Goal: Task Accomplishment & Management: Manage account settings

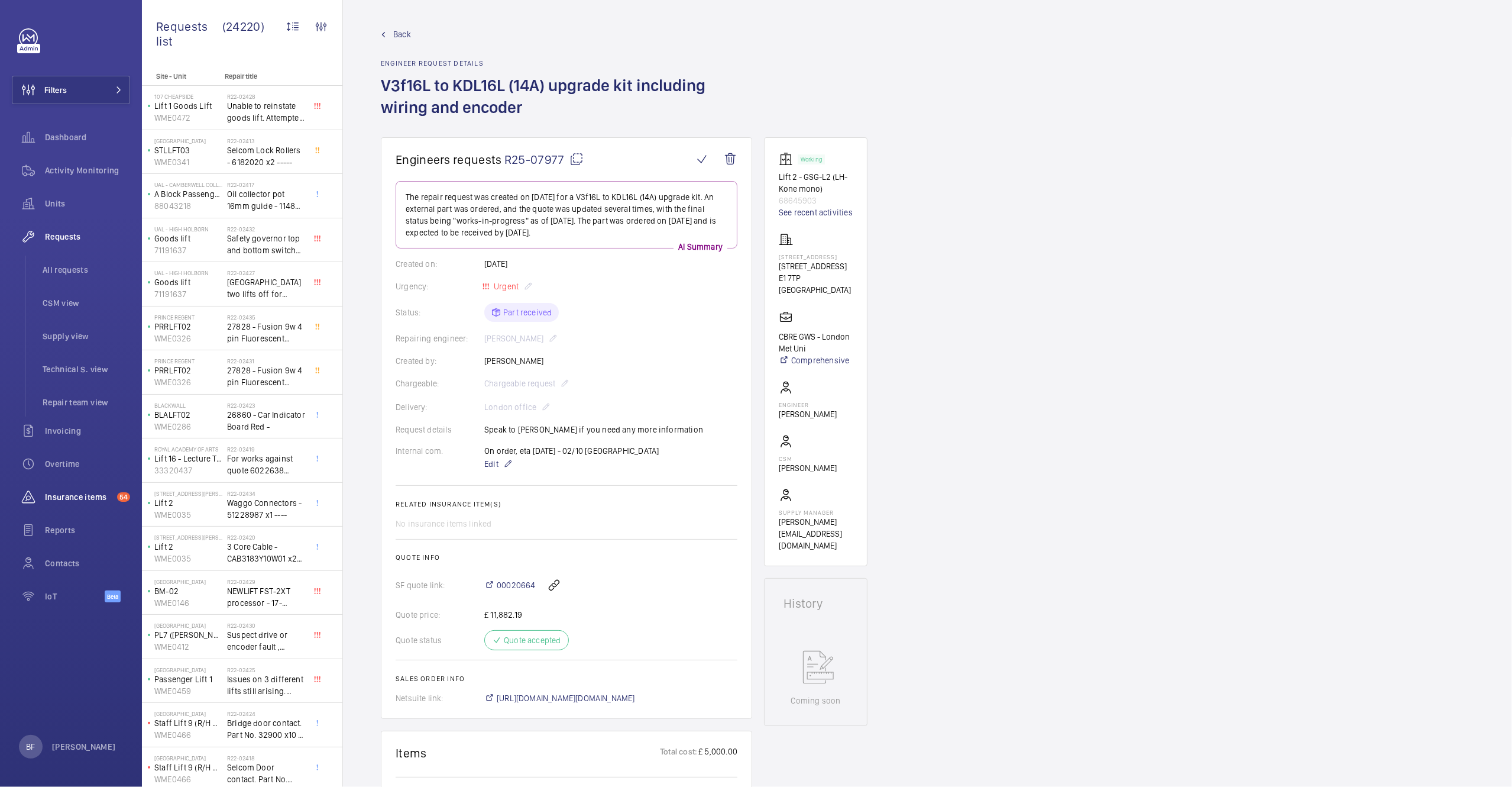
click at [82, 498] on span "Insurance items" at bounding box center [79, 497] width 67 height 12
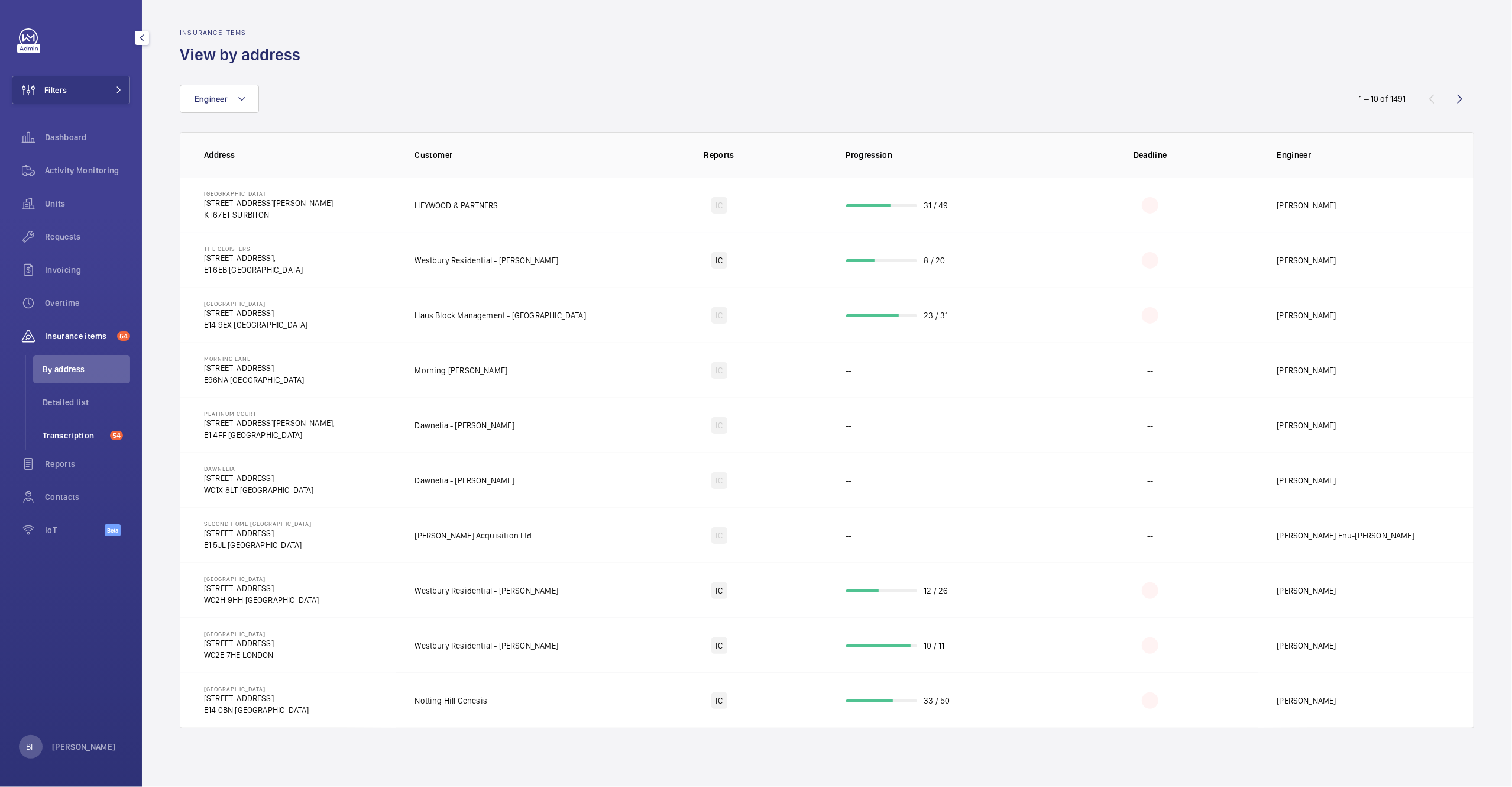
click at [97, 430] on span "Transcription" at bounding box center [74, 435] width 63 height 12
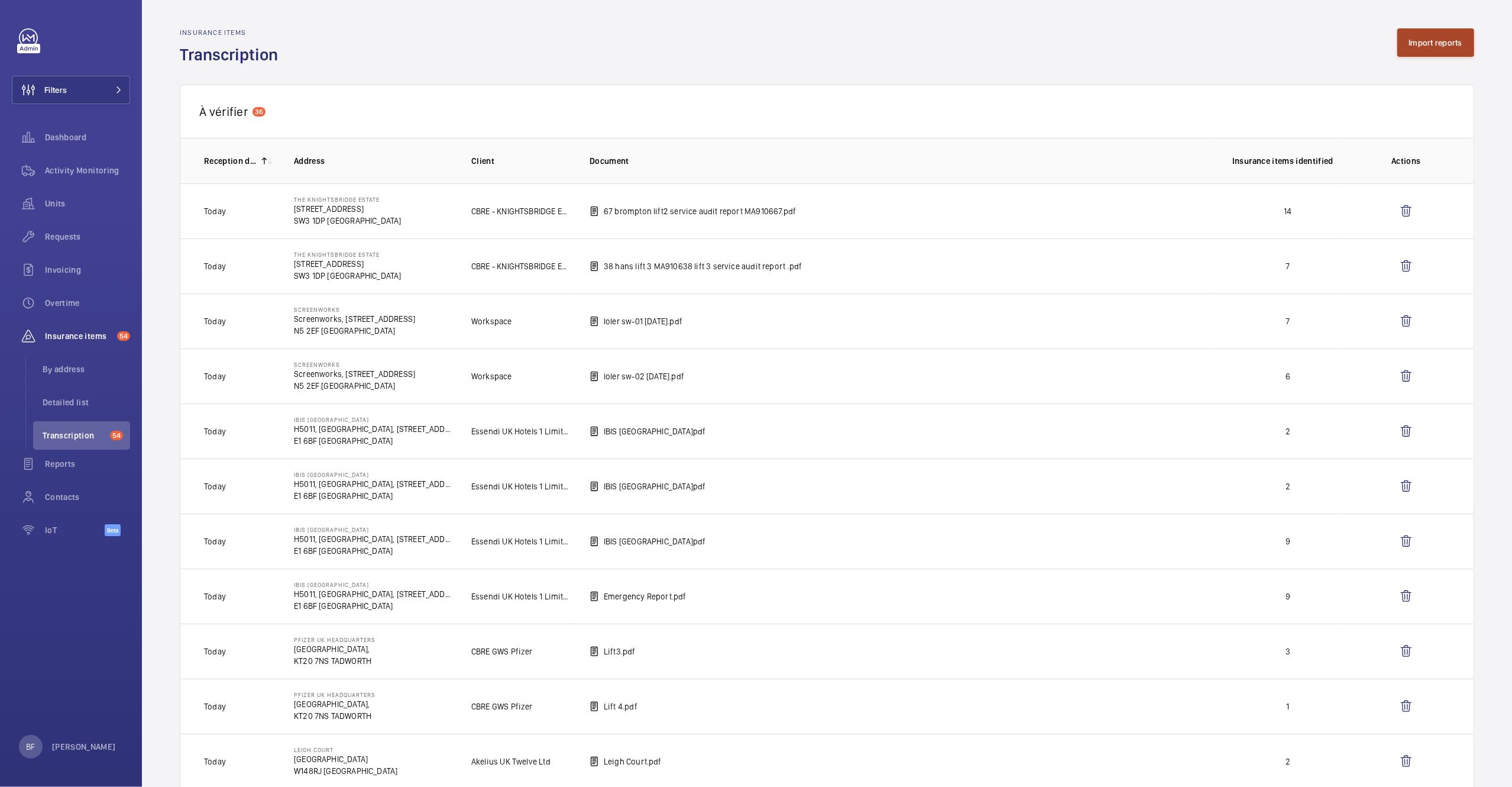
click at [1437, 41] on button "Import reports" at bounding box center [1436, 43] width 77 height 28
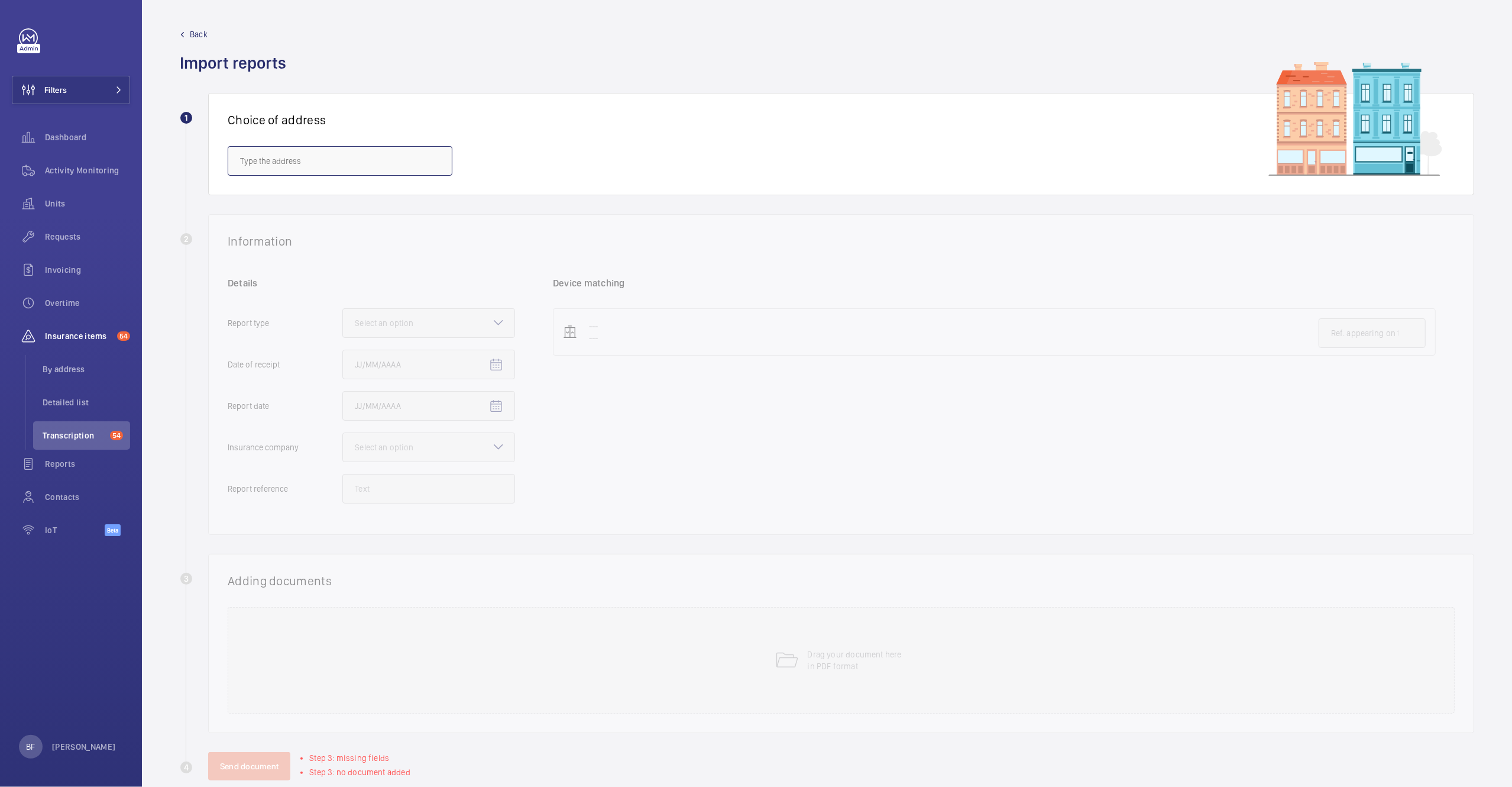
click at [339, 162] on input "text" at bounding box center [340, 161] width 225 height 30
paste input "EC1V 7DH"
click at [305, 199] on span "Goswell Road - 104-110 Goswell Rd, LONDON EC1V 7DH" at bounding box center [316, 197] width 151 height 12
type input "Goswell Road - 104-110 Goswell Rd, LONDON EC1V 7DH"
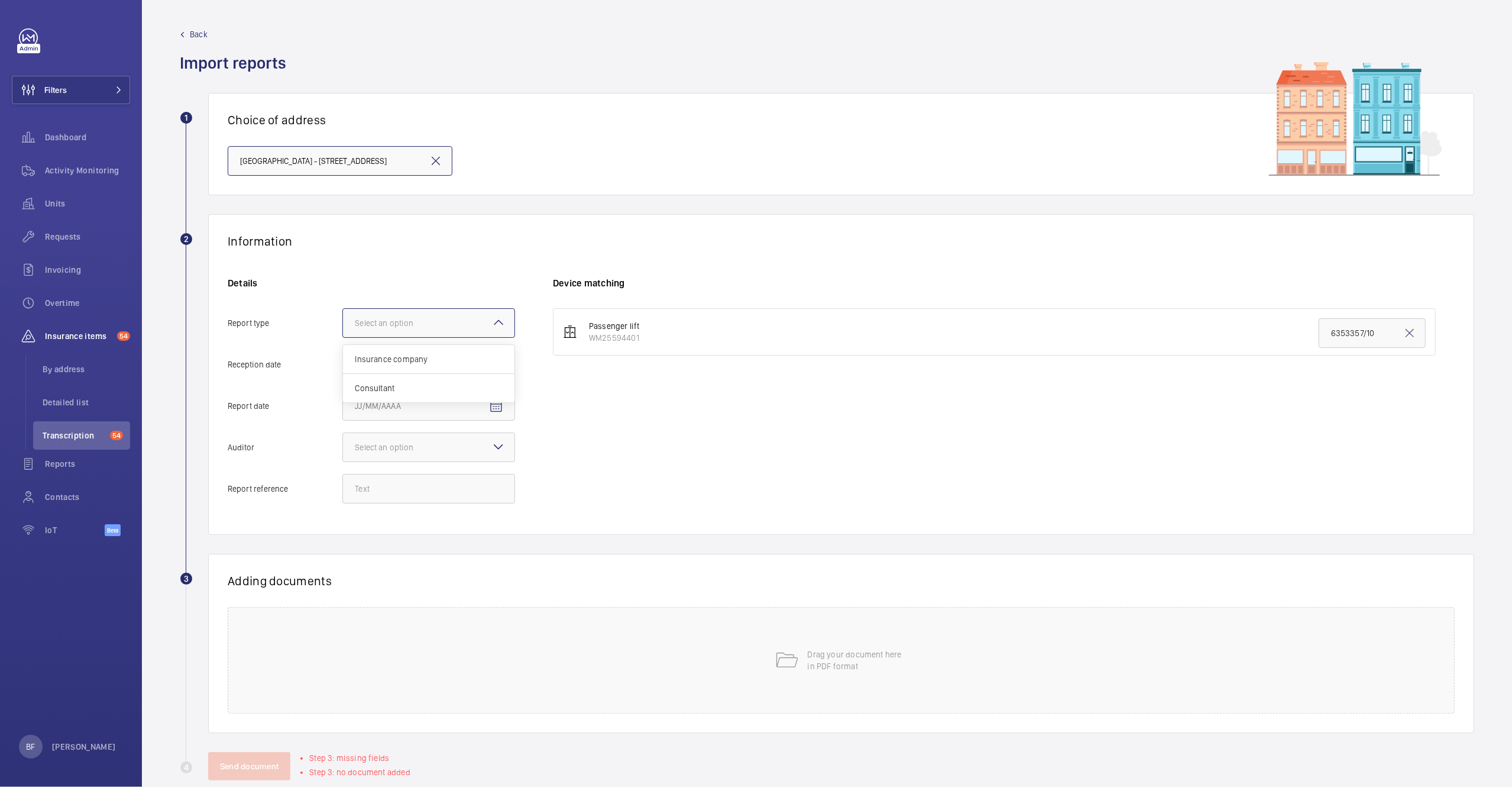
click at [431, 325] on div "Select an option" at bounding box center [399, 323] width 88 height 12
click at [343, 325] on input "Report type Select an option Insurance company Consultant" at bounding box center [343, 323] width 0 height 28
click at [433, 365] on span "Insurance company" at bounding box center [428, 359] width 148 height 12
click at [343, 337] on input "Report type Select an option Insurance company Consultant" at bounding box center [343, 323] width 0 height 28
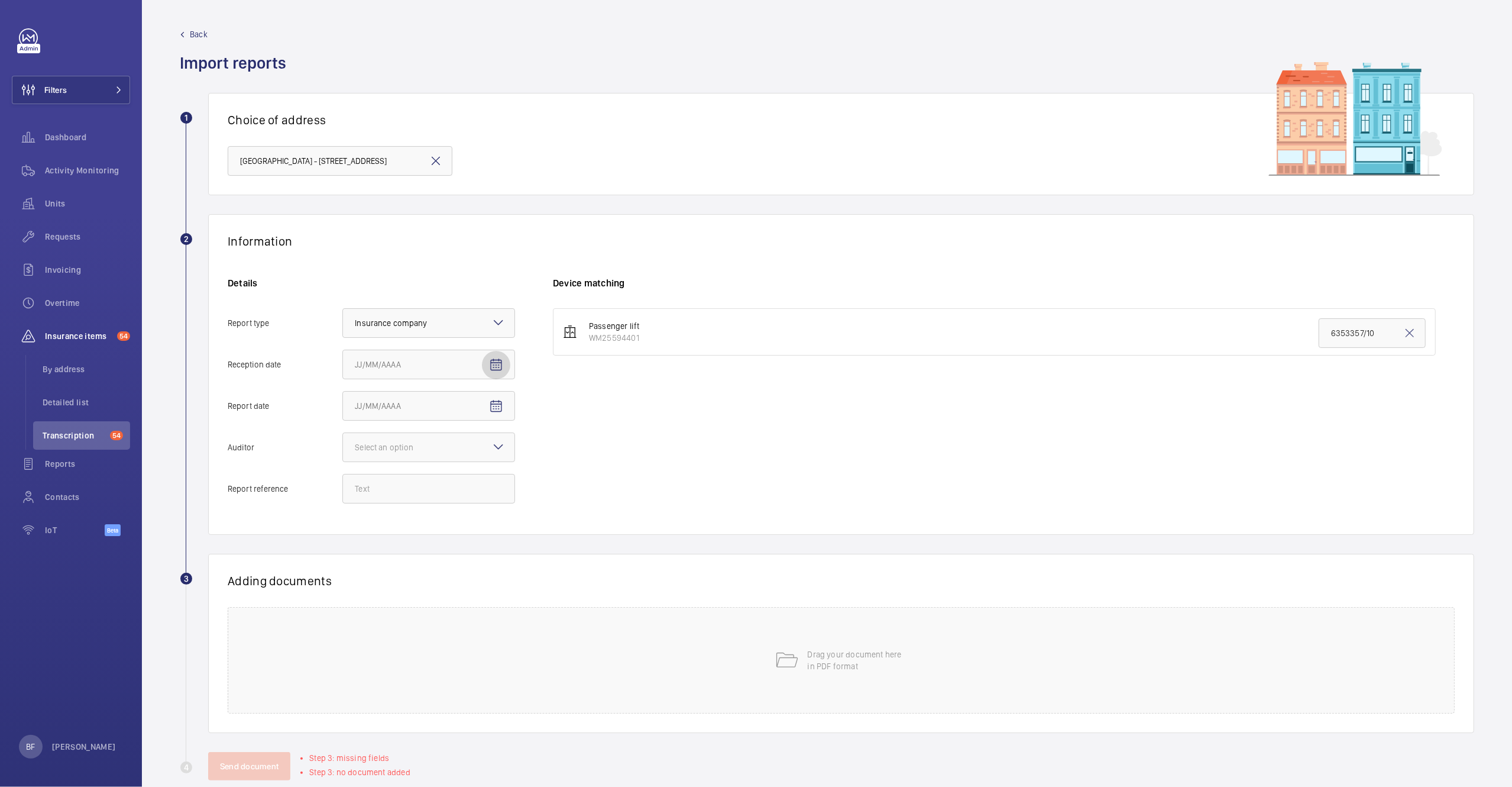
click at [503, 372] on span "Open calendar" at bounding box center [496, 365] width 28 height 28
click at [408, 489] on span "7" at bounding box center [407, 485] width 21 height 21
type input "10/7/2025"
click at [498, 410] on mat-icon "Open calendar" at bounding box center [496, 406] width 14 height 14
click at [197, 32] on div at bounding box center [756, 393] width 1512 height 787
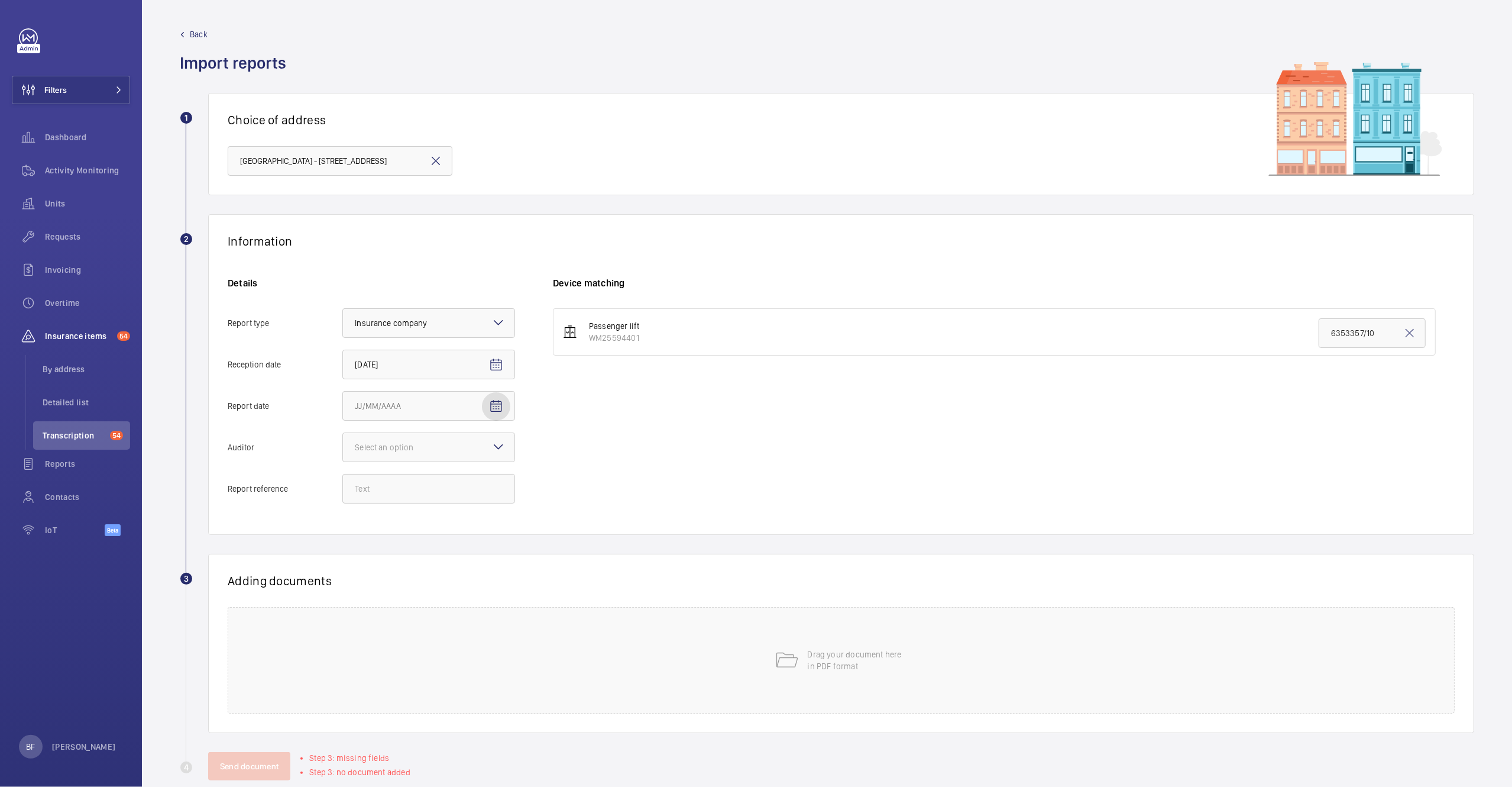
click at [192, 36] on span "Back" at bounding box center [199, 34] width 18 height 12
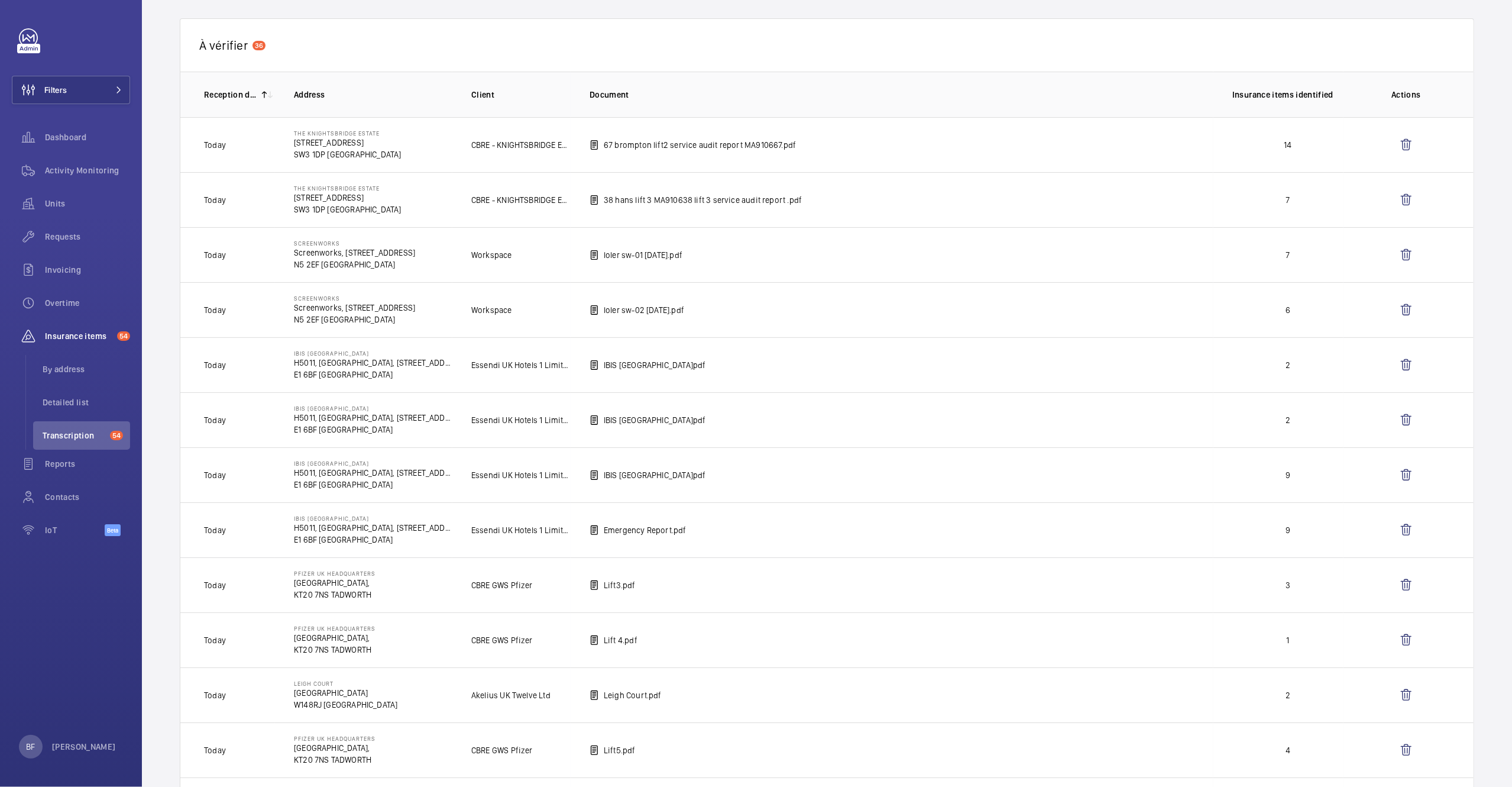
scroll to position [89, 0]
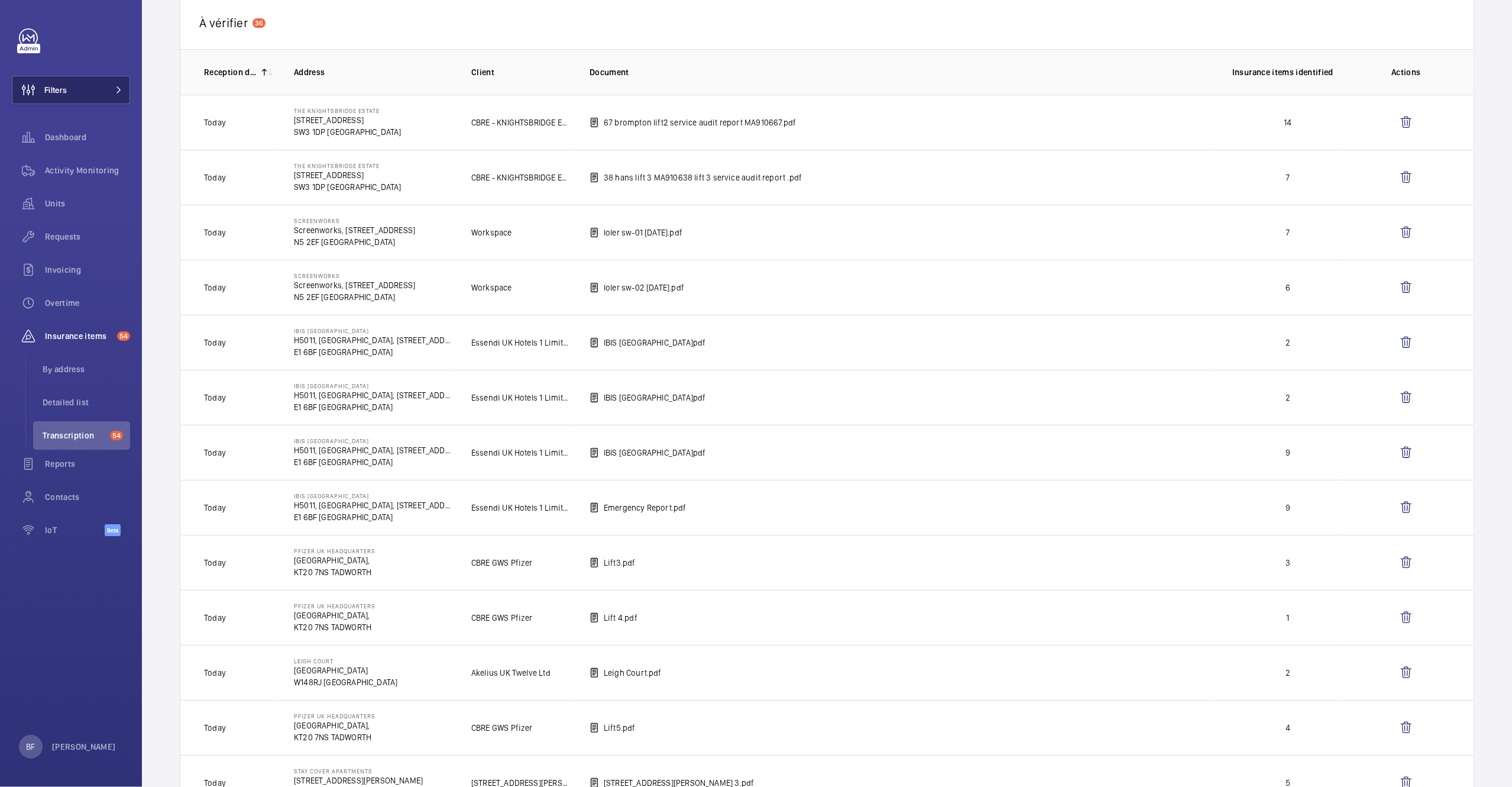
click at [123, 91] on button "Filters" at bounding box center [71, 90] width 118 height 28
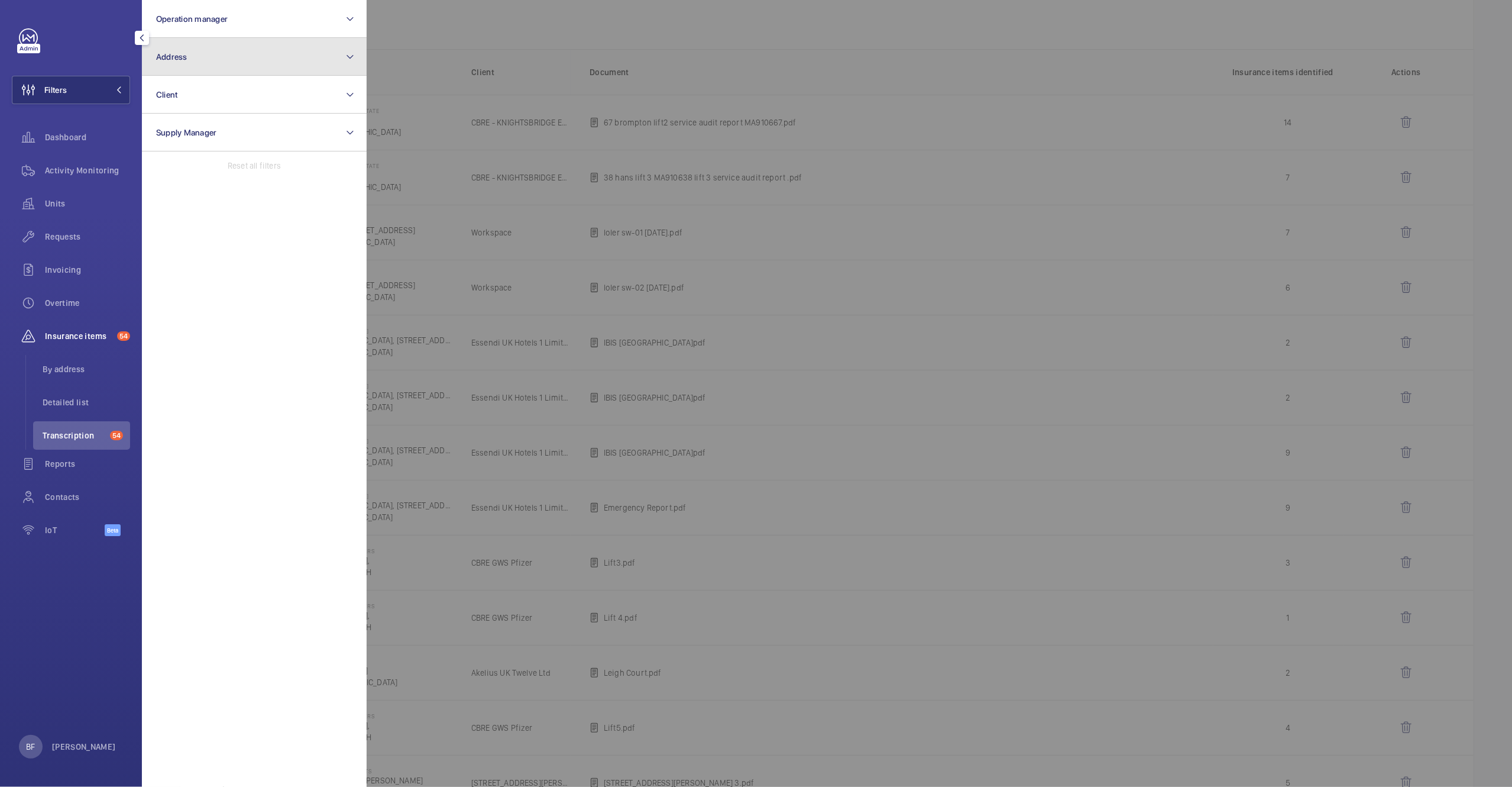
click at [221, 64] on button "Address" at bounding box center [254, 56] width 225 height 38
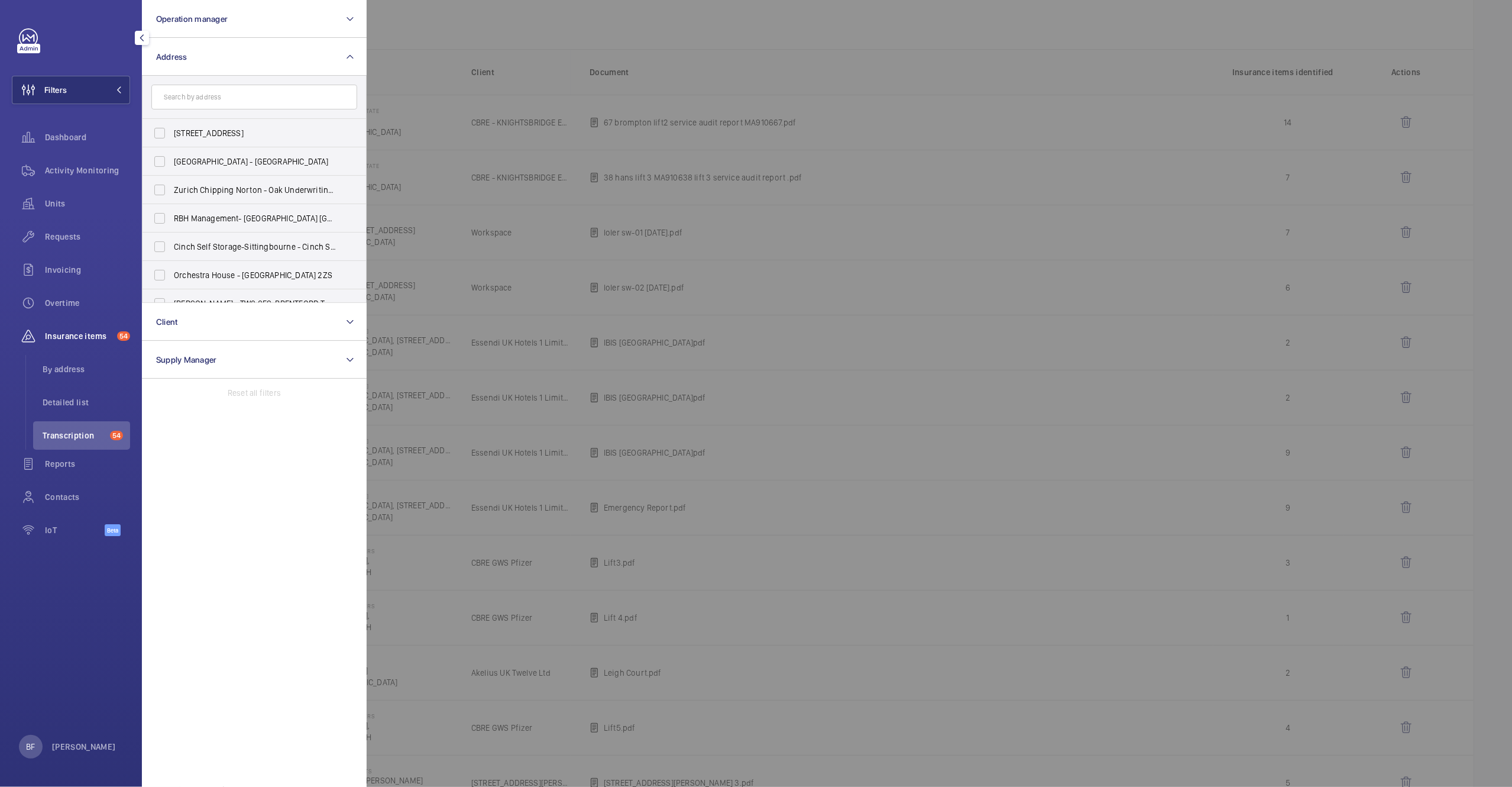
click at [209, 98] on input "text" at bounding box center [254, 97] width 206 height 25
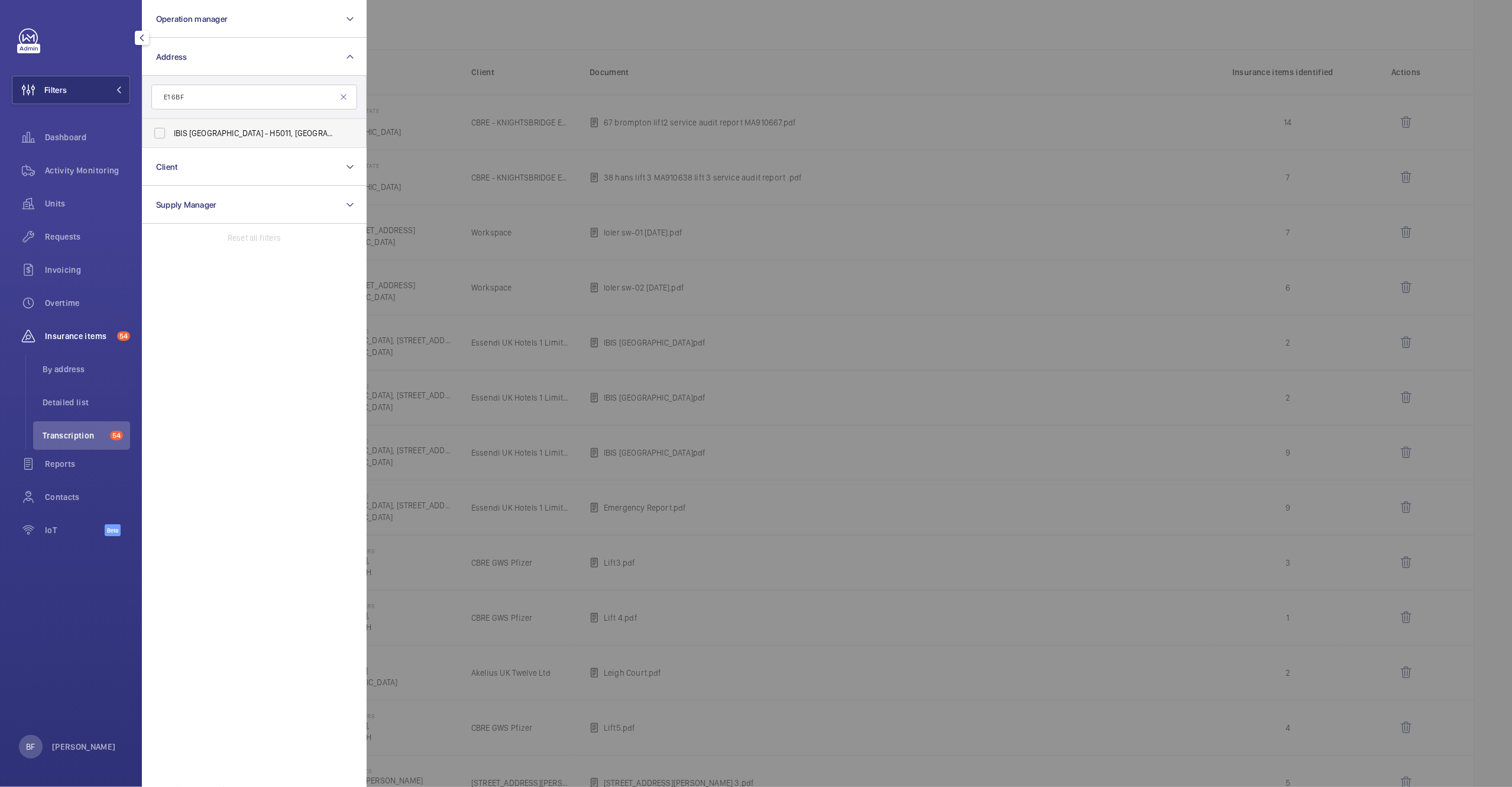
type input "E1 6BF"
click at [197, 126] on label "IBIS LONDON CITY - H5011, IBIS LONDON CITY, 5 Commercial St, LONDON E1 6BF" at bounding box center [245, 133] width 206 height 28
click at [171, 126] on input "IBIS LONDON CITY - H5011, IBIS LONDON CITY, 5 Commercial St, LONDON E1 6BF" at bounding box center [160, 133] width 24 height 24
checkbox input "true"
click at [444, 63] on div at bounding box center [1122, 393] width 1512 height 787
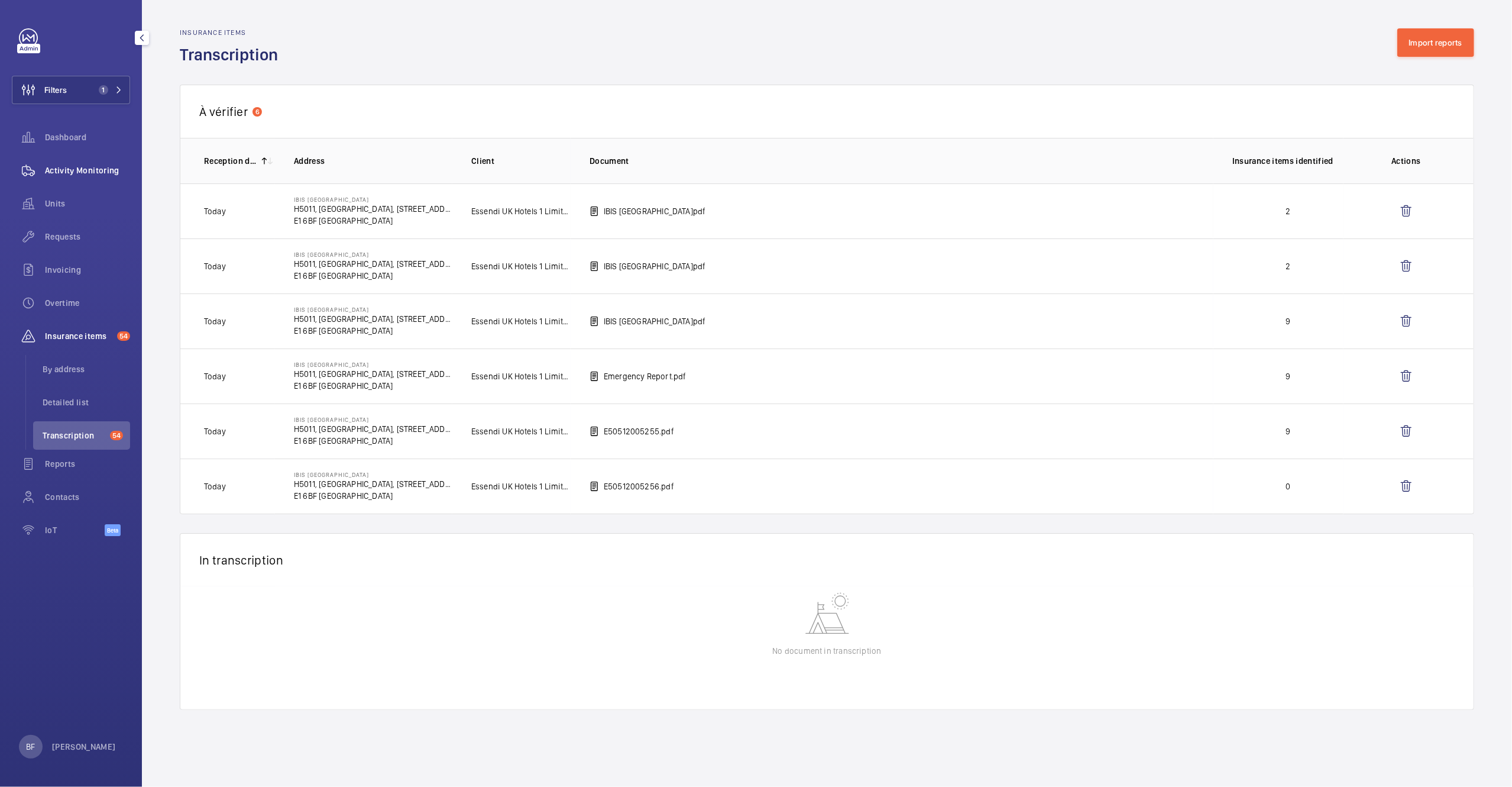
click at [69, 179] on div "Activity Monitoring" at bounding box center [71, 170] width 118 height 28
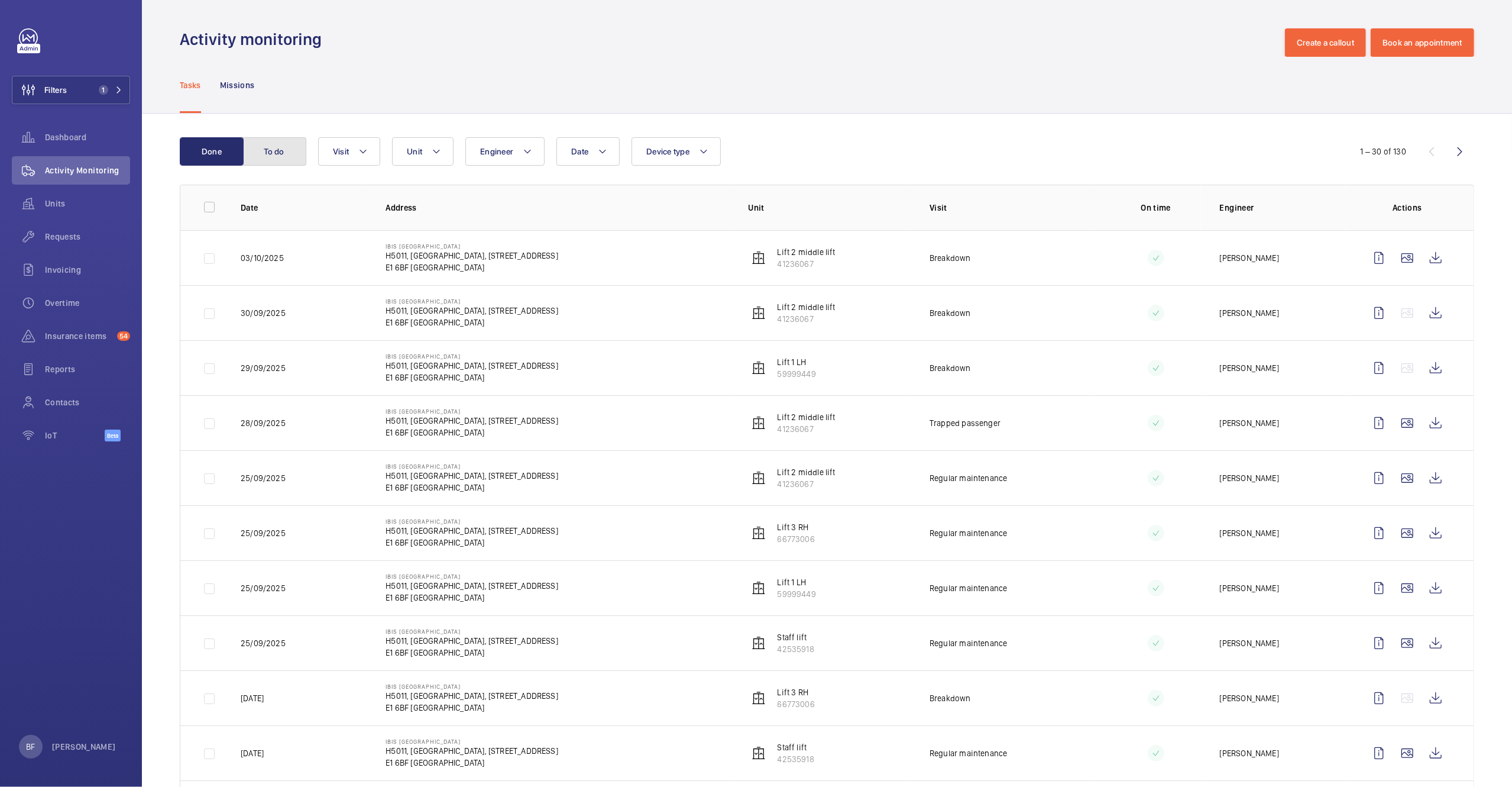
click at [282, 156] on button "To do" at bounding box center [274, 152] width 64 height 28
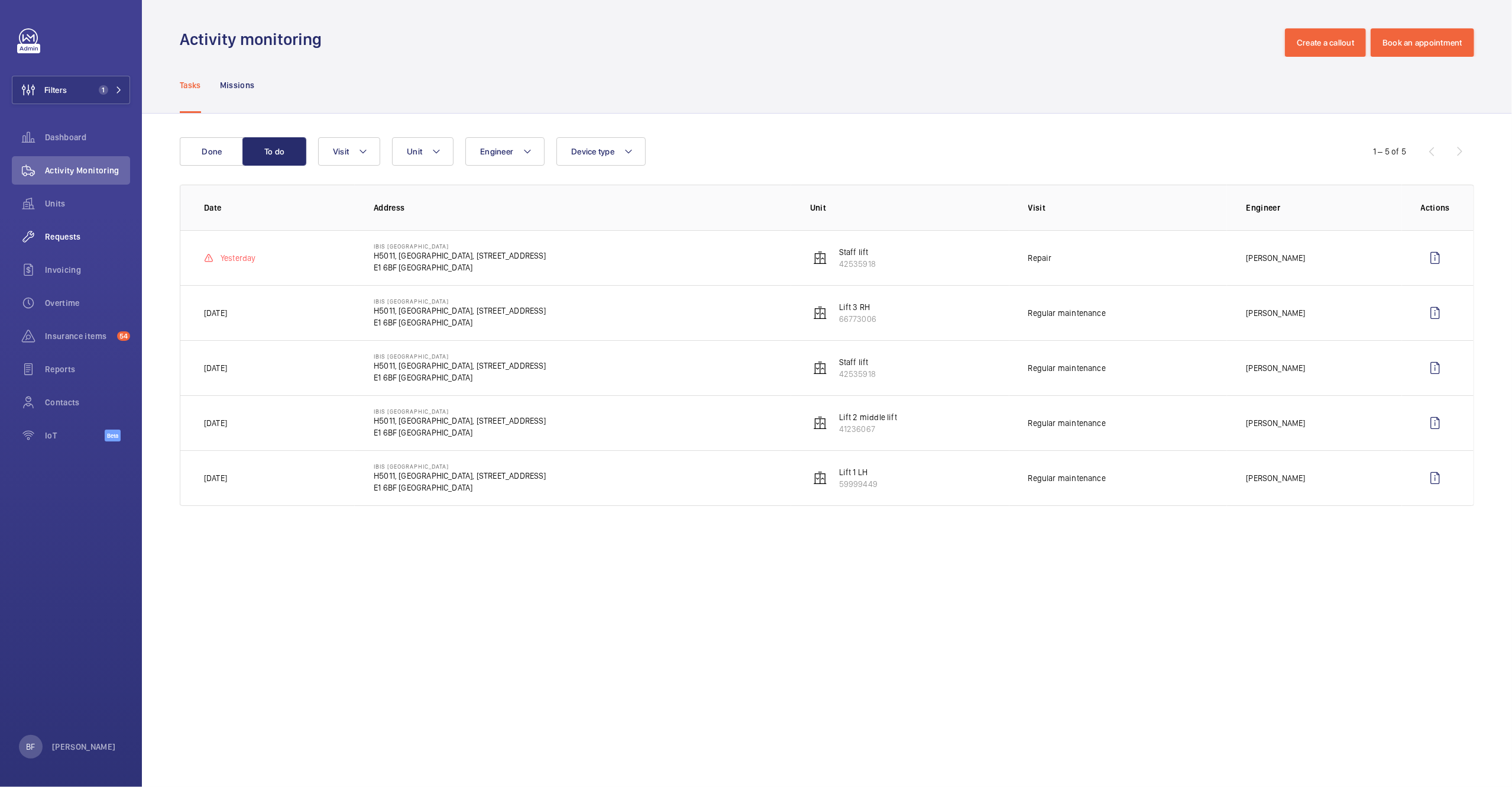
click at [101, 232] on span "Requests" at bounding box center [88, 237] width 85 height 12
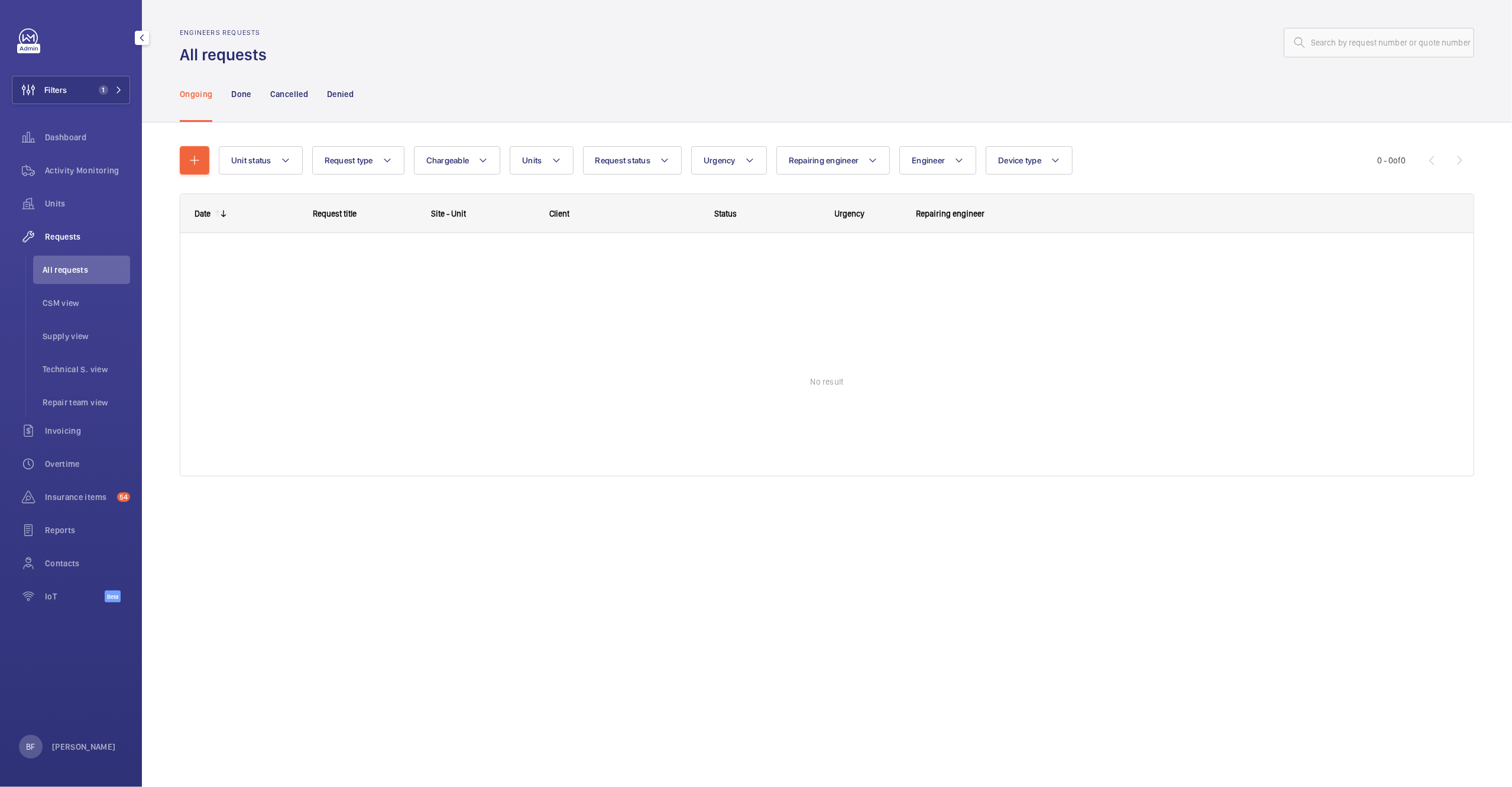
click at [102, 233] on span "Requests" at bounding box center [88, 237] width 85 height 12
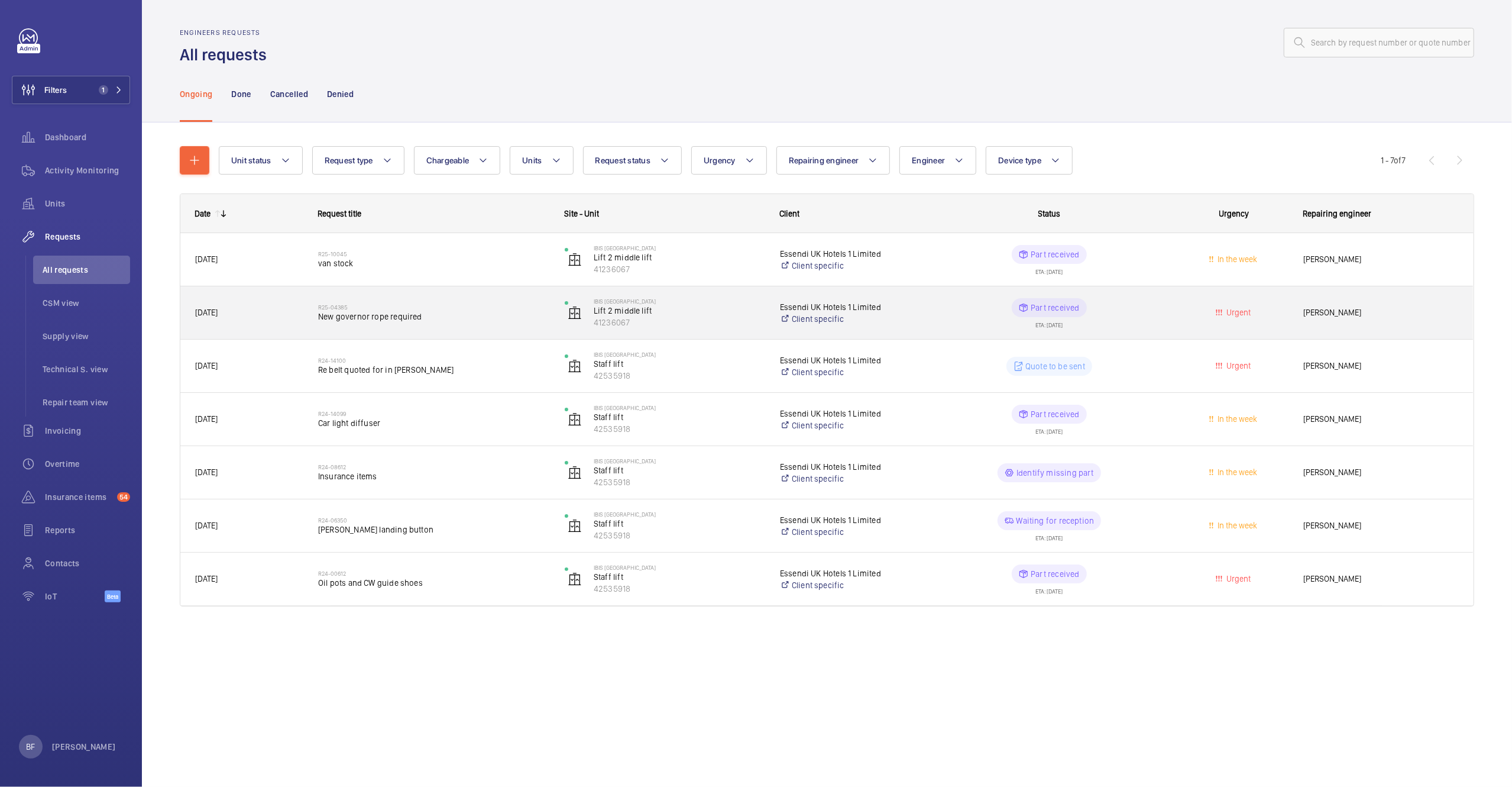
click at [967, 309] on wm-front-pills-cell "Part received ETA: 01/04/2025" at bounding box center [1050, 313] width 231 height 30
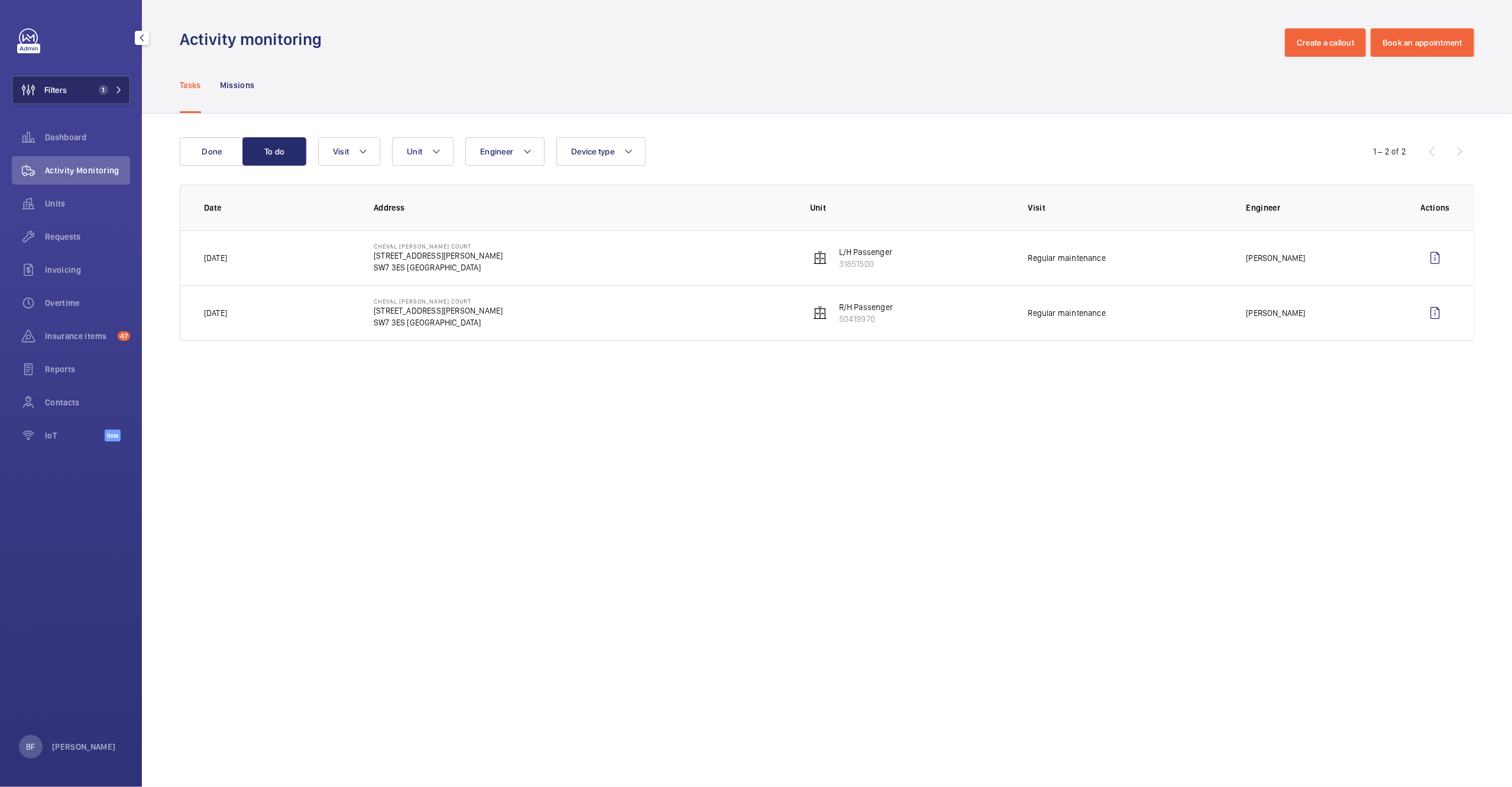
click at [77, 98] on button "Filters 1" at bounding box center [71, 90] width 118 height 28
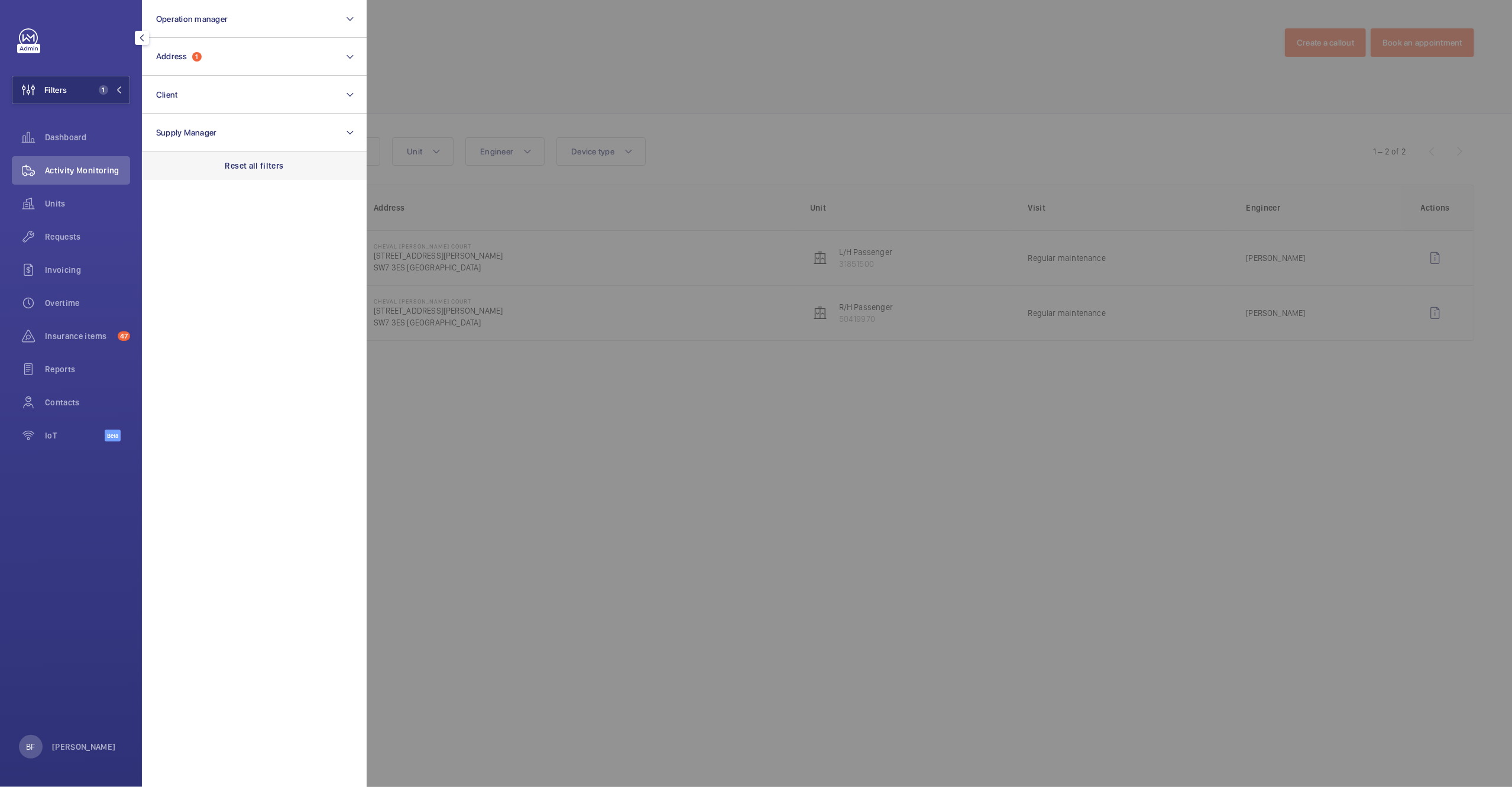
click at [245, 172] on div "Reset all filters" at bounding box center [254, 166] width 225 height 28
click at [240, 43] on button "Address" at bounding box center [254, 56] width 225 height 38
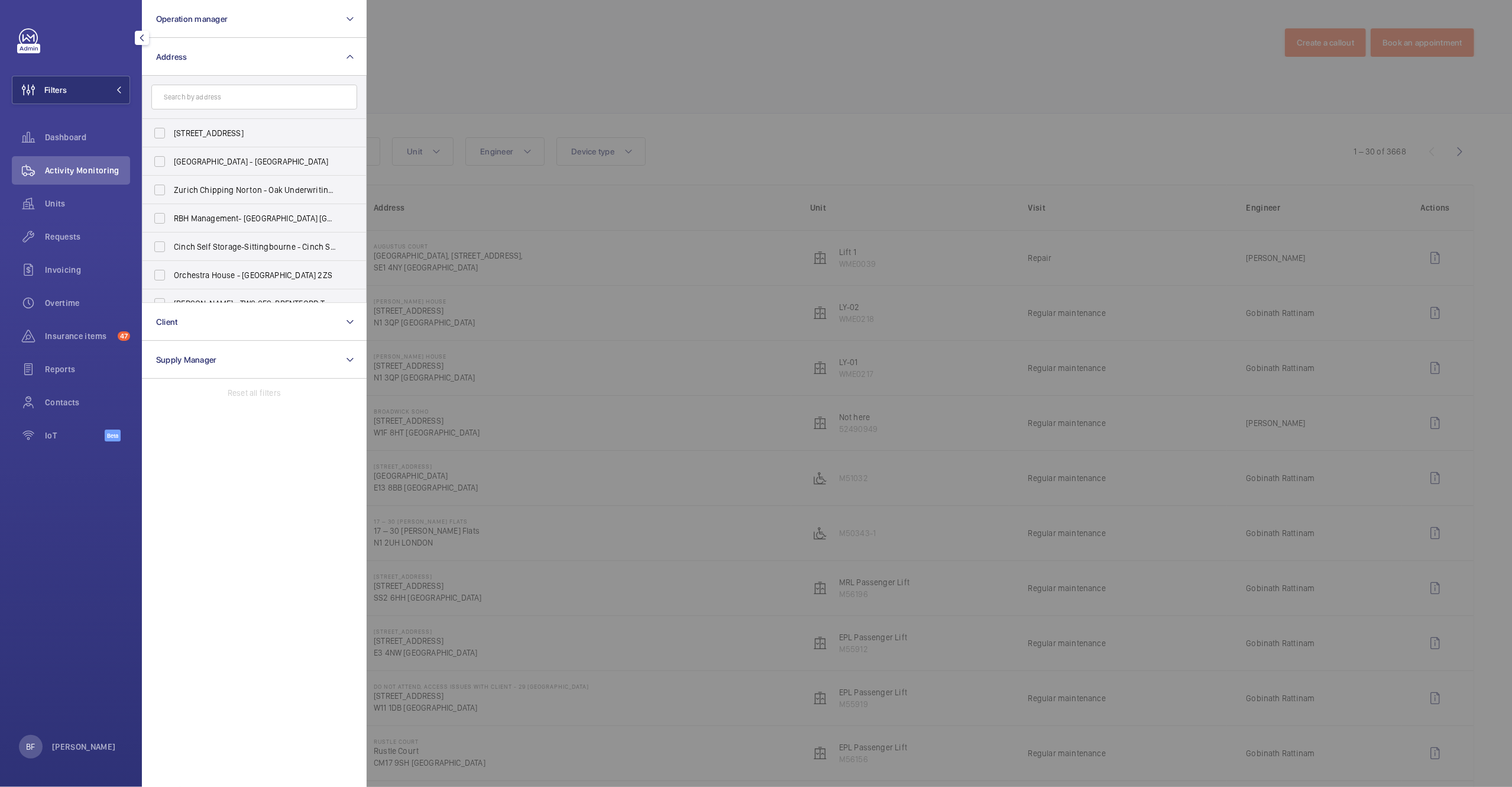
click at [209, 102] on input "text" at bounding box center [254, 97] width 206 height 25
click at [253, 96] on input "text" at bounding box center [254, 97] width 206 height 25
click at [228, 95] on input "novotel" at bounding box center [254, 97] width 206 height 25
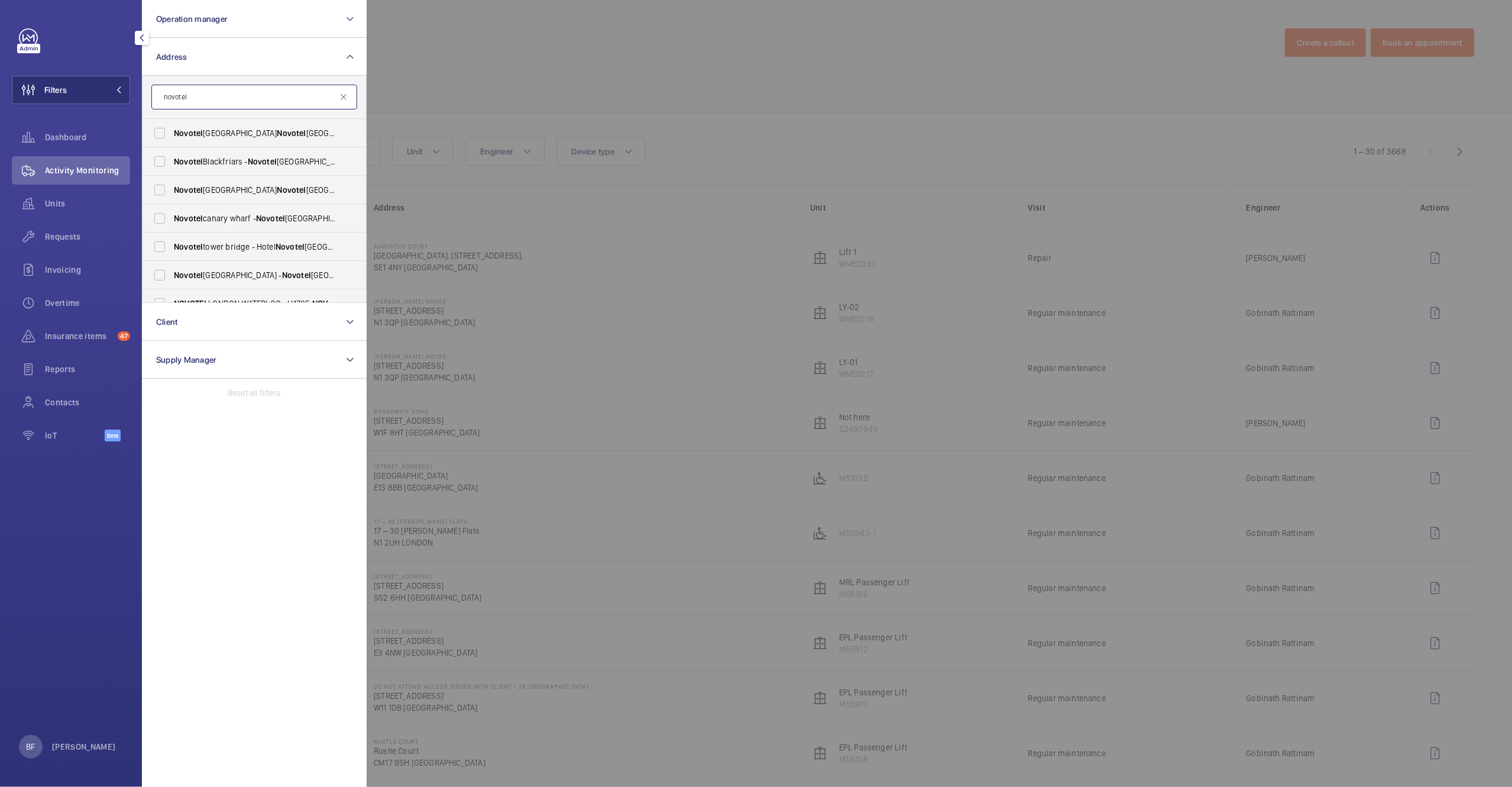
click at [228, 95] on input "novotel" at bounding box center [254, 97] width 206 height 25
paste input "RG1 1DP"
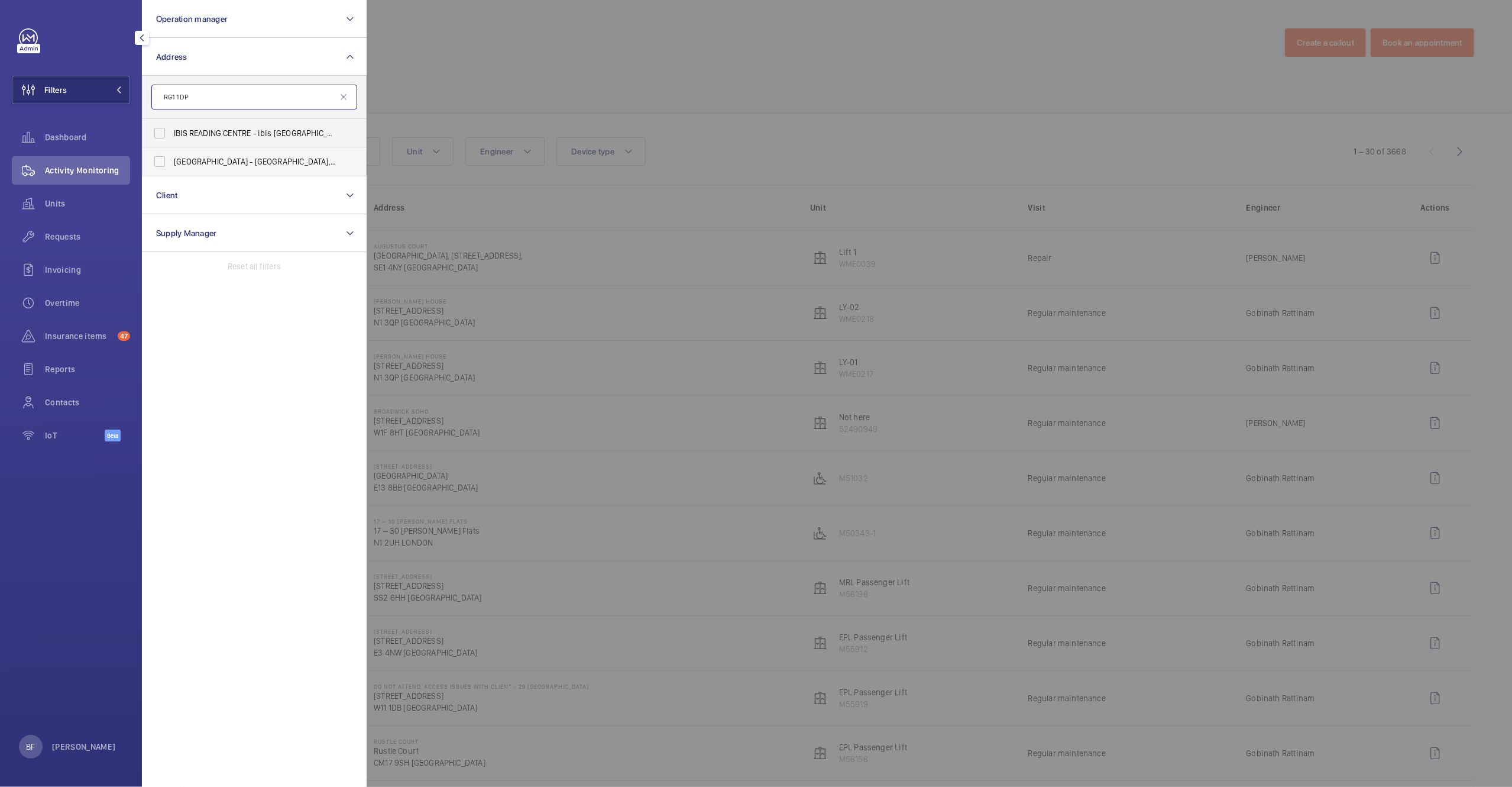
type input "RG1 1DP"
click at [240, 170] on label "NOVOTEL READING CENTRE - Novotel Reading Centre, READING RG1 1DP" at bounding box center [245, 162] width 206 height 28
click at [171, 170] on input "NOVOTEL READING CENTRE - Novotel Reading Centre, READING RG1 1DP" at bounding box center [160, 162] width 24 height 24
checkbox input "true"
click at [436, 101] on div at bounding box center [1122, 393] width 1512 height 787
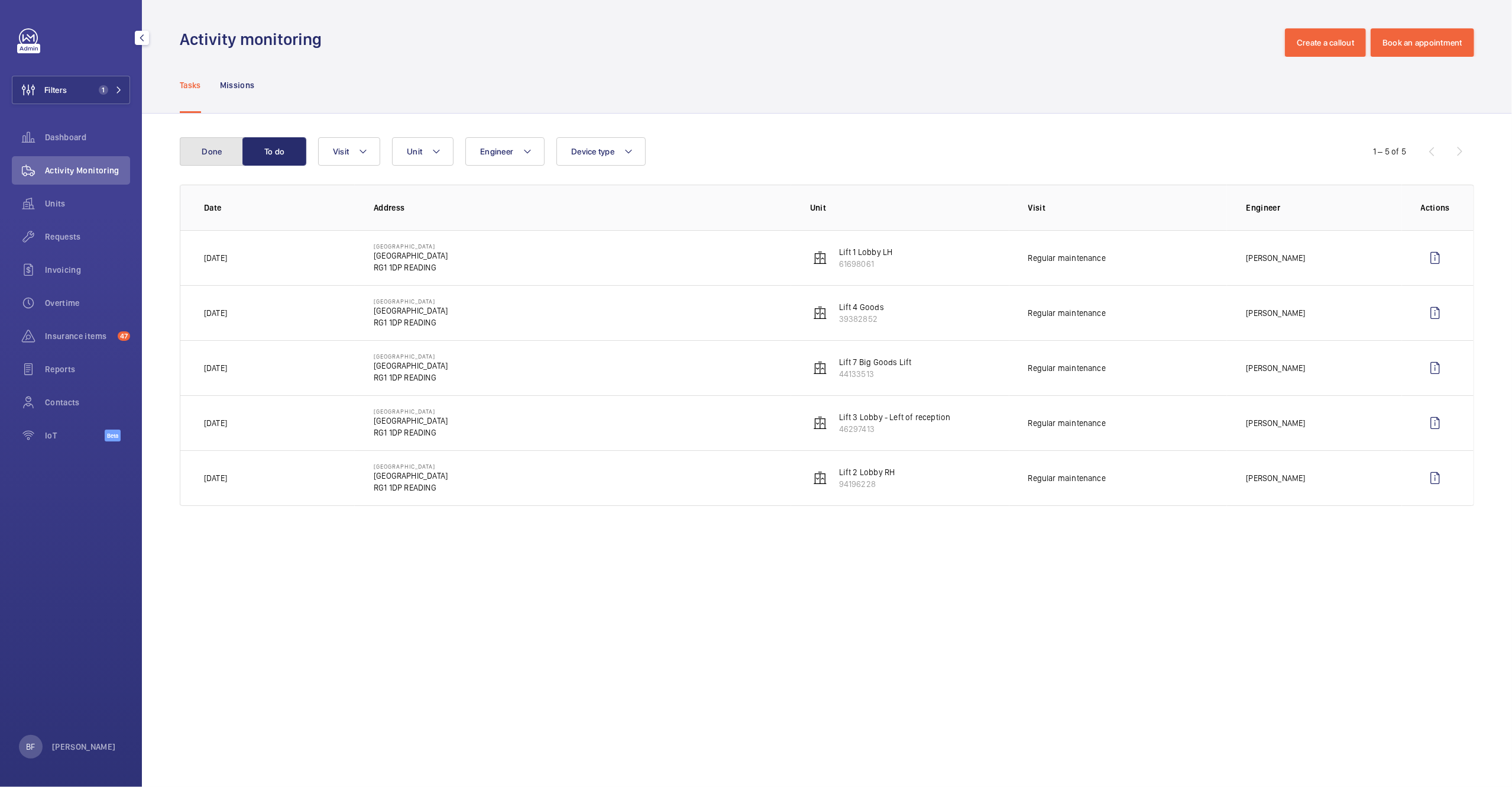
click at [216, 154] on button "Done" at bounding box center [211, 152] width 64 height 28
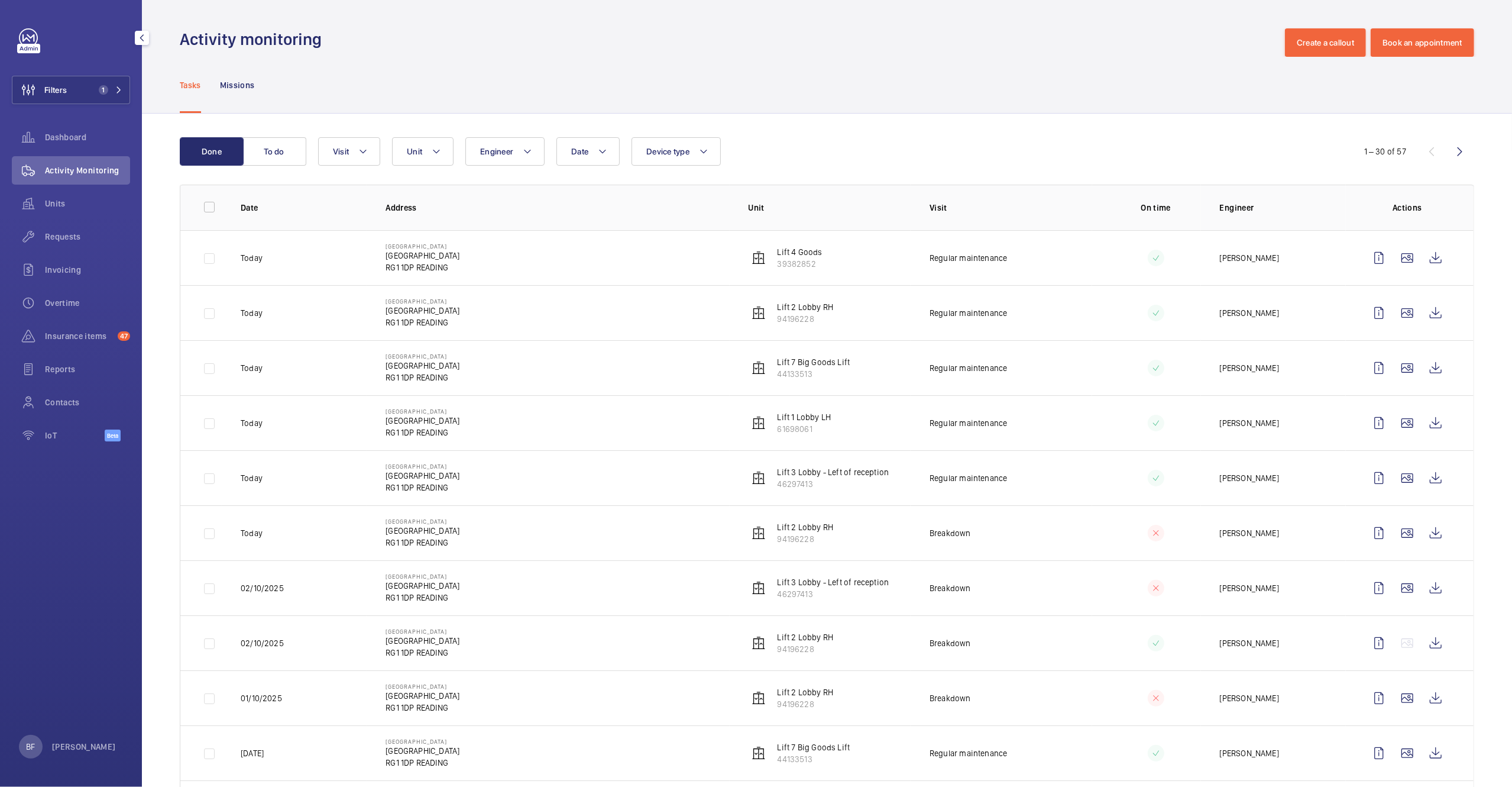
click at [118, 116] on div "Filters 1 Dashboard Activity Monitoring Units Requests Invoicing Overtime Insur…" at bounding box center [71, 241] width 118 height 426
click at [113, 102] on button "Filters 1" at bounding box center [71, 90] width 118 height 28
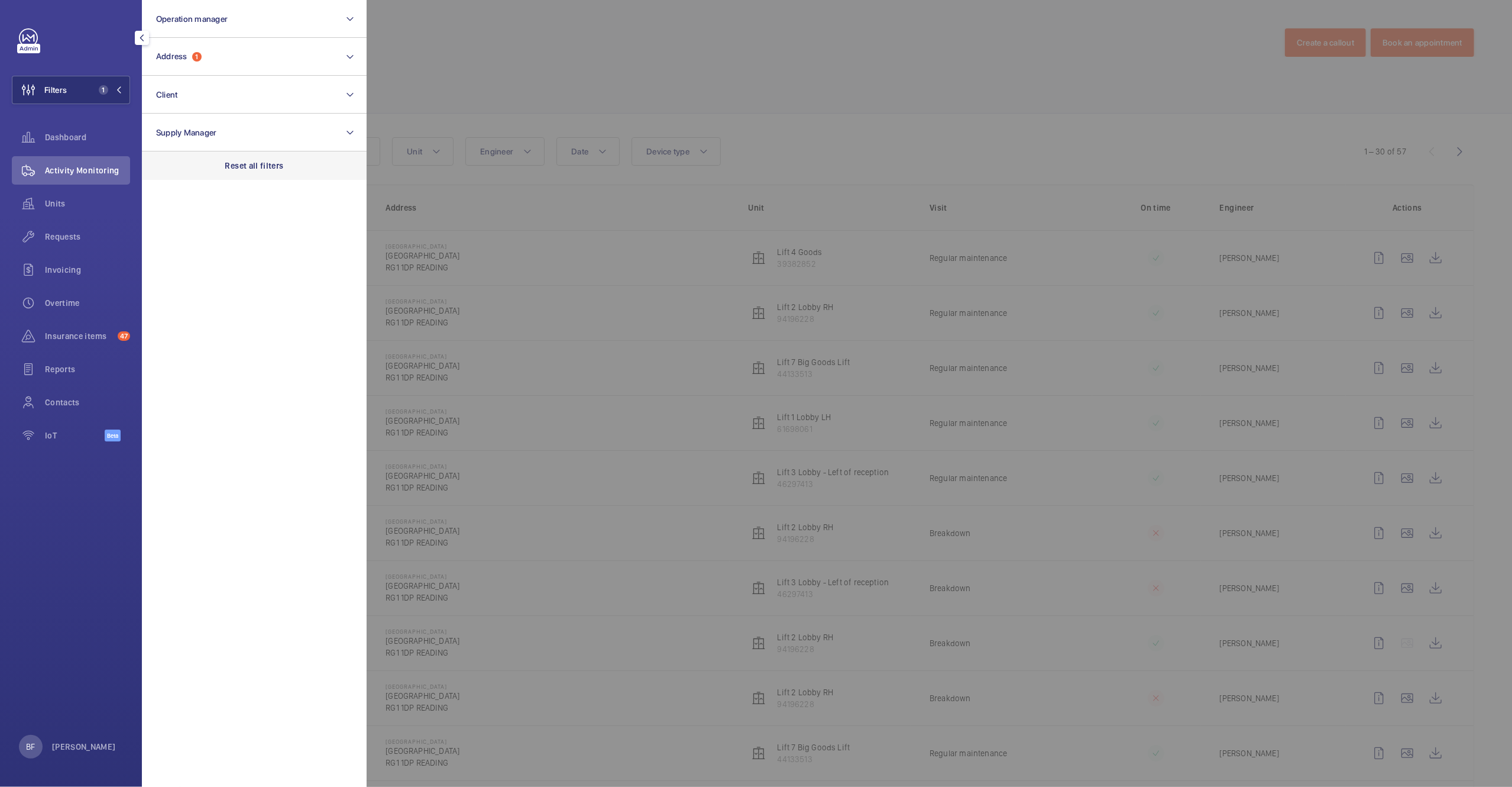
click at [268, 176] on div "Reset all filters" at bounding box center [254, 166] width 225 height 28
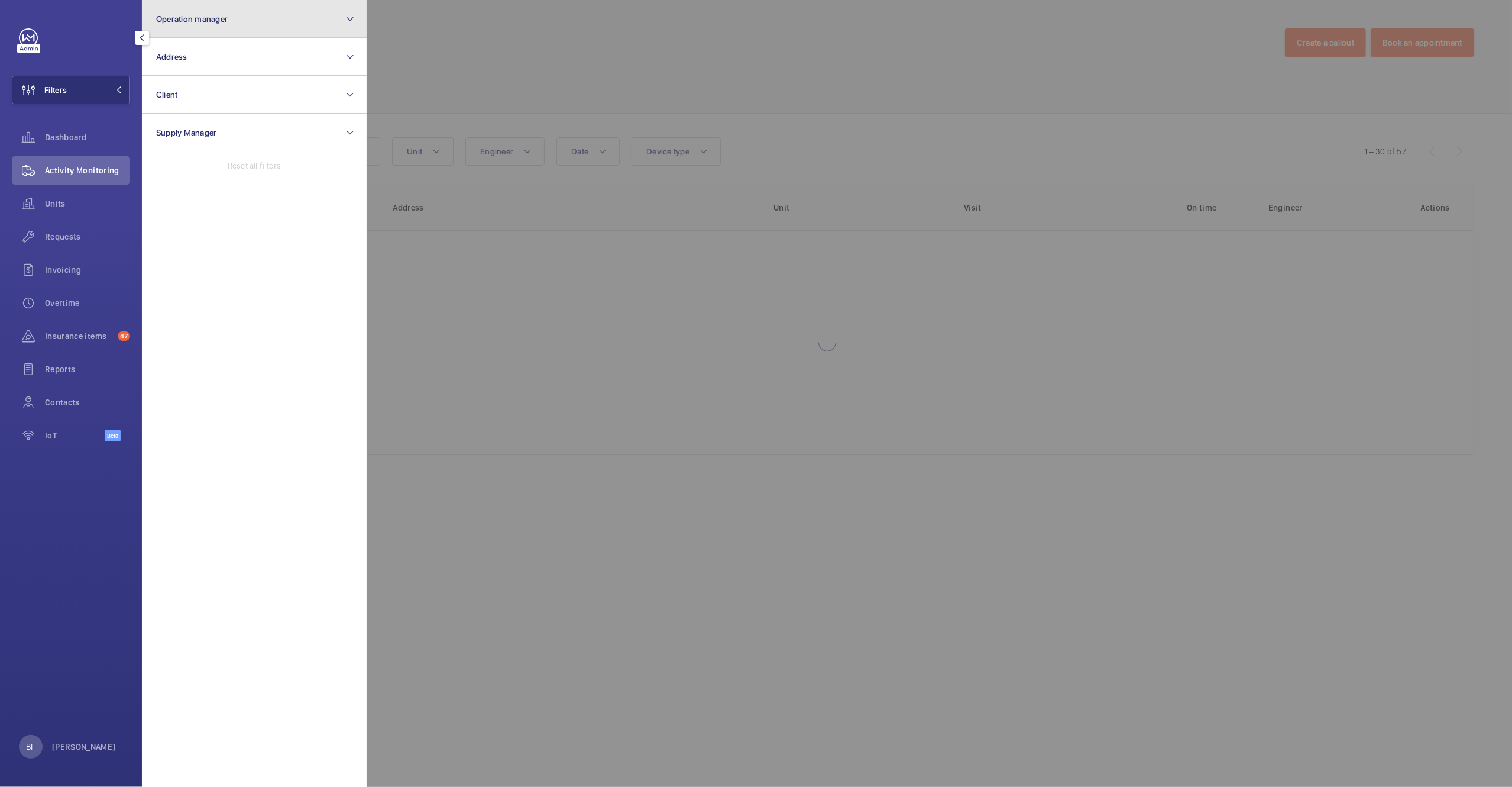
click at [263, 37] on button "Operation manager" at bounding box center [254, 19] width 225 height 38
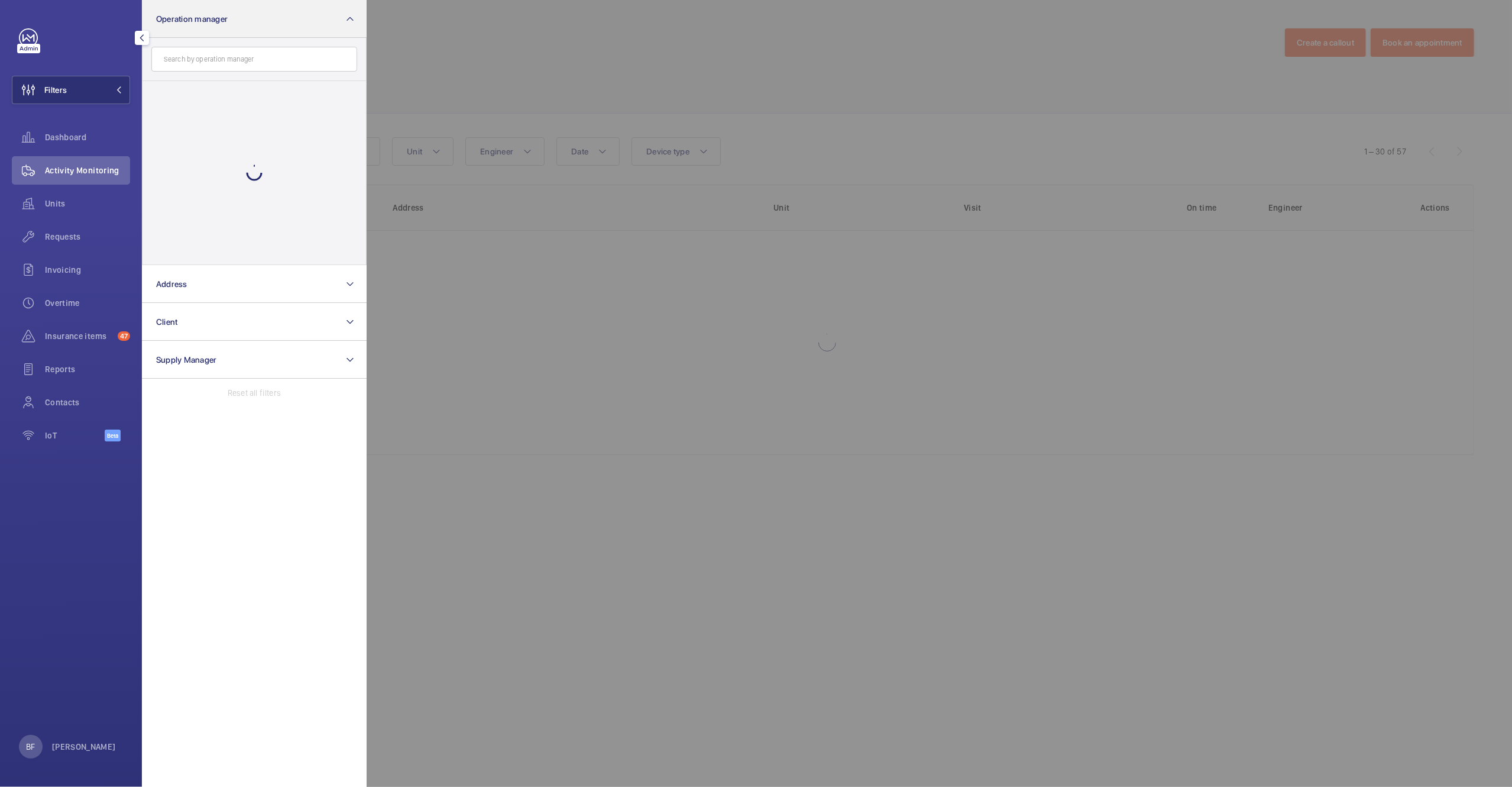
click at [262, 57] on input "text" at bounding box center [254, 59] width 206 height 25
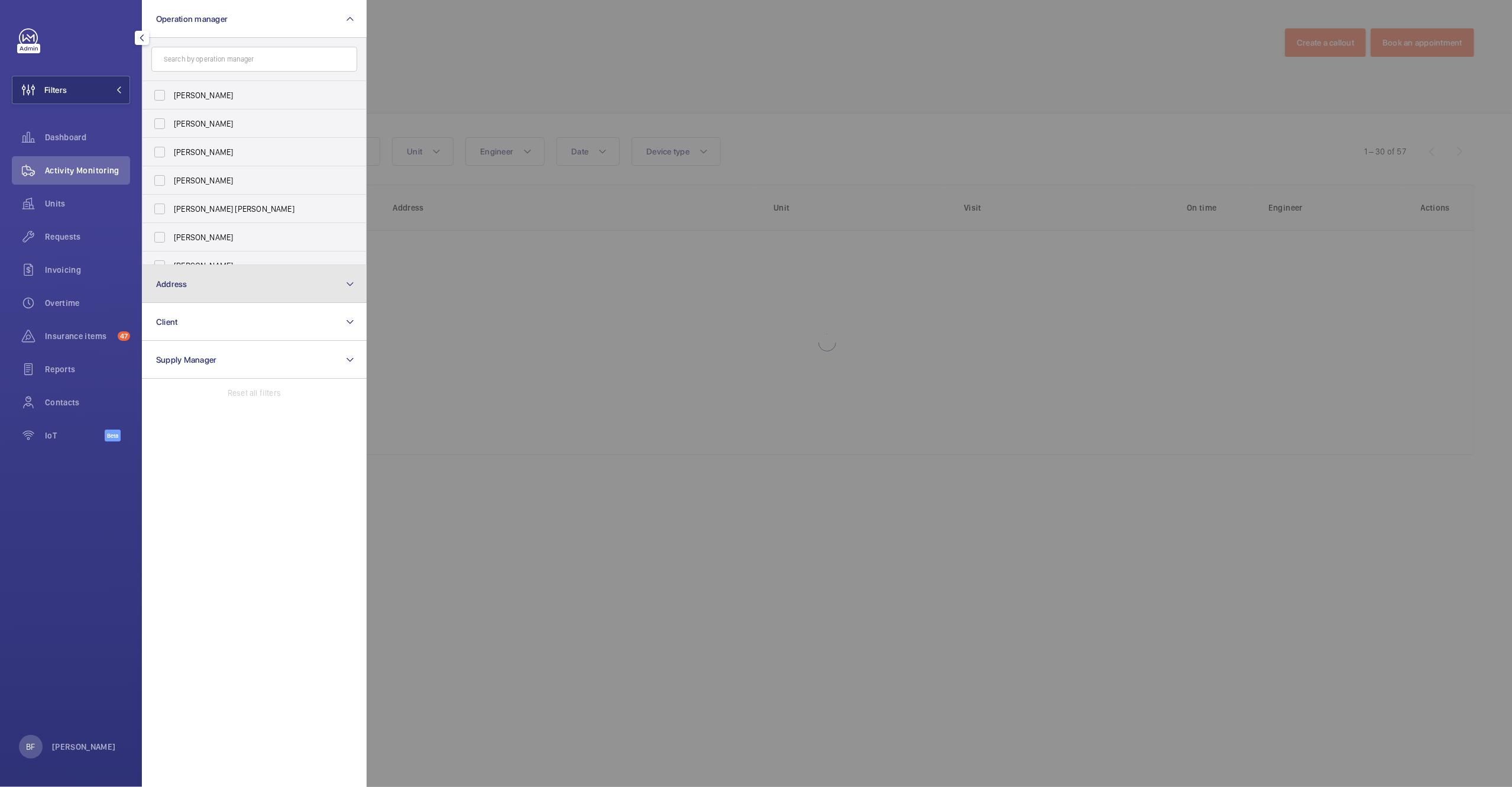
click at [192, 285] on button "Address" at bounding box center [254, 284] width 225 height 38
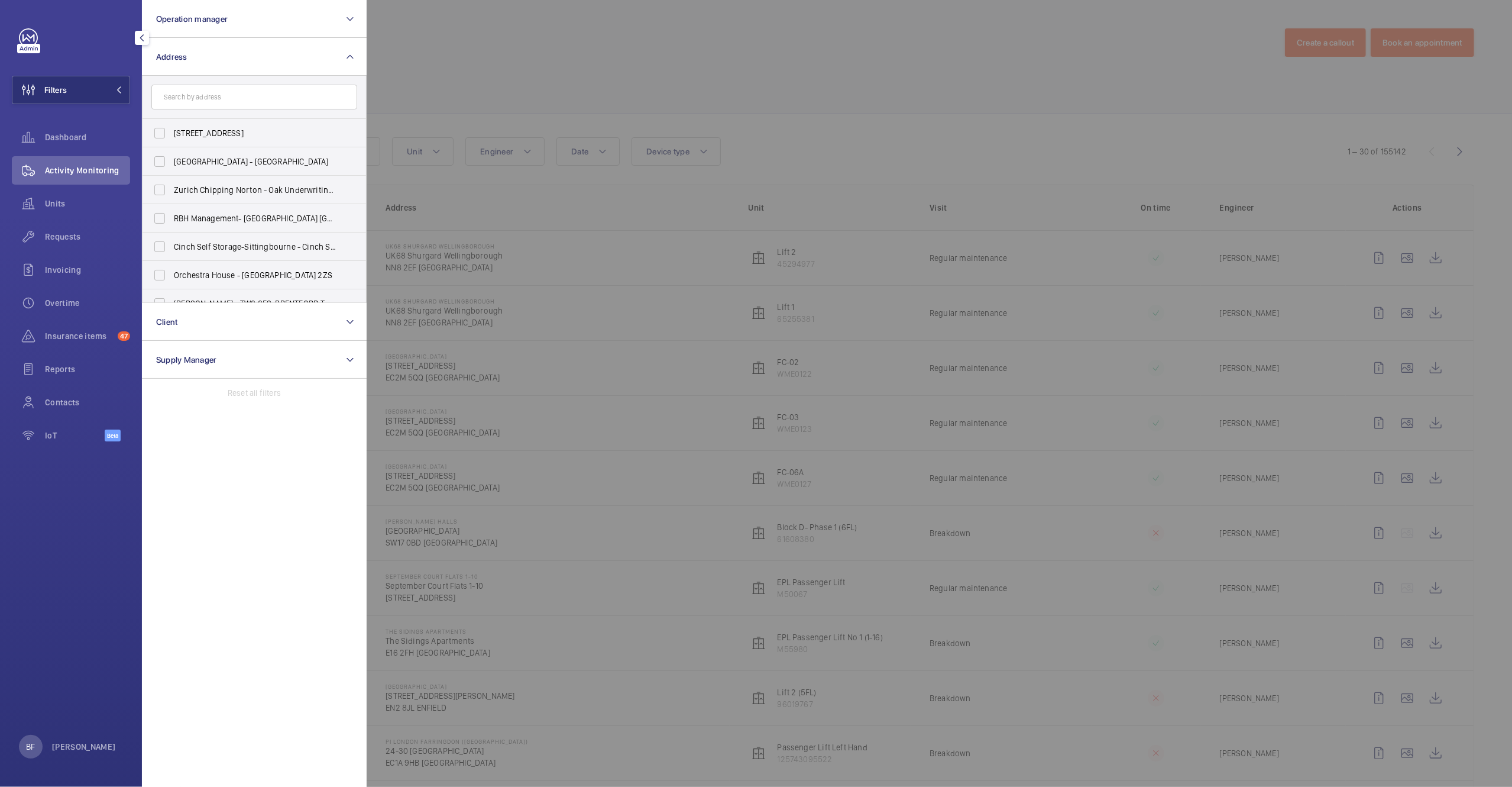
click at [259, 98] on input "text" at bounding box center [254, 97] width 206 height 25
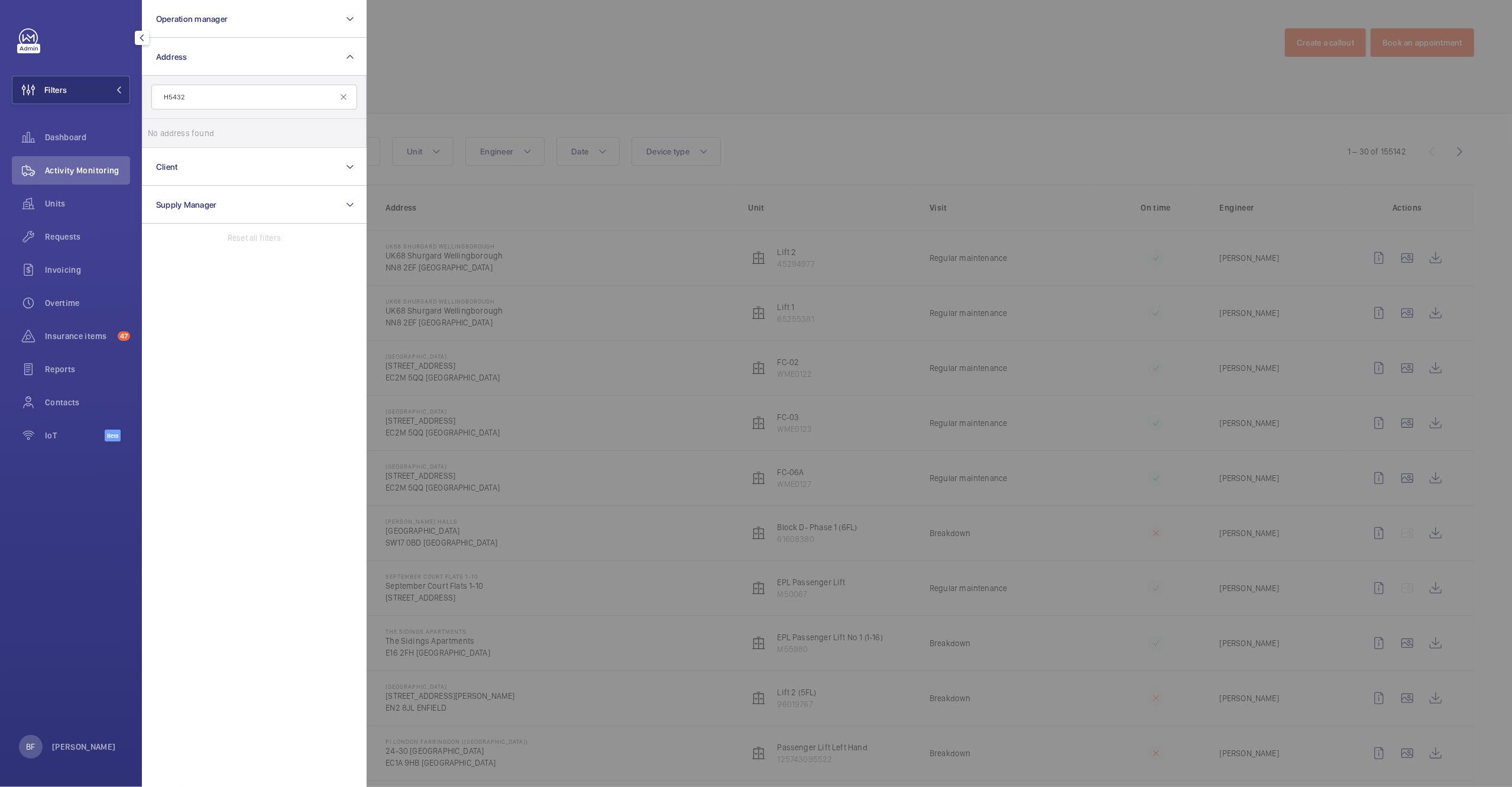
click at [251, 93] on input "H5432" at bounding box center [254, 97] width 206 height 25
type input "novotel reading"
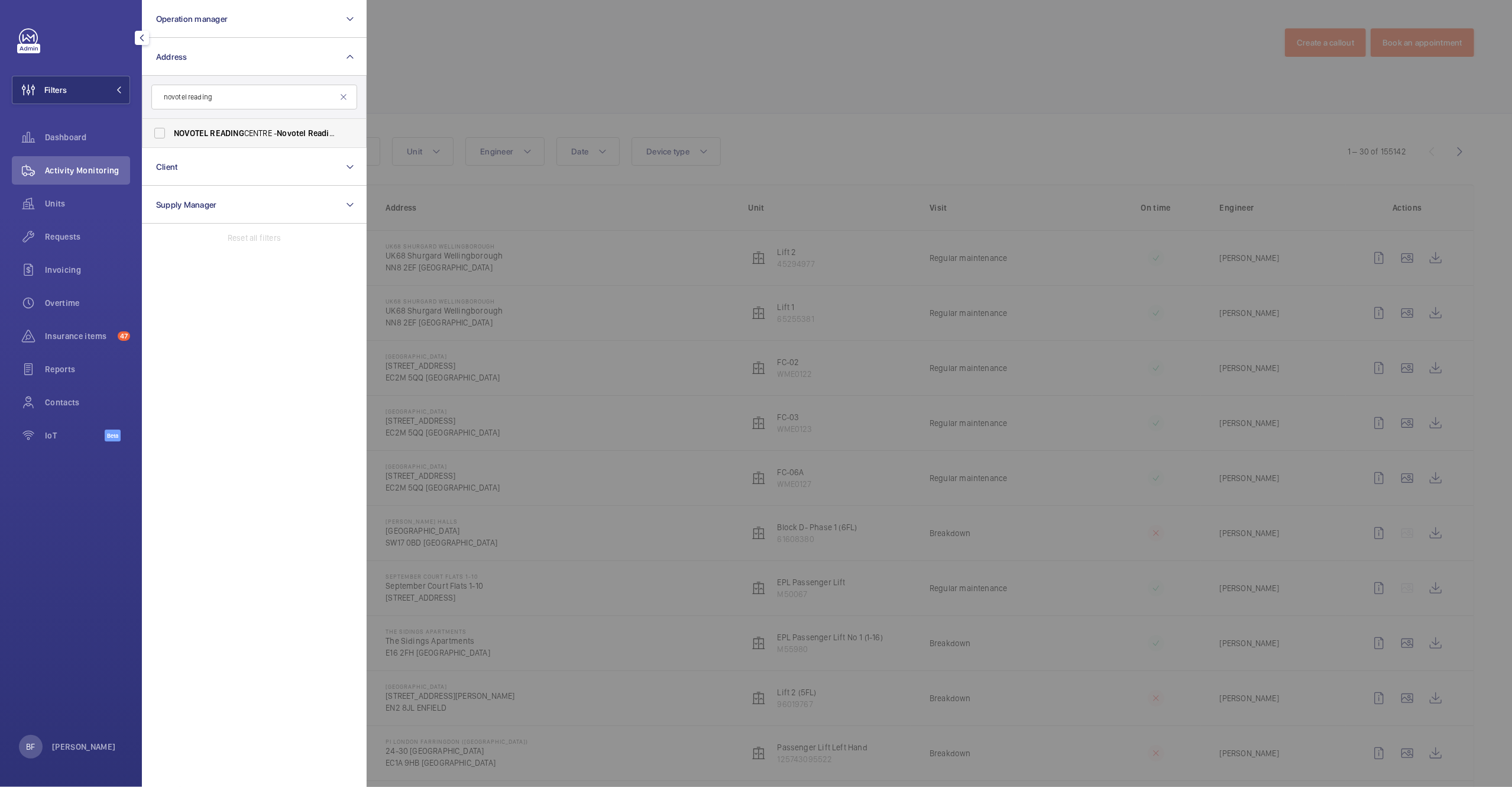
click at [264, 129] on span "NOVOTEL READING CENTRE - Novotel Reading Centre, READING RG1 1DP" at bounding box center [255, 133] width 163 height 12
click at [171, 129] on input "NOVOTEL READING CENTRE - Novotel Reading Centre, READING RG1 1DP" at bounding box center [160, 133] width 24 height 24
checkbox input "true"
click at [426, 124] on div at bounding box center [1122, 393] width 1512 height 787
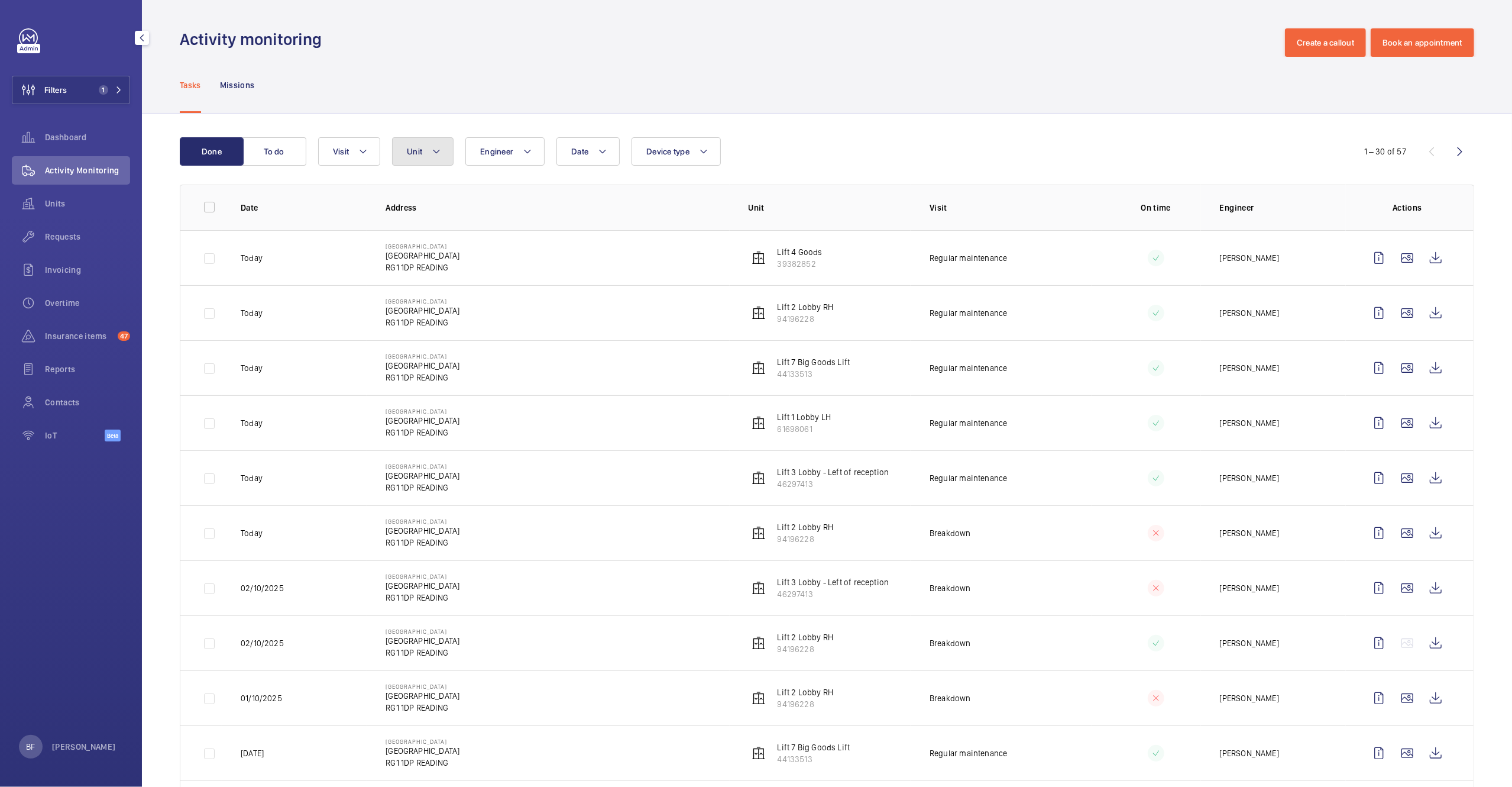
click at [425, 144] on button "Unit" at bounding box center [422, 152] width 61 height 28
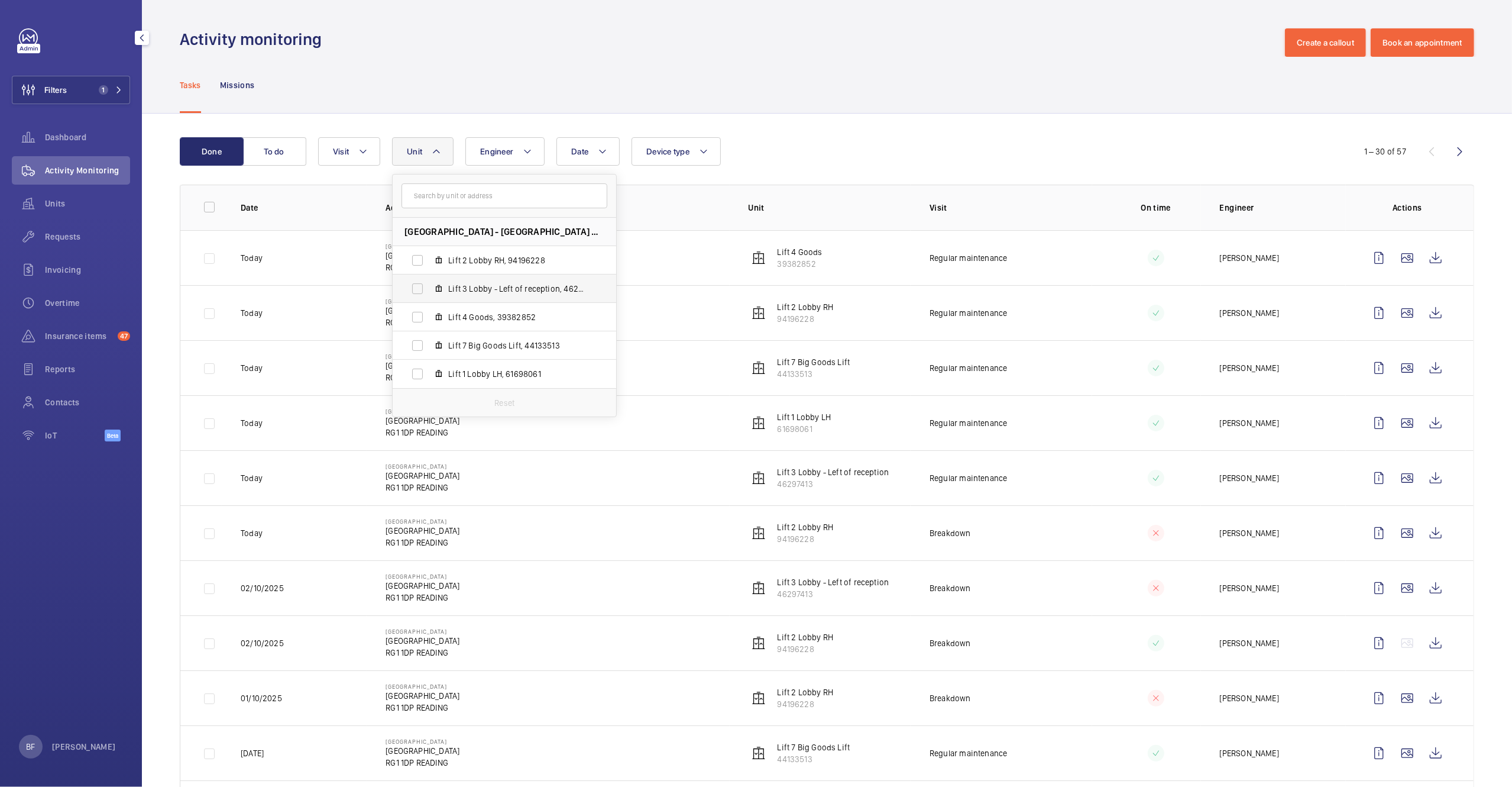
click at [475, 284] on span "Lift 3 Lobby - Left of reception, 46297413" at bounding box center [517, 289] width 137 height 12
click at [430, 284] on input "Lift 3 Lobby - Left of reception, 46297413" at bounding box center [417, 289] width 24 height 24
checkbox input "true"
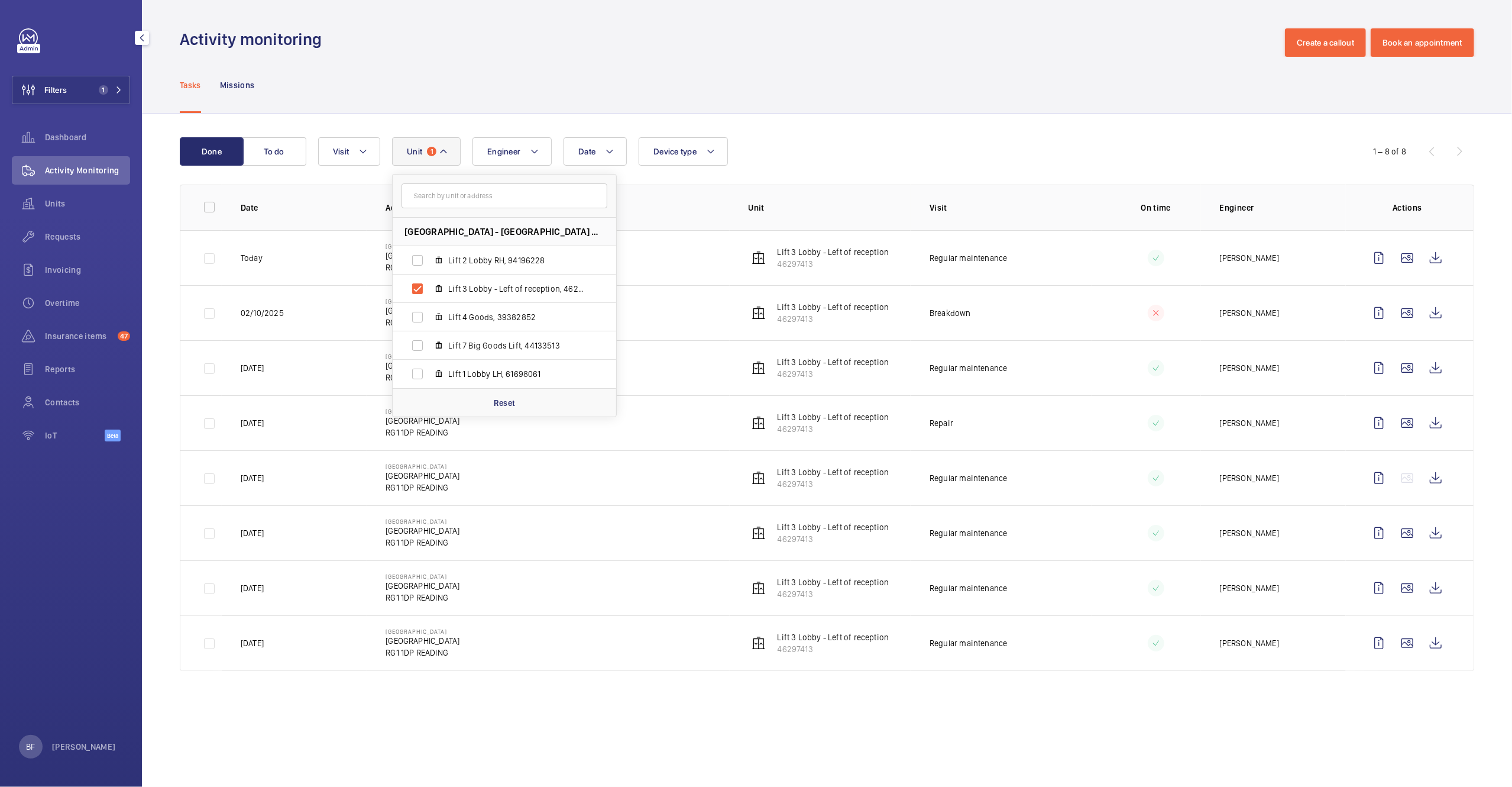
click at [800, 126] on div "Done To do Date Engineer Unit 1 NOVOTEL READING CENTRE - Novotel Reading Centre…" at bounding box center [827, 406] width 1370 height 586
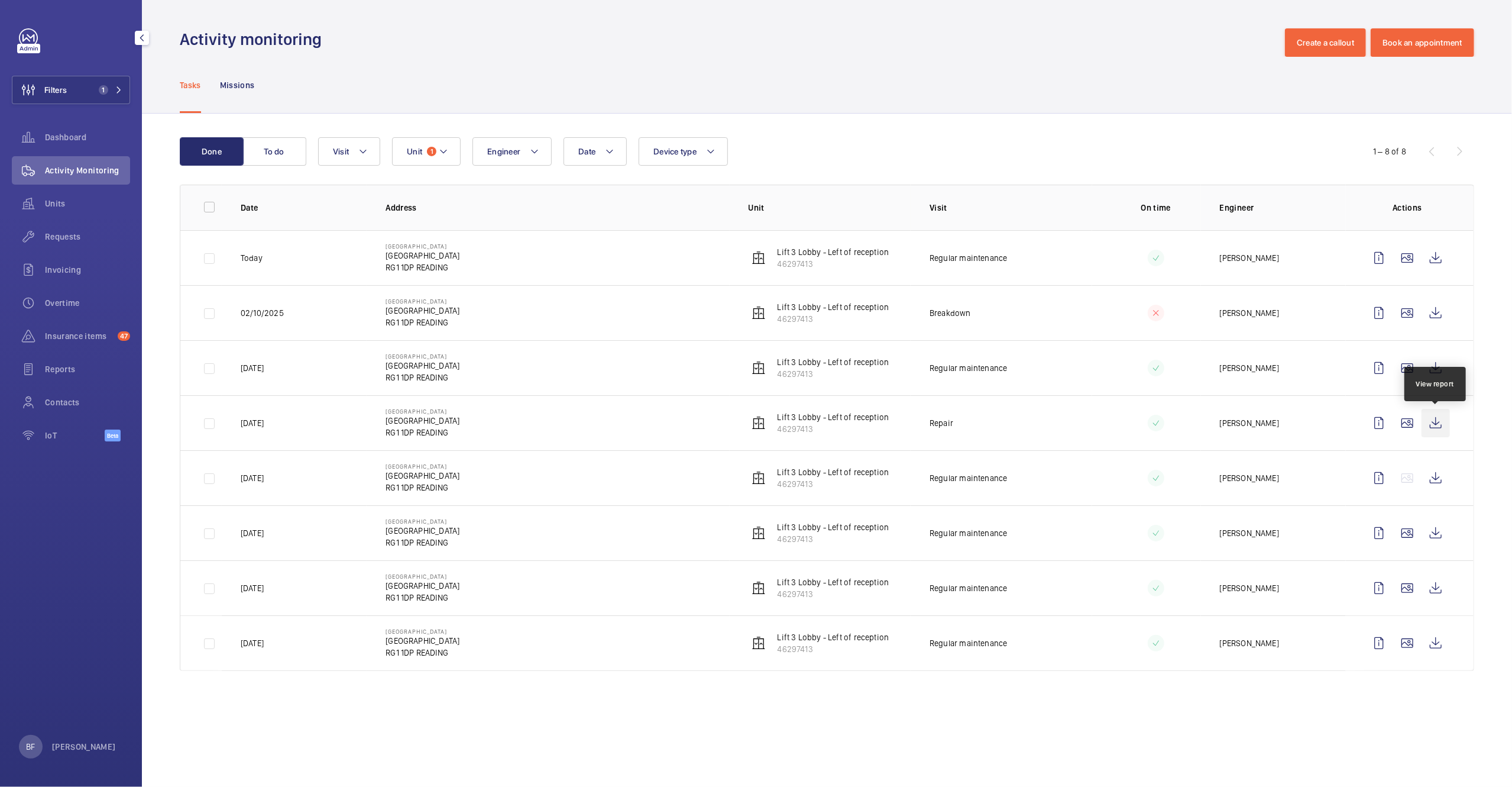
click at [1425, 432] on wm-front-icon-button at bounding box center [1436, 423] width 28 height 28
click at [86, 337] on span "Insurance items" at bounding box center [79, 336] width 68 height 12
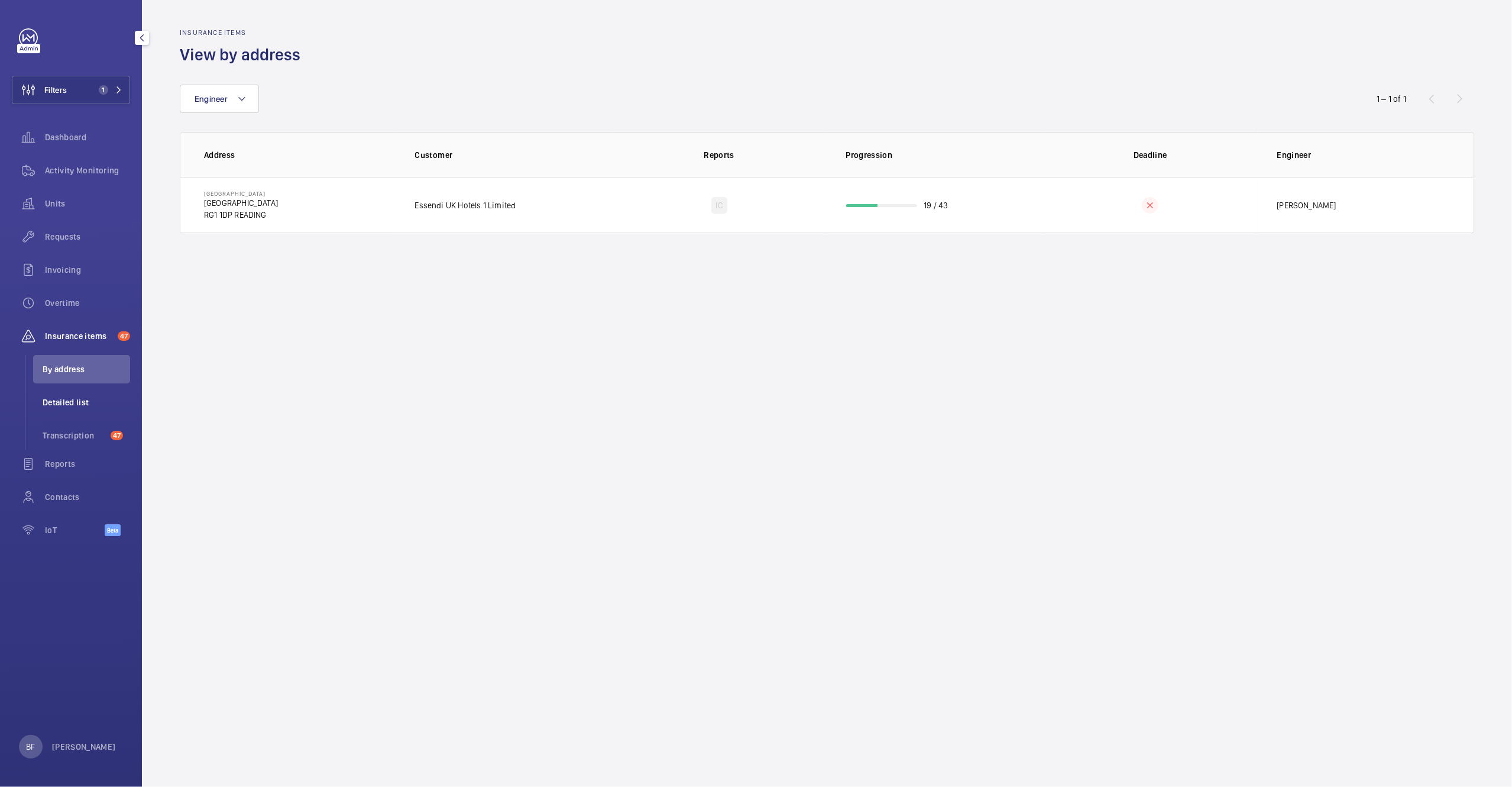
click at [66, 408] on li "Detailed list" at bounding box center [82, 402] width 97 height 28
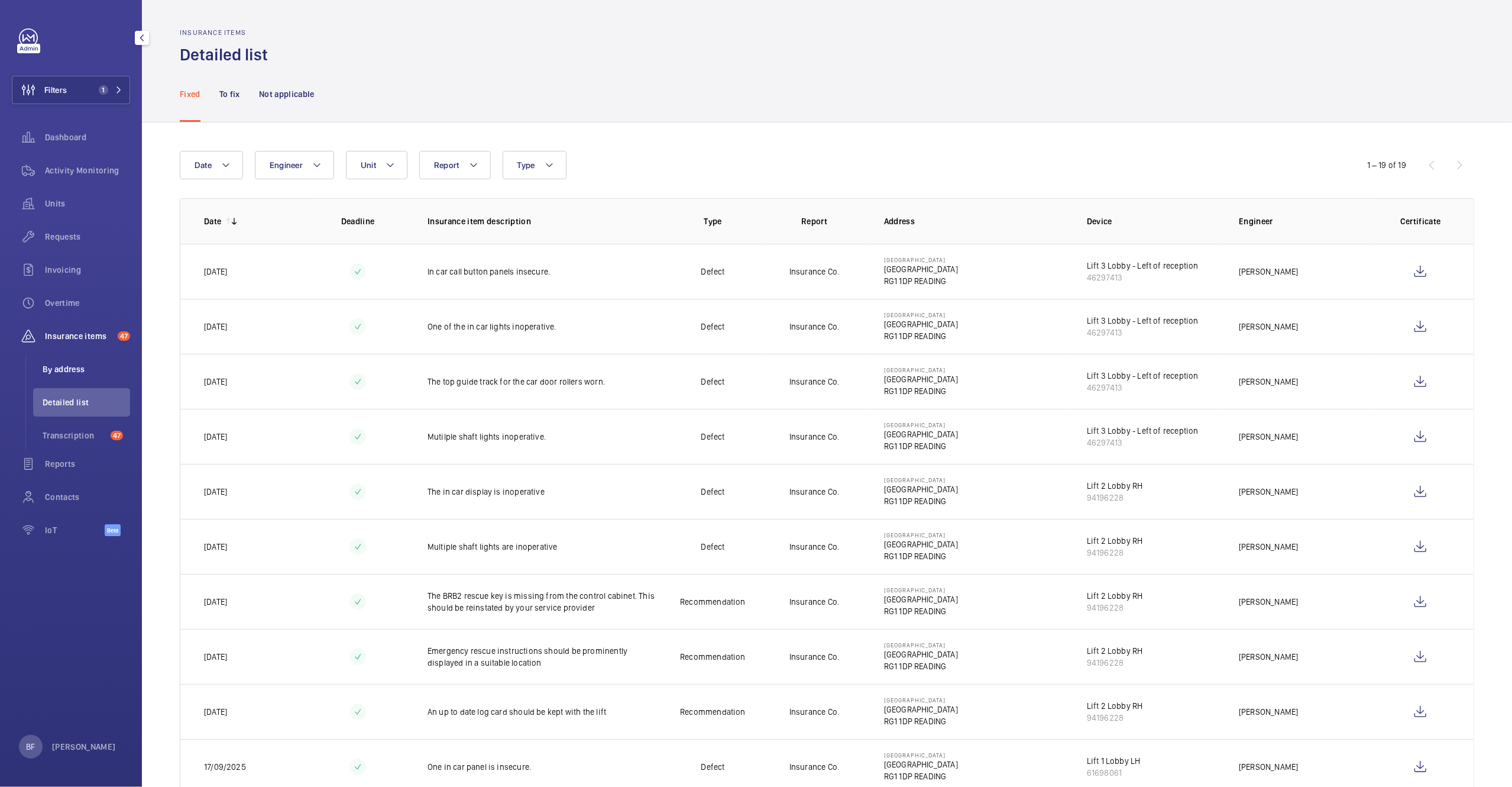
click at [77, 369] on span "By address" at bounding box center [86, 369] width 87 height 12
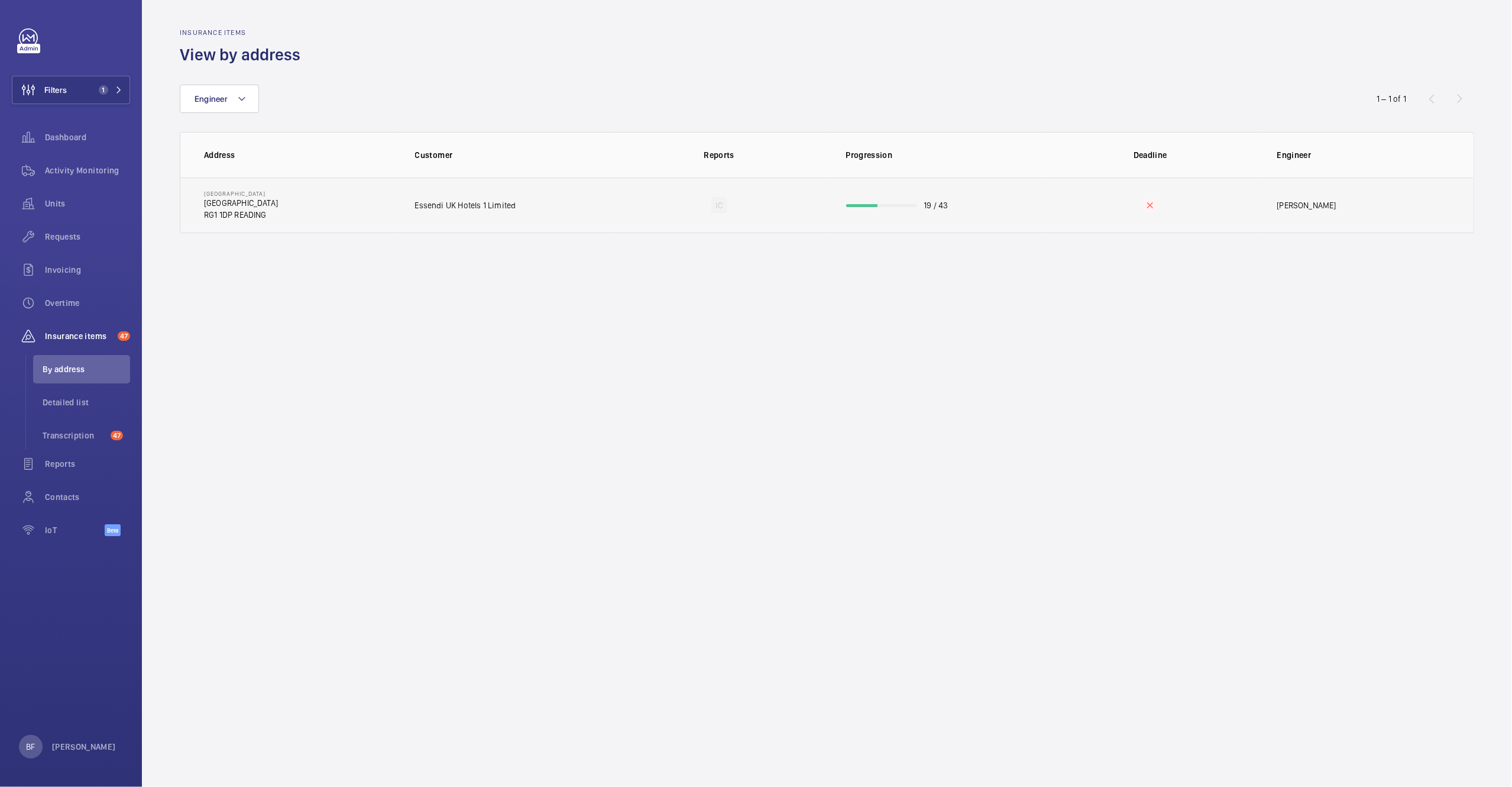
click at [424, 198] on td "Essendi UK Hotels 1 Limited" at bounding box center [504, 206] width 216 height 56
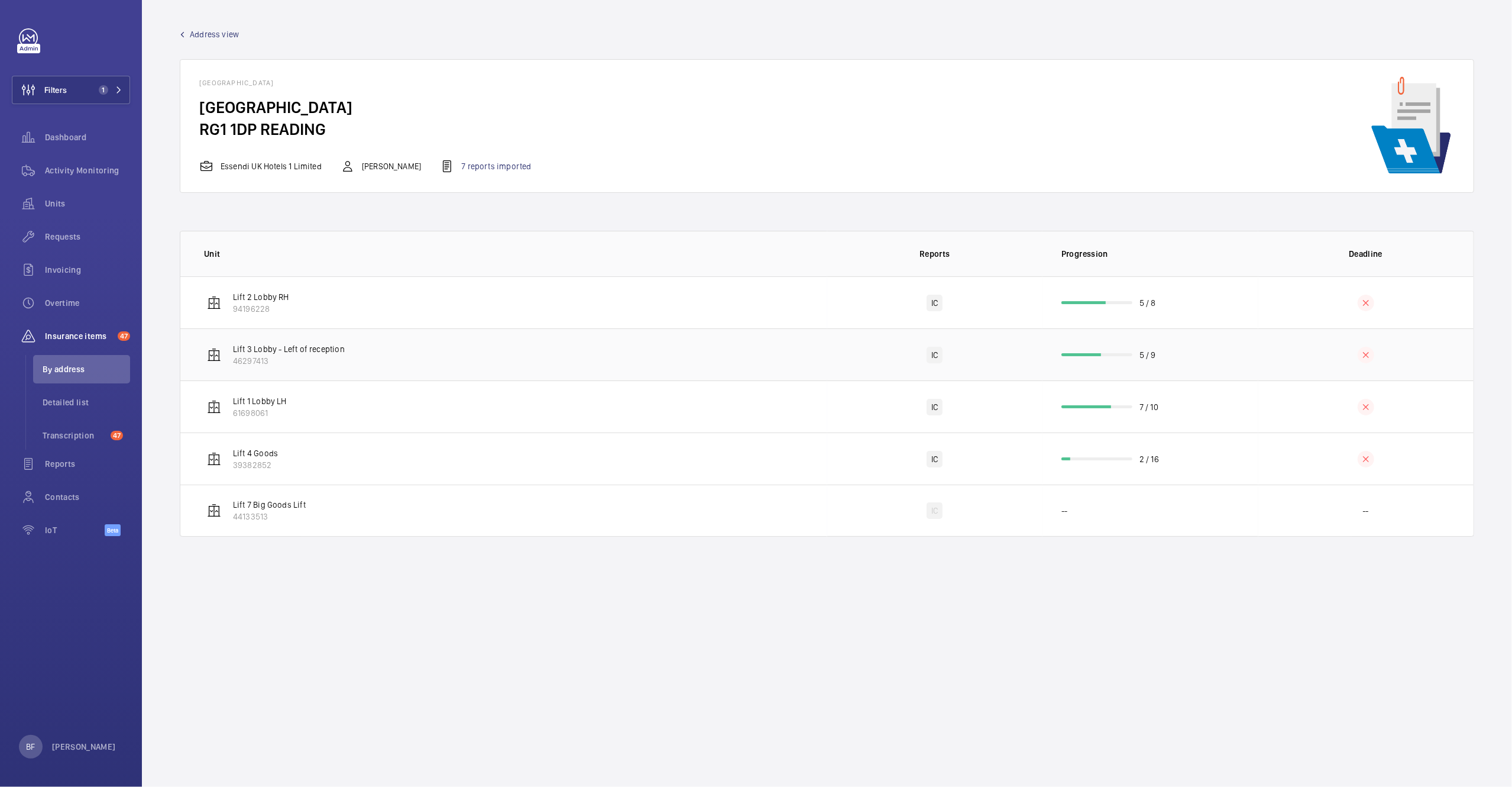
click at [392, 357] on td "Lift 3 Lobby - Left of reception 46297413" at bounding box center [503, 354] width 647 height 52
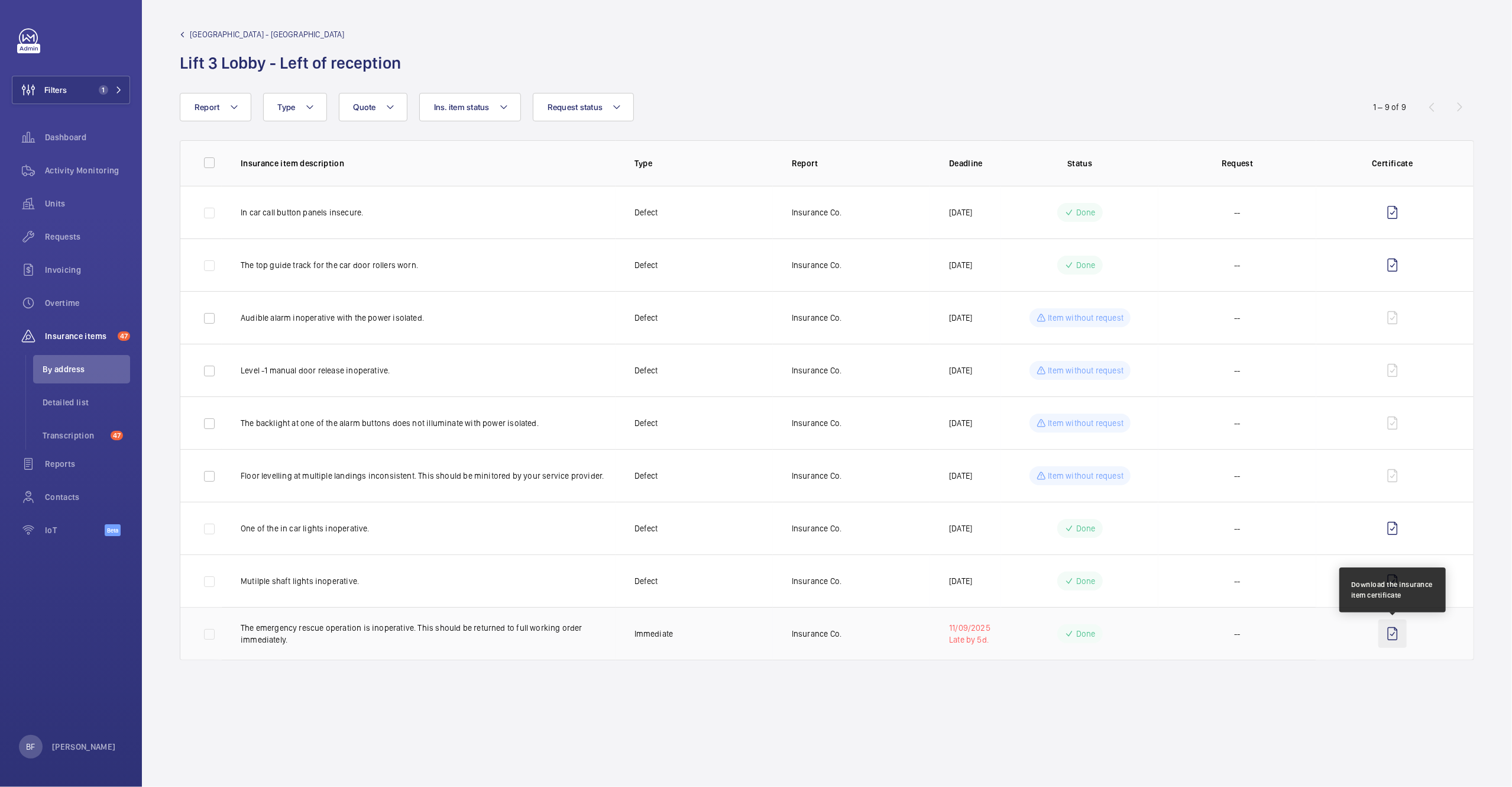
click at [1402, 633] on wm-front-icon-button at bounding box center [1393, 633] width 28 height 28
click at [118, 93] on mat-icon at bounding box center [118, 90] width 7 height 7
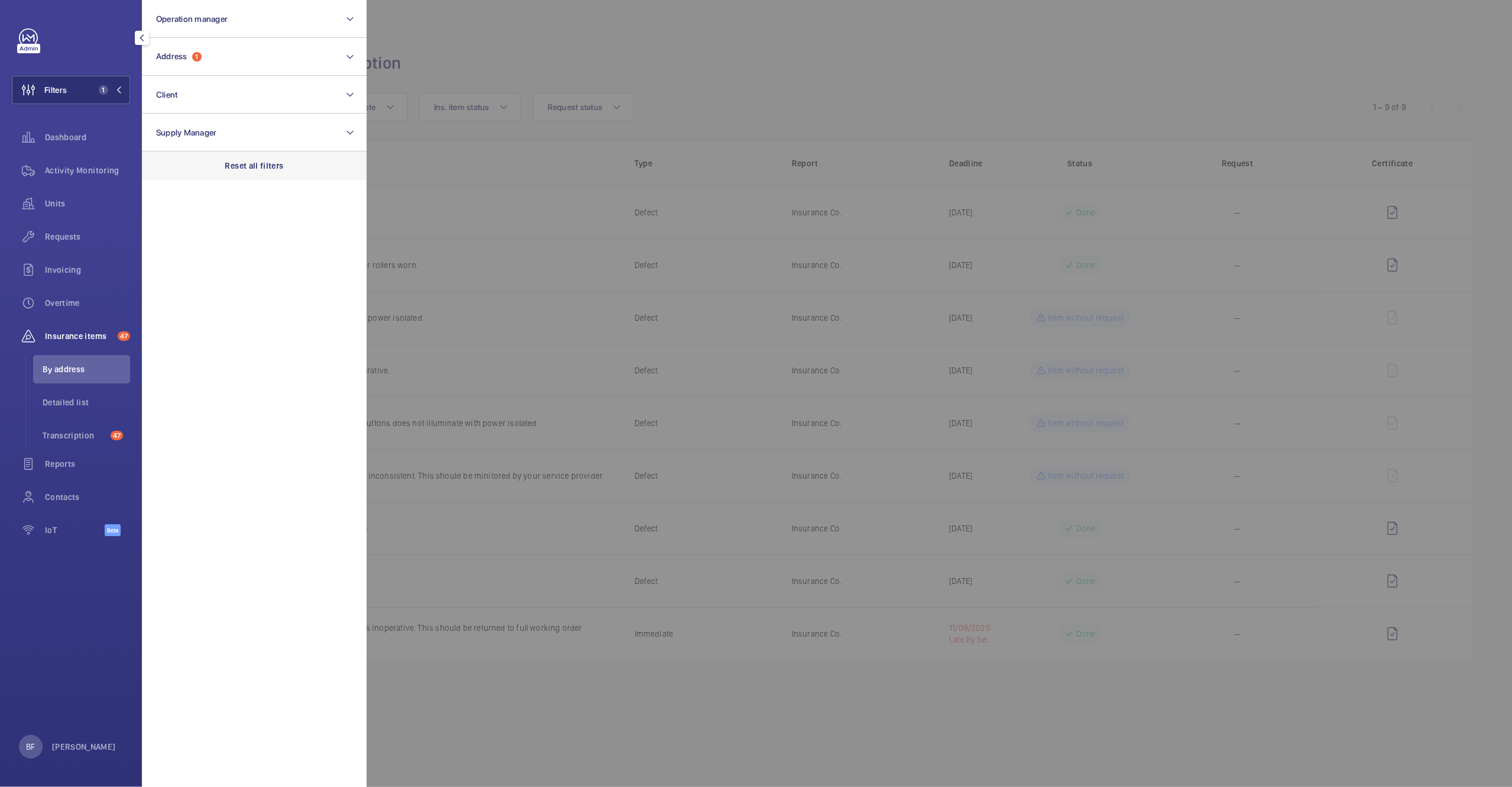
click at [277, 158] on div "Reset all filters" at bounding box center [254, 166] width 225 height 28
click at [246, 60] on button "Address" at bounding box center [254, 56] width 225 height 38
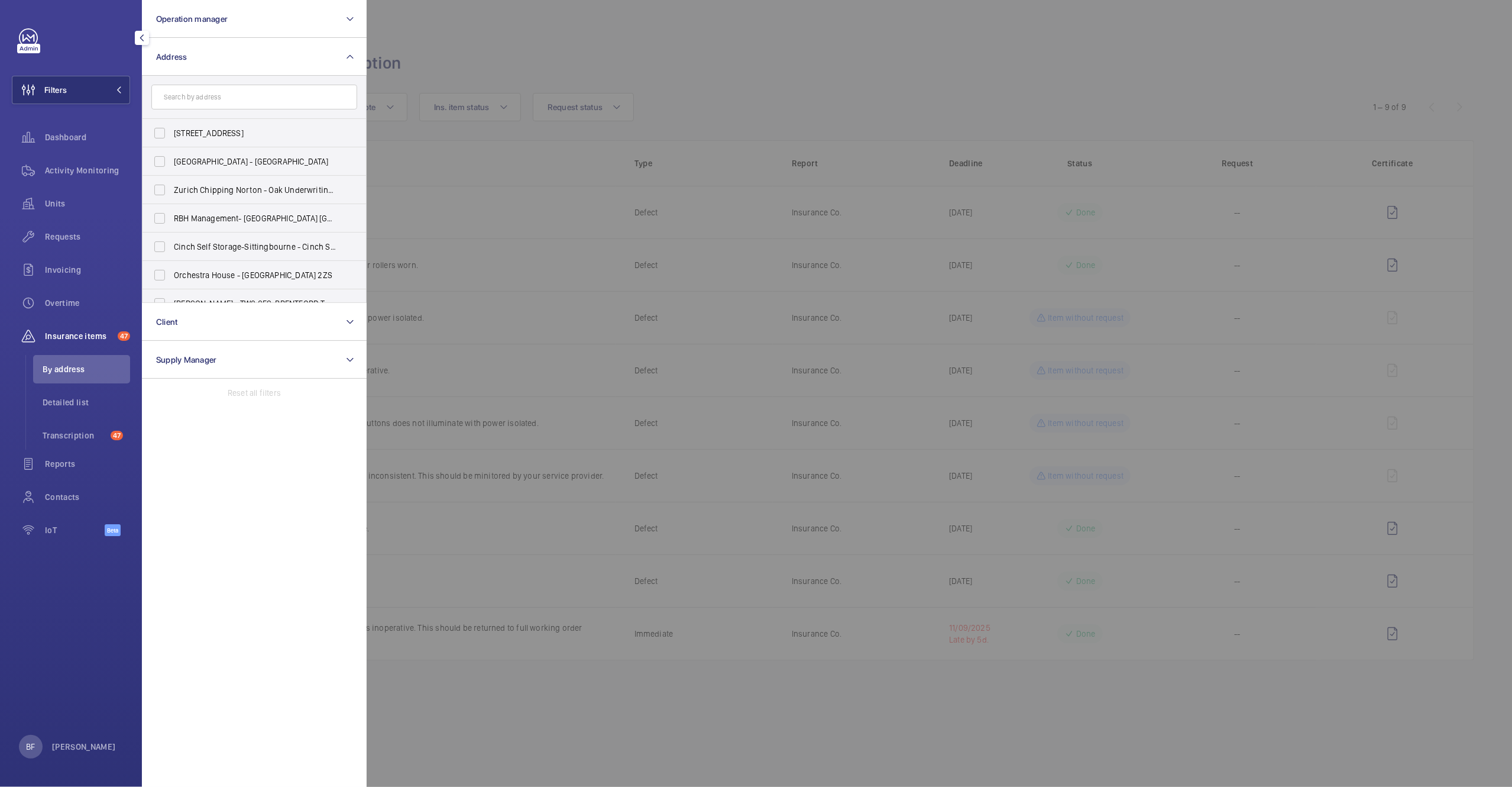
click at [249, 102] on input "text" at bounding box center [254, 97] width 206 height 25
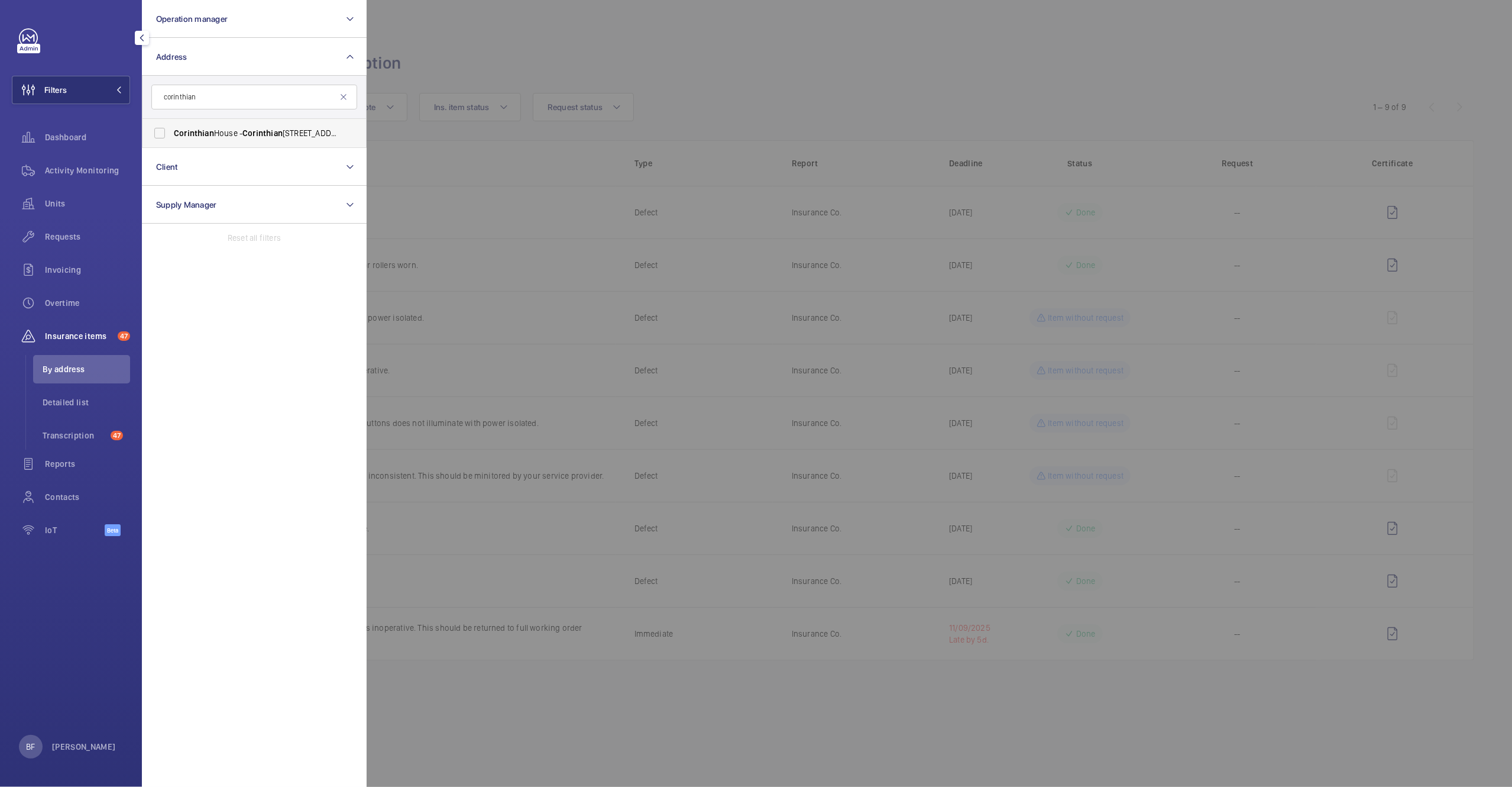
type input "corinthian"
click at [256, 126] on label "Corinthian House - Corinthian House, CROYDON CR0 2BX" at bounding box center [245, 133] width 206 height 28
click at [171, 126] on input "Corinthian House - Corinthian House, CROYDON CR0 2BX" at bounding box center [160, 133] width 24 height 24
checkbox input "true"
click at [538, 79] on div at bounding box center [1122, 393] width 1512 height 787
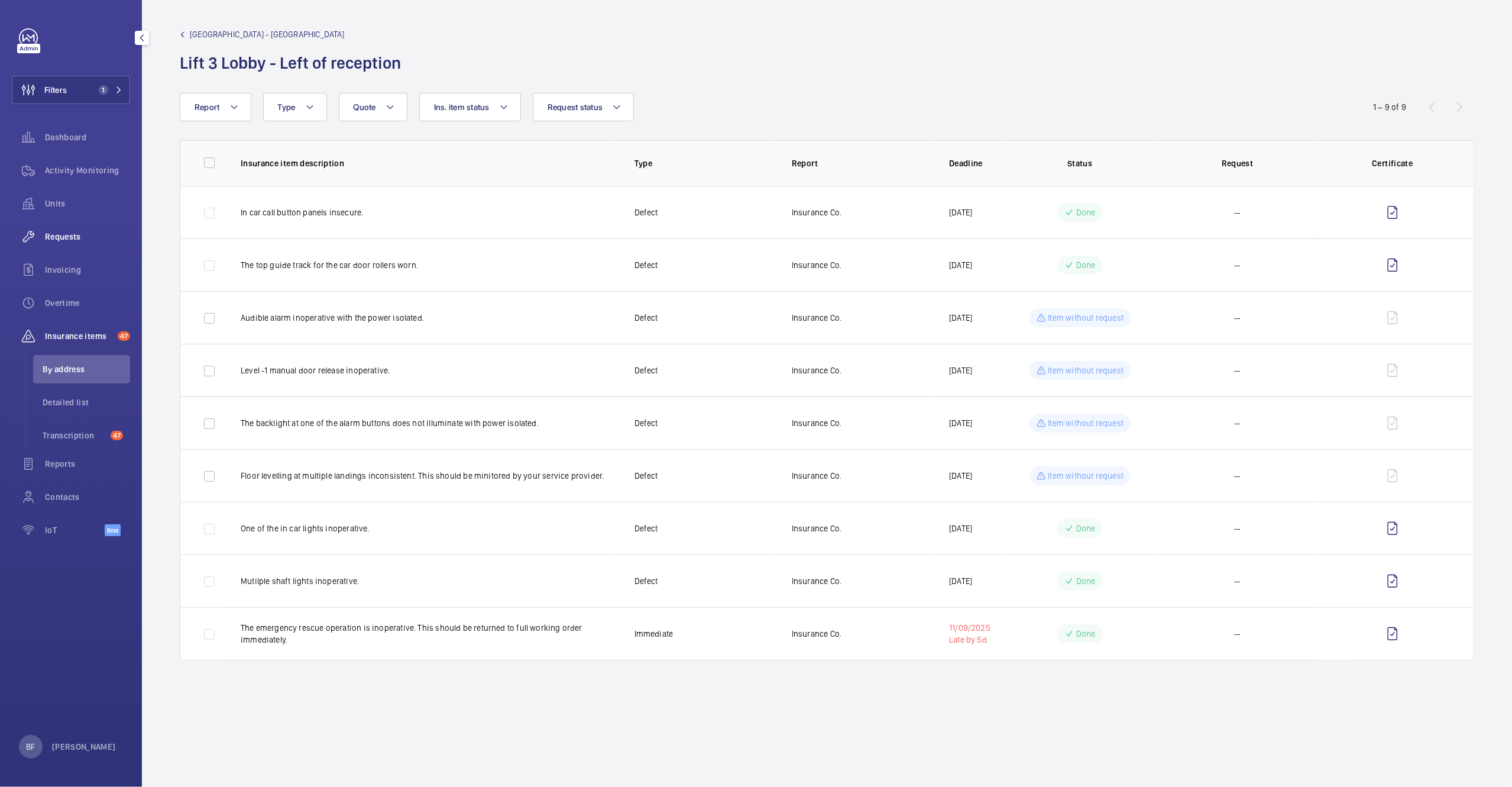
click at [62, 244] on div "Requests" at bounding box center [71, 237] width 118 height 28
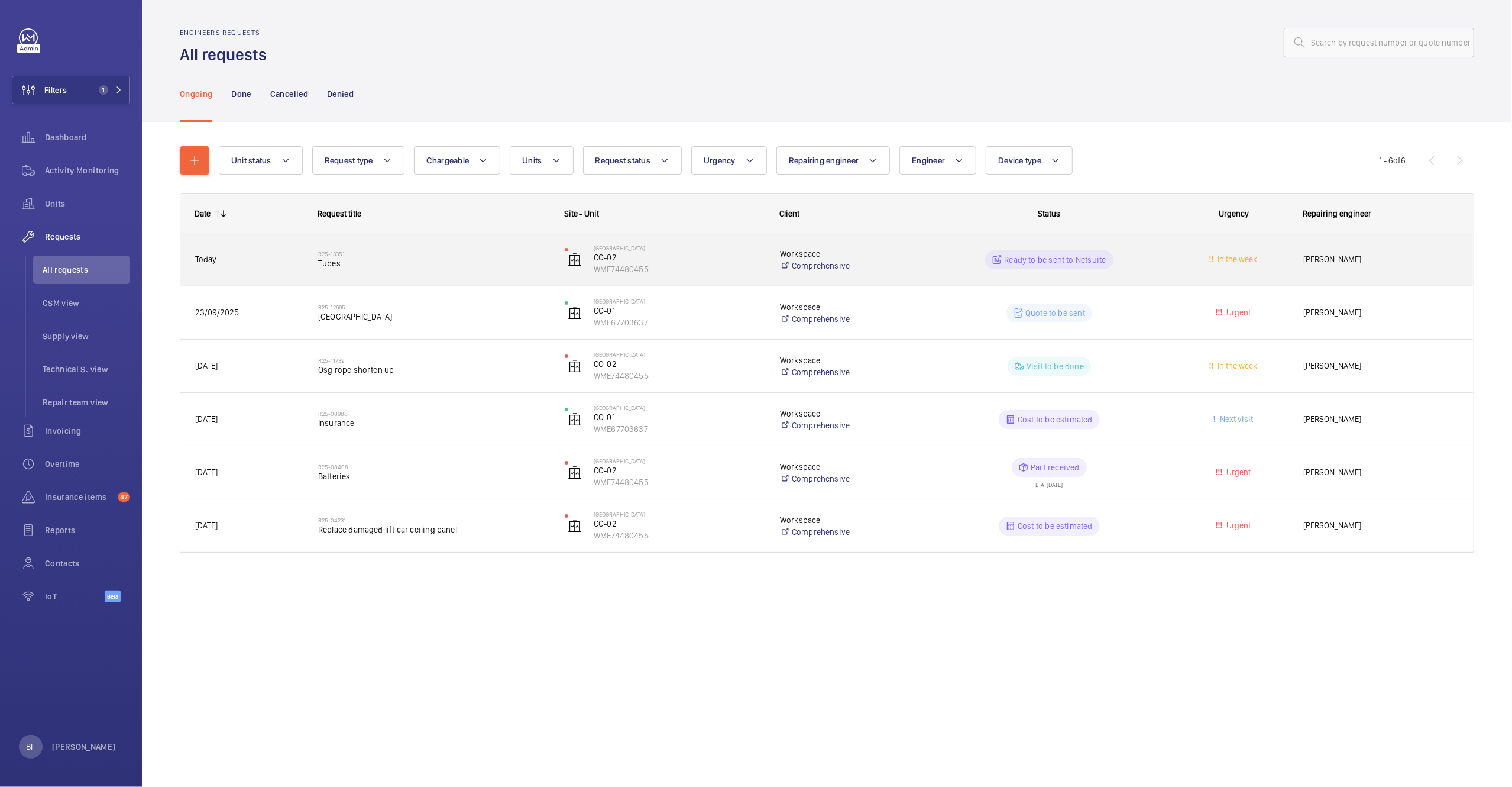
click at [400, 267] on span "Tubes" at bounding box center [434, 263] width 231 height 12
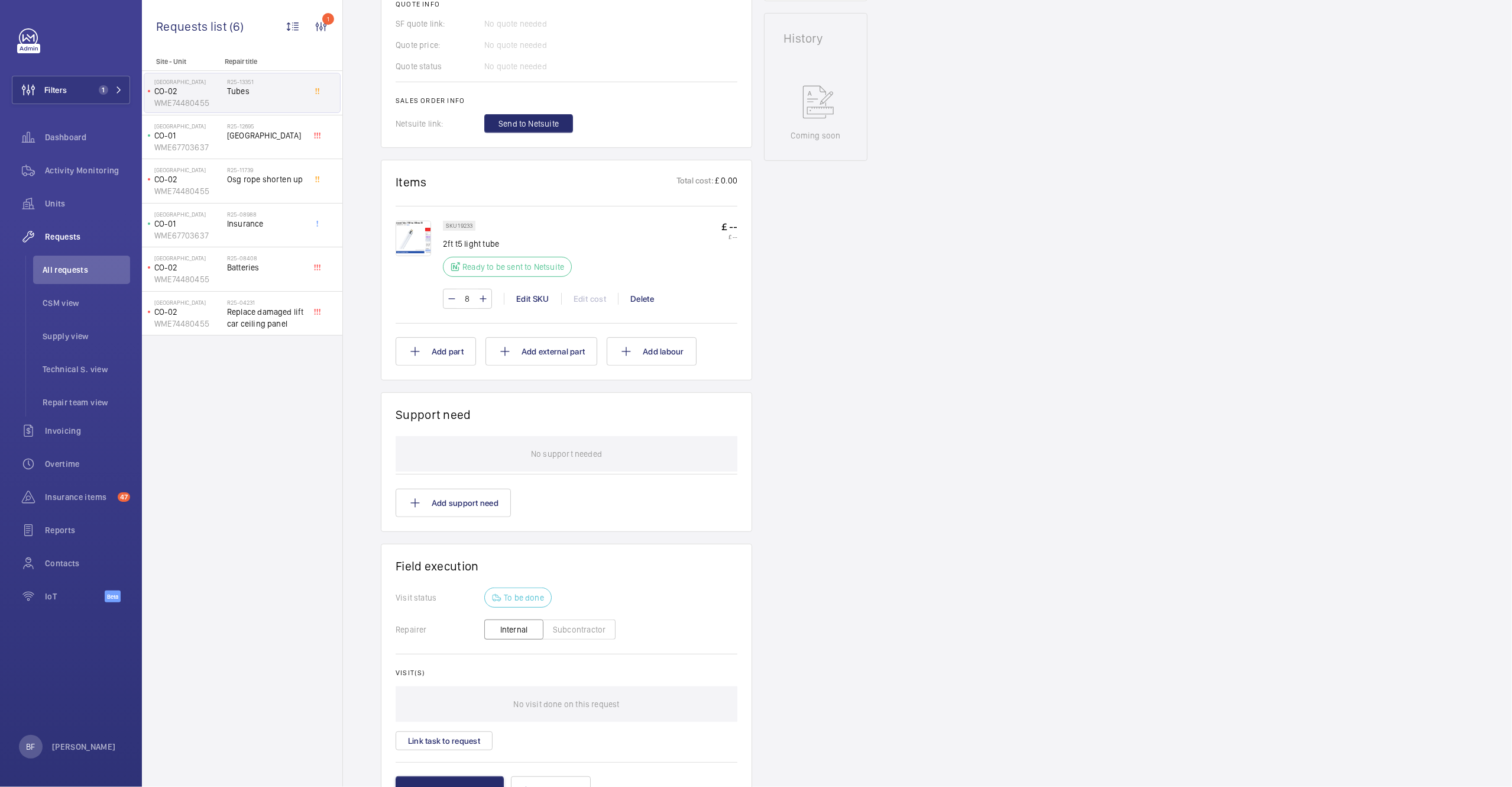
scroll to position [440, 0]
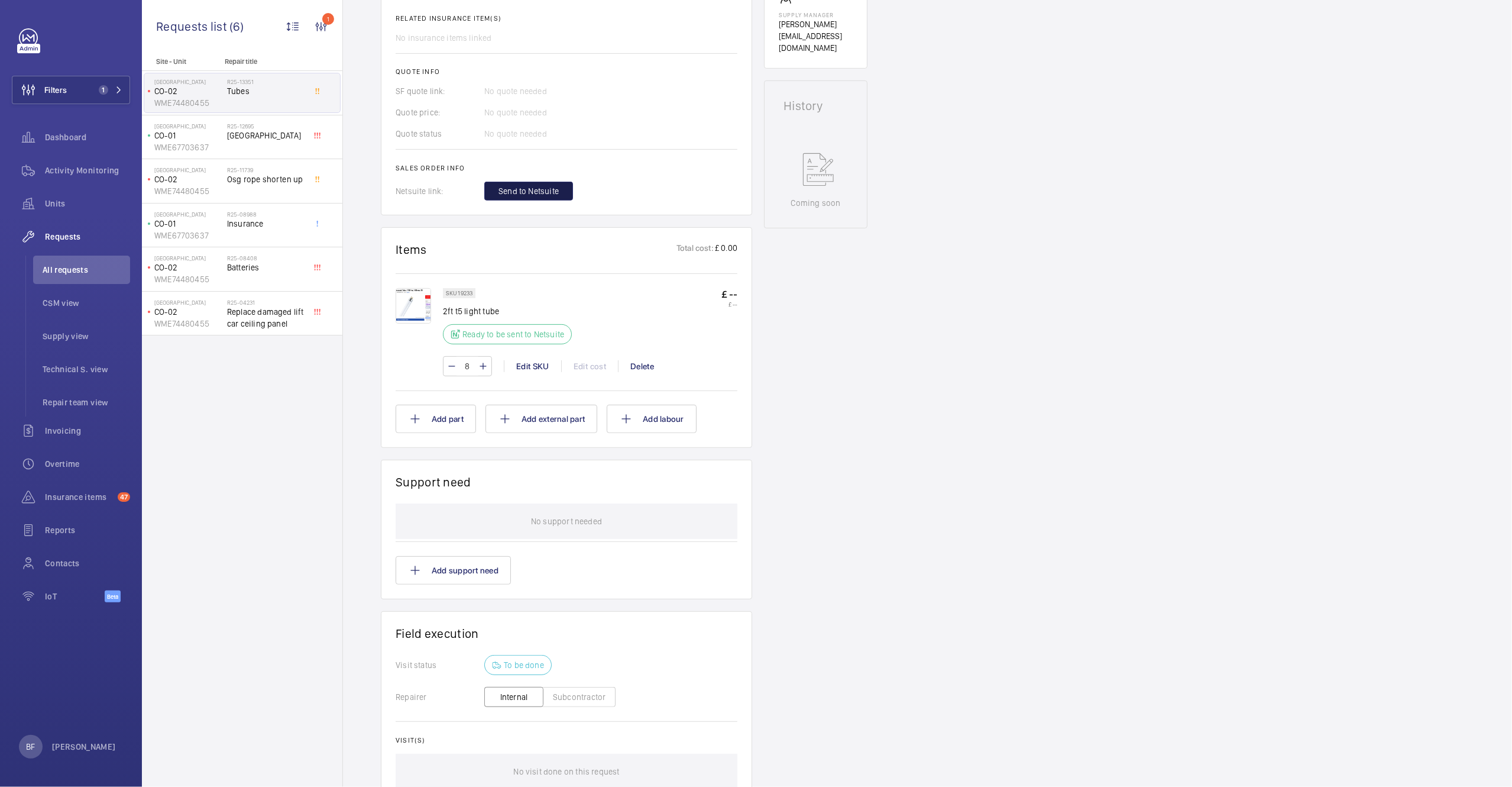
click at [519, 197] on span "Send to Netsuite" at bounding box center [528, 191] width 60 height 12
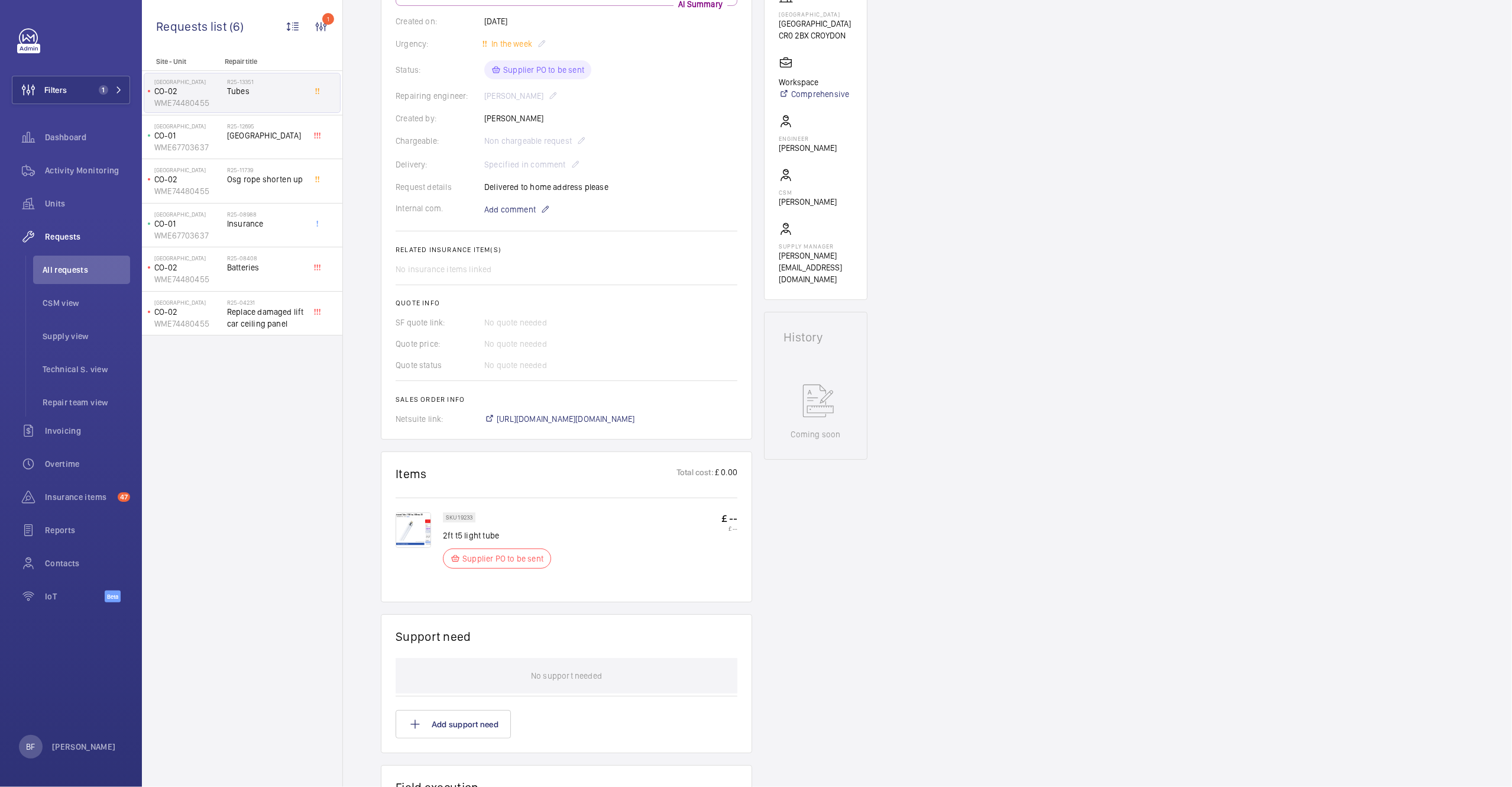
scroll to position [117, 0]
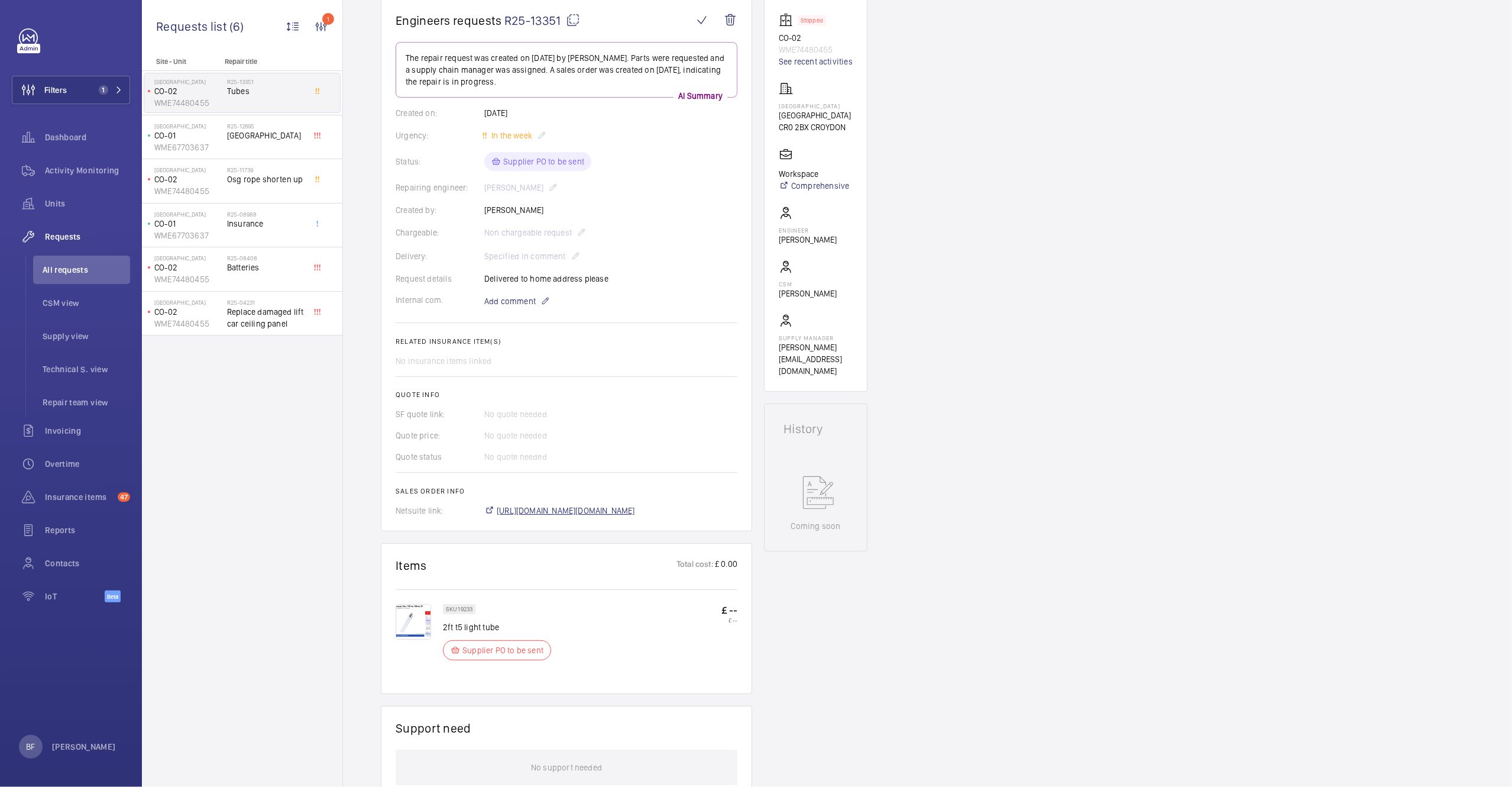
click at [592, 516] on span "[URL][DOMAIN_NAME][DOMAIN_NAME]" at bounding box center [566, 510] width 139 height 12
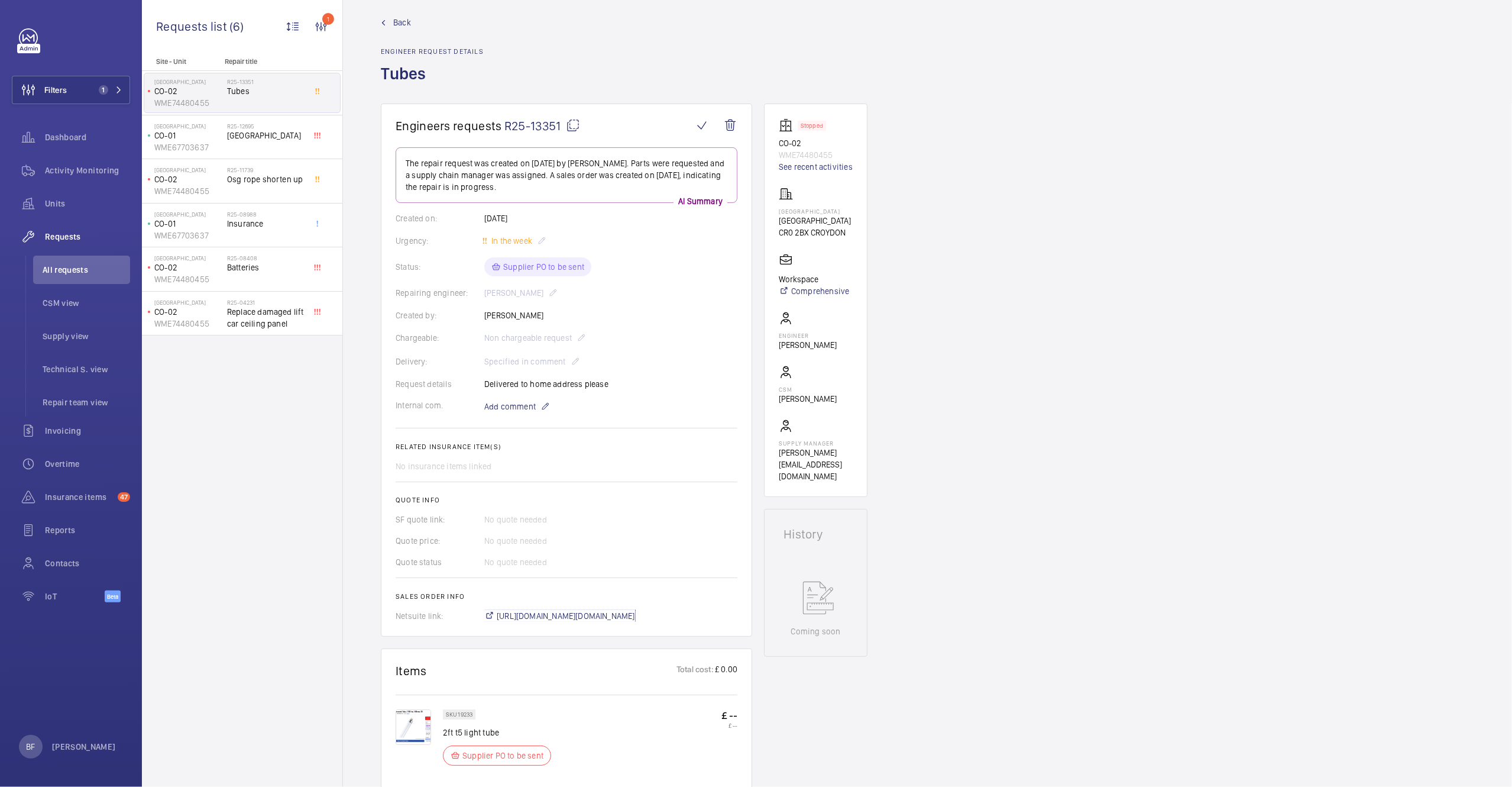
scroll to position [0, 0]
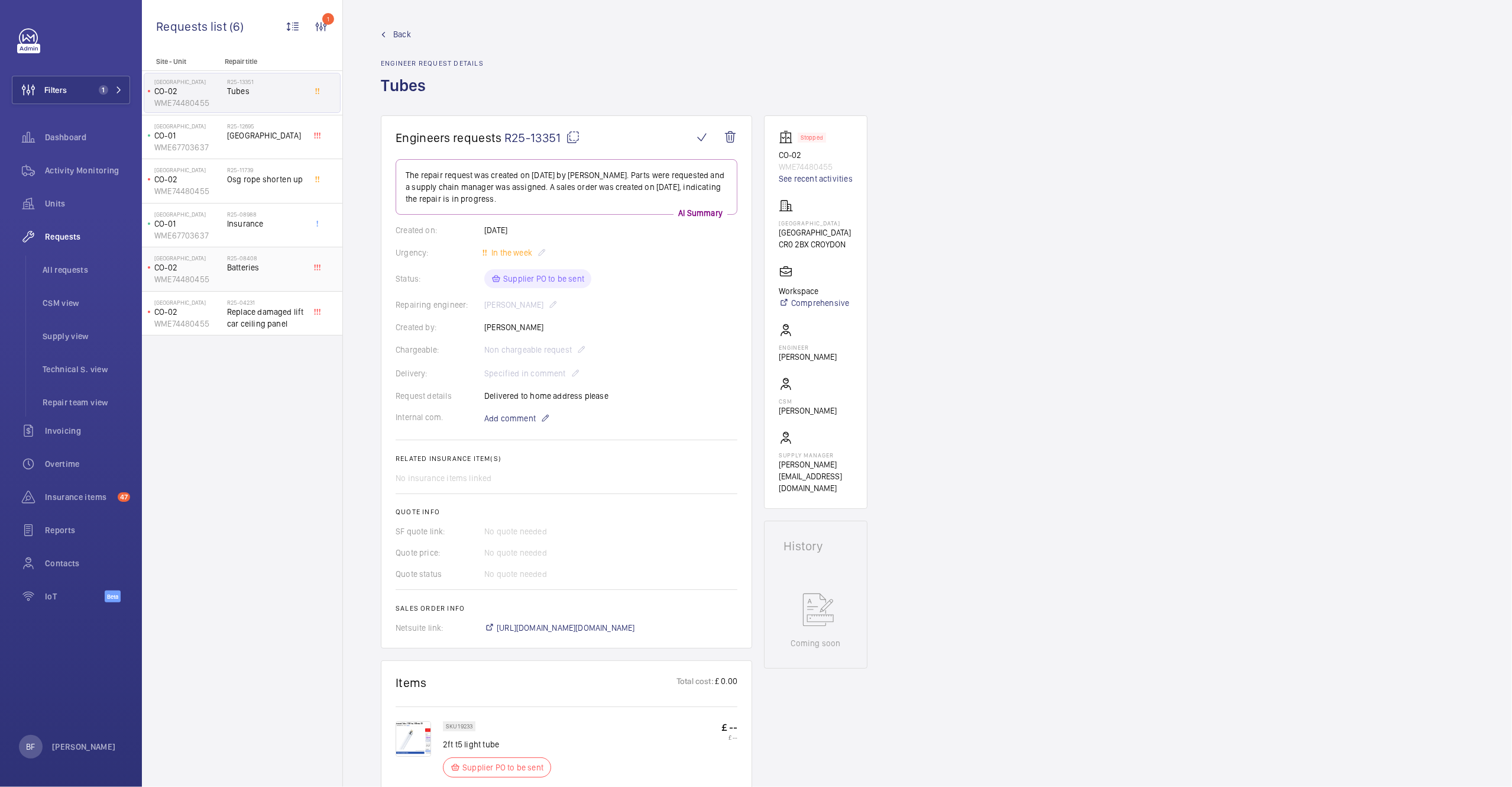
click at [256, 267] on span "Batteries" at bounding box center [266, 267] width 78 height 12
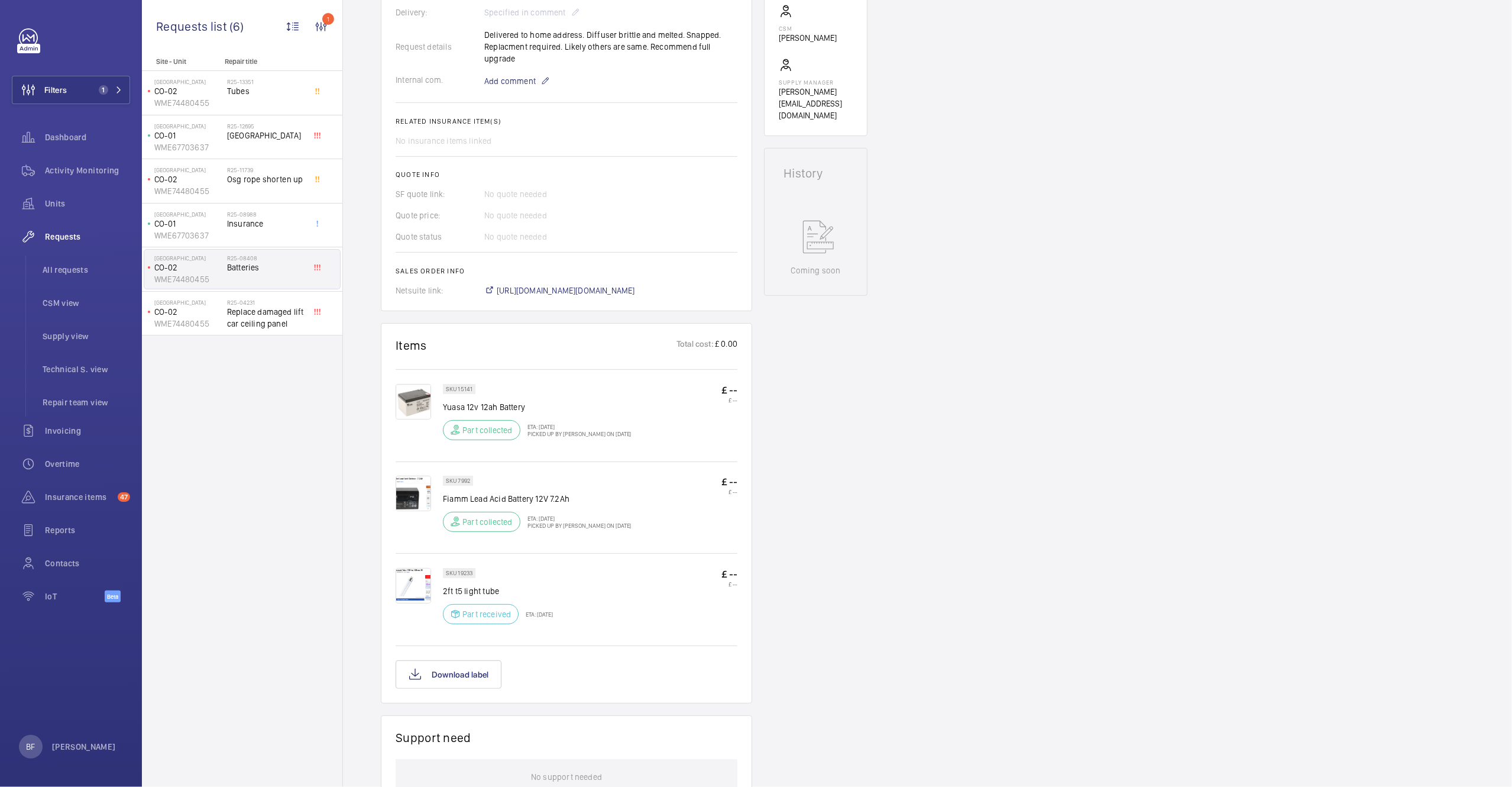
scroll to position [406, 0]
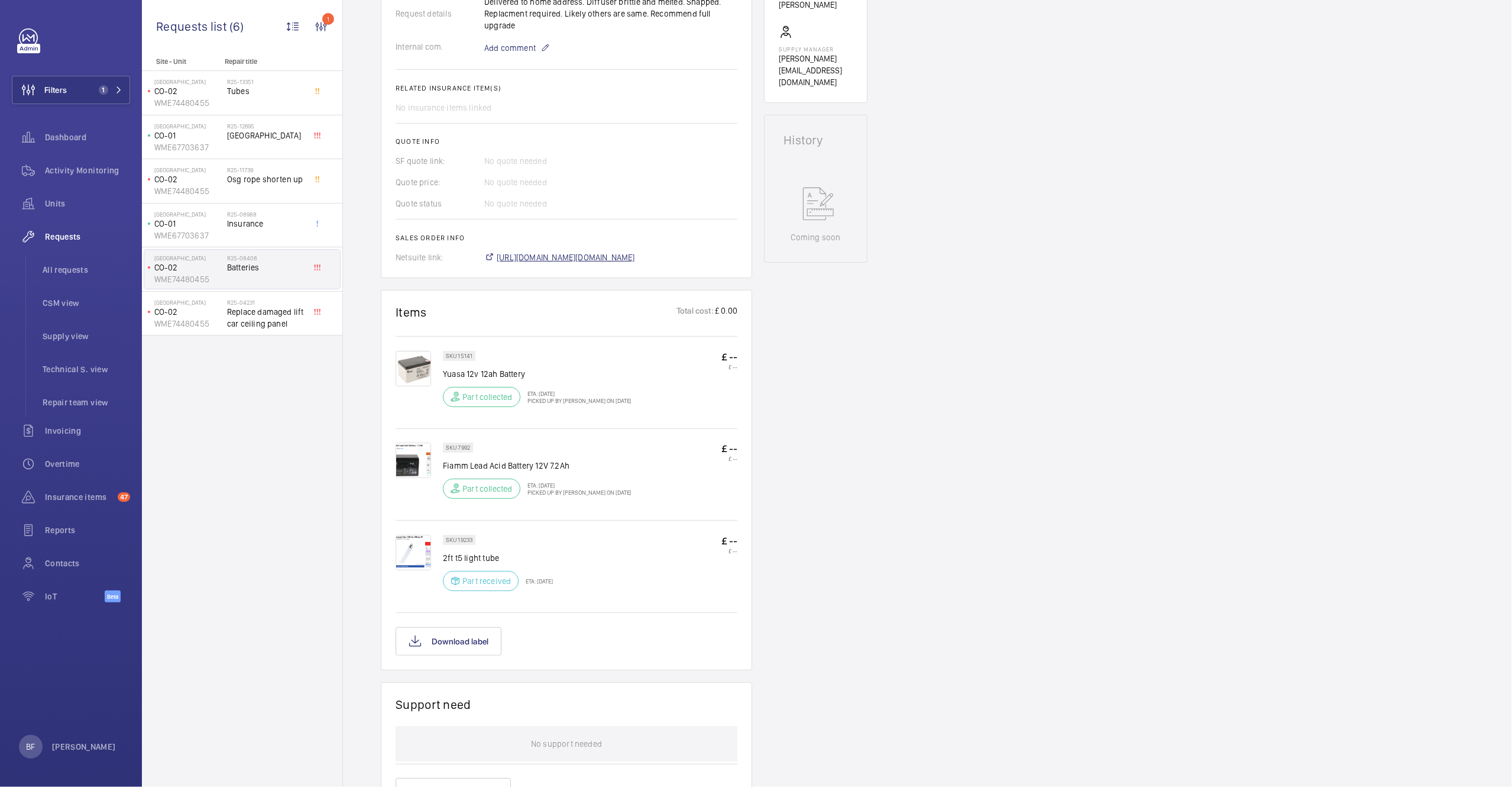
click at [592, 258] on span "https://6461500.app.netsuite.com/app/accounting/transactions/salesord.nl?id=275…" at bounding box center [566, 257] width 139 height 12
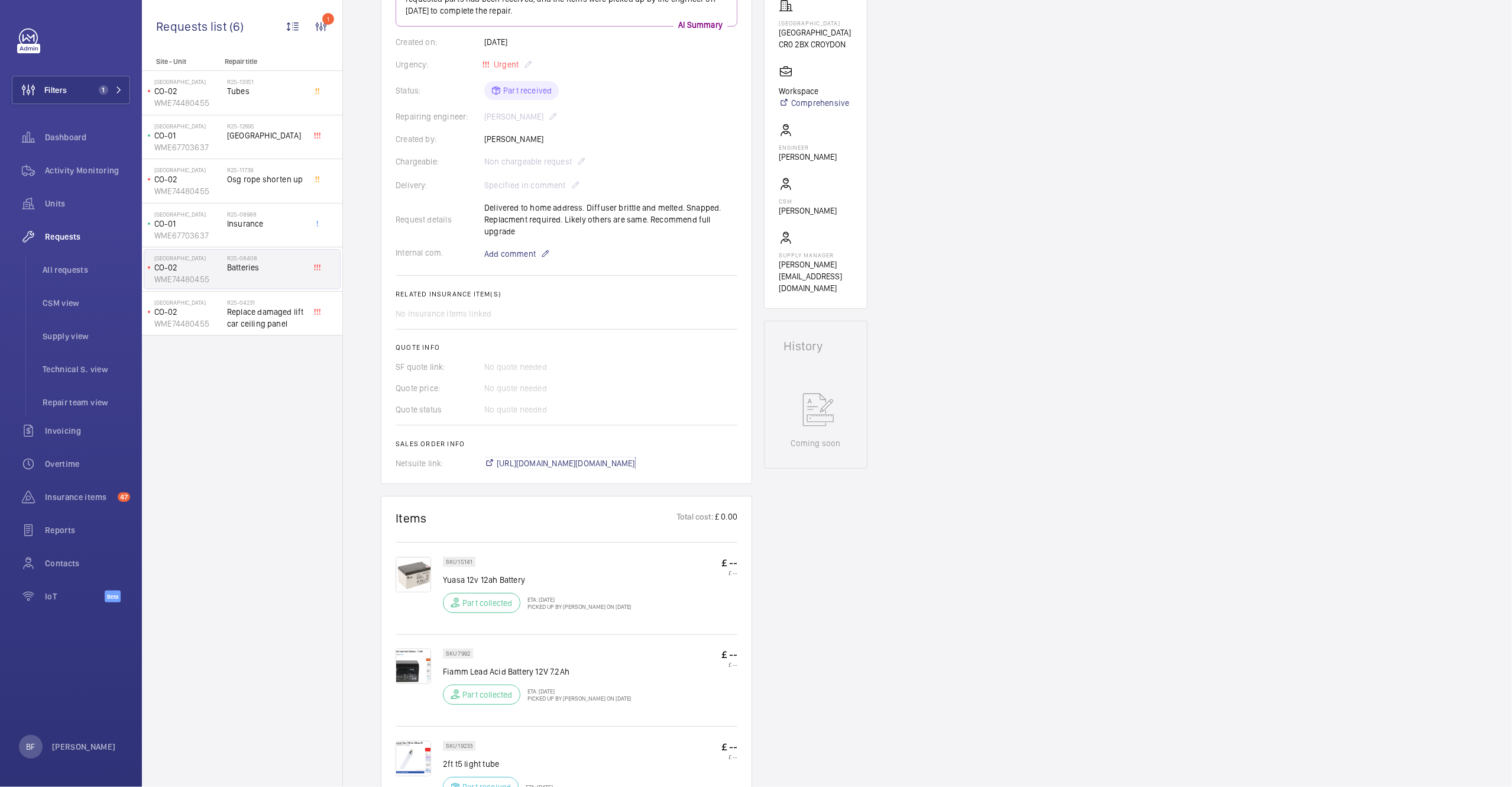
scroll to position [0, 0]
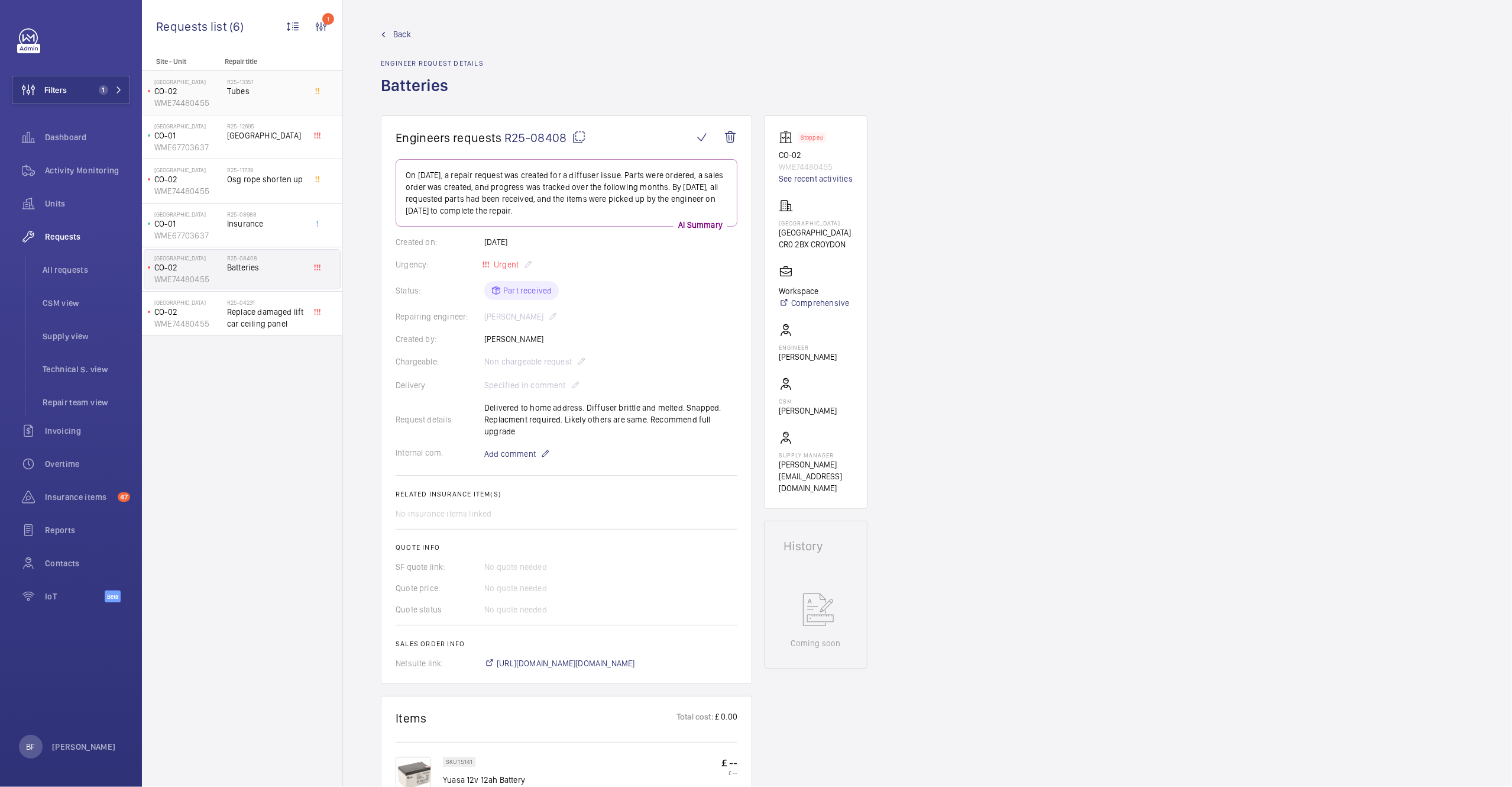
click at [272, 98] on div "R25-13351 Tubes" at bounding box center [266, 95] width 78 height 34
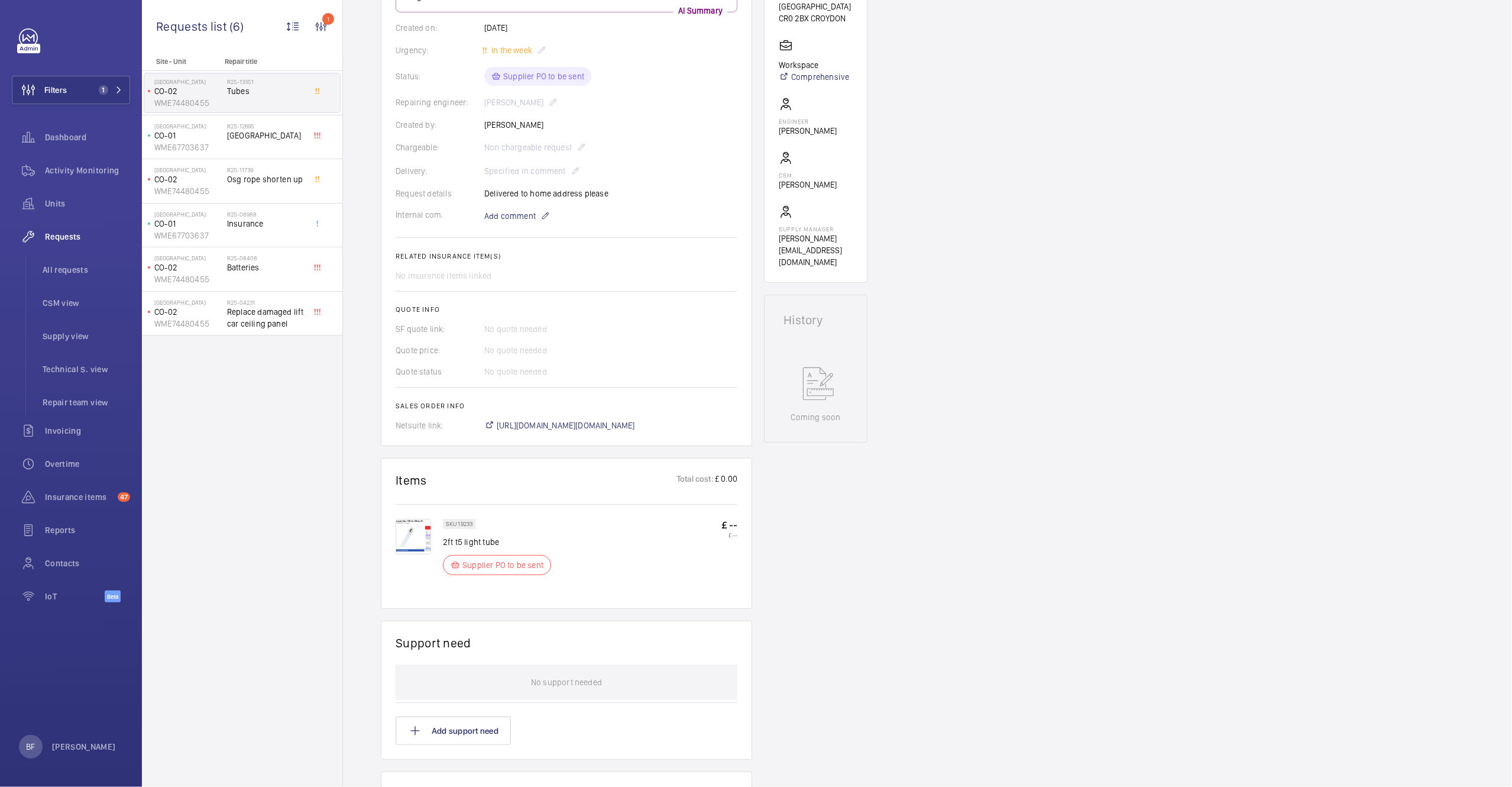
scroll to position [247, 0]
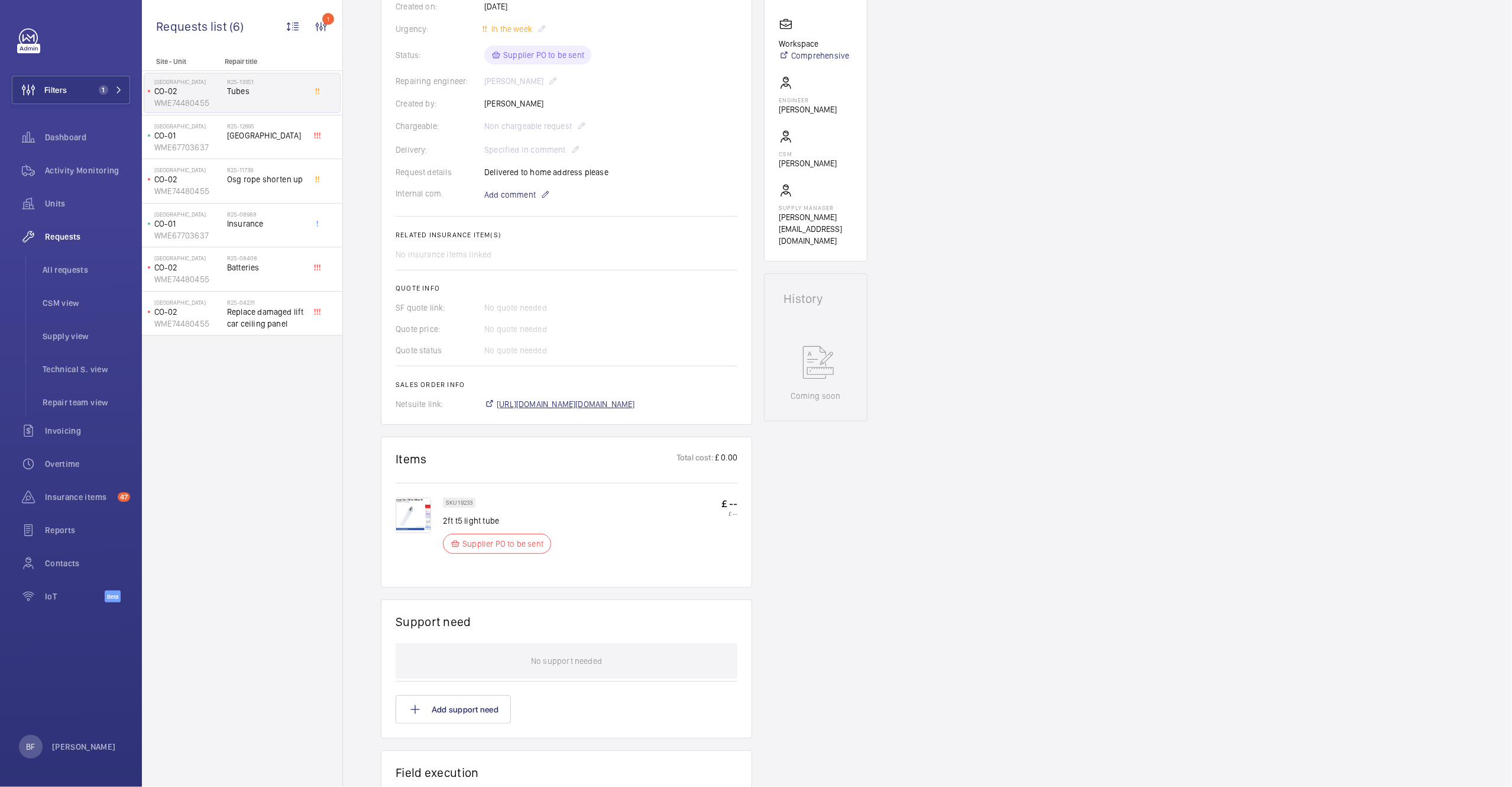
click at [635, 399] on span "[URL][DOMAIN_NAME][DOMAIN_NAME]" at bounding box center [566, 404] width 139 height 12
click at [635, 398] on span "[URL][DOMAIN_NAME][DOMAIN_NAME]" at bounding box center [566, 404] width 139 height 12
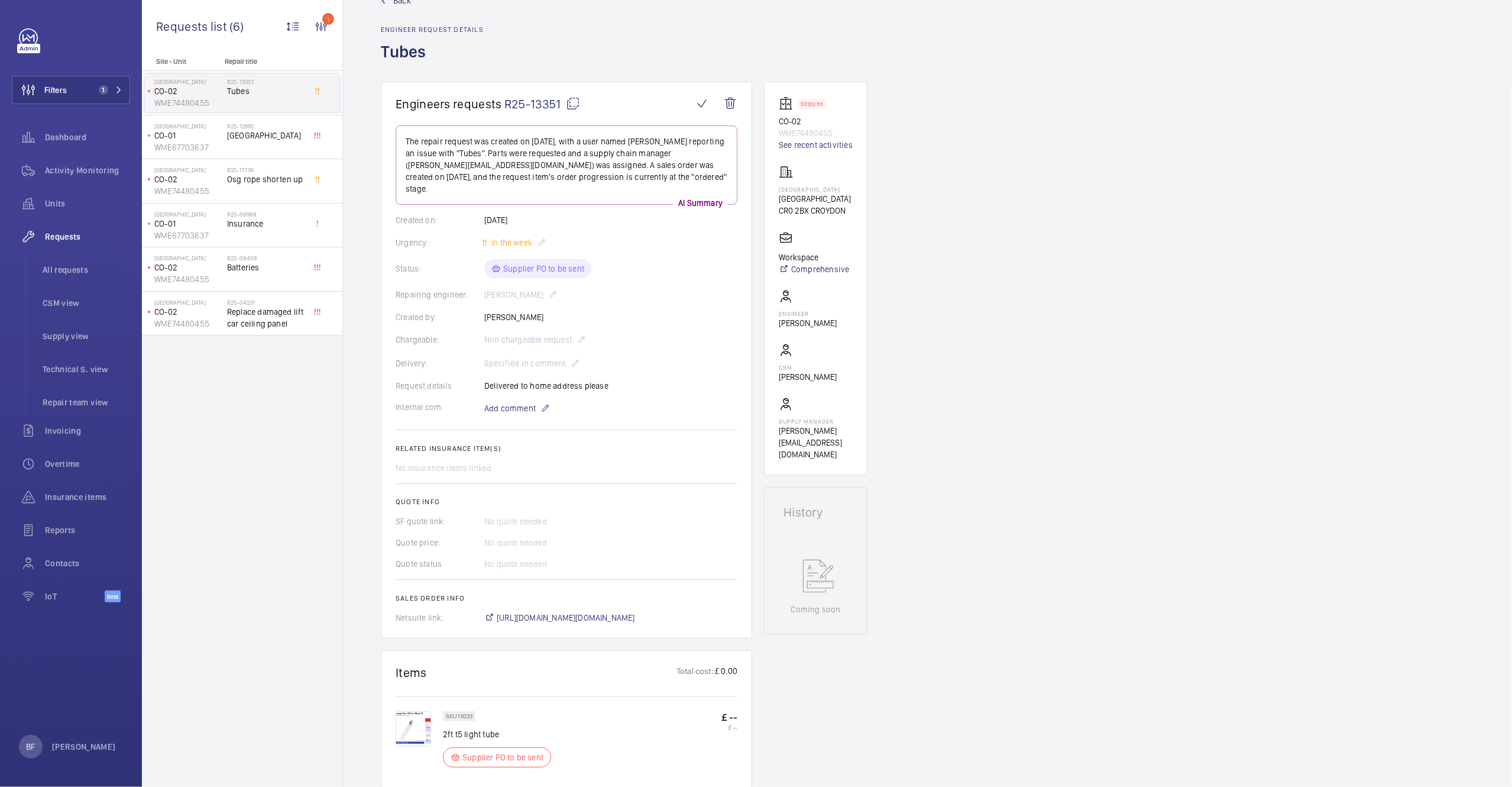
scroll to position [35, 0]
click at [621, 610] on span "https://6461500.app.netsuite.com/app/accounting/transactions/salesord.nl?id=307…" at bounding box center [566, 615] width 139 height 12
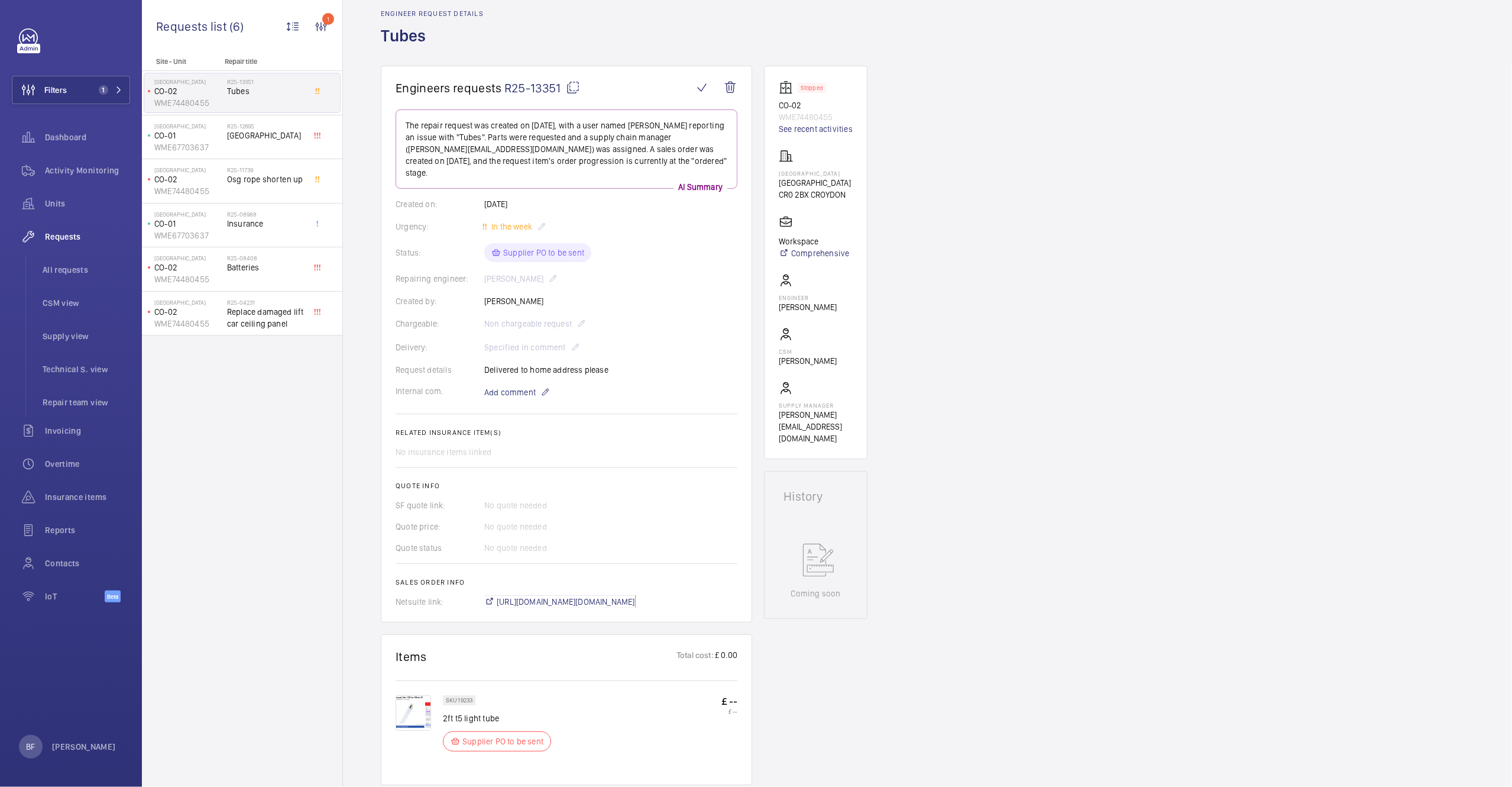
scroll to position [126, 0]
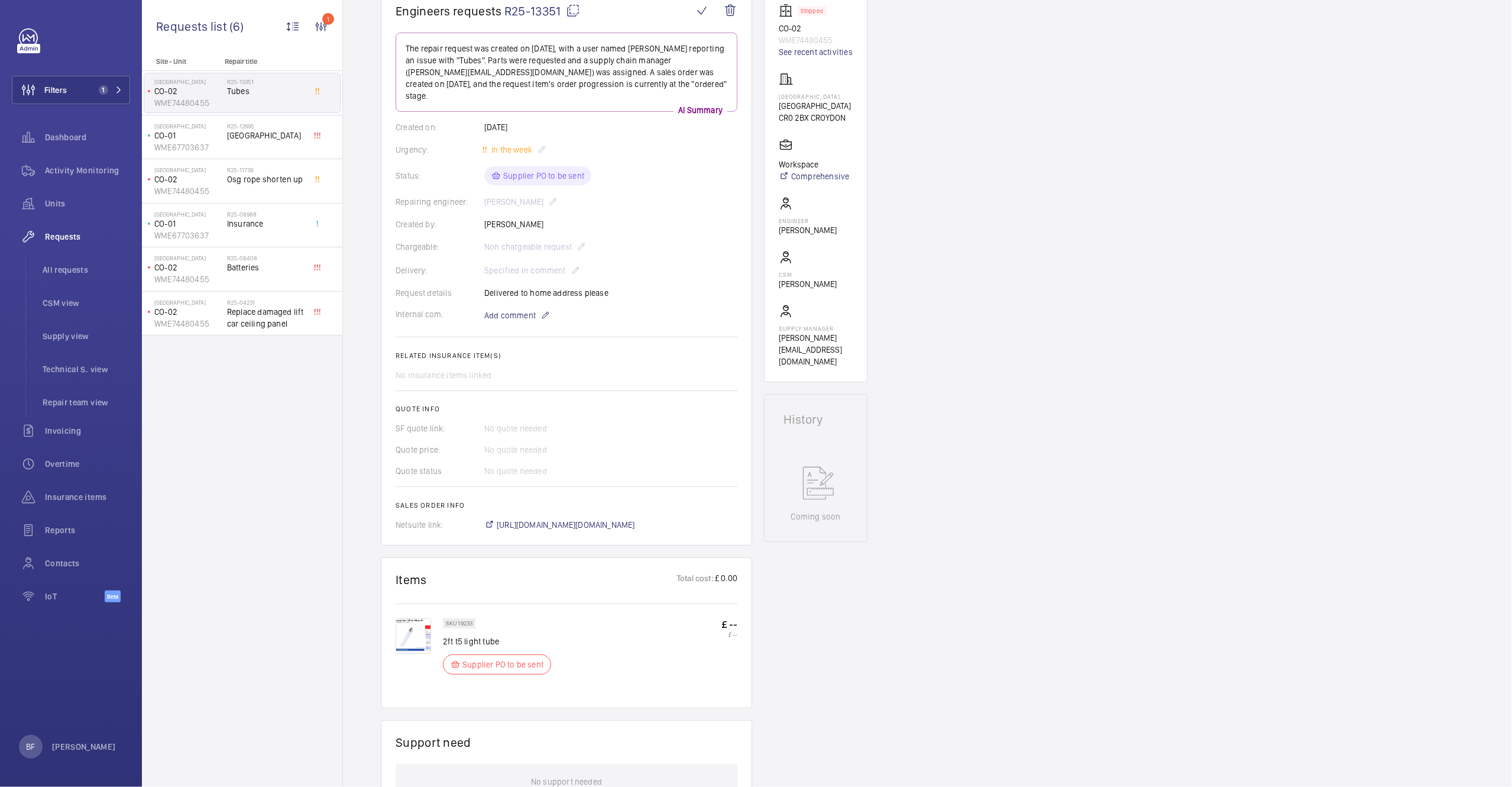
click at [512, 422] on div "No quote needed" at bounding box center [611, 428] width 253 height 12
click at [501, 444] on div "Quote price: No quote needed" at bounding box center [566, 450] width 342 height 12
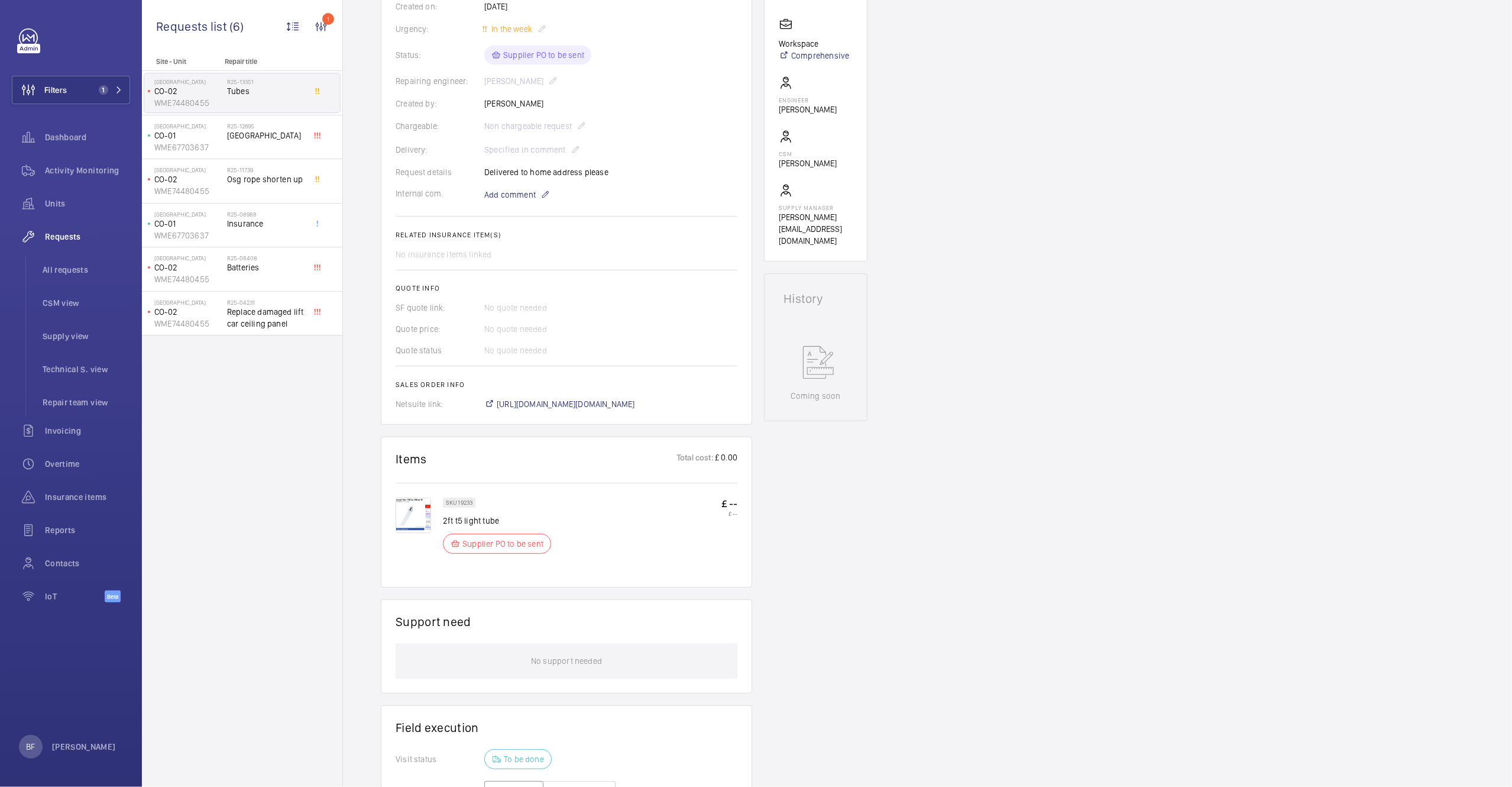
scroll to position [462, 0]
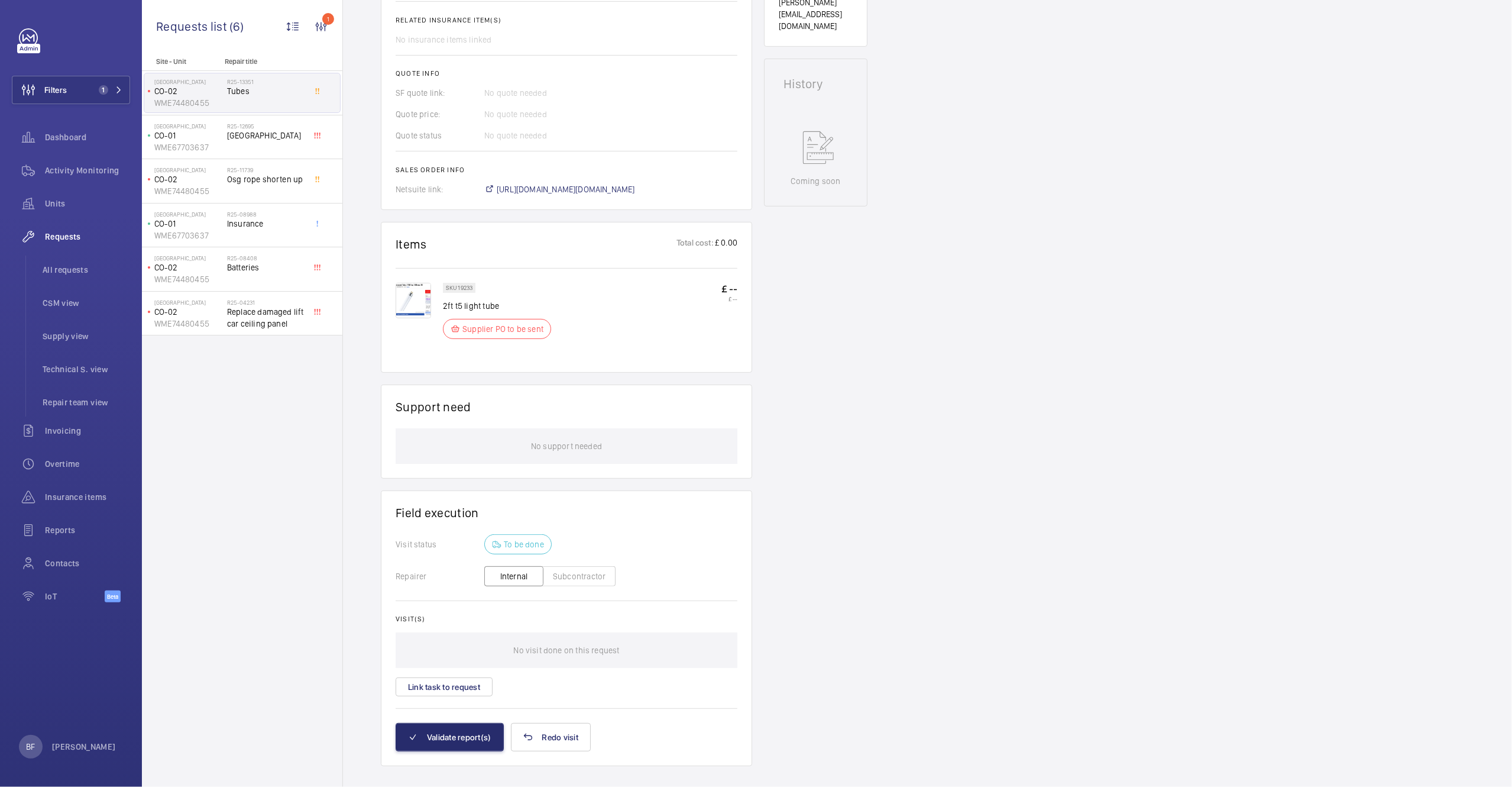
click at [564, 576] on button "Subcontractor" at bounding box center [579, 576] width 73 height 20
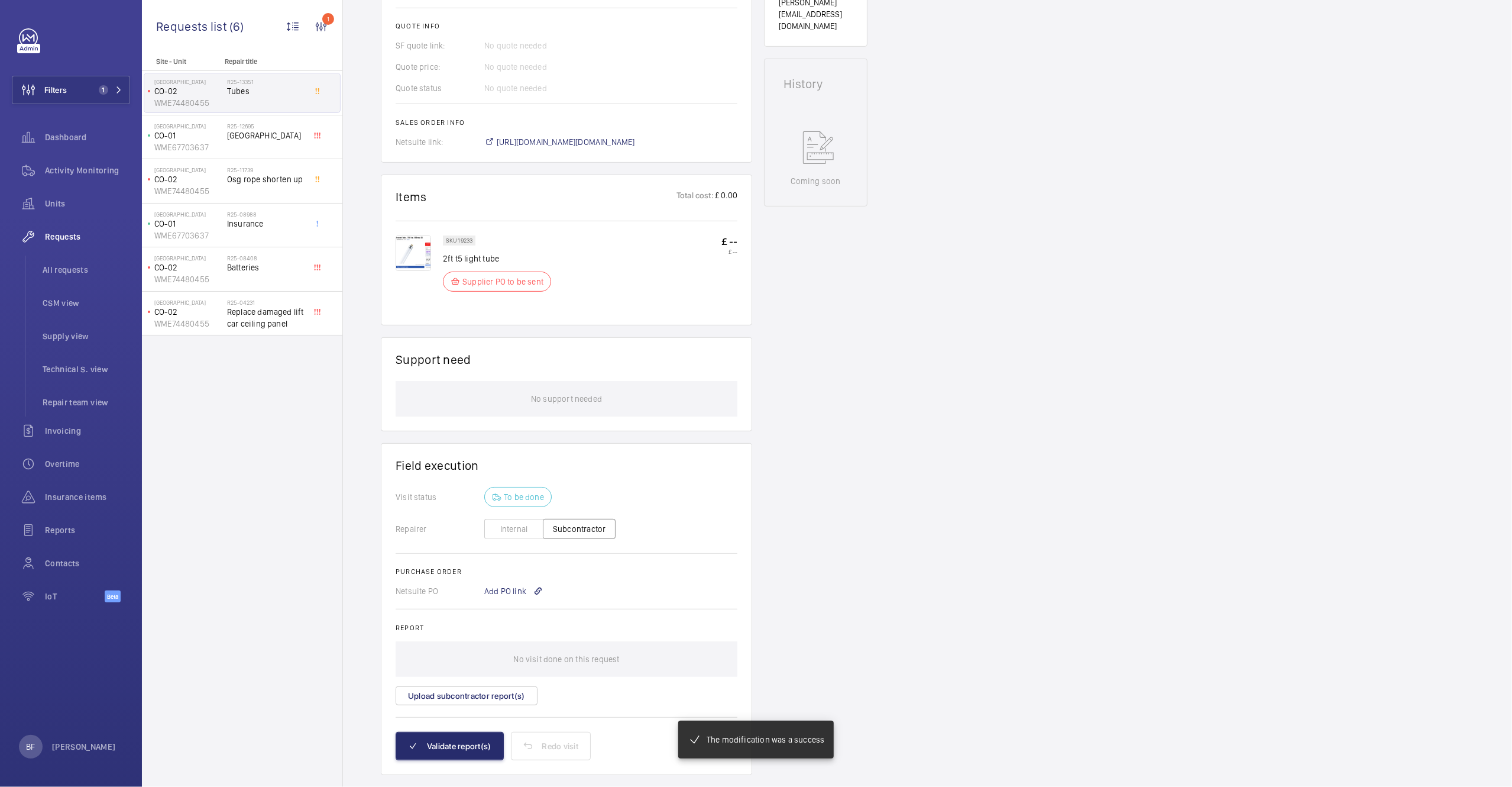
click at [522, 531] on button "Internal" at bounding box center [514, 529] width 59 height 20
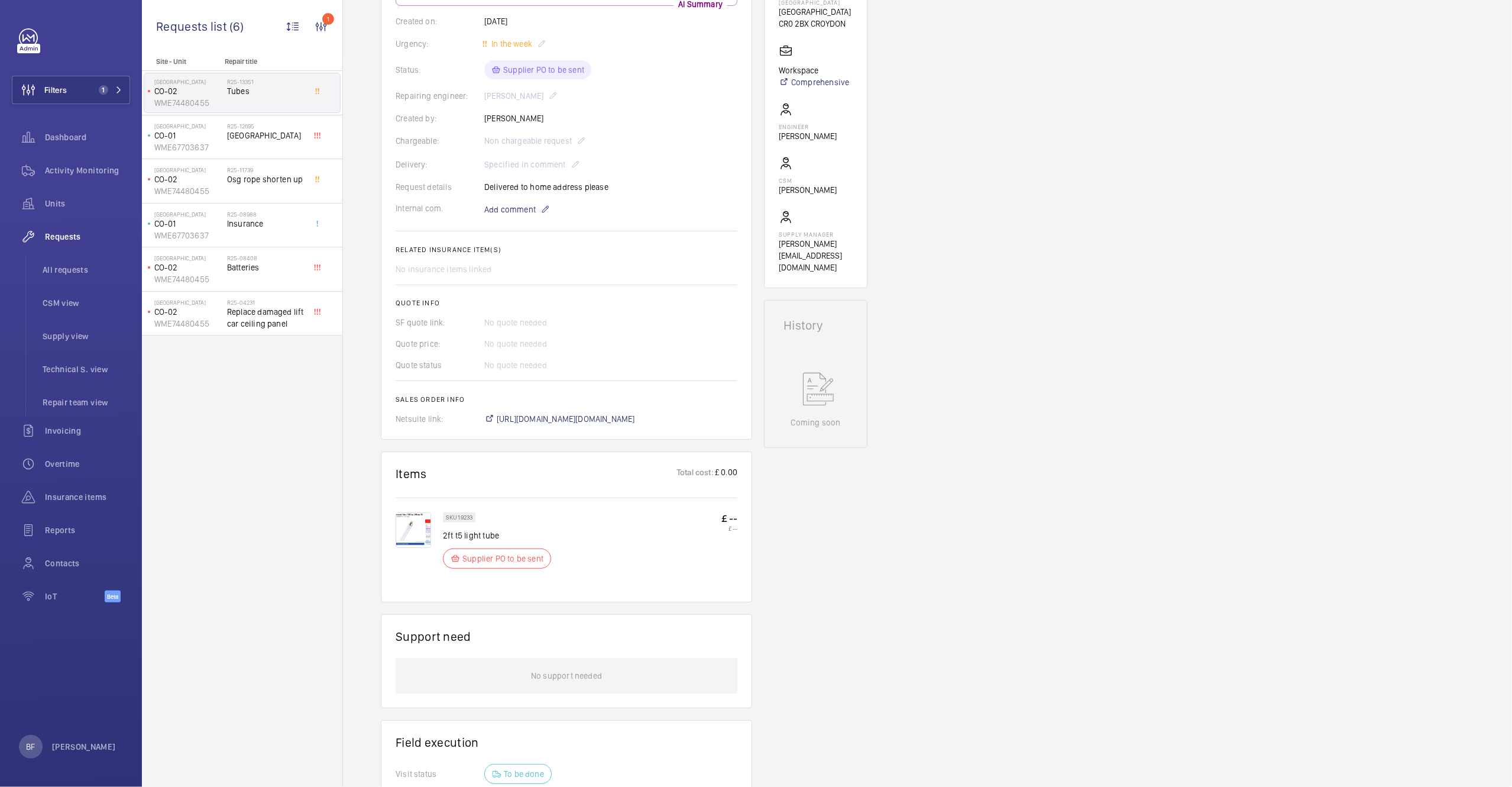
scroll to position [154, 0]
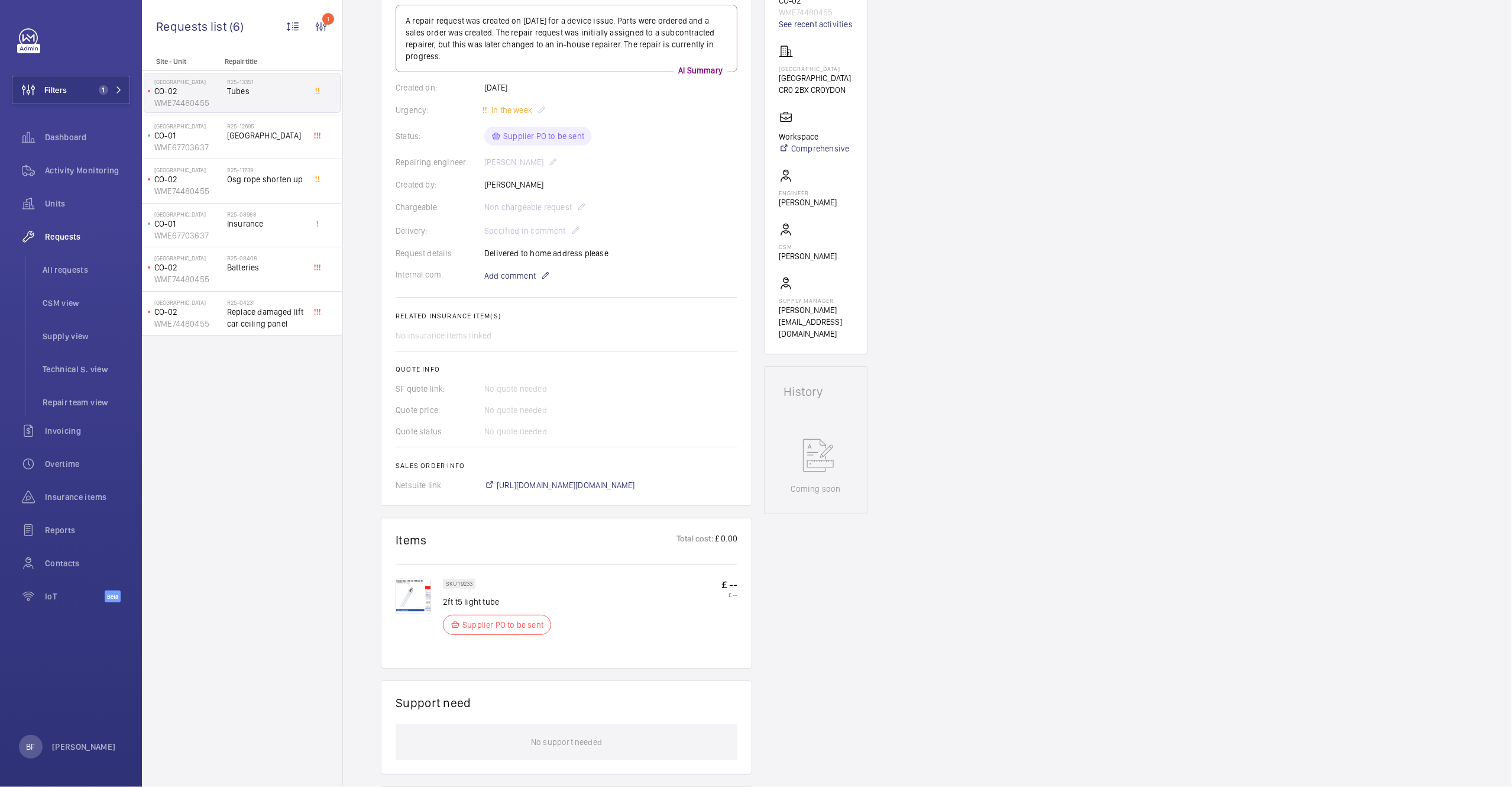
click at [420, 600] on img at bounding box center [413, 596] width 35 height 35
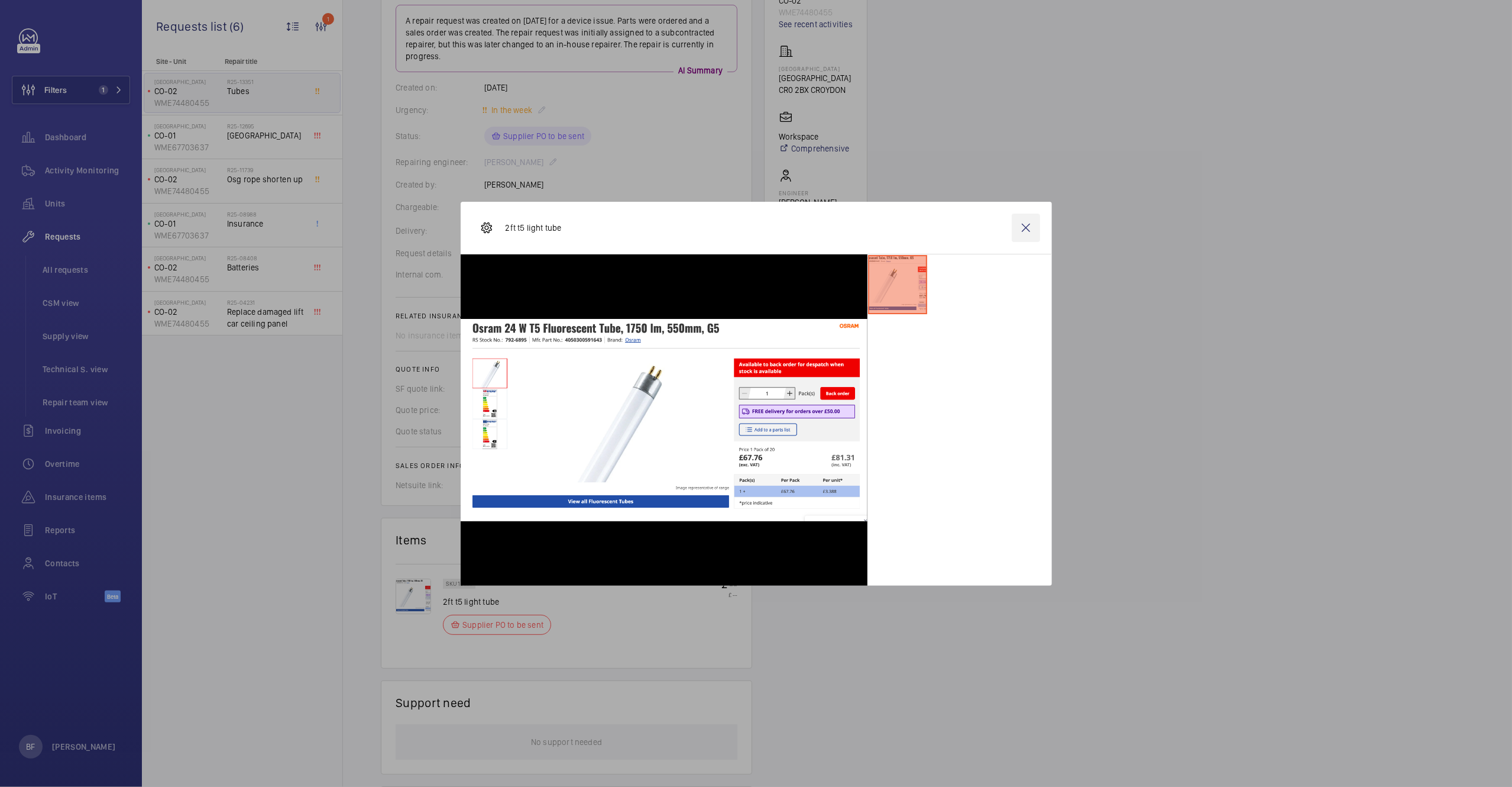
click at [1026, 227] on wm-front-icon-button at bounding box center [1026, 228] width 28 height 28
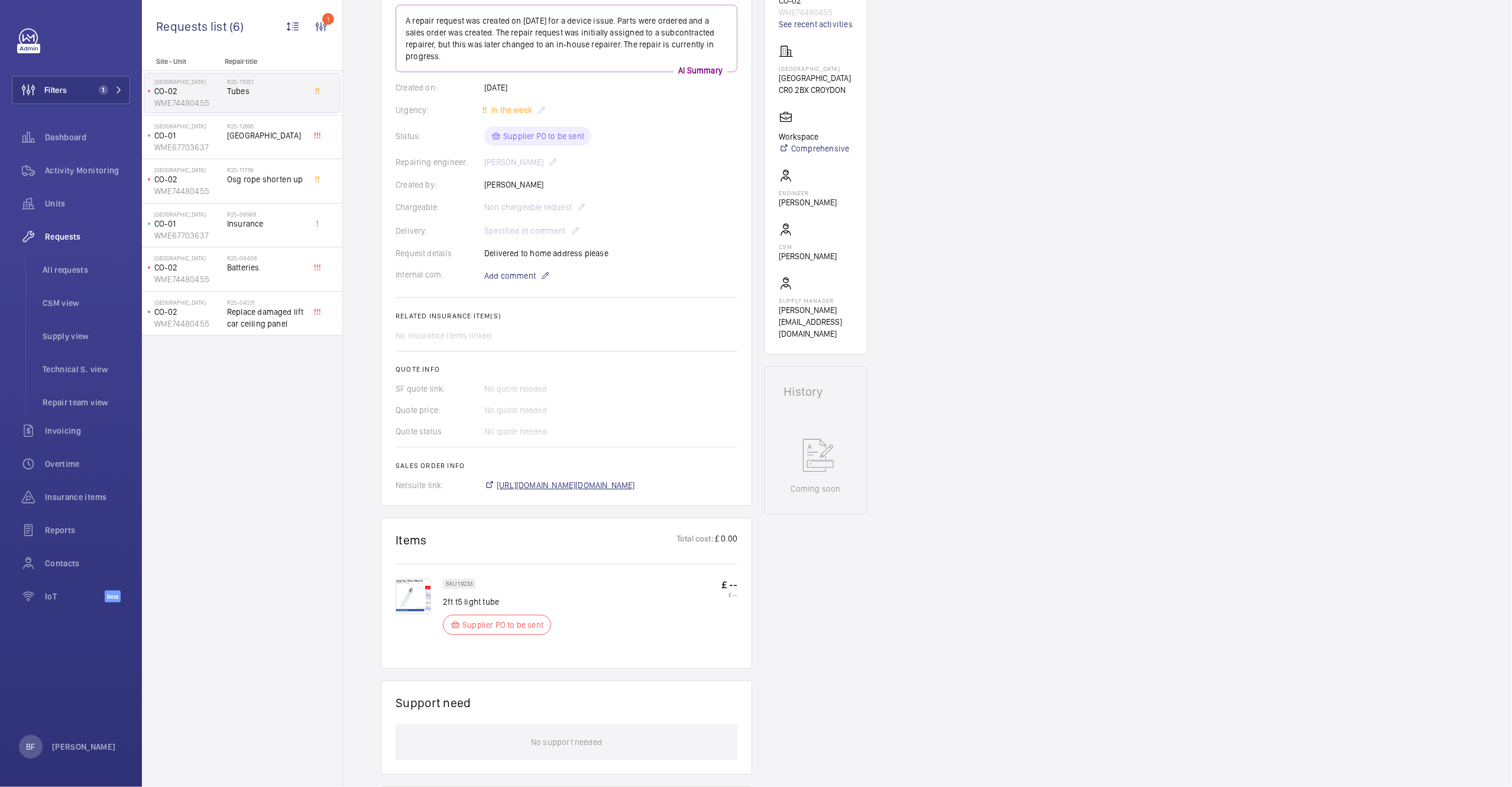
click at [493, 485] on mat-icon at bounding box center [489, 485] width 9 height 9
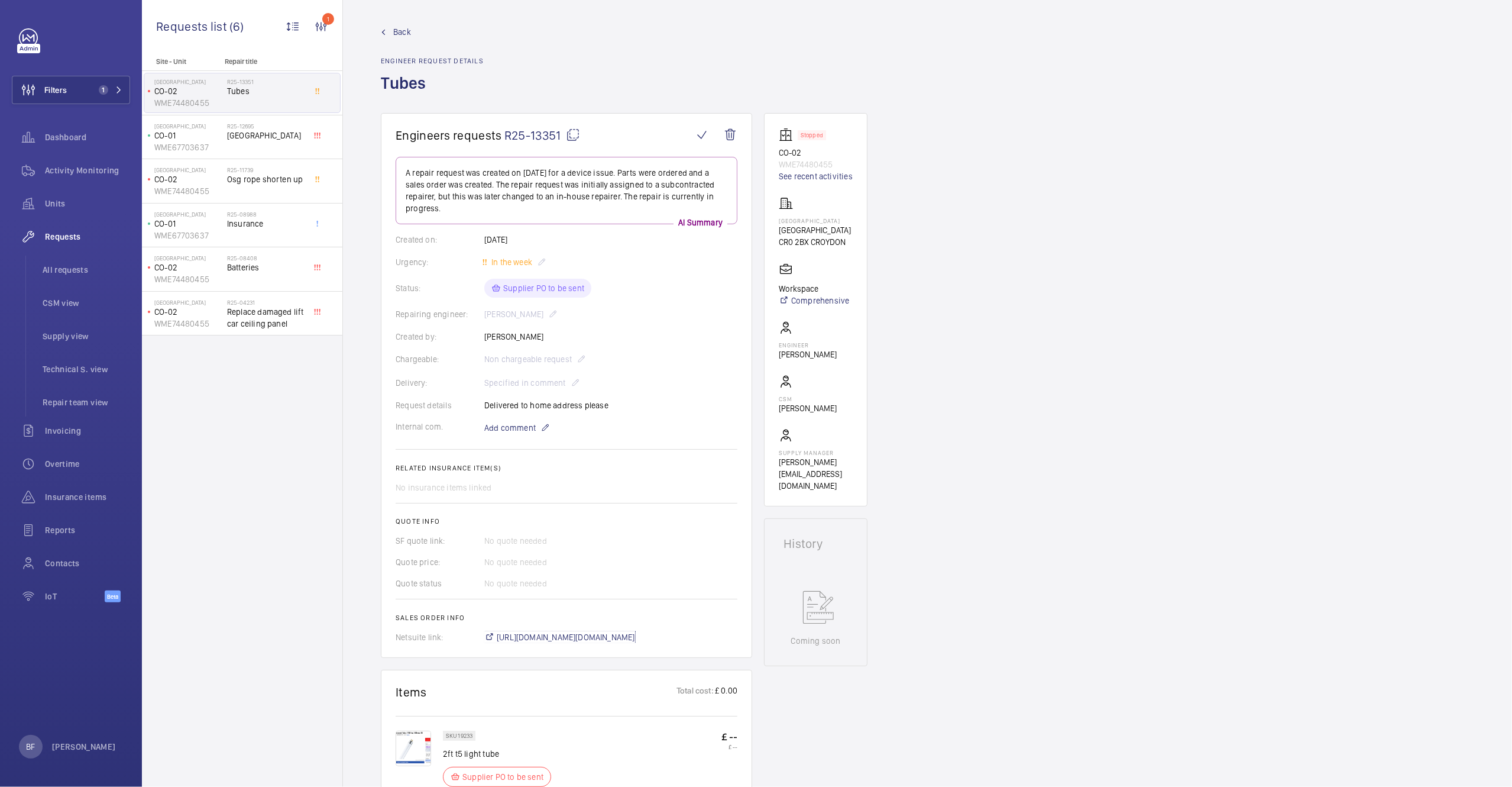
scroll to position [0, 0]
click at [251, 266] on span "Batteries" at bounding box center [266, 267] width 78 height 12
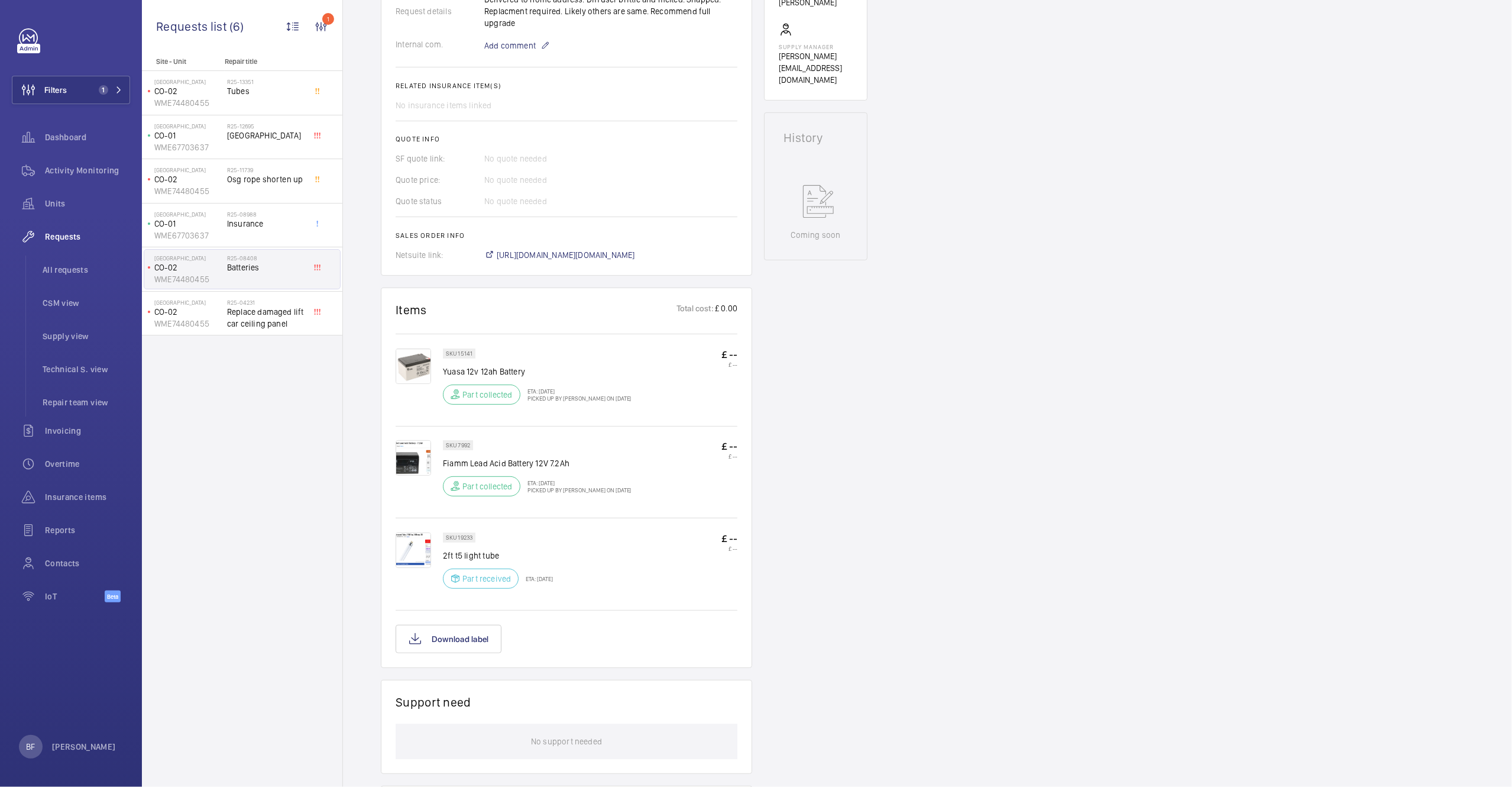
scroll to position [424, 0]
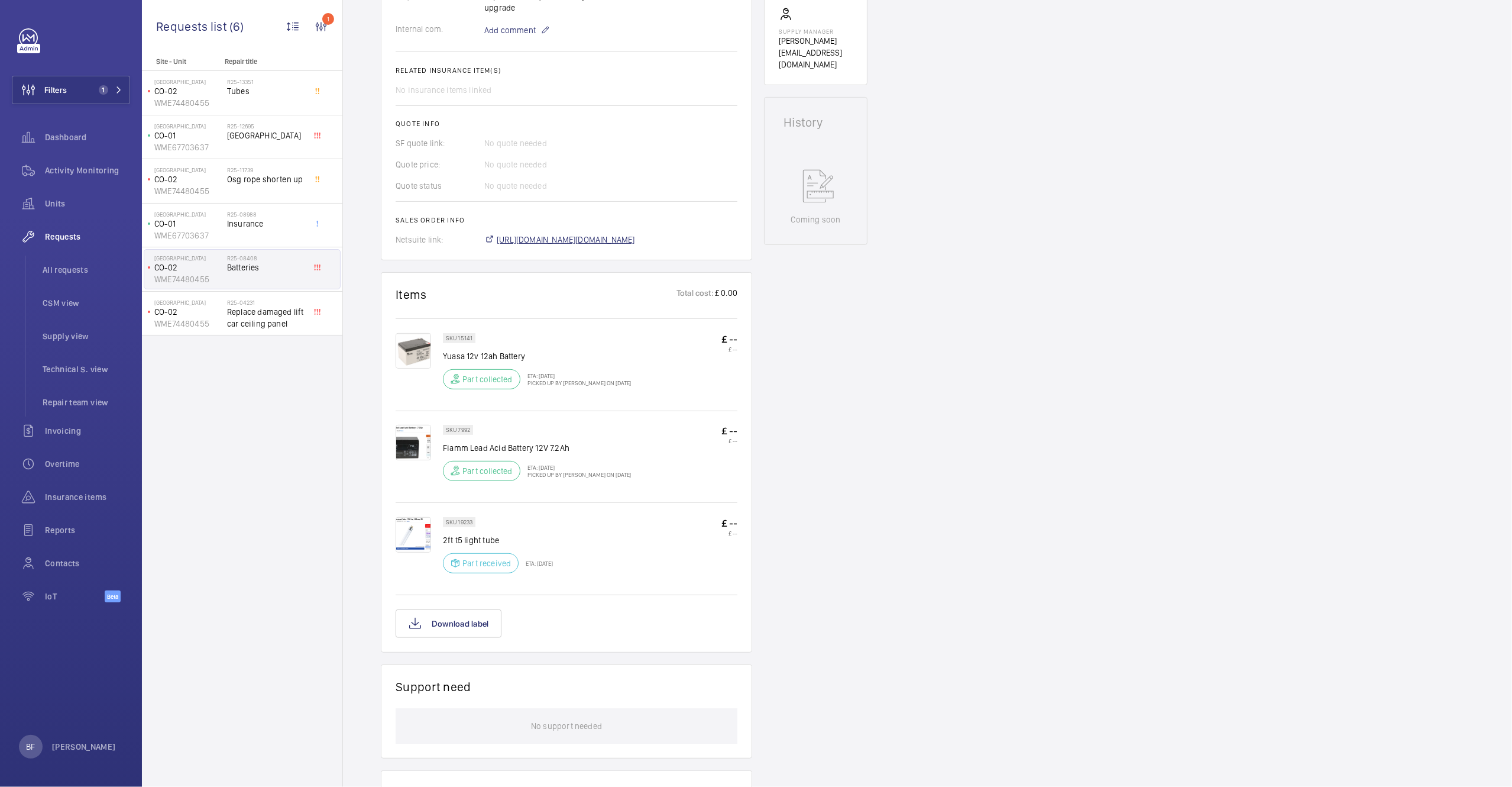
click at [635, 240] on span "https://6461500.app.netsuite.com/app/accounting/transactions/salesord.nl?id=275…" at bounding box center [566, 239] width 139 height 12
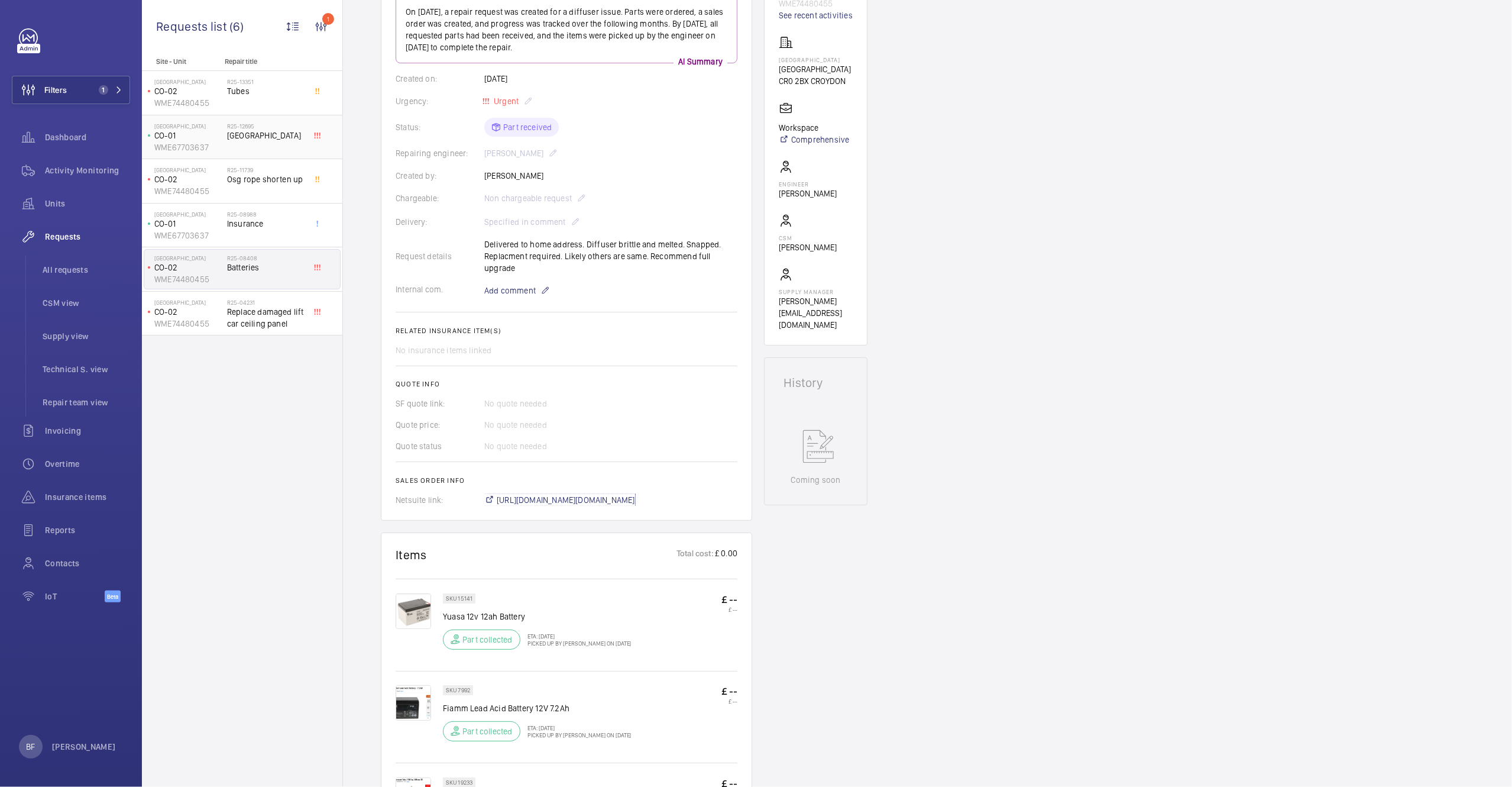
scroll to position [119, 0]
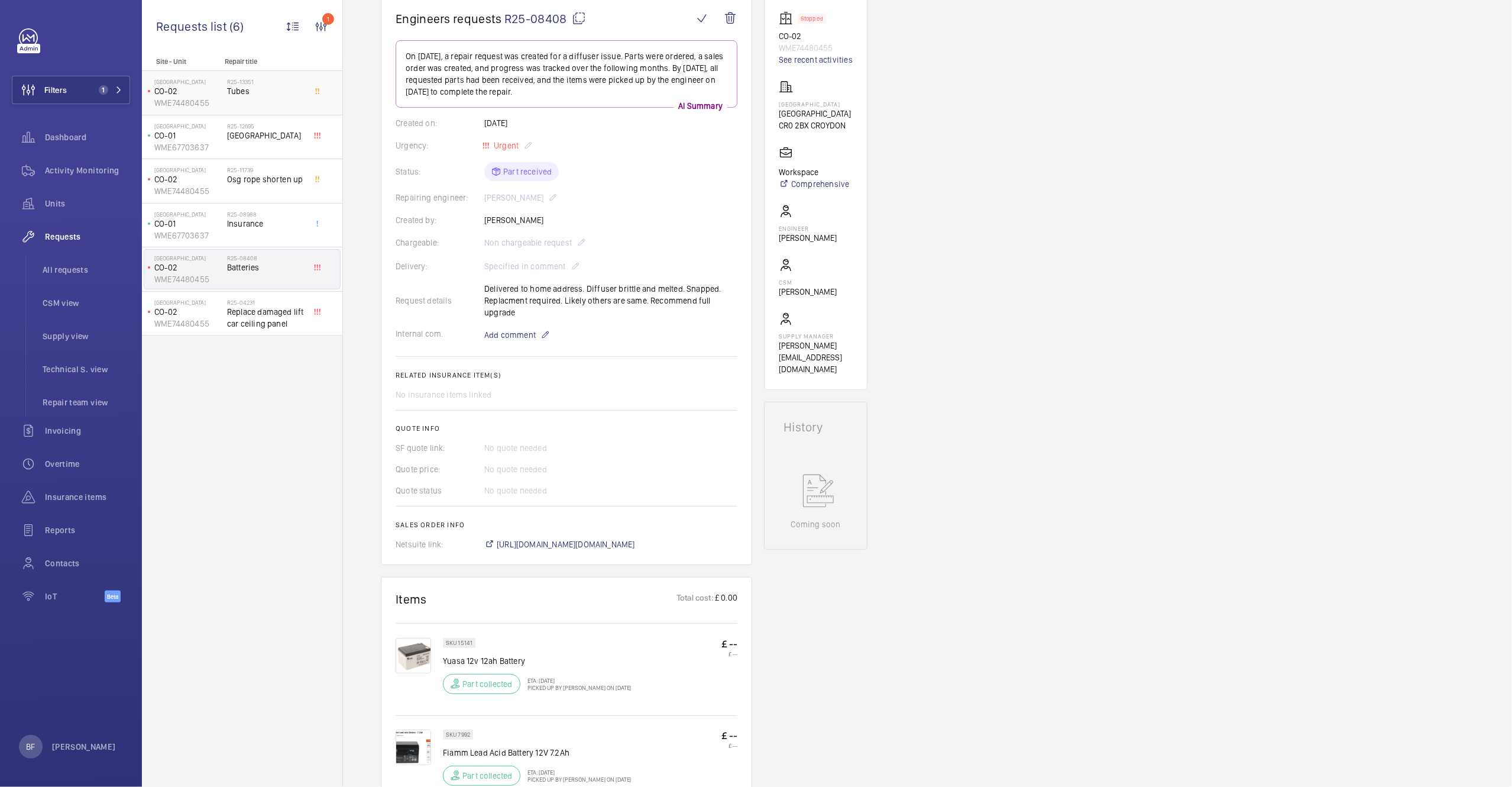
click at [252, 108] on div "R25-13351 Tubes" at bounding box center [266, 95] width 78 height 34
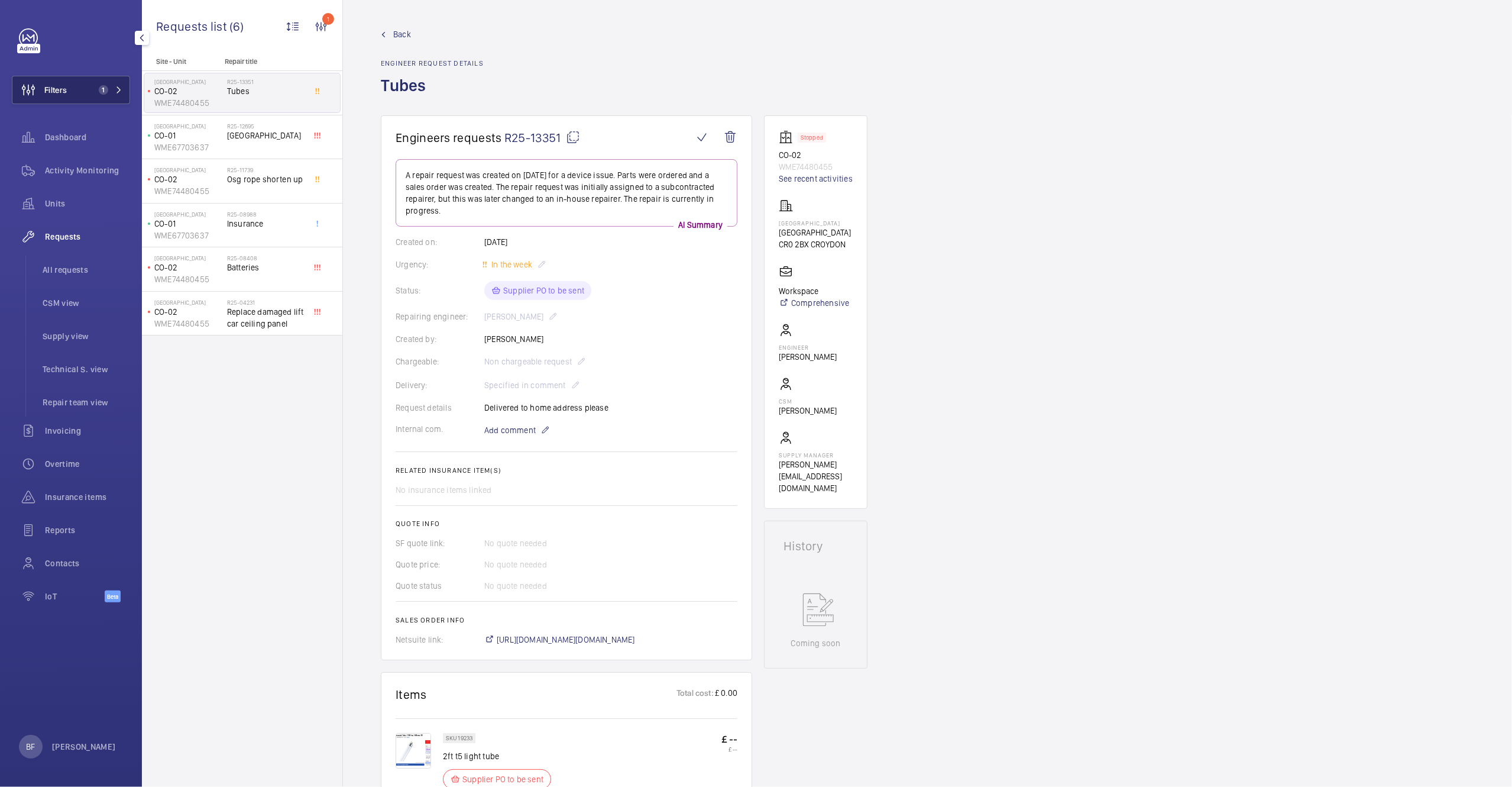
click at [114, 98] on button "Filters 1" at bounding box center [71, 90] width 118 height 28
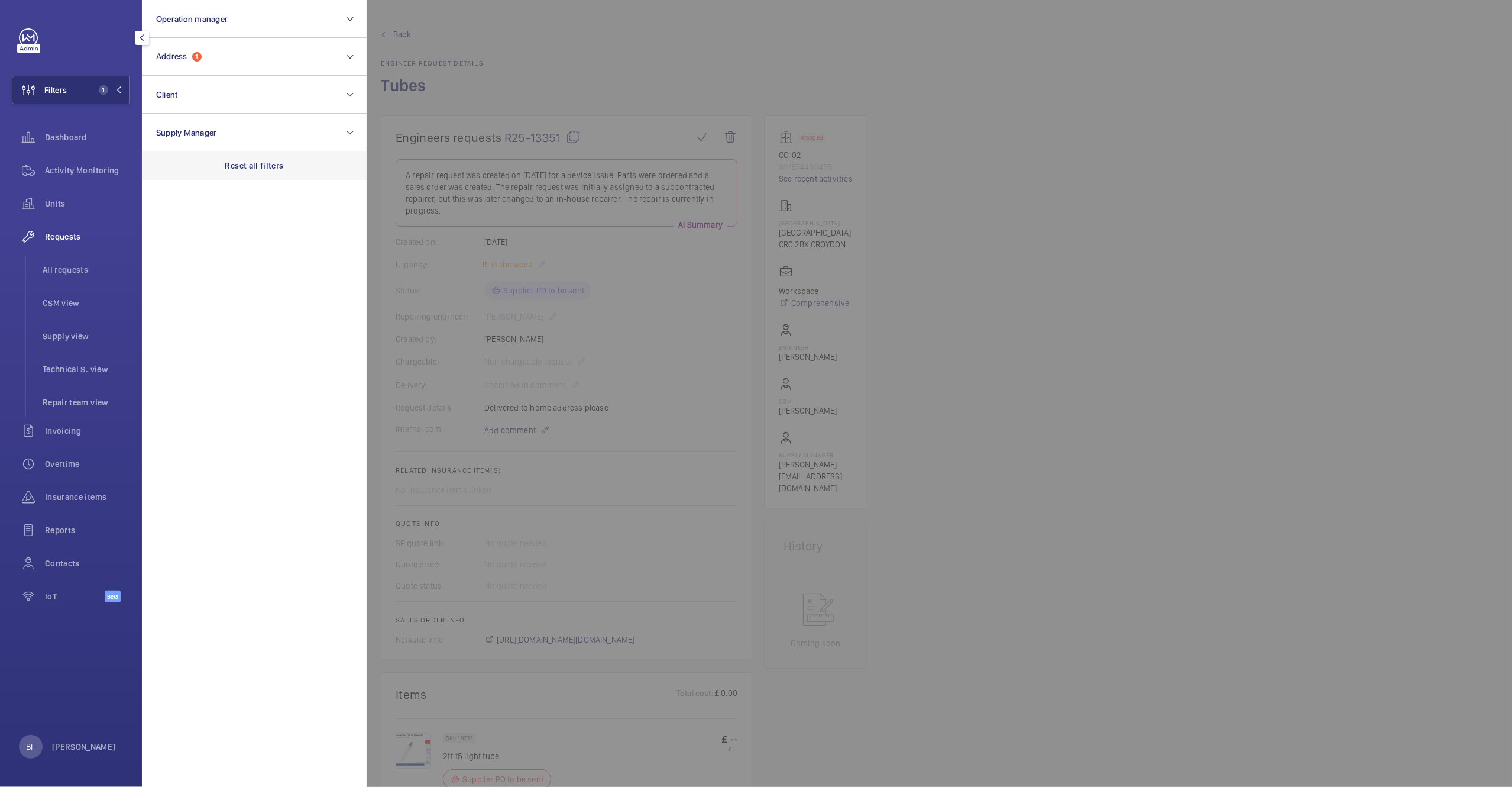
click at [262, 160] on p "Reset all filters" at bounding box center [254, 165] width 59 height 12
click at [257, 60] on button "Address" at bounding box center [254, 56] width 225 height 38
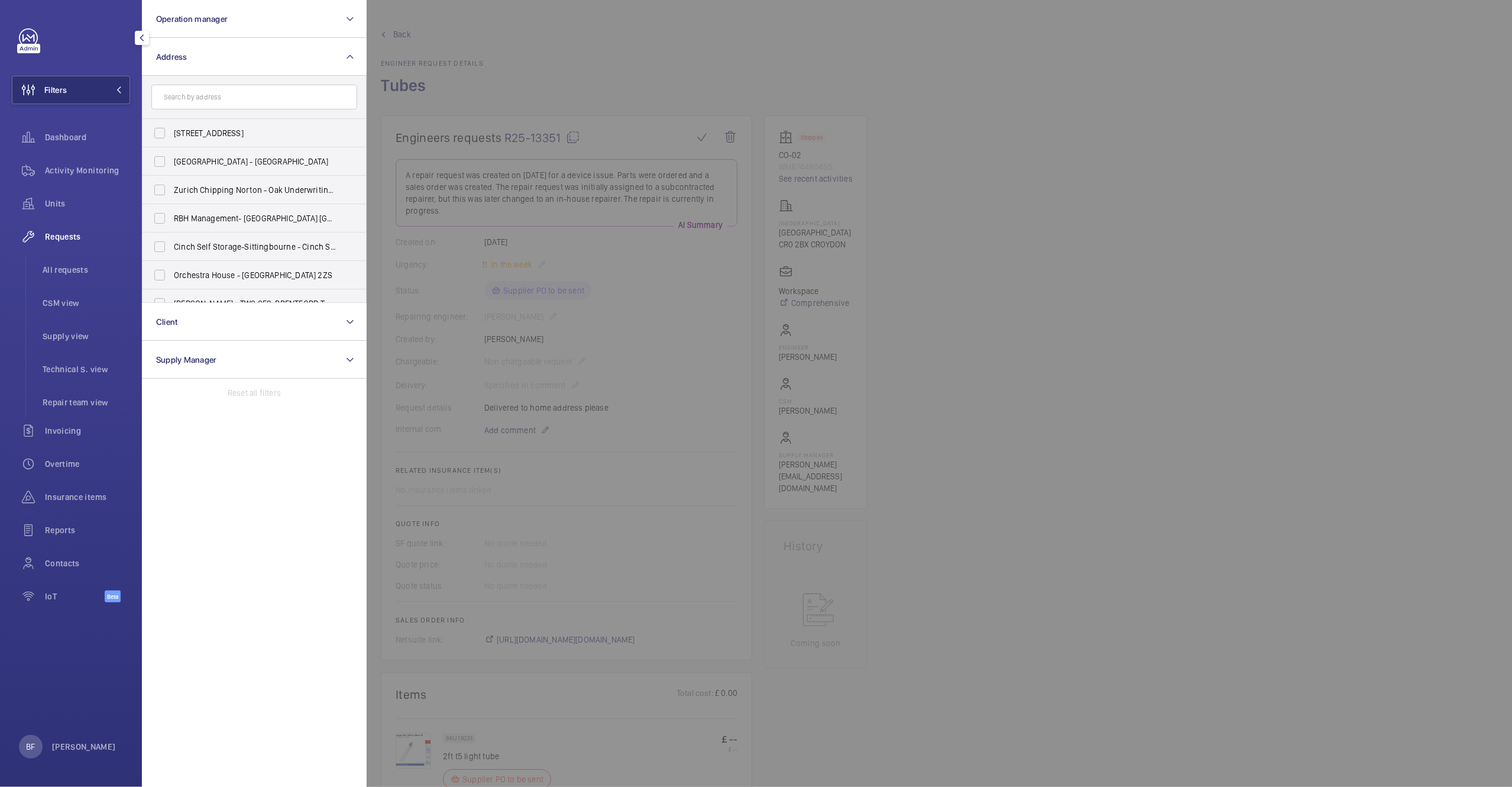
click at [233, 87] on input "text" at bounding box center [254, 97] width 206 height 25
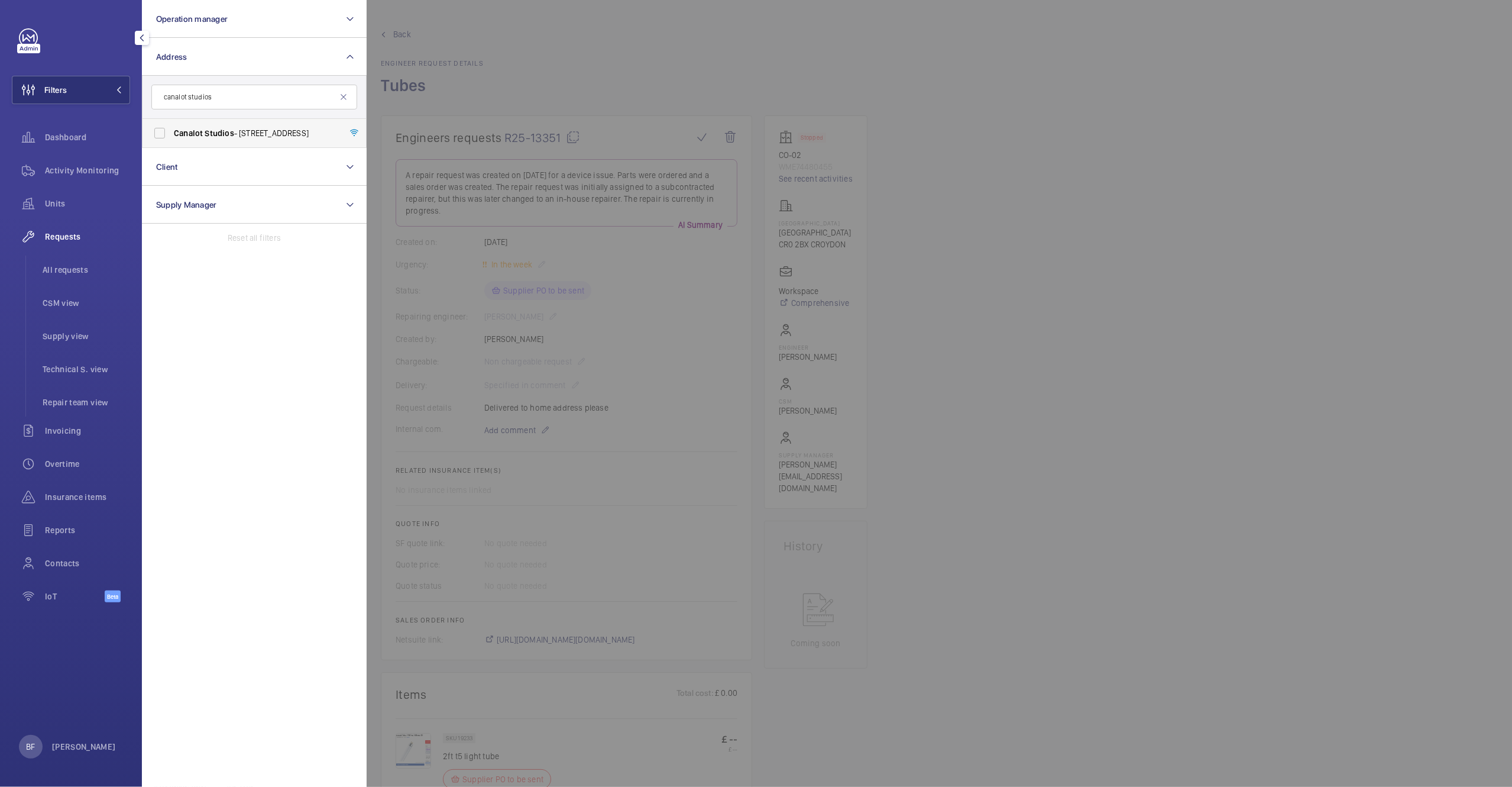
type input "canalot studios"
click at [237, 133] on span "Canalot Studios - 222 Kensal Road,, LONDON W10 5BN" at bounding box center [255, 133] width 163 height 12
click at [171, 133] on input "Canalot Studios - 222 Kensal Road,, LONDON W10 5BN" at bounding box center [160, 133] width 24 height 24
checkbox input "true"
click at [559, 82] on div at bounding box center [1122, 393] width 1512 height 787
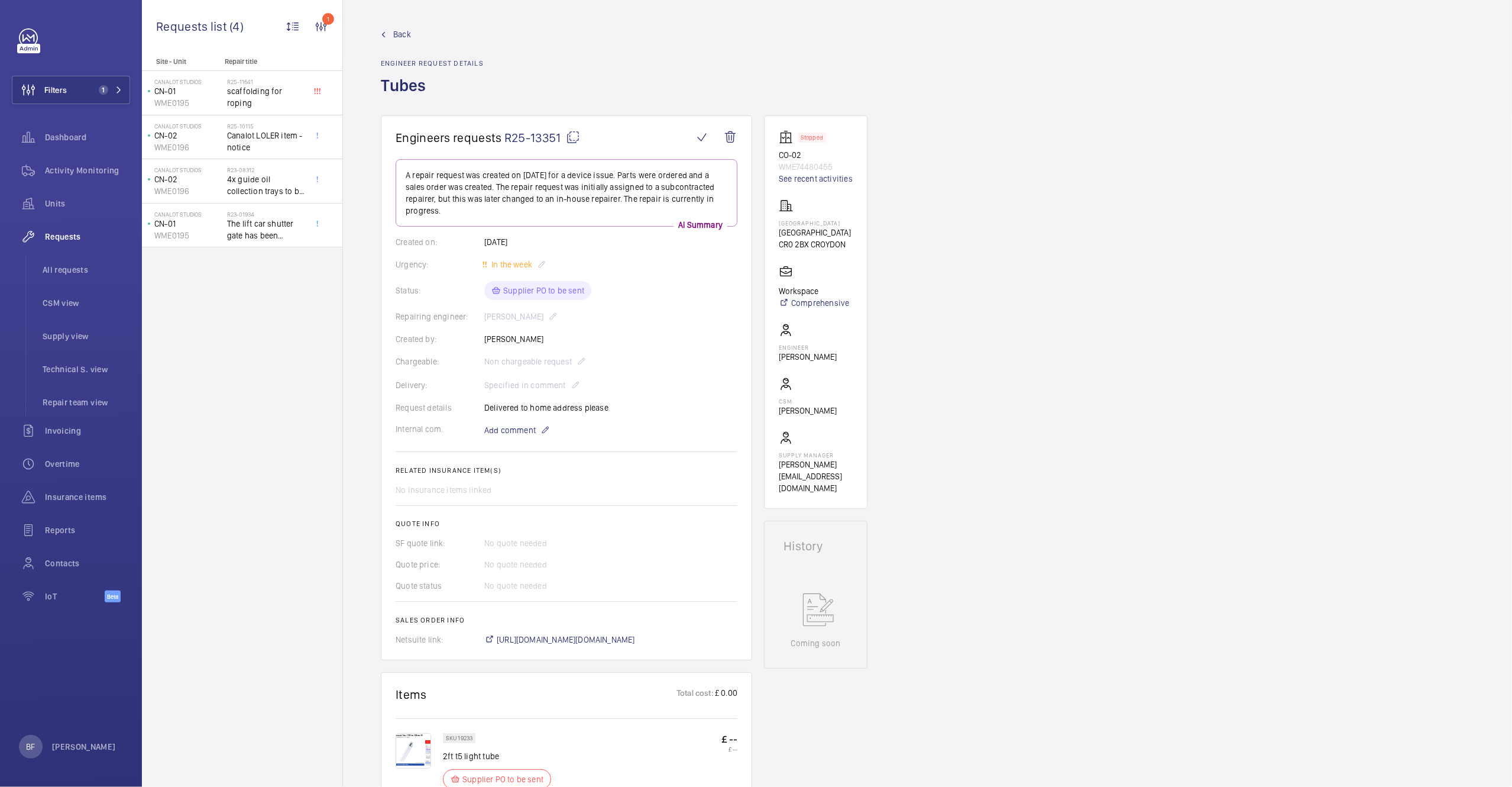
click at [408, 35] on span "Back" at bounding box center [402, 34] width 18 height 12
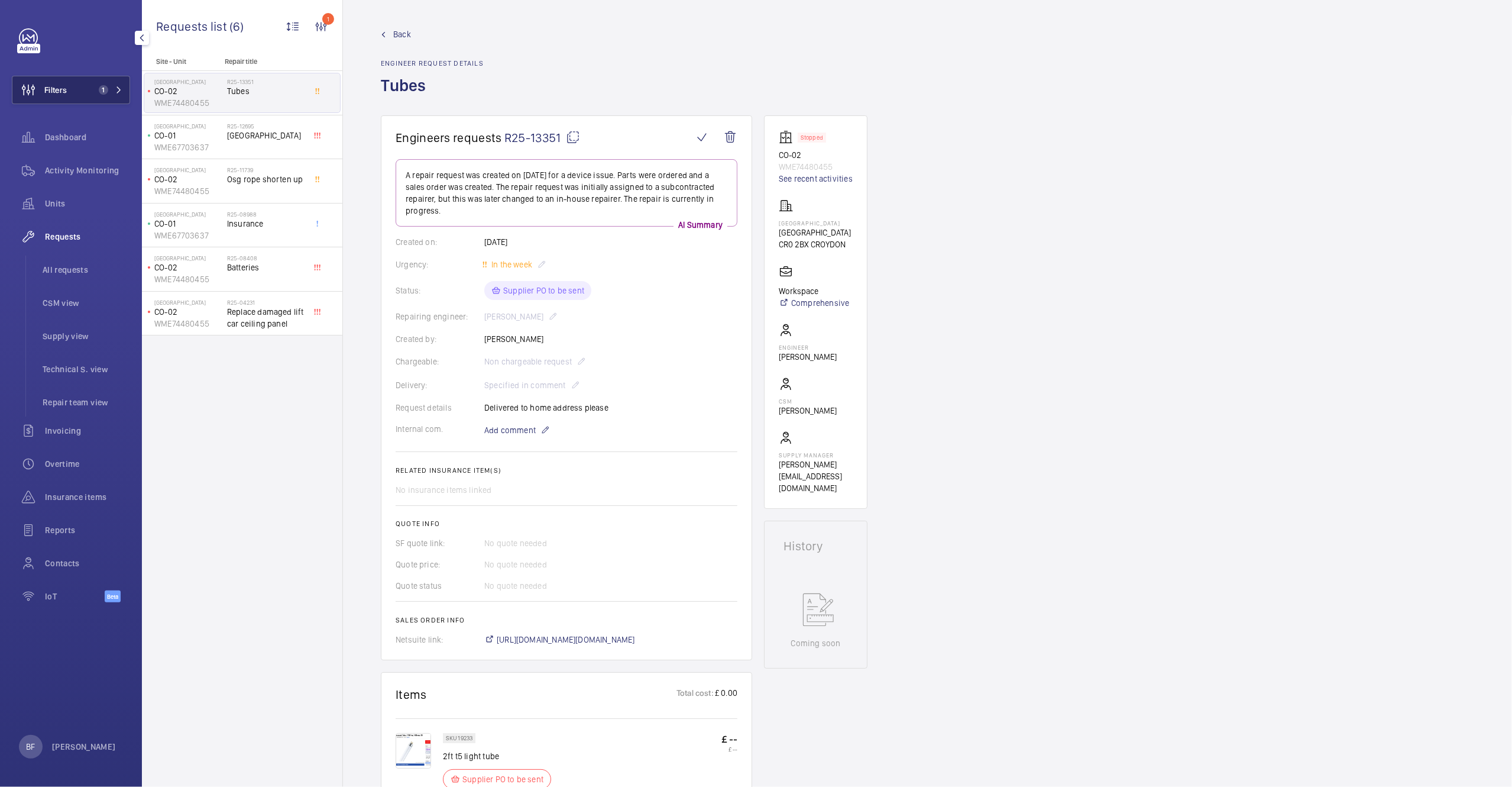
click at [92, 98] on button "Filters 1" at bounding box center [71, 90] width 118 height 28
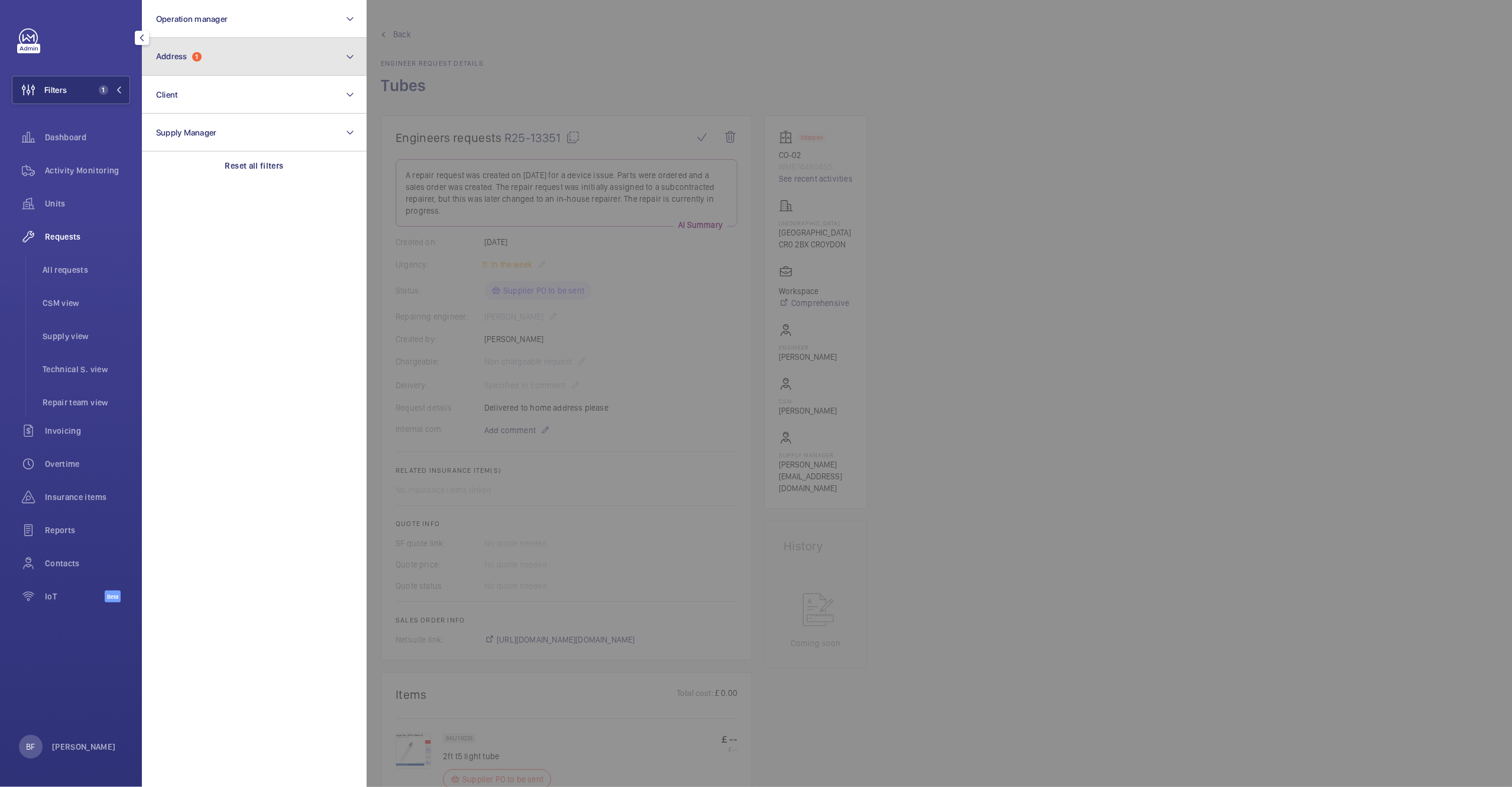
click at [231, 65] on button "Address 1" at bounding box center [254, 56] width 225 height 38
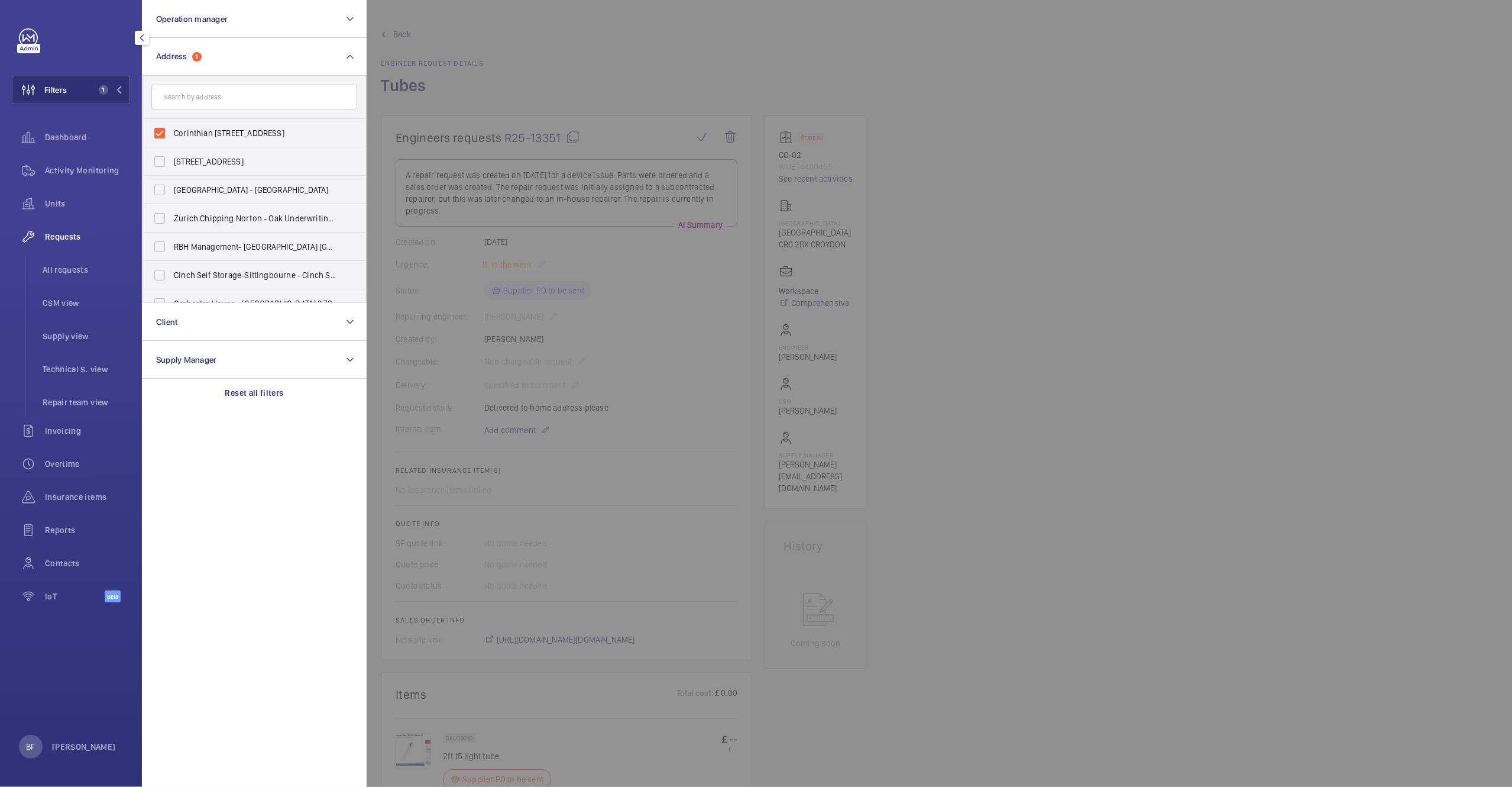
click at [262, 108] on input "text" at bounding box center [254, 97] width 206 height 25
click at [220, 142] on label "Corinthian House - Corinthian House, CROYDON CR0 2BX" at bounding box center [245, 133] width 206 height 28
click at [171, 142] on input "Corinthian House - Corinthian House, CROYDON CR0 2BX" at bounding box center [160, 133] width 24 height 24
checkbox input "false"
click at [228, 97] on input "text" at bounding box center [254, 97] width 206 height 25
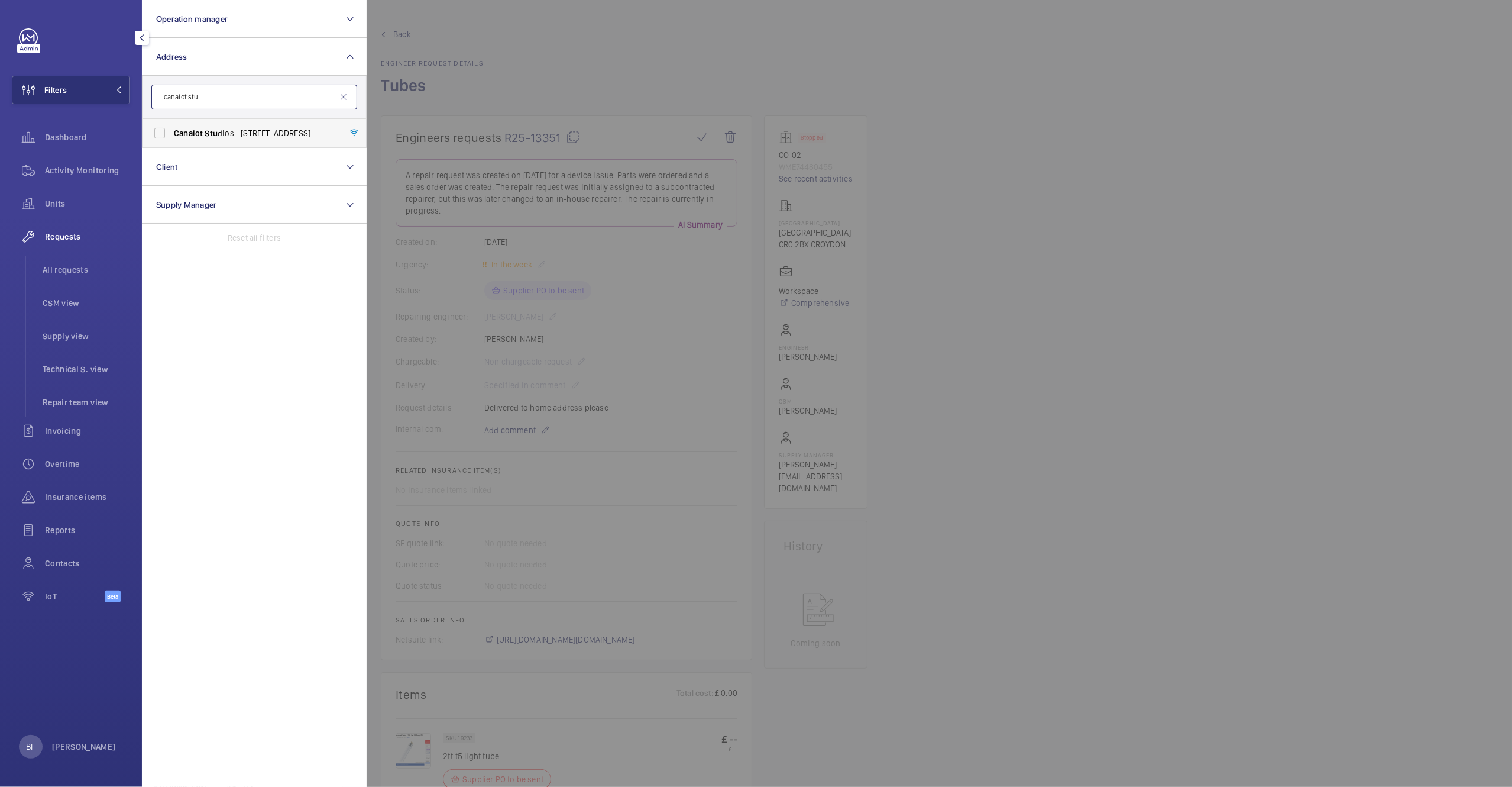
type input "canalot stu"
click at [244, 139] on label "Canalot Stu dios - 222 Kensal Road,, LONDON W10 5BN" at bounding box center [245, 133] width 206 height 28
click at [171, 139] on input "Canalot Stu dios - 222 Kensal Road,, LONDON W10 5BN" at bounding box center [160, 133] width 24 height 24
checkbox input "true"
click at [515, 93] on div at bounding box center [1122, 393] width 1512 height 787
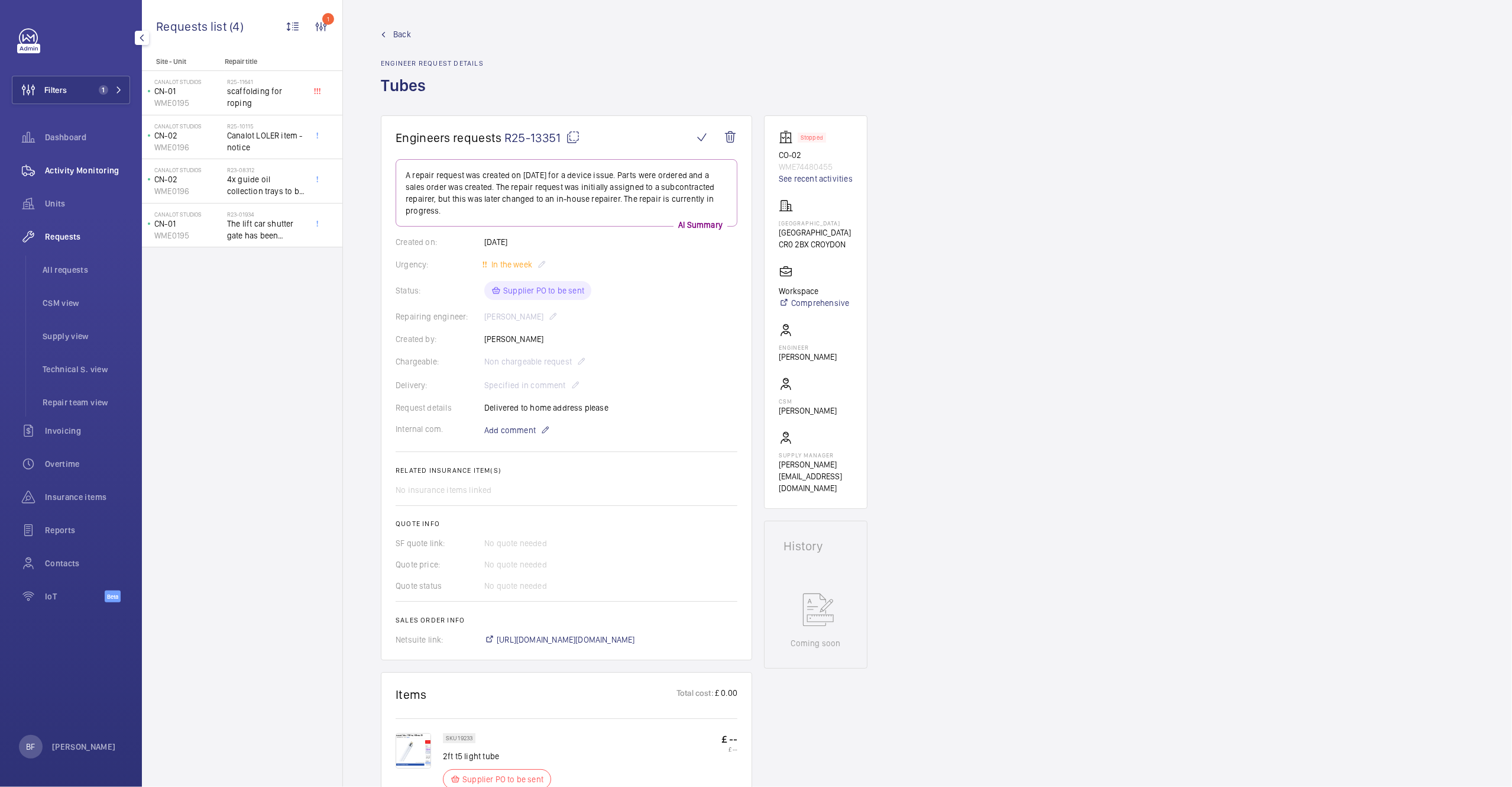
click at [106, 168] on span "Activity Monitoring" at bounding box center [88, 170] width 85 height 12
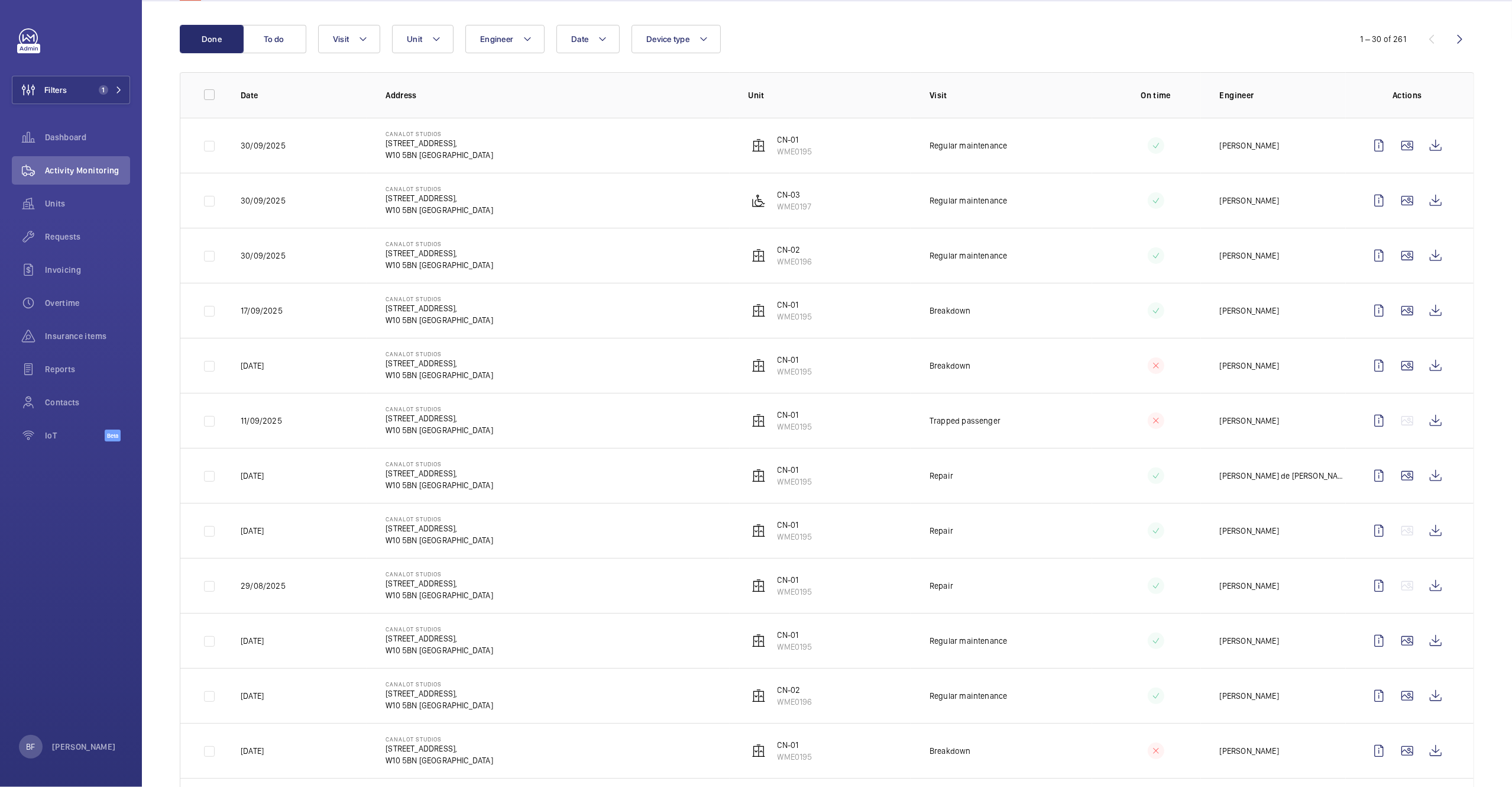
scroll to position [114, 0]
click at [1422, 476] on wm-front-icon-button at bounding box center [1436, 474] width 28 height 28
drag, startPoint x: 100, startPoint y: 338, endPoint x: 94, endPoint y: 331, distance: 9.2
click at [100, 338] on span "Insurance items" at bounding box center [88, 336] width 85 height 12
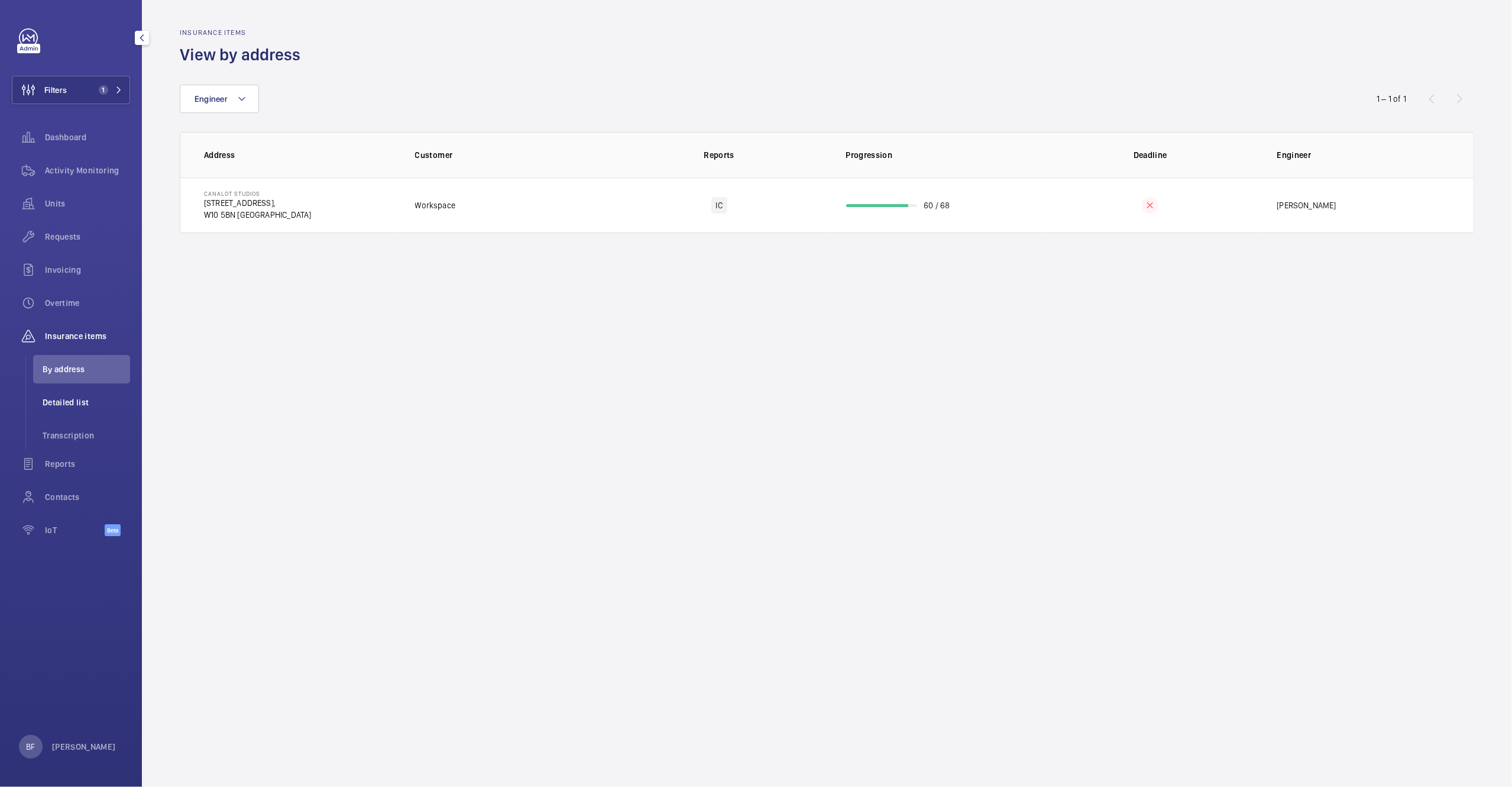
click at [87, 403] on span "Detailed list" at bounding box center [86, 402] width 87 height 12
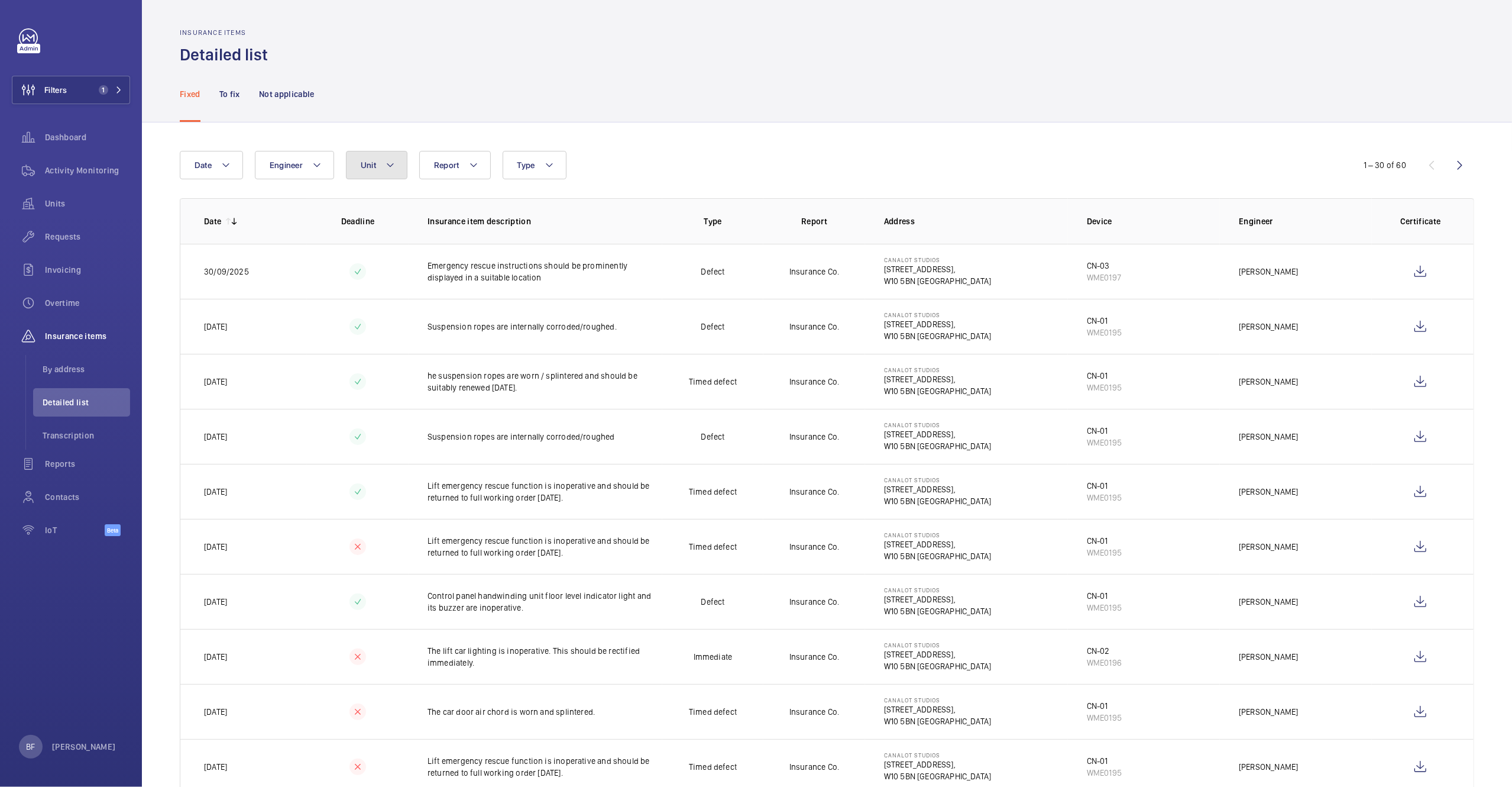
click at [360, 170] on button "Unit" at bounding box center [376, 165] width 61 height 28
type input "CN-02"
click at [446, 272] on span "CN-02 , WME0196" at bounding box center [471, 274] width 137 height 12
click at [383, 272] on input "CN-02 , WME0196" at bounding box center [371, 274] width 24 height 24
checkbox input "true"
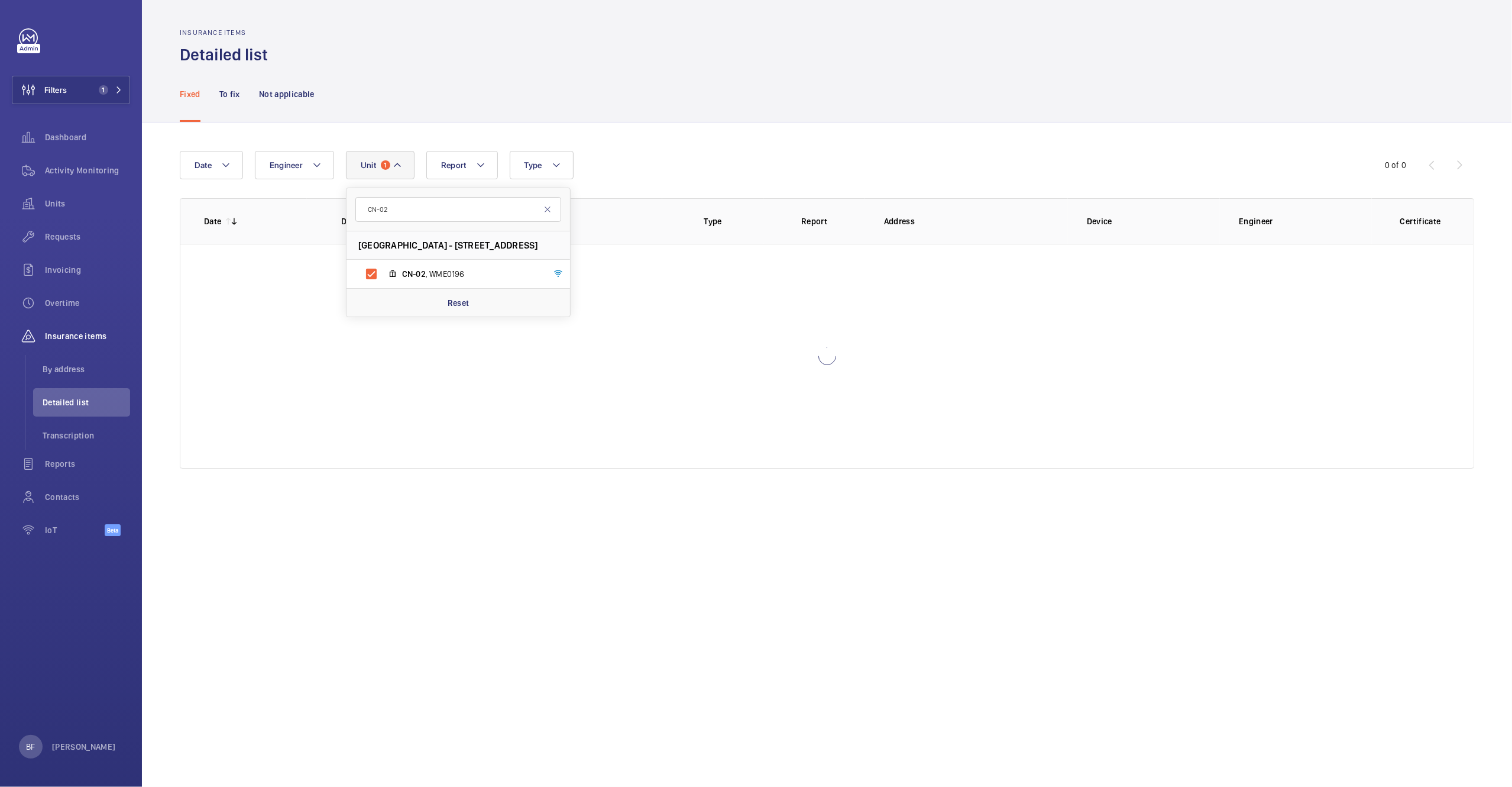
click at [753, 45] on div "Insurance items Detailed list" at bounding box center [827, 47] width 1295 height 37
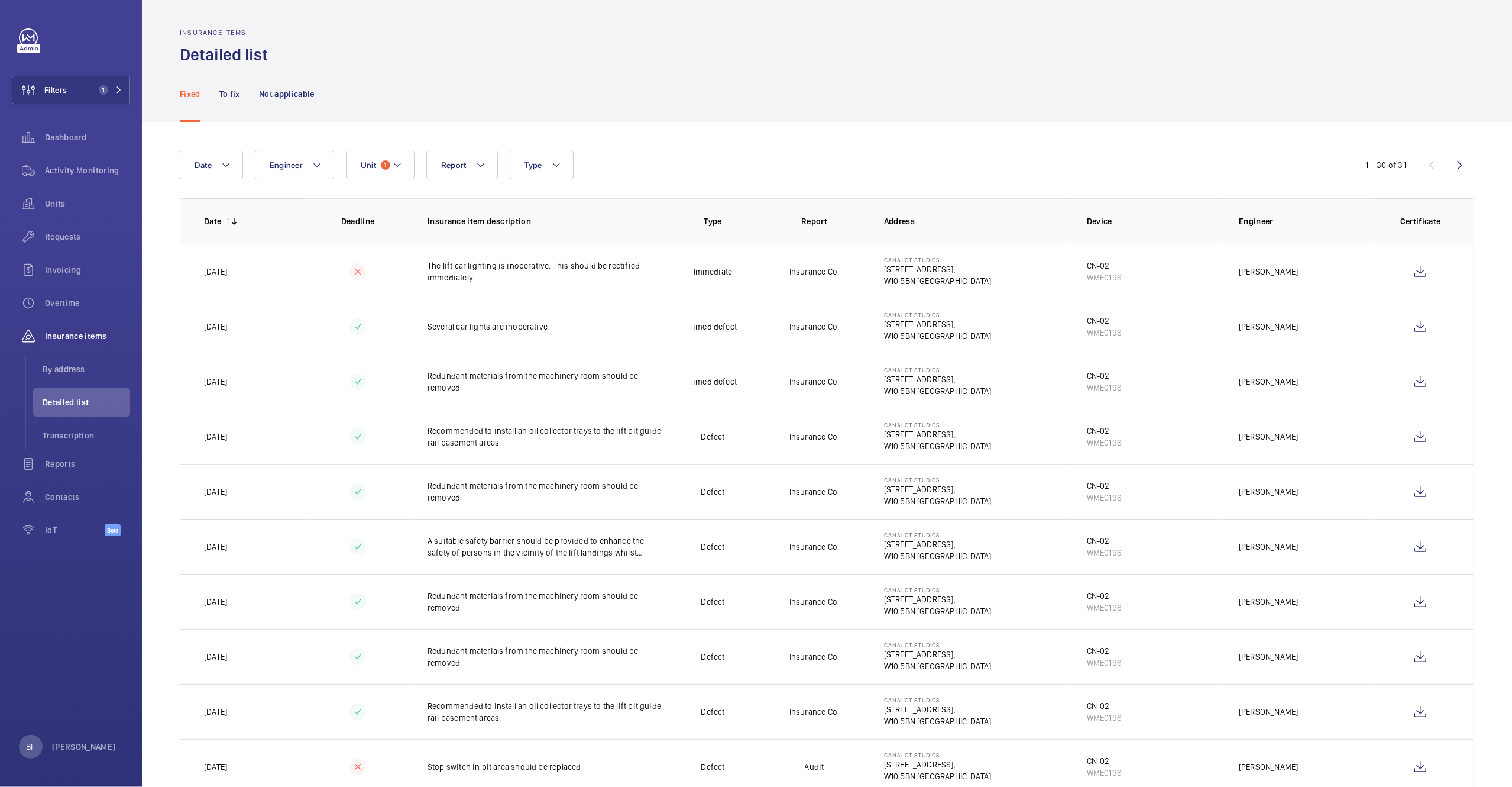
click at [242, 100] on nav "Fixed To fix Not applicable" at bounding box center [247, 93] width 135 height 56
click at [239, 97] on p "To fix" at bounding box center [229, 93] width 20 height 12
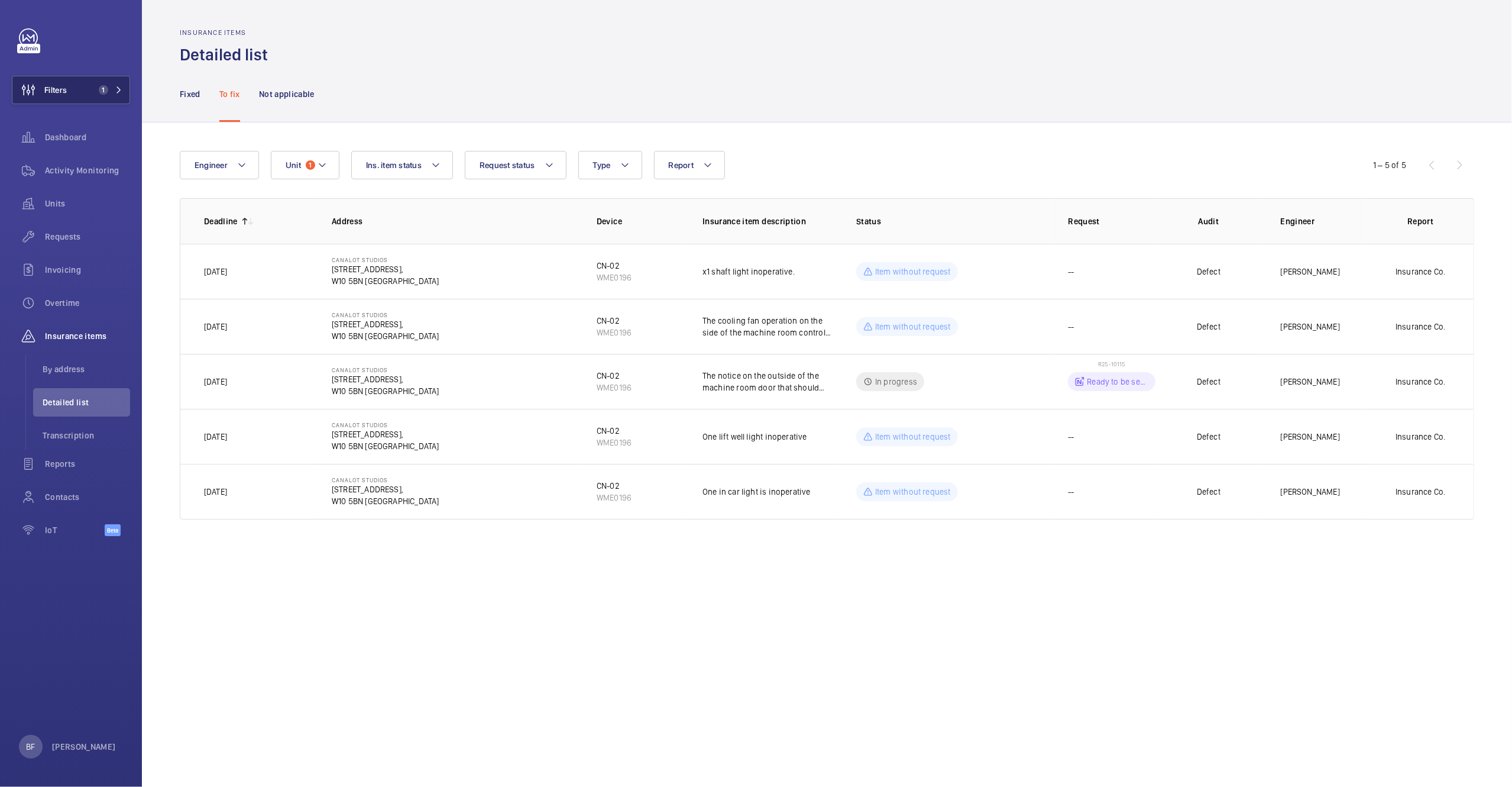
click at [118, 90] on mat-icon at bounding box center [118, 90] width 7 height 7
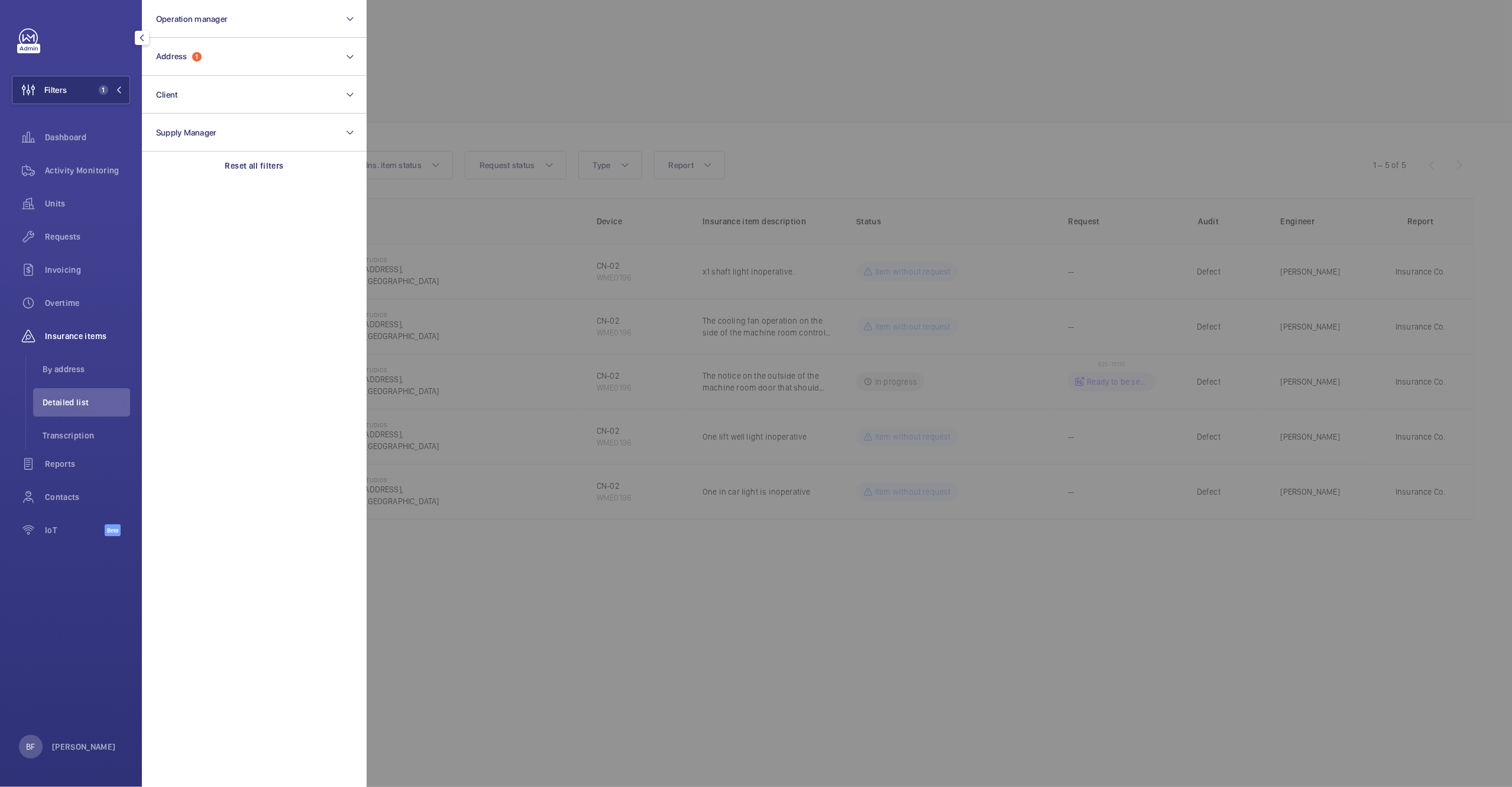
click at [253, 183] on section "Operation manager Address 1 Client Supply Manager Reset all filters" at bounding box center [254, 393] width 225 height 787
click at [259, 172] on div "Reset all filters" at bounding box center [254, 166] width 225 height 28
click at [268, 58] on button "Address" at bounding box center [254, 56] width 225 height 38
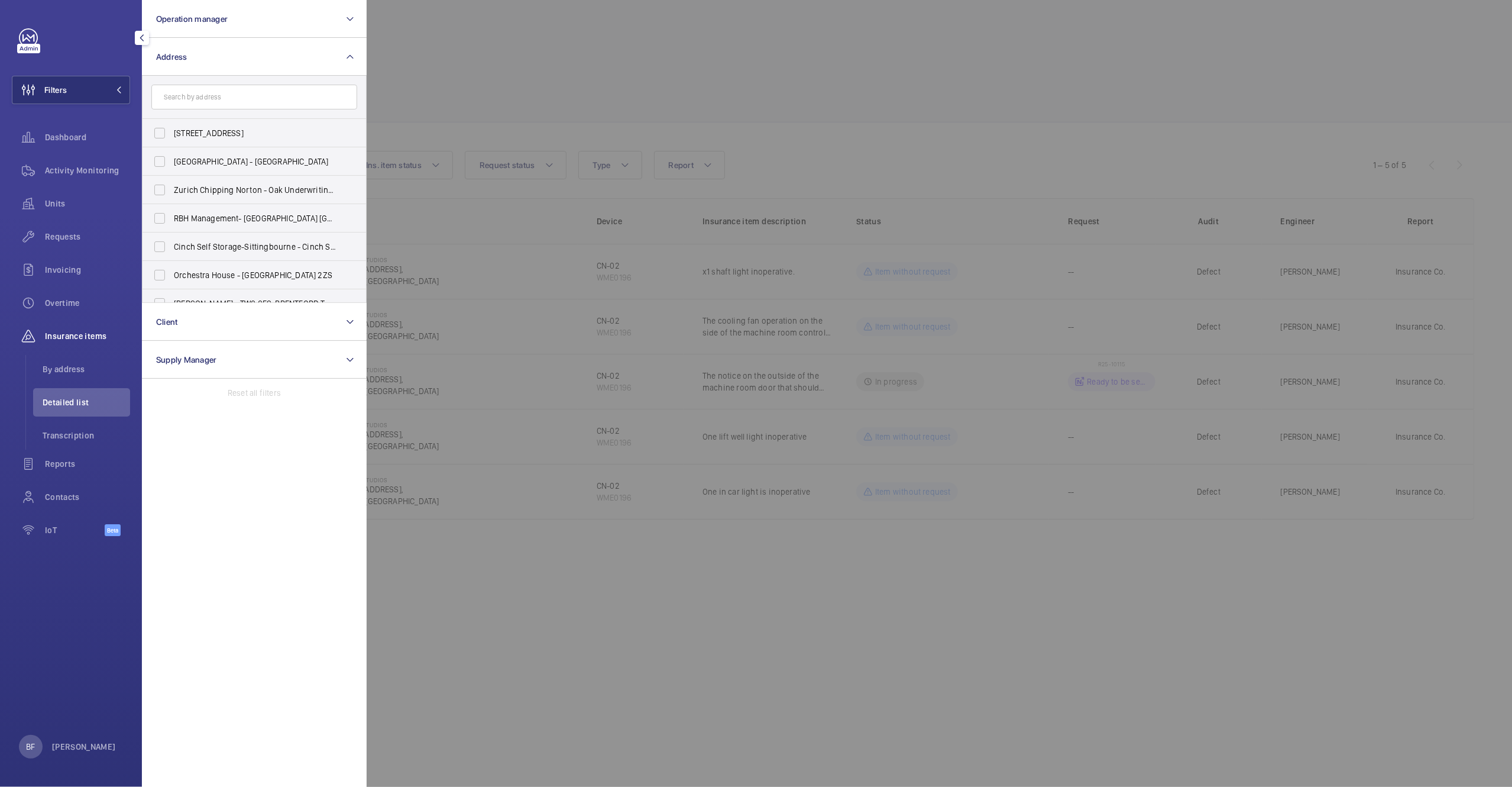
click at [251, 87] on input "text" at bounding box center [254, 97] width 206 height 25
type input "westbourne"
click at [228, 185] on span "Westbourne Studios - 242 Acklam Road,, LONDON W10 5JJ" at bounding box center [255, 189] width 163 height 12
click at [171, 185] on input "Westbourne Studios - 242 Acklam Road,, LONDON W10 5JJ" at bounding box center [160, 190] width 24 height 24
checkbox input "true"
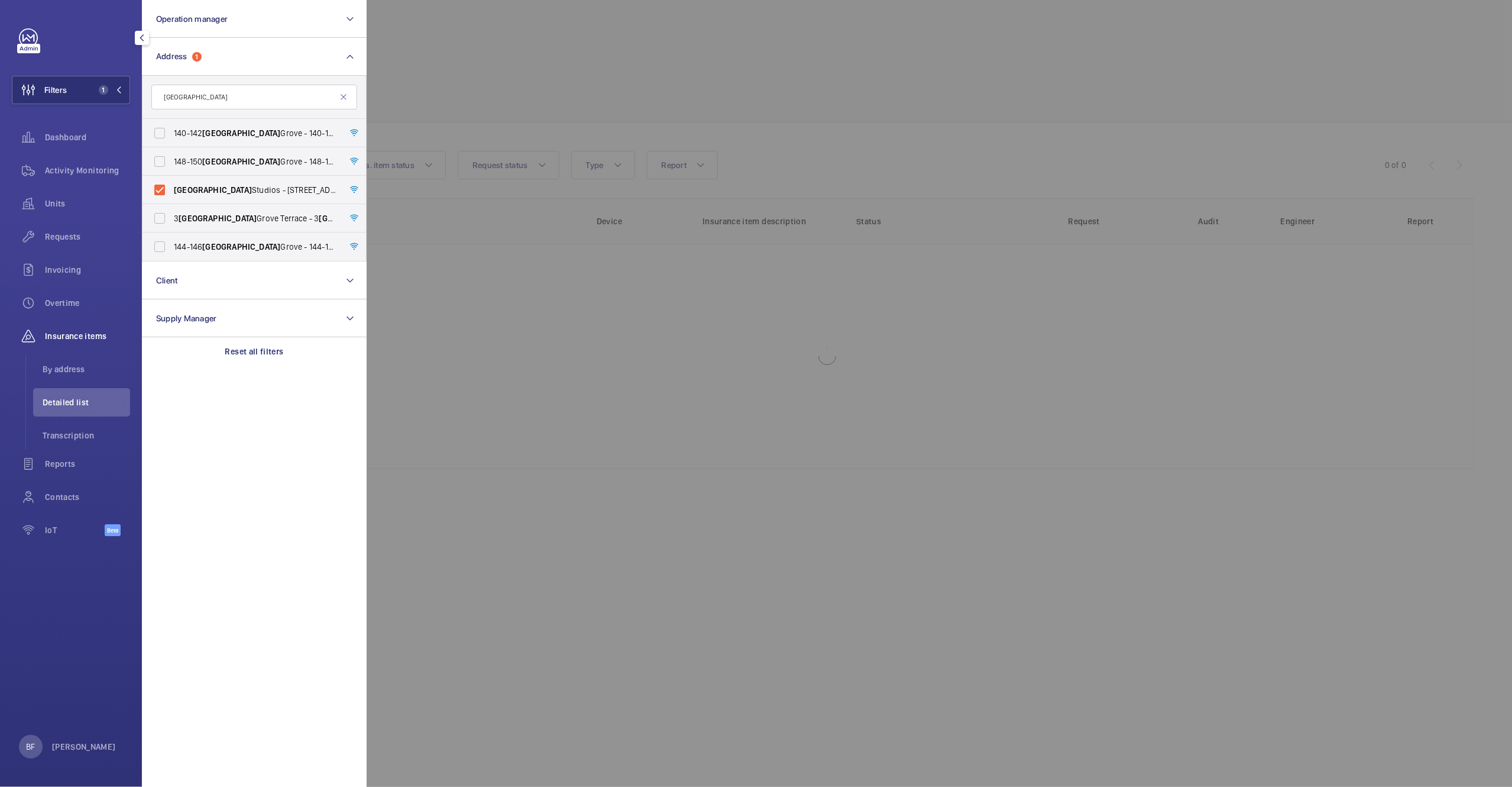
click at [491, 87] on div at bounding box center [1122, 393] width 1512 height 787
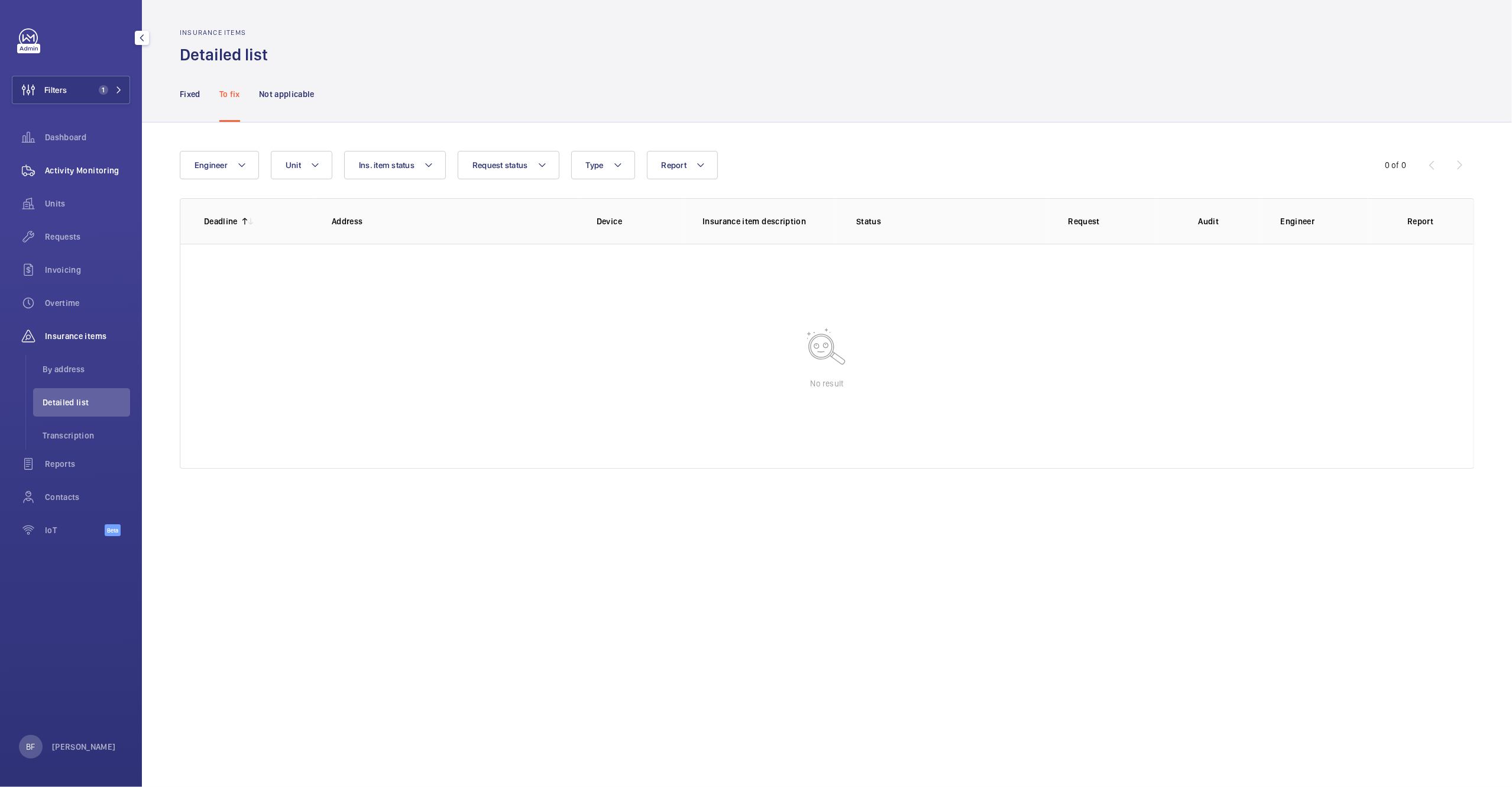
click at [110, 165] on span "Activity Monitoring" at bounding box center [88, 170] width 85 height 12
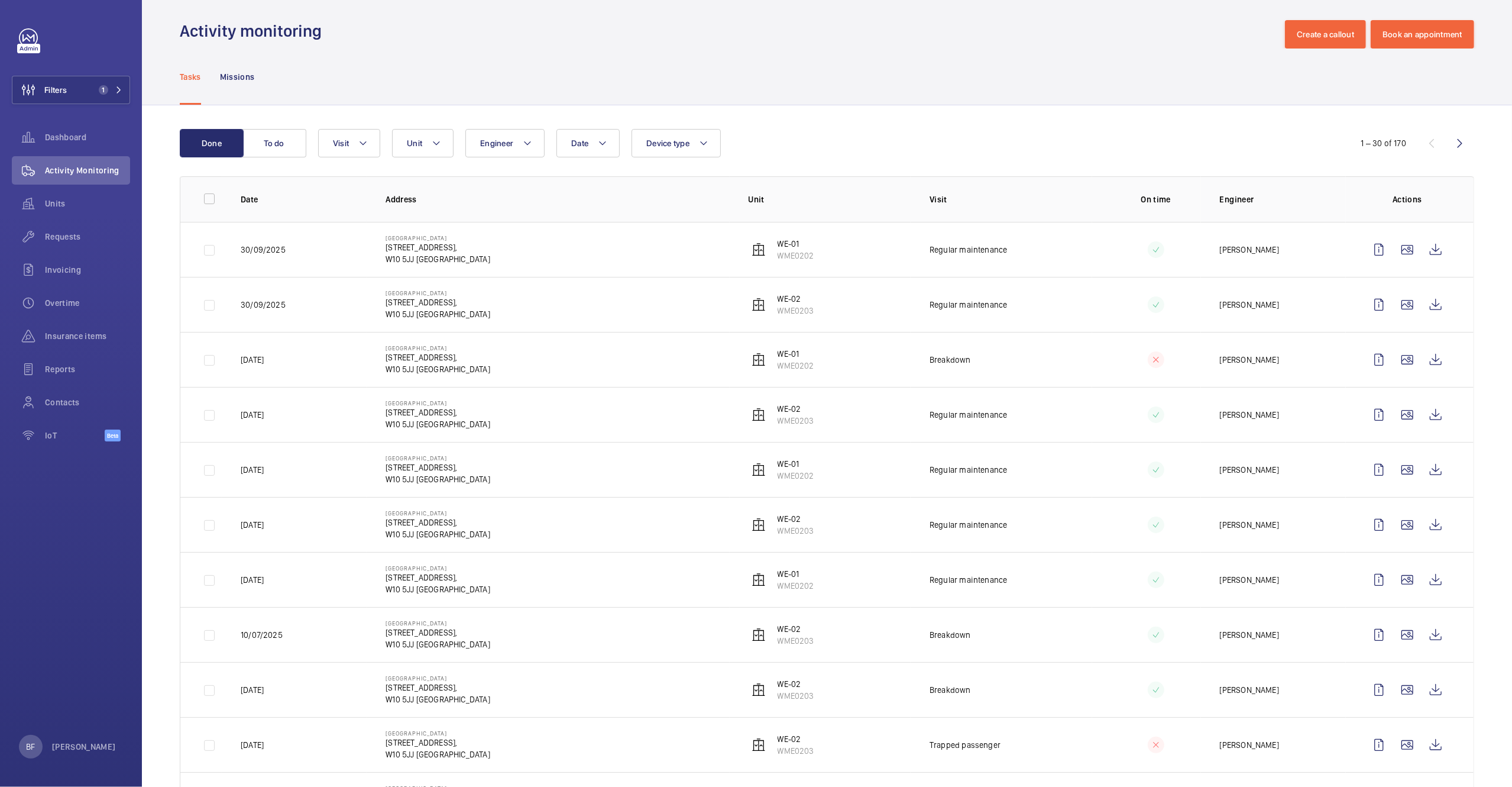
scroll to position [7, 0]
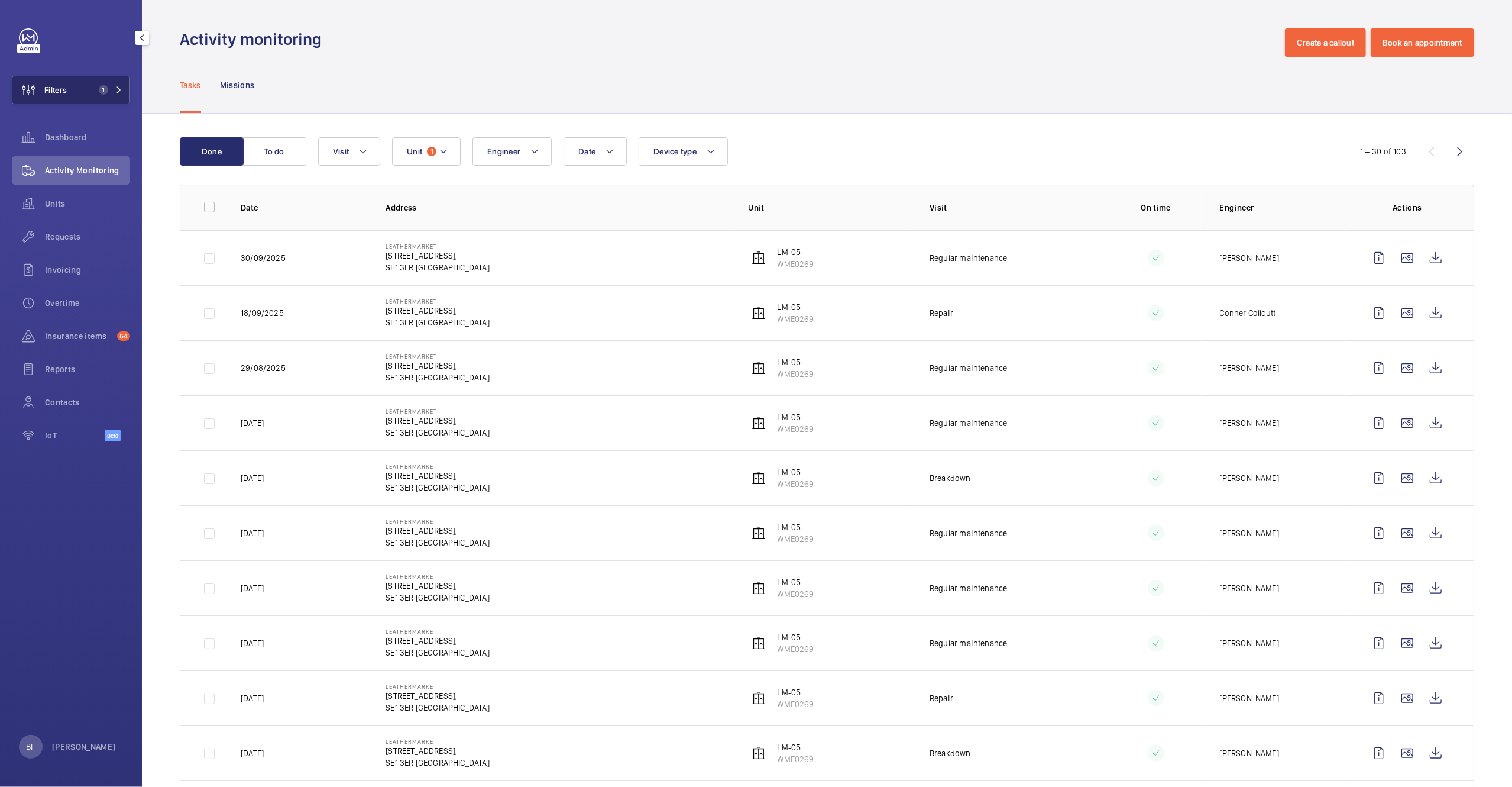
click at [120, 87] on mat-icon at bounding box center [118, 90] width 7 height 7
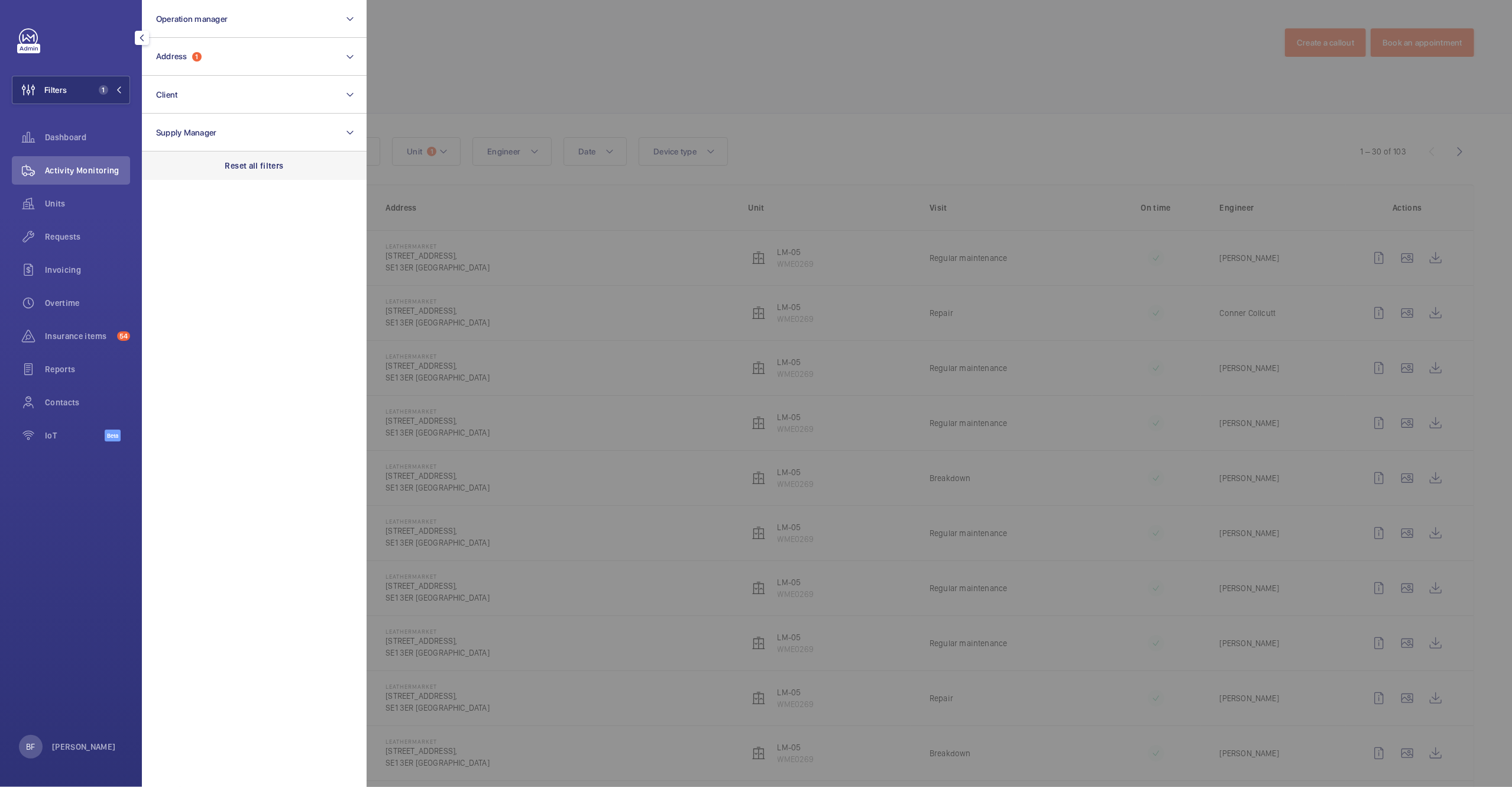
click at [238, 175] on div "Reset all filters" at bounding box center [254, 166] width 225 height 28
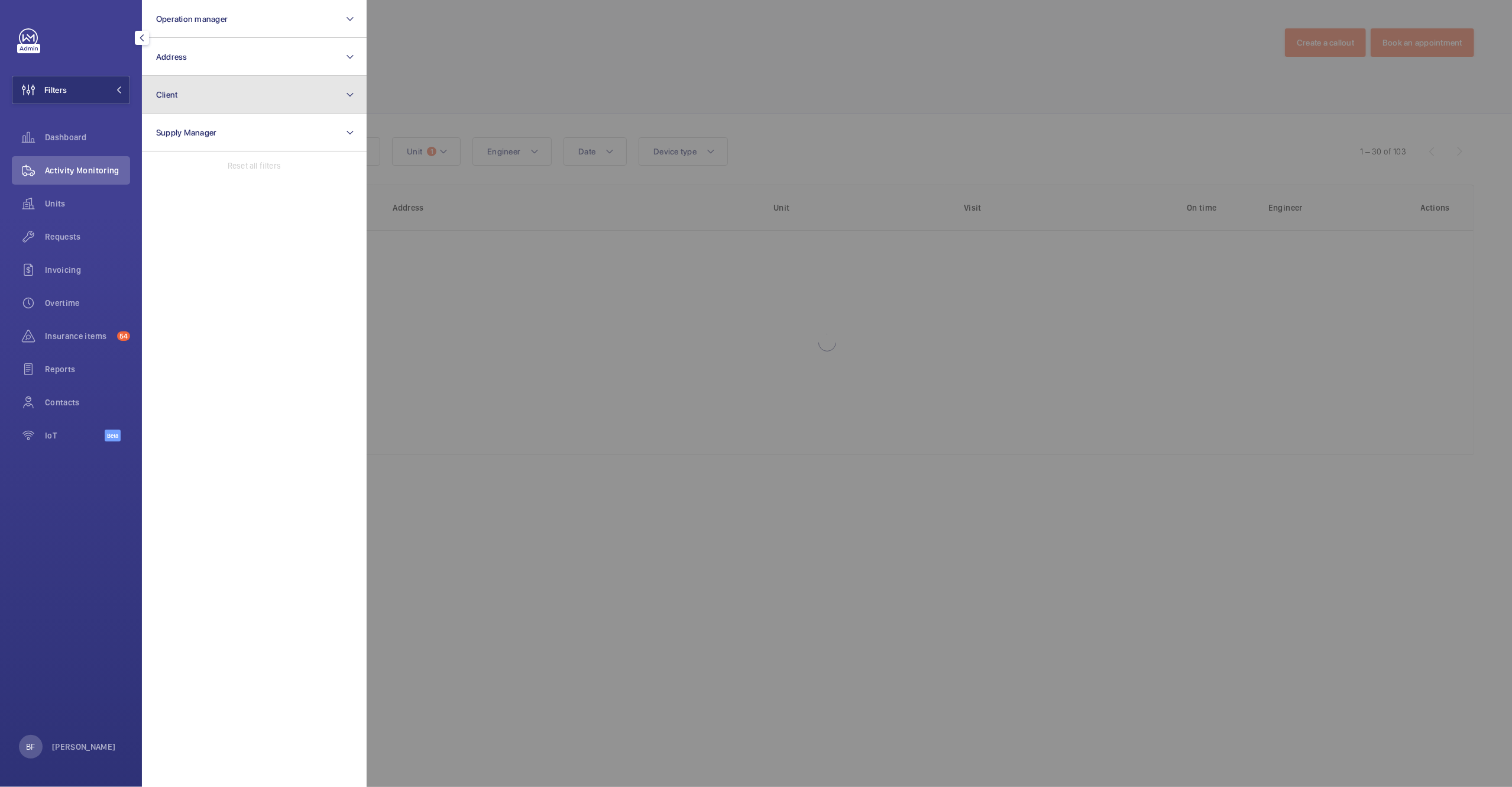
click at [235, 102] on button "Client" at bounding box center [254, 94] width 225 height 38
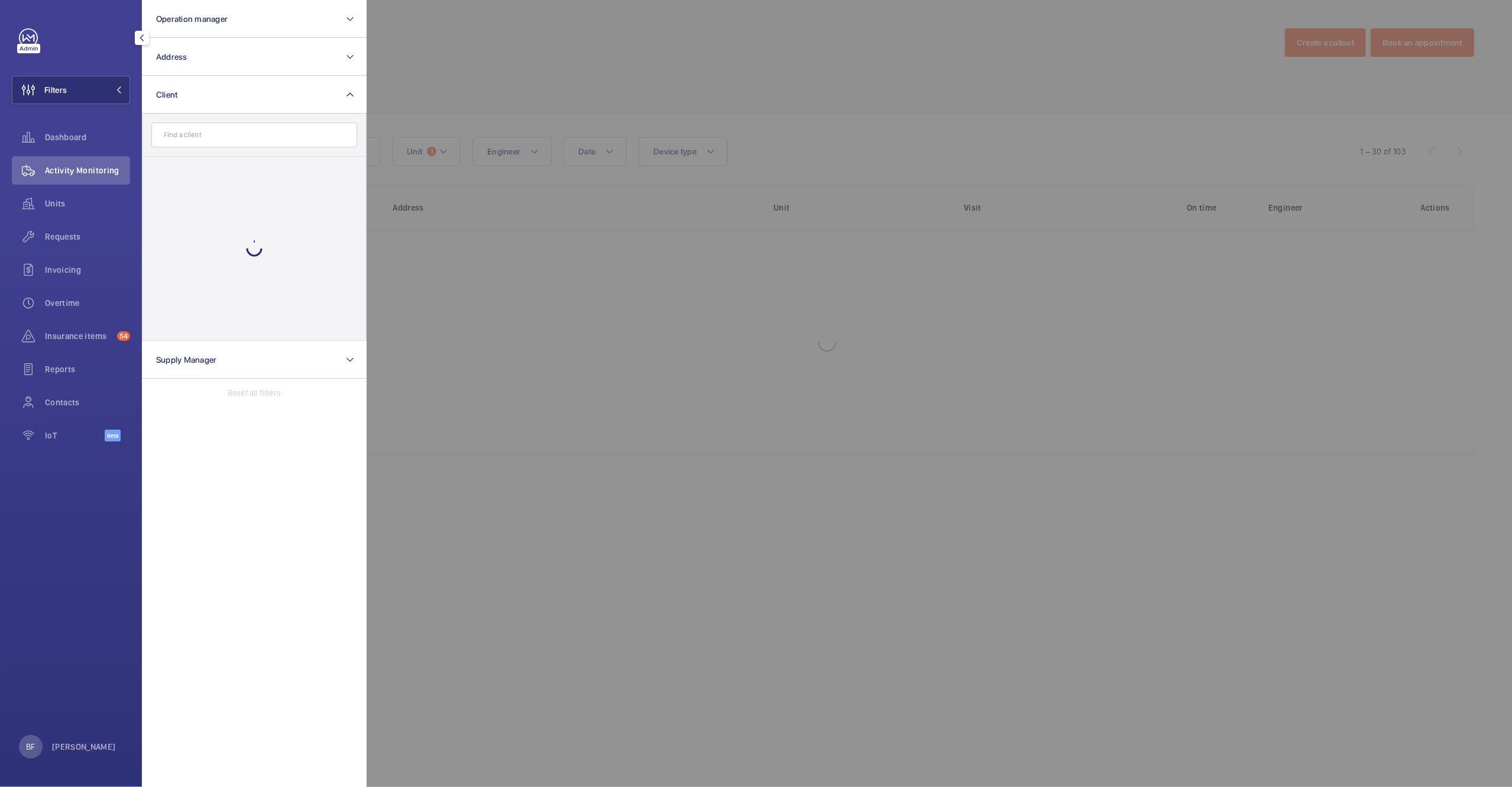
click at [254, 138] on input "text" at bounding box center [254, 135] width 206 height 25
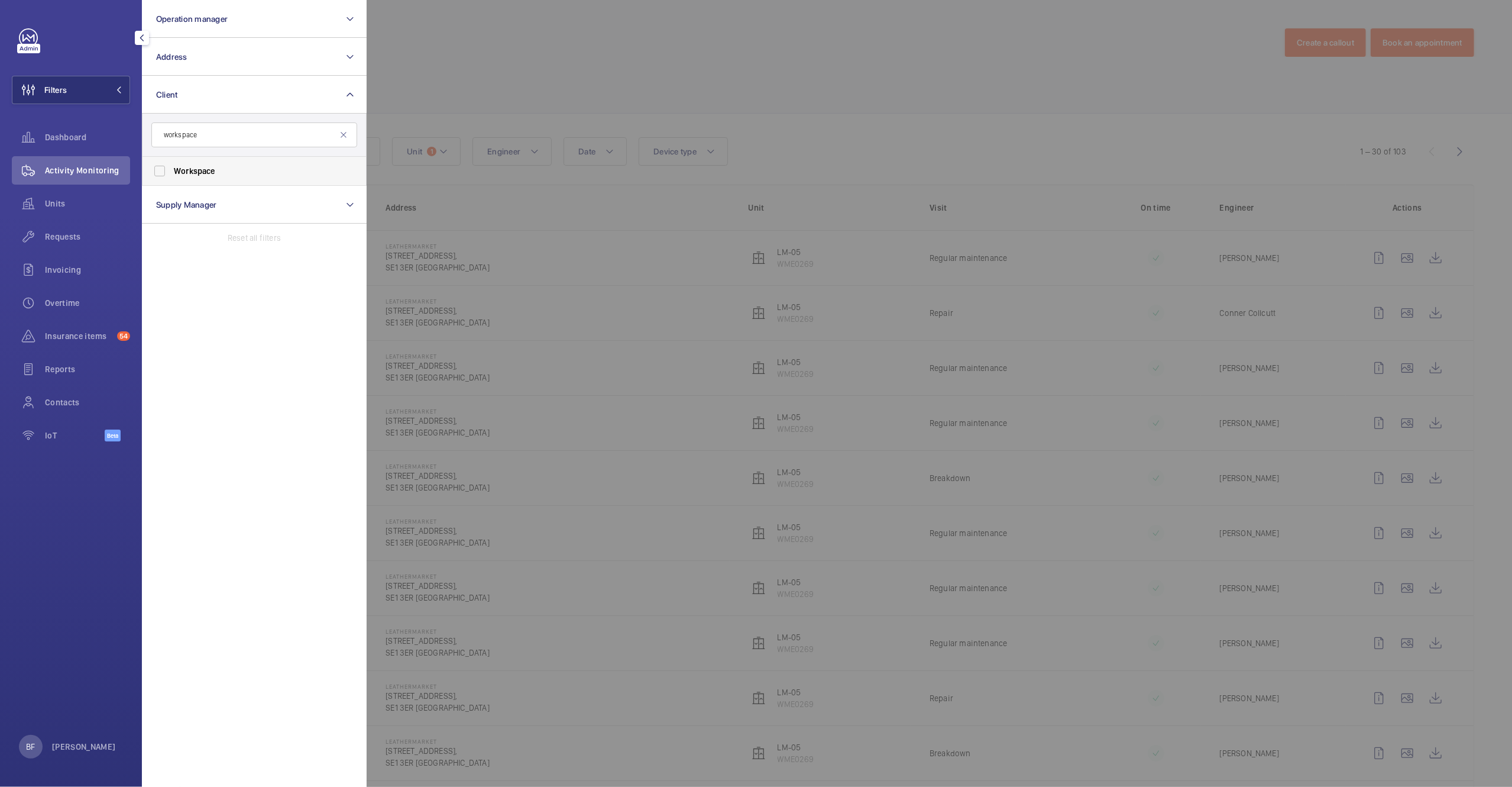
type input "workspace"
click at [274, 169] on span "Workspace" at bounding box center [255, 171] width 163 height 12
click at [171, 169] on input "Workspace" at bounding box center [160, 171] width 24 height 24
checkbox input "true"
click at [422, 149] on div at bounding box center [1122, 393] width 1512 height 787
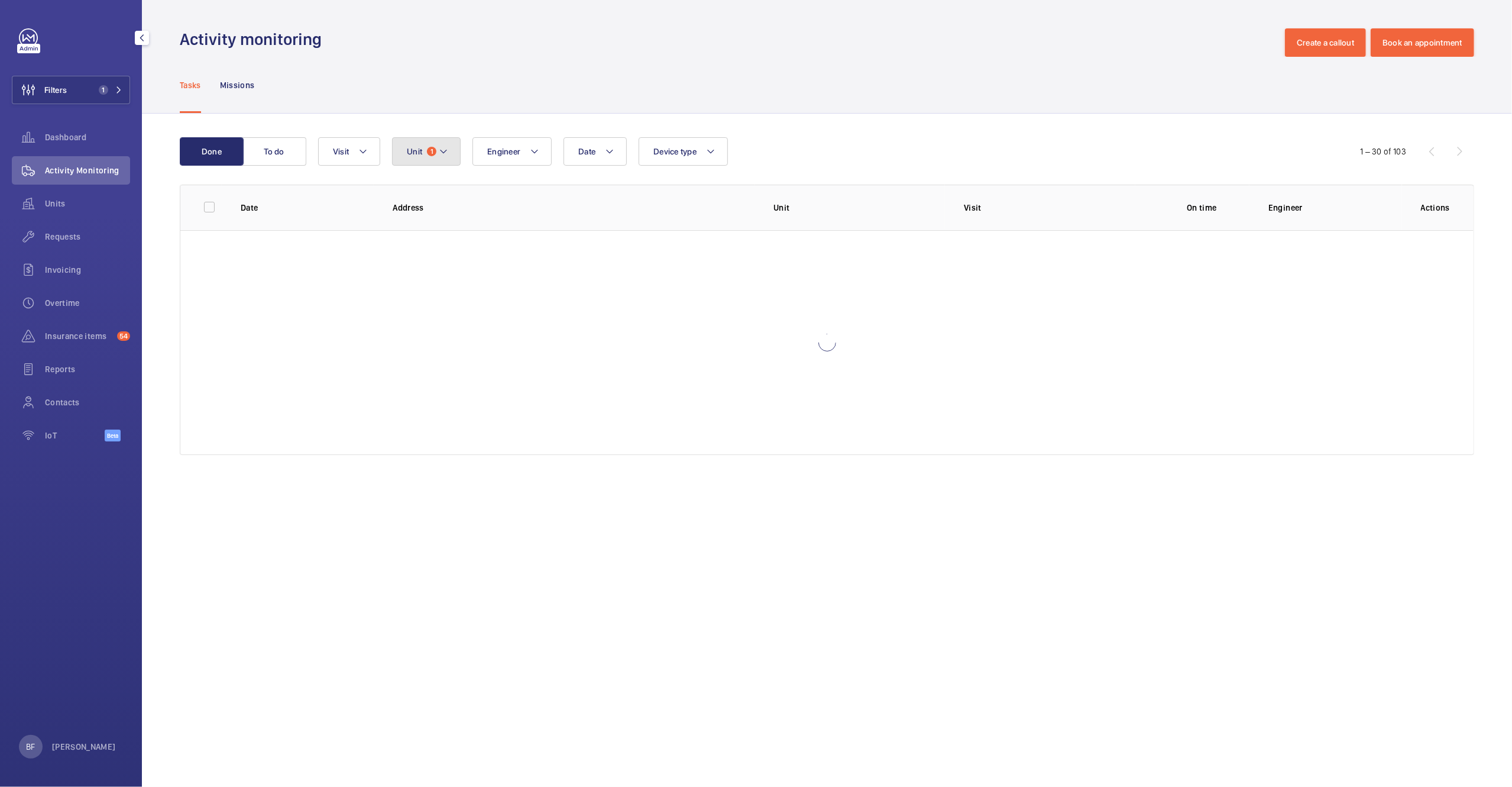
click at [422, 149] on span "Unit" at bounding box center [414, 151] width 15 height 9
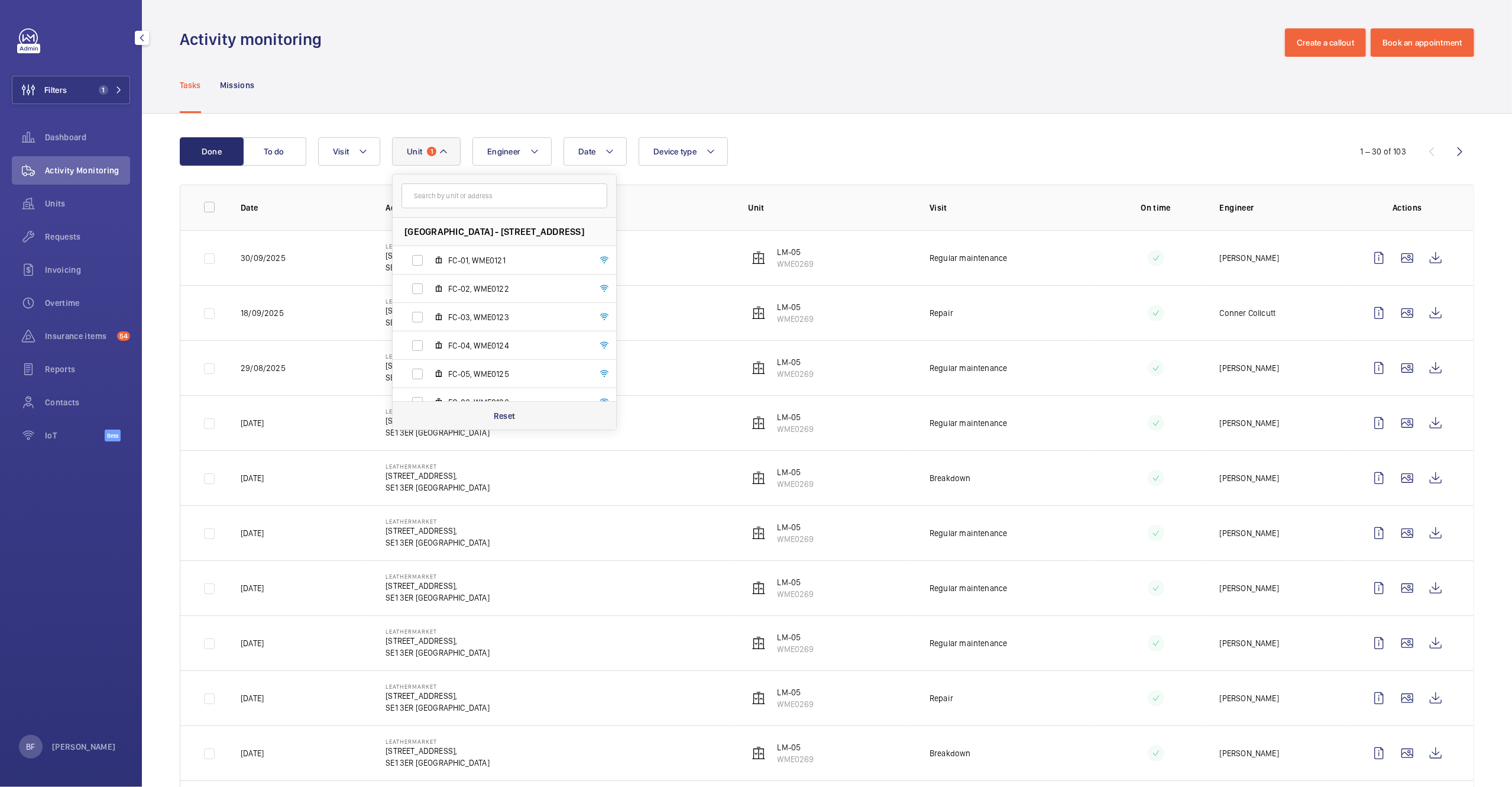
click at [466, 418] on div "Reset" at bounding box center [504, 415] width 223 height 28
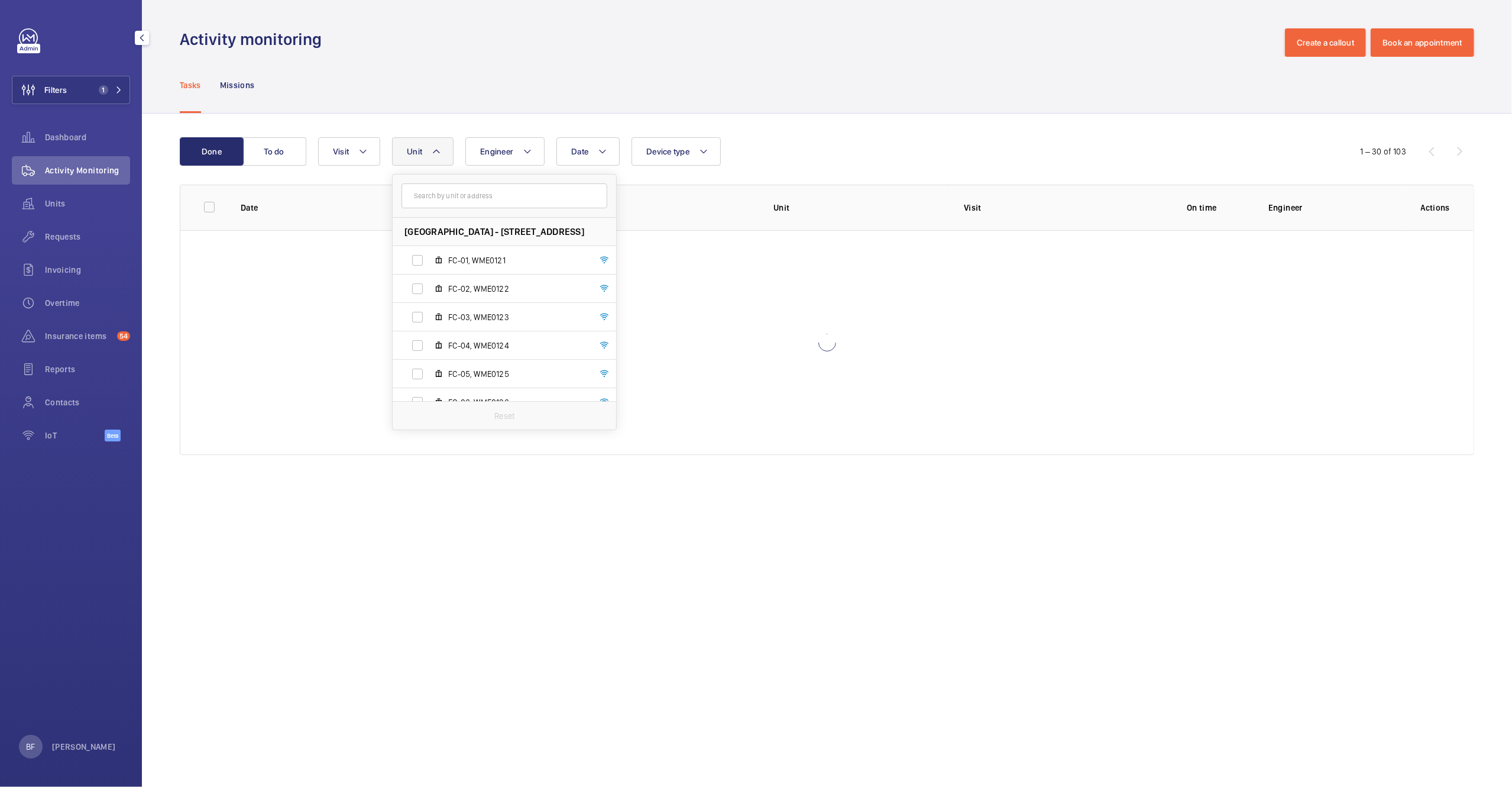
click at [439, 53] on div "Activity monitoring Create a callout Book an appointment" at bounding box center [827, 43] width 1295 height 28
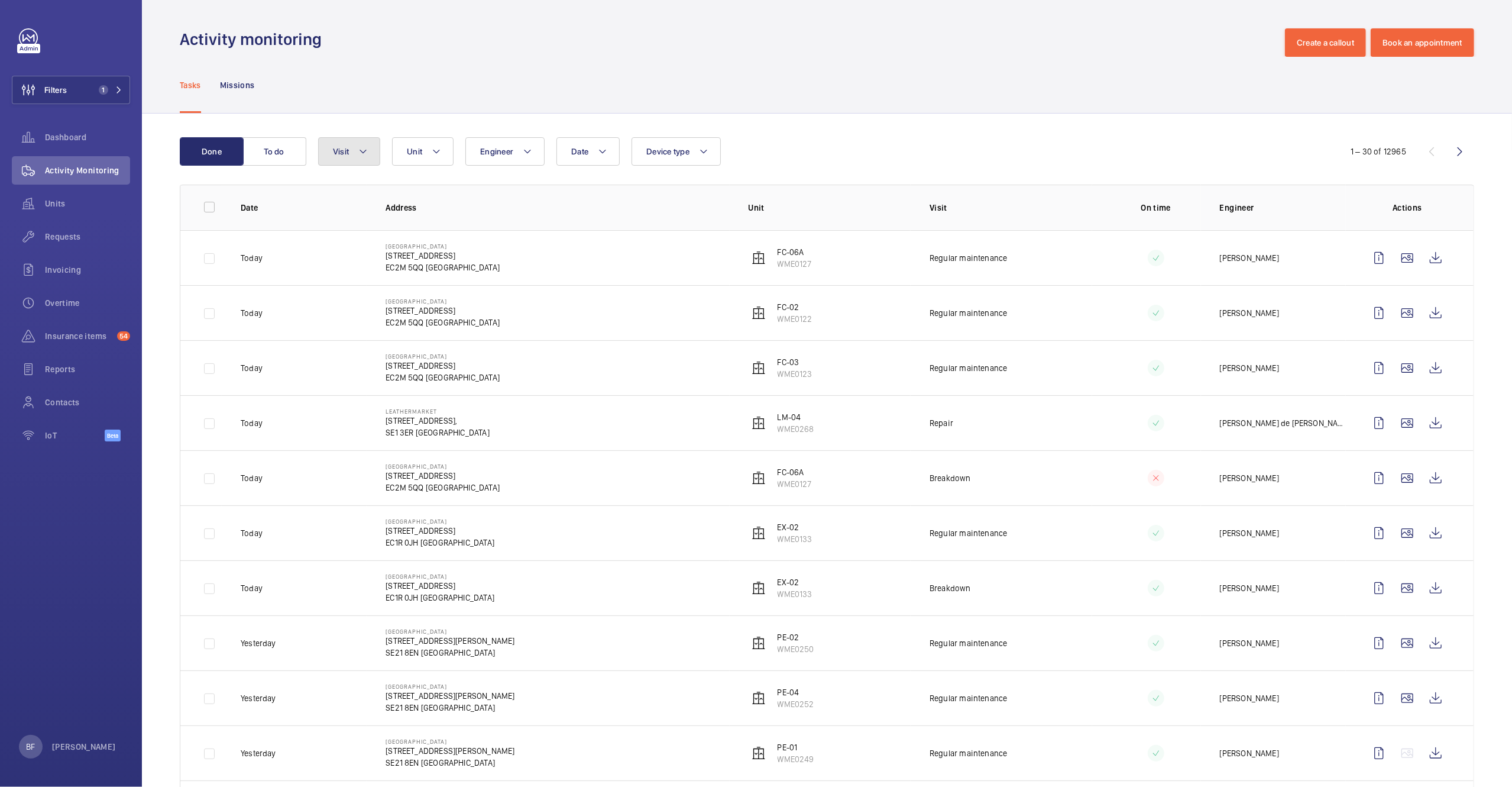
click at [343, 155] on span "Visit" at bounding box center [341, 151] width 16 height 9
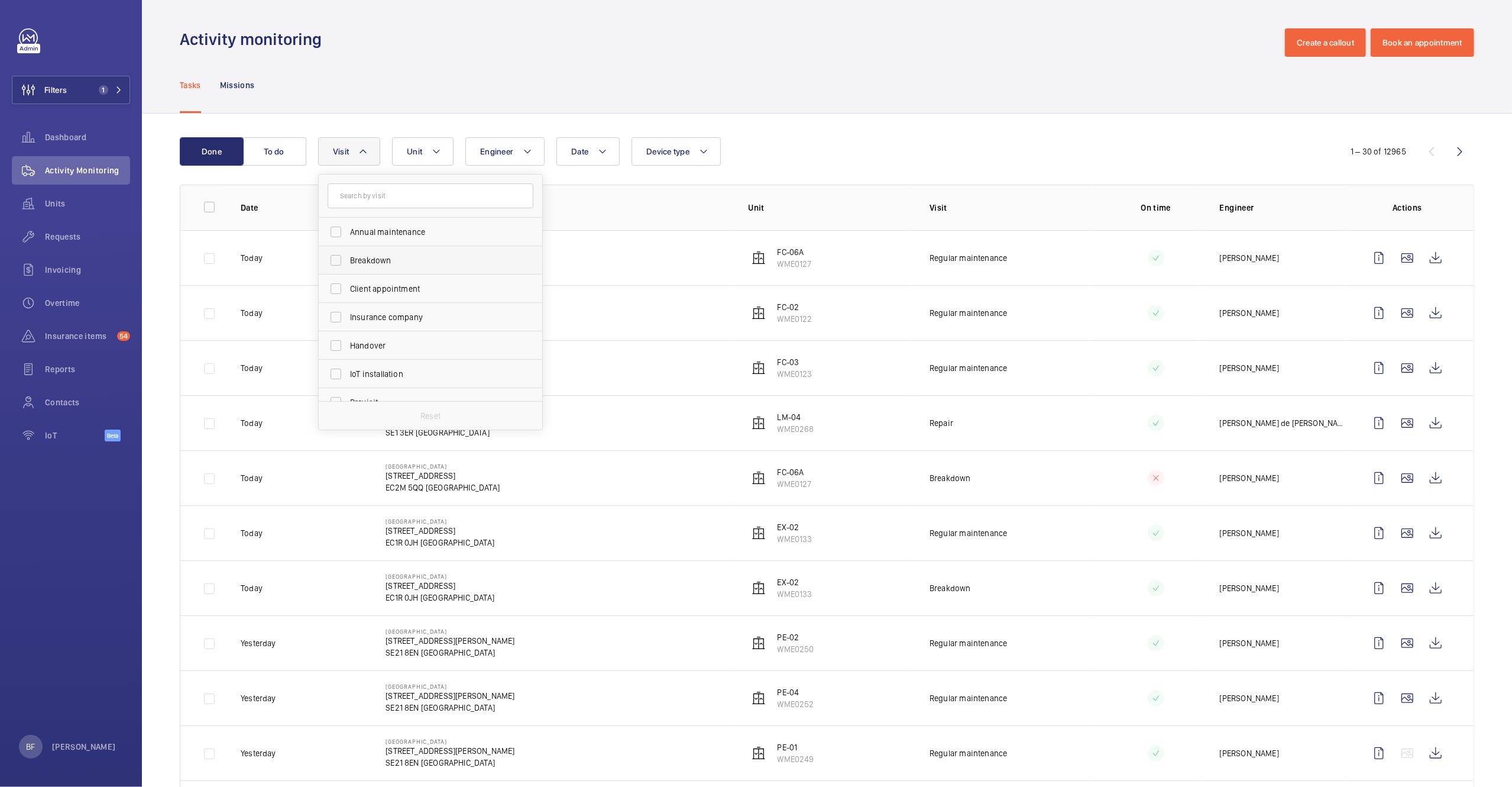
click at [361, 266] on span "Breakdown" at bounding box center [431, 260] width 163 height 12
click at [348, 266] on input "Breakdown" at bounding box center [336, 260] width 24 height 24
checkbox input "true"
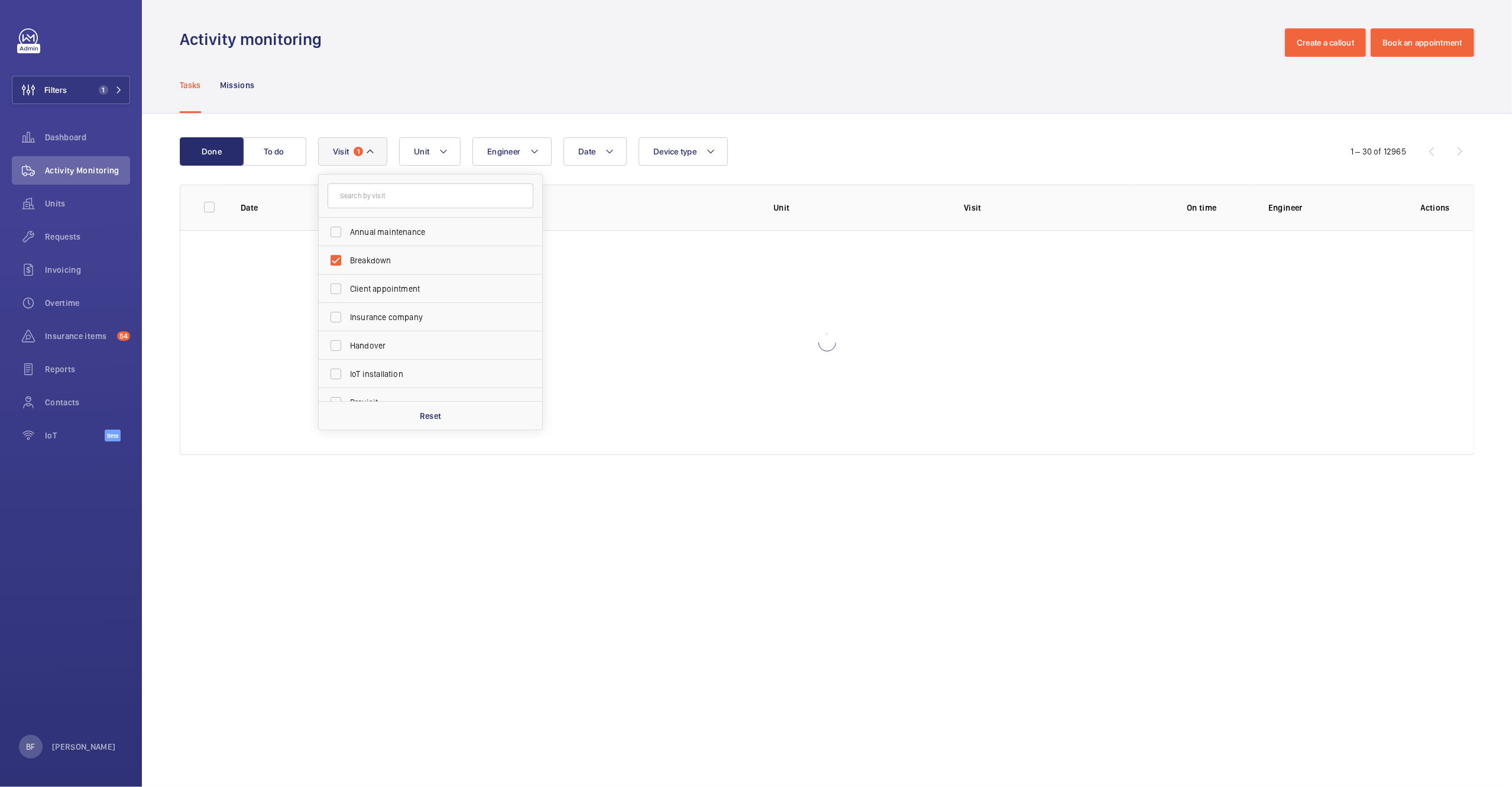
click at [858, 134] on div "Done To do Date Engineer Unit Device type Visit 1 Annual maintenance Breakdown …" at bounding box center [827, 298] width 1370 height 370
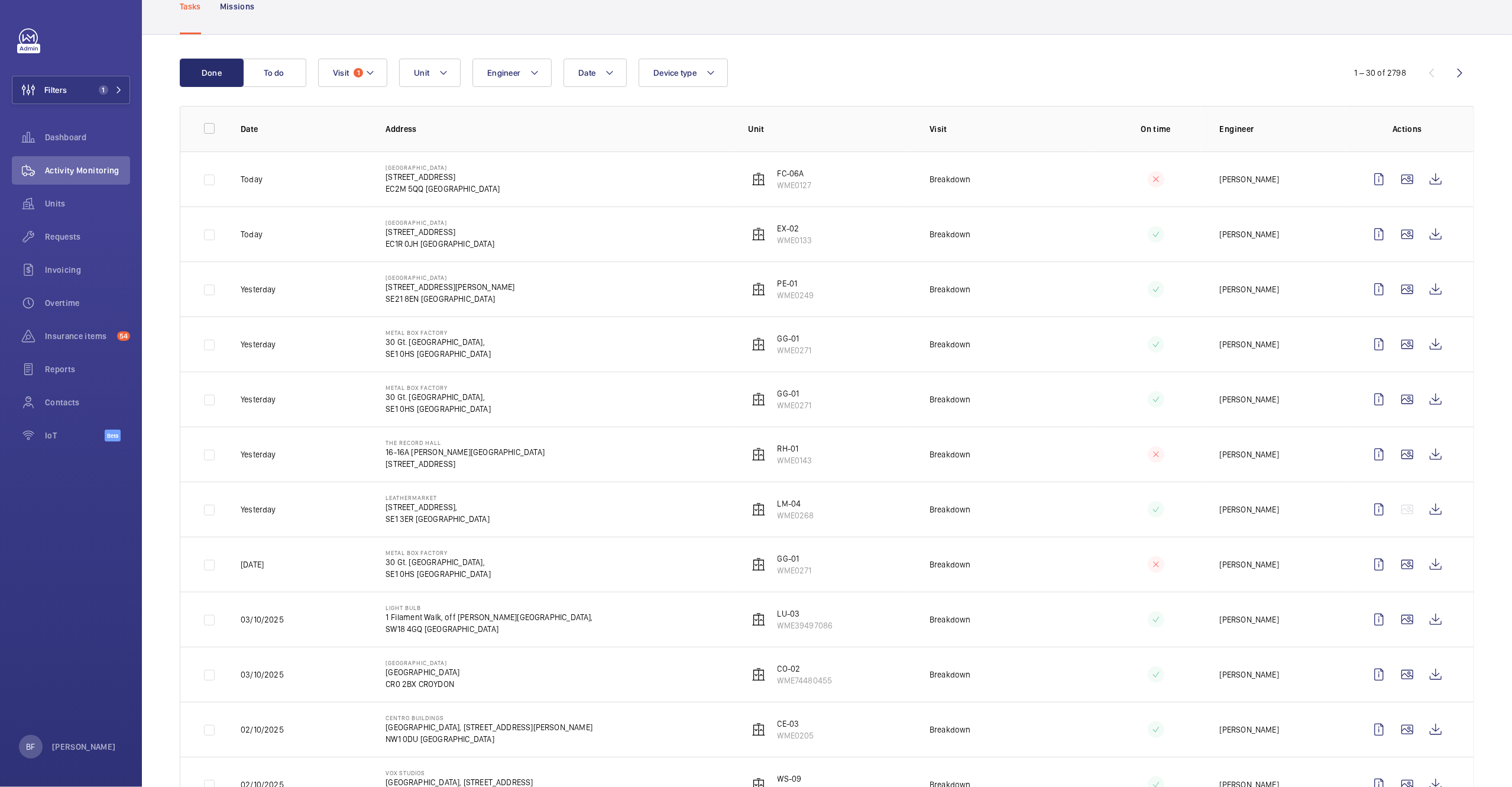
scroll to position [84, 0]
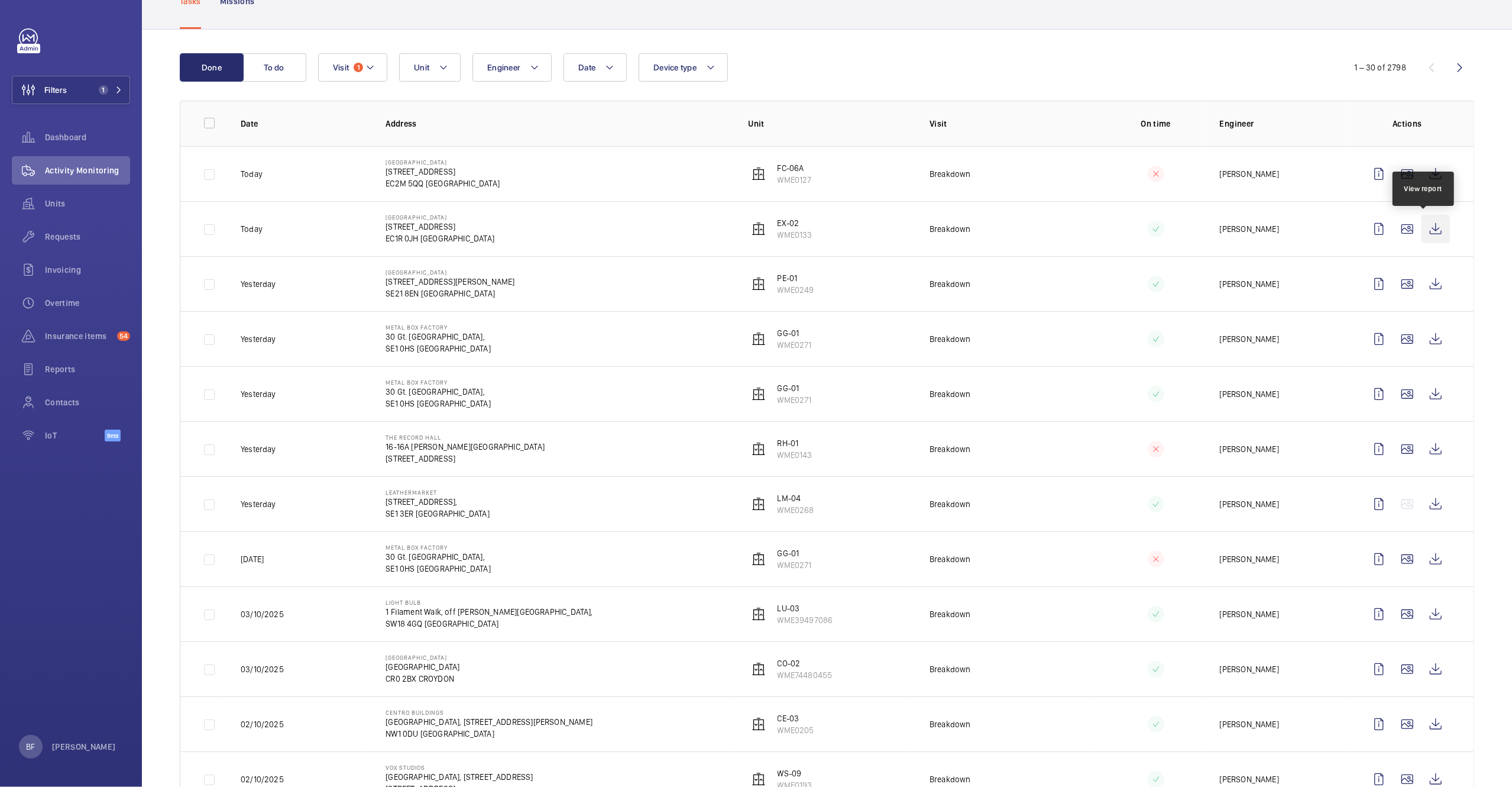
click at [1422, 233] on wm-front-icon-button at bounding box center [1436, 229] width 28 height 28
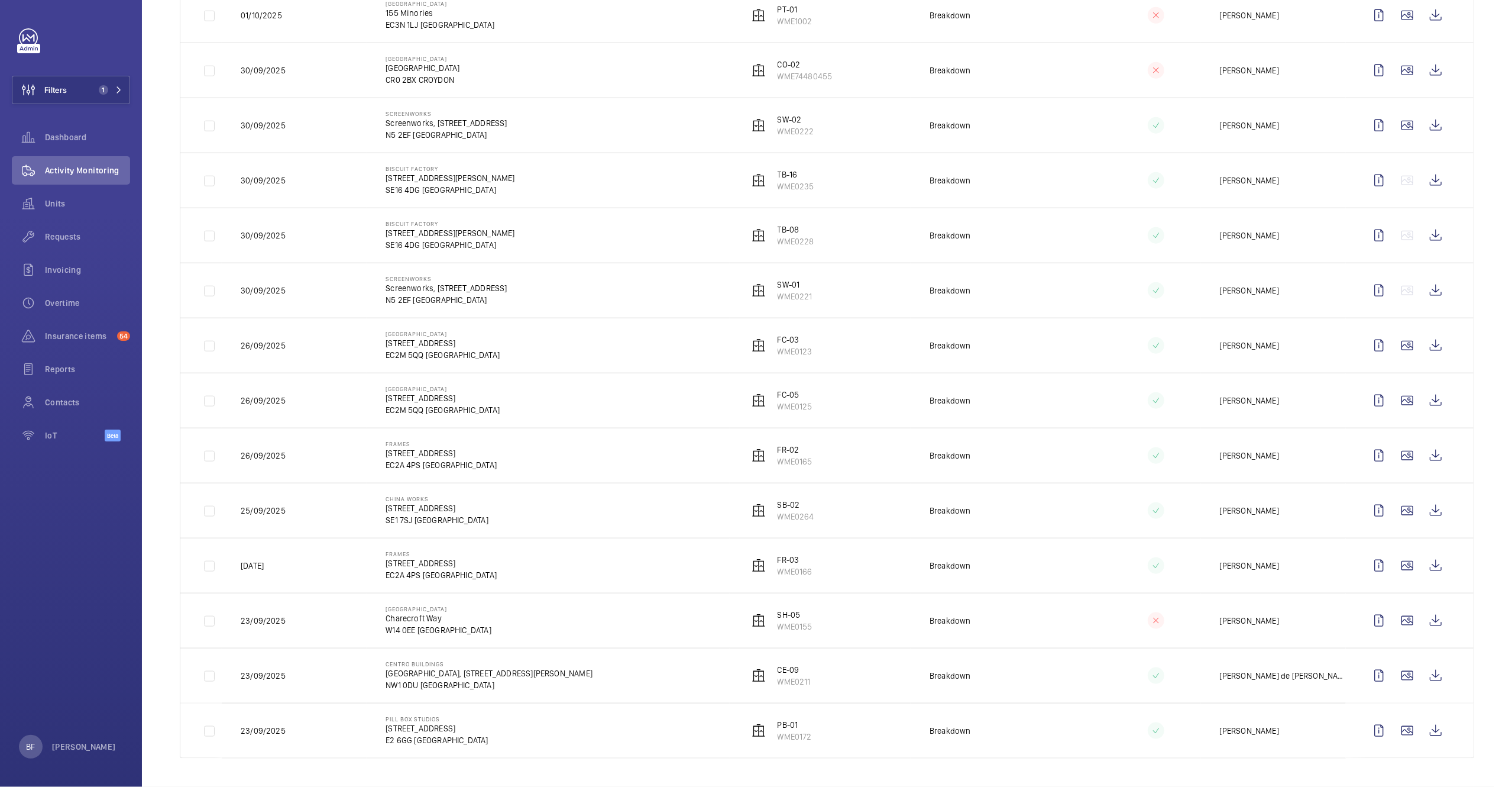
scroll to position [0, 0]
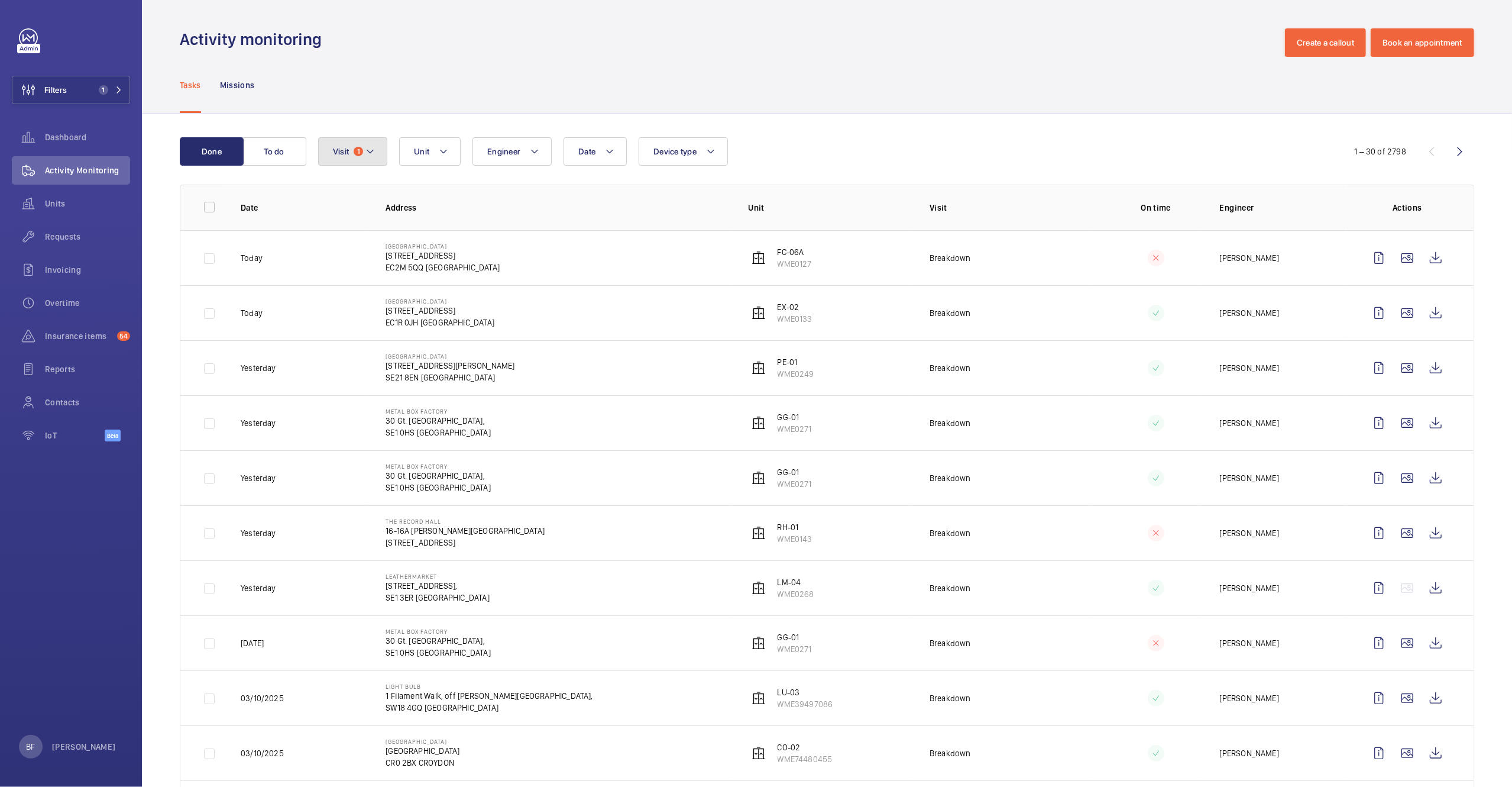
click at [368, 144] on mat-icon at bounding box center [369, 151] width 9 height 14
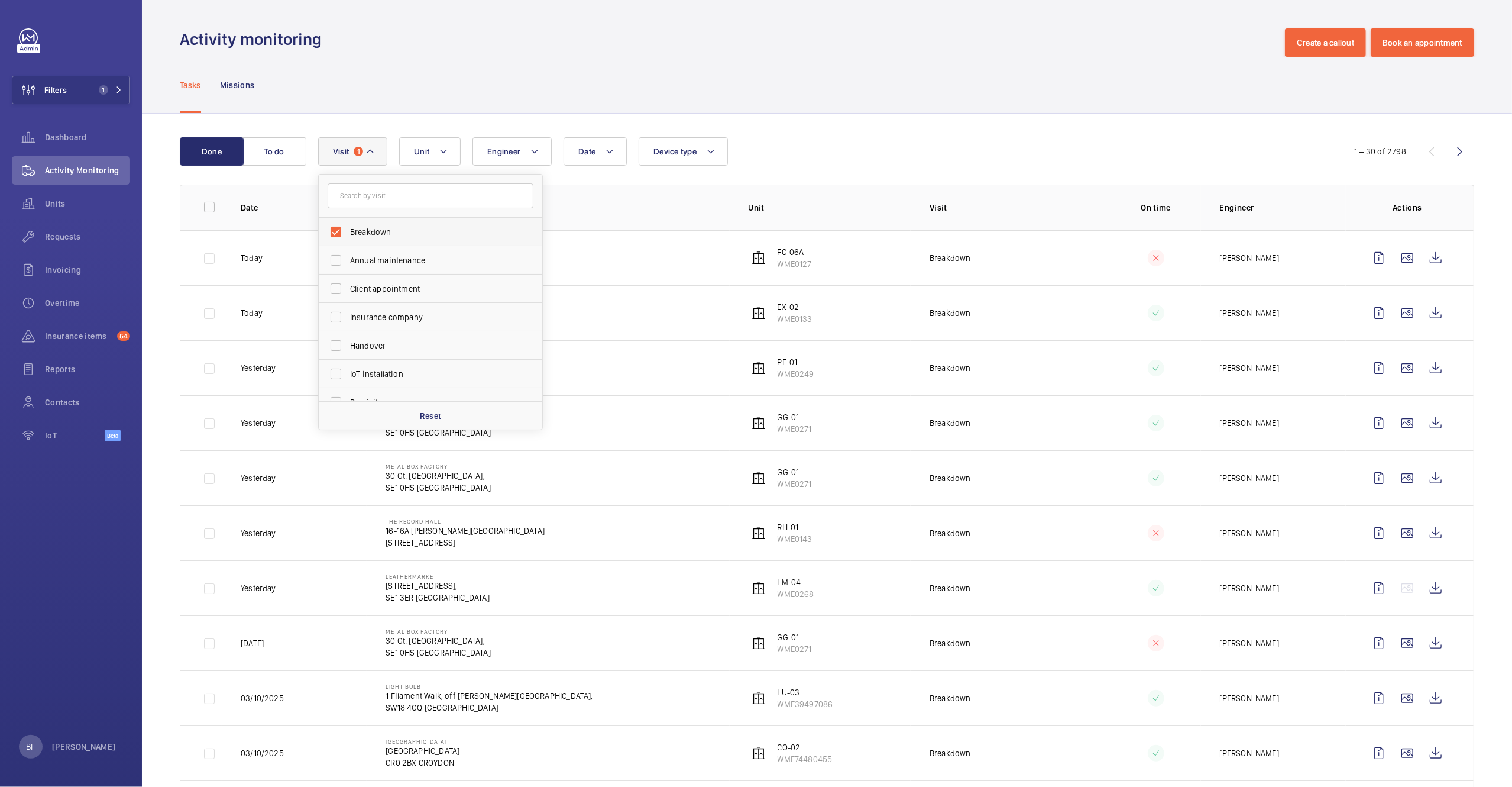
click at [377, 233] on span "Breakdown" at bounding box center [431, 232] width 163 height 12
click at [348, 233] on input "Breakdown" at bounding box center [336, 232] width 24 height 24
checkbox input "false"
click at [358, 152] on mat-icon at bounding box center [363, 151] width 9 height 14
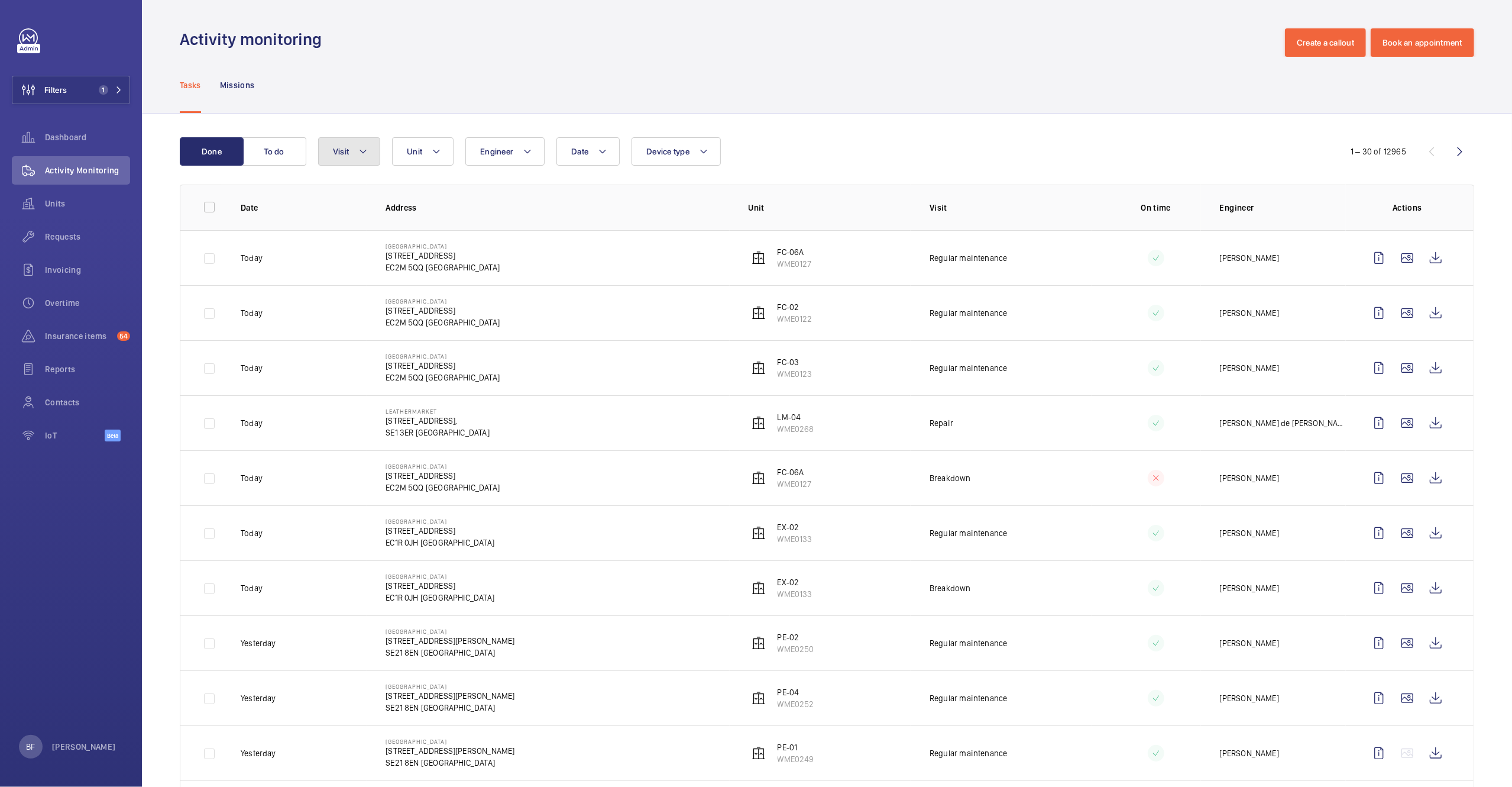
click at [363, 150] on mat-icon at bounding box center [363, 151] width 9 height 14
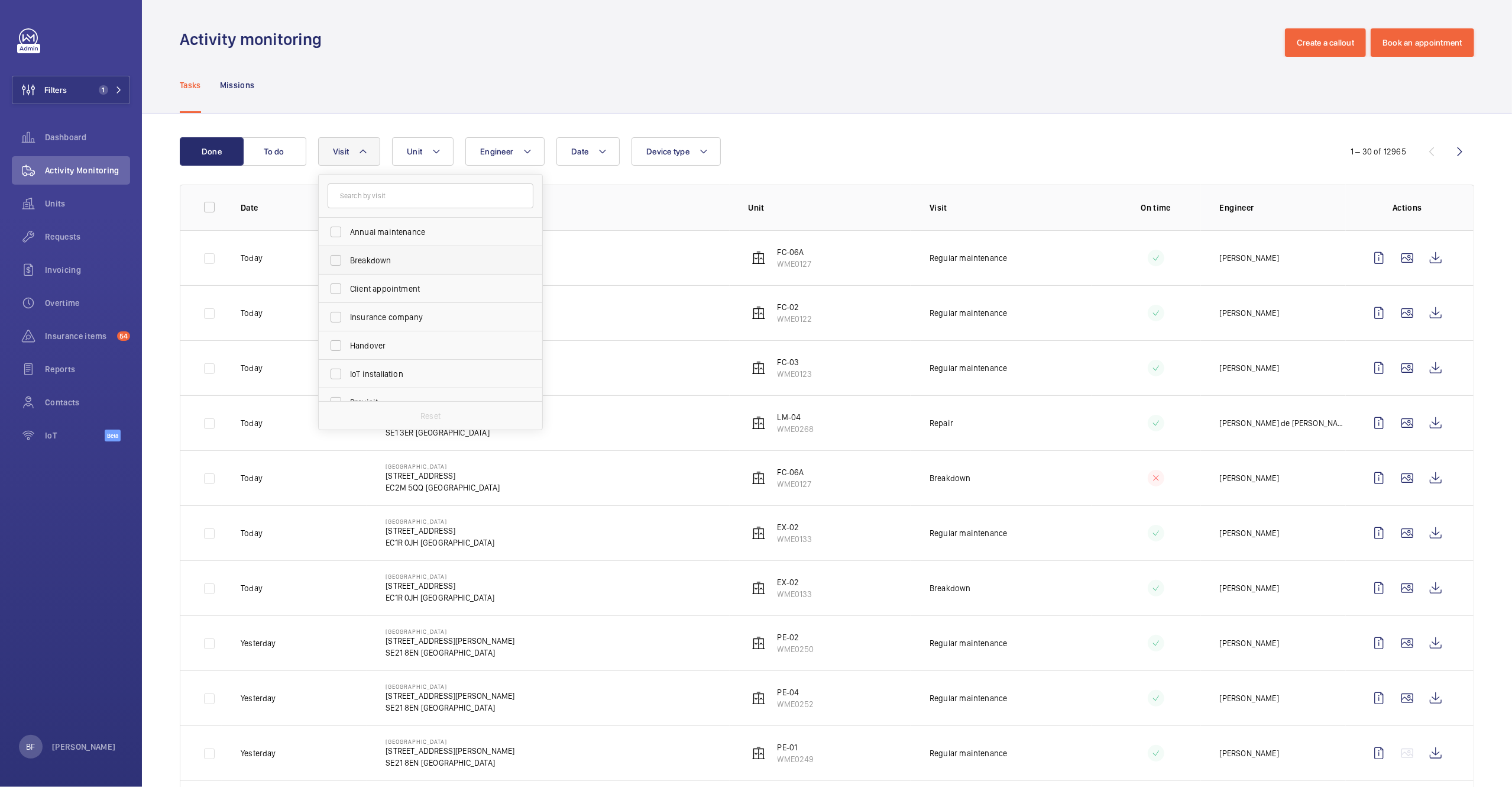
click at [378, 263] on span "Breakdown" at bounding box center [431, 260] width 163 height 12
click at [348, 263] on input "Breakdown" at bounding box center [336, 260] width 24 height 24
checkbox input "true"
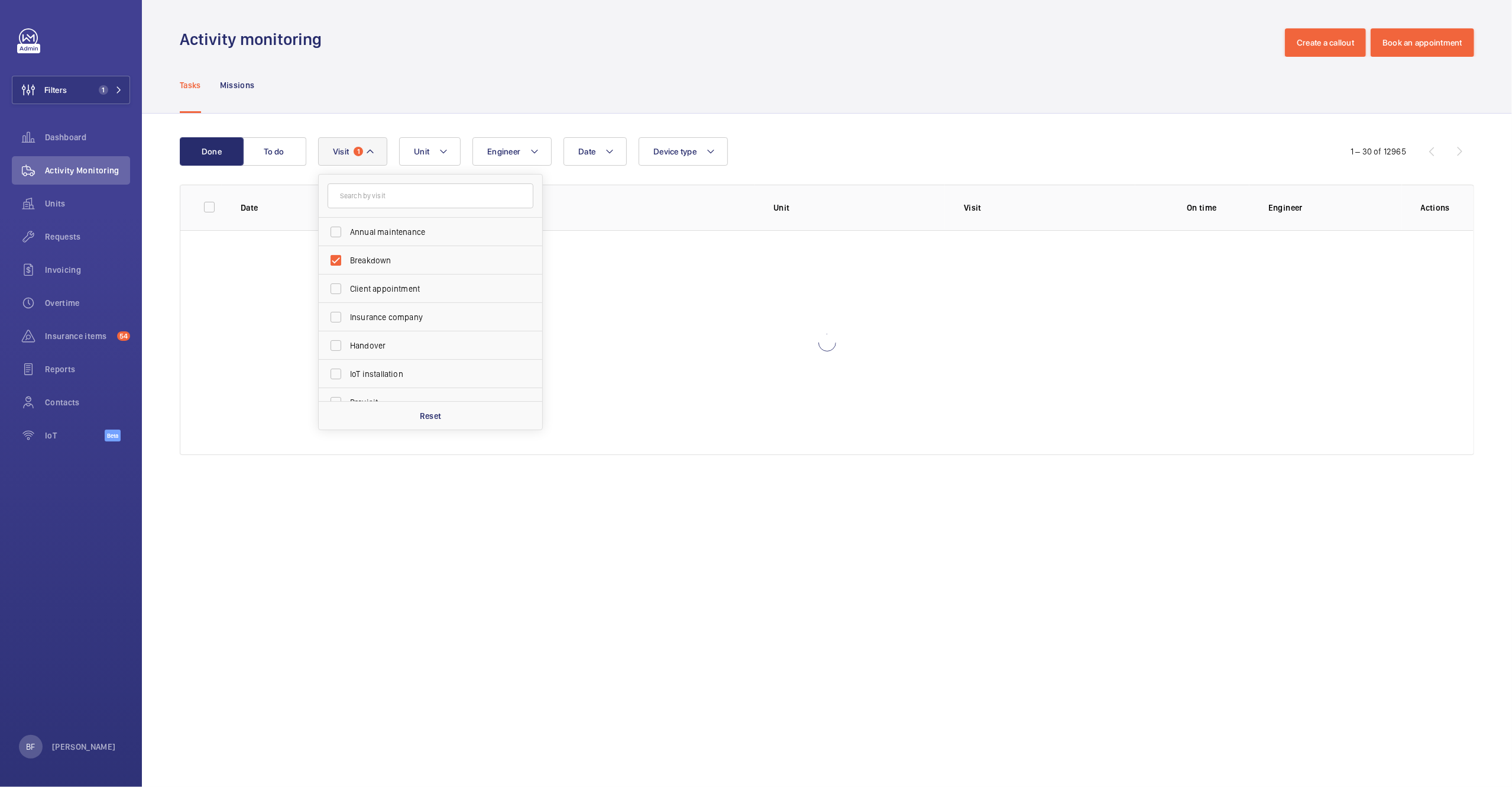
click at [411, 90] on div "Tasks Missions" at bounding box center [827, 85] width 1295 height 56
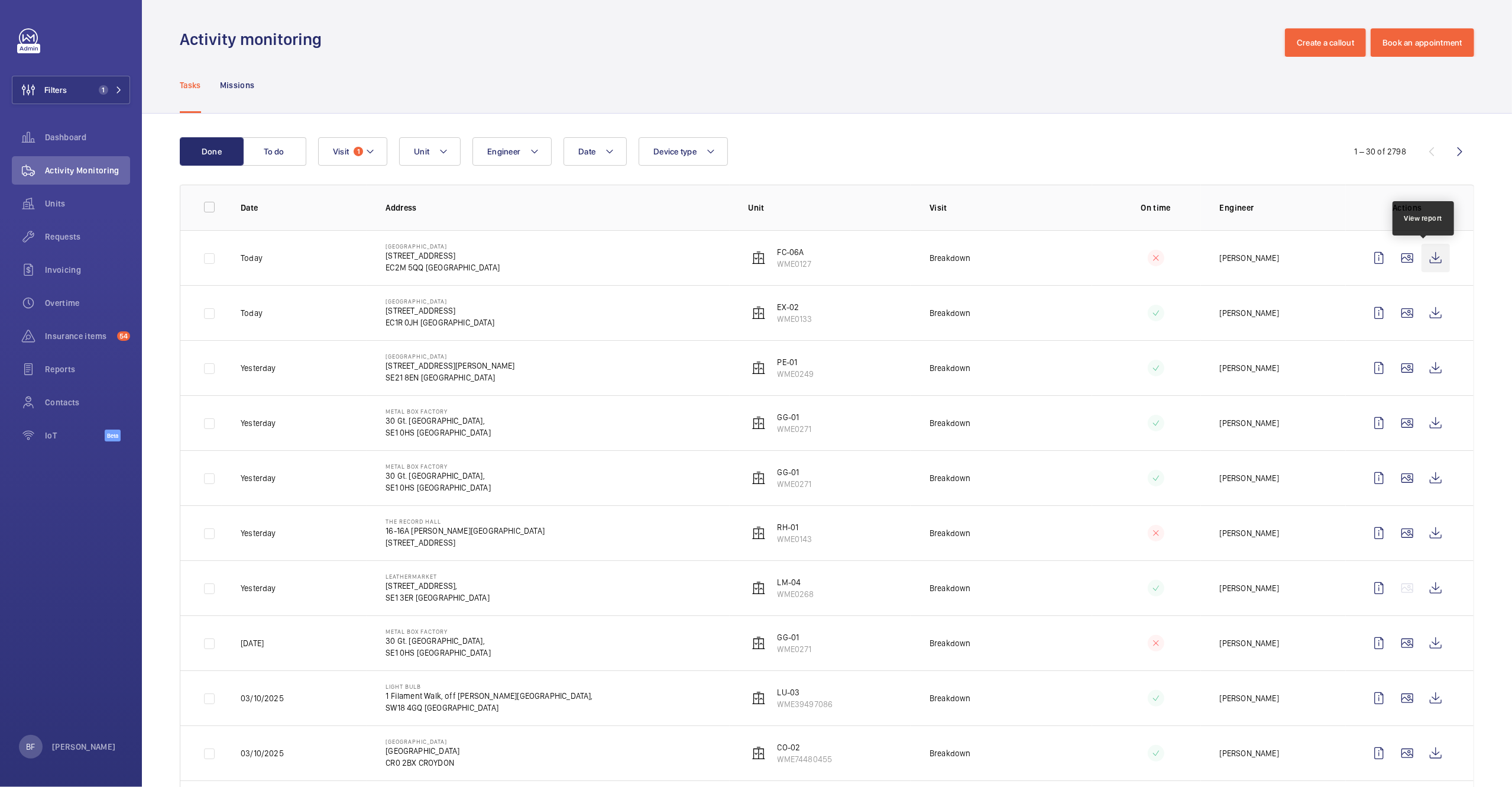
click at [1425, 259] on wm-front-icon-button at bounding box center [1436, 258] width 28 height 28
click at [124, 86] on button "Filters 1" at bounding box center [71, 90] width 118 height 28
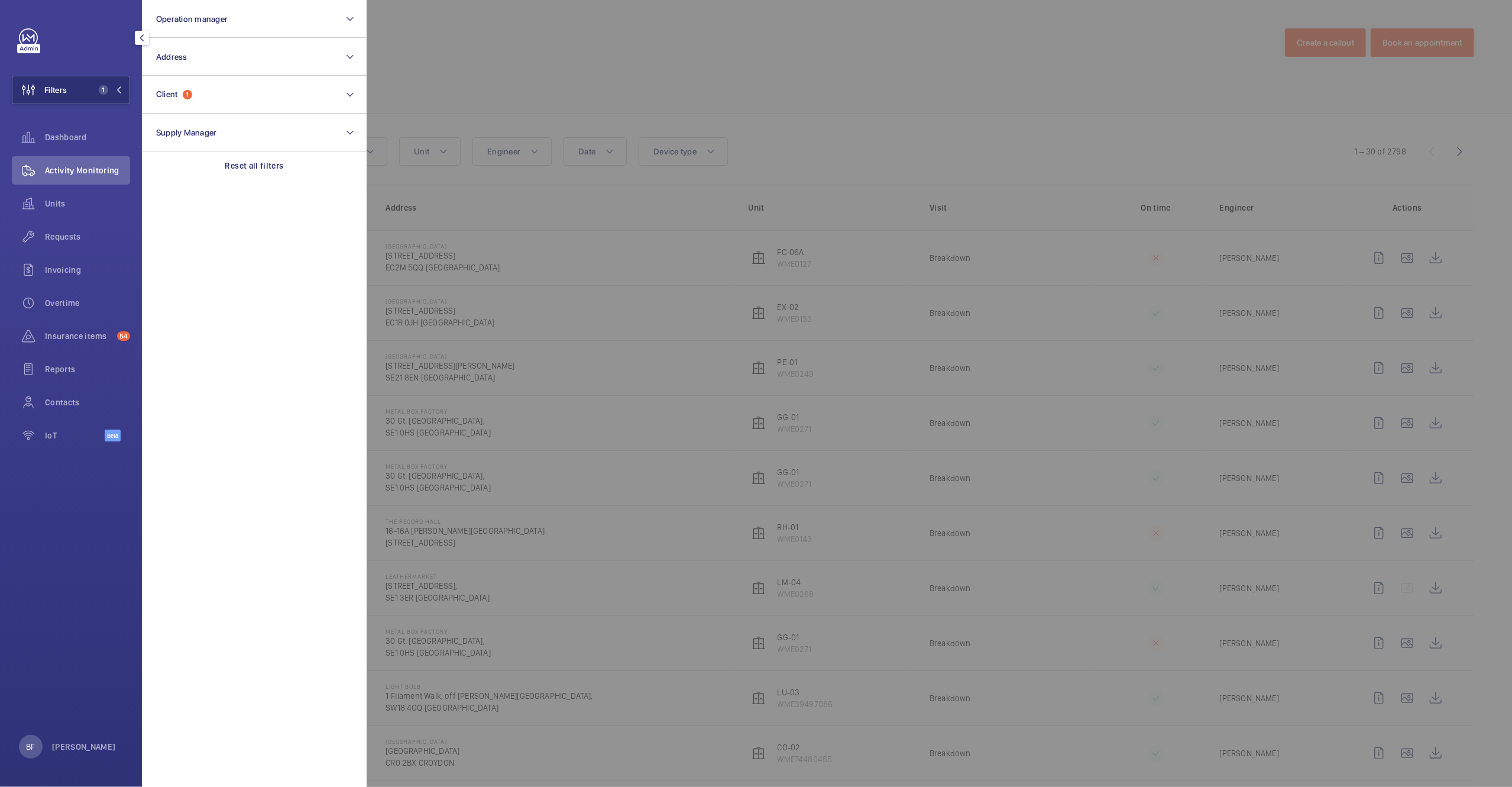
click at [540, 46] on div at bounding box center [1122, 393] width 1512 height 787
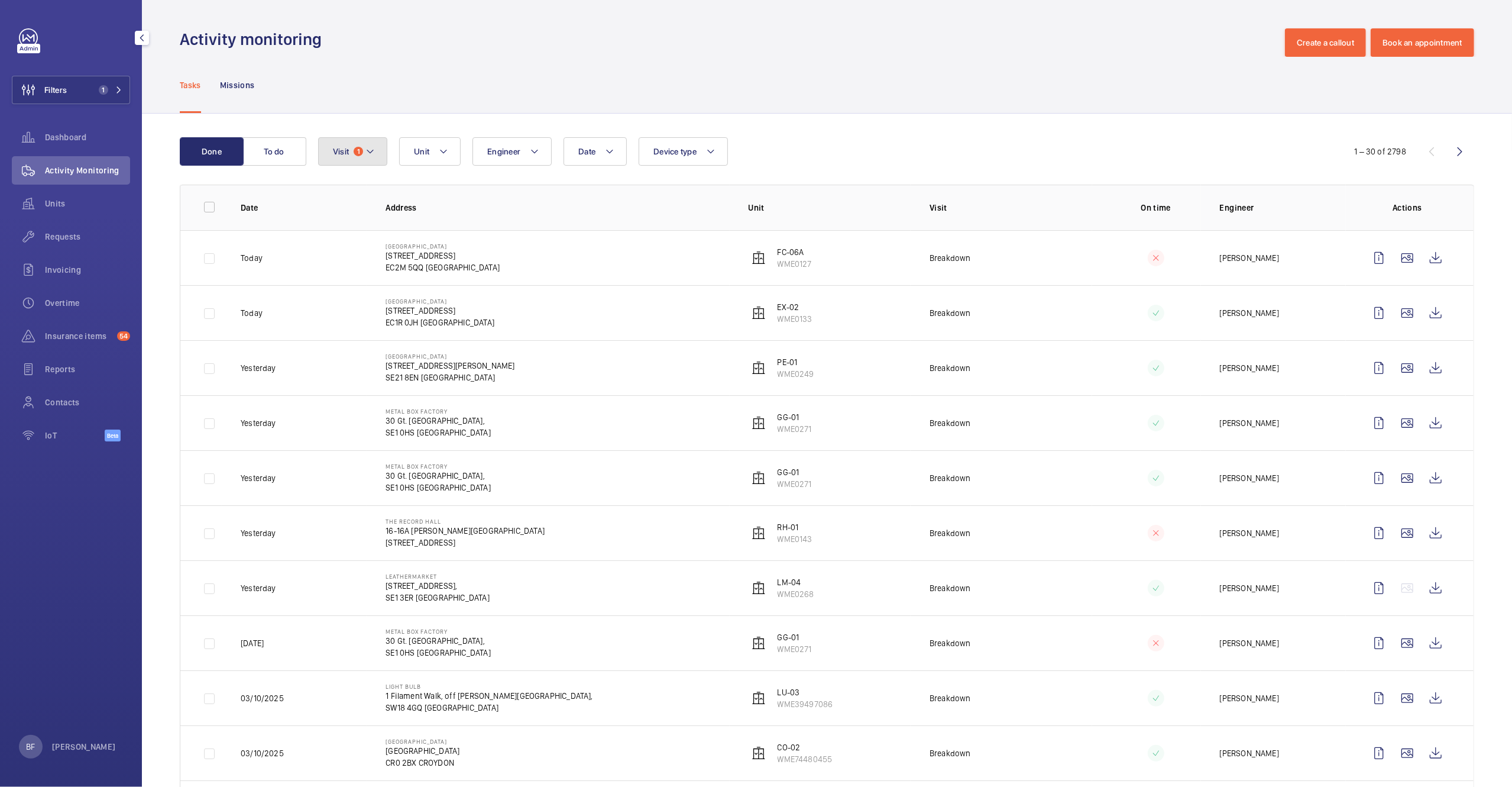
click at [381, 151] on button "Visit 1" at bounding box center [353, 152] width 69 height 28
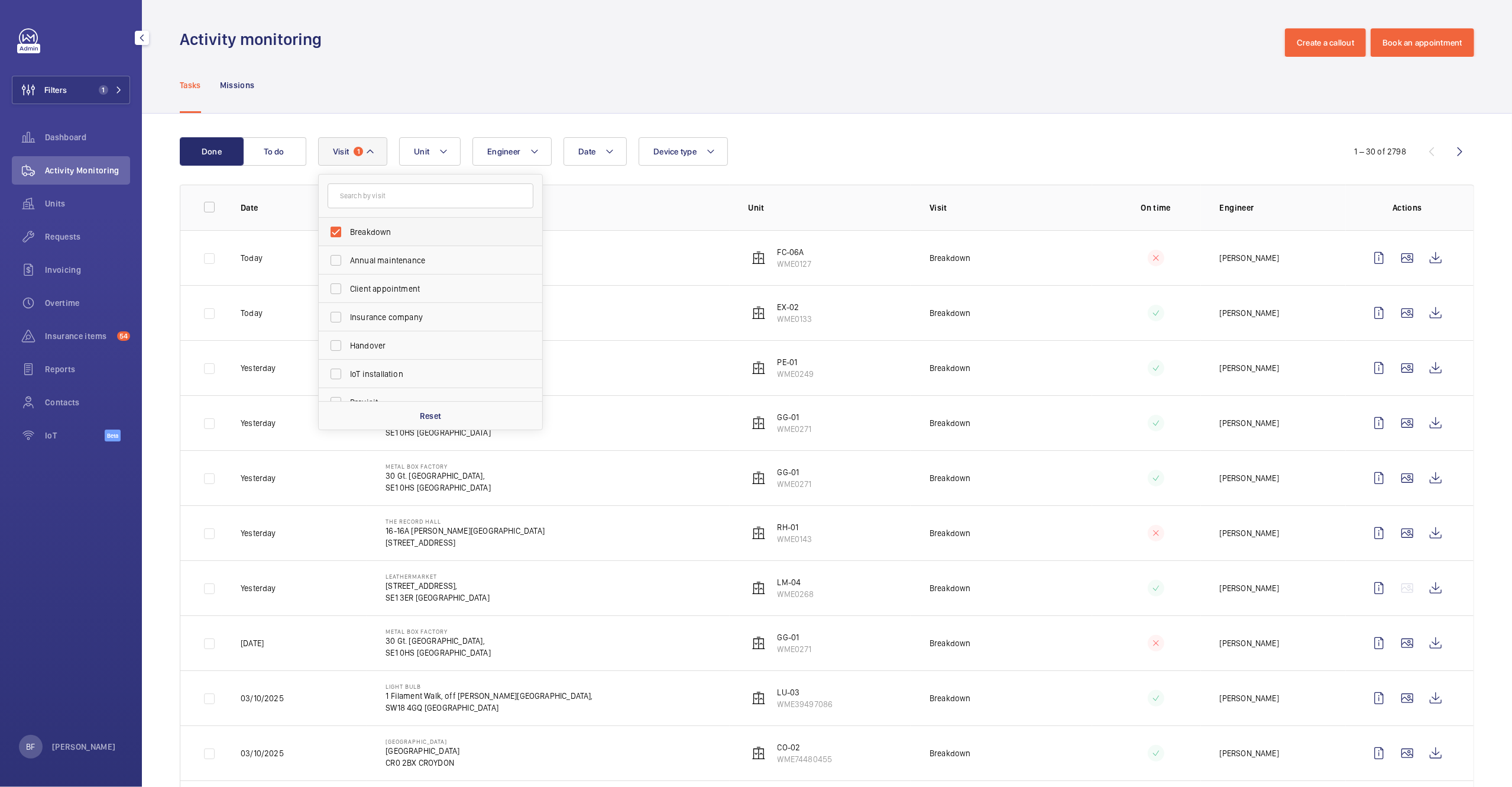
click at [402, 243] on label "Breakdown" at bounding box center [421, 232] width 206 height 28
click at [348, 243] on input "Breakdown" at bounding box center [336, 232] width 24 height 24
checkbox input "false"
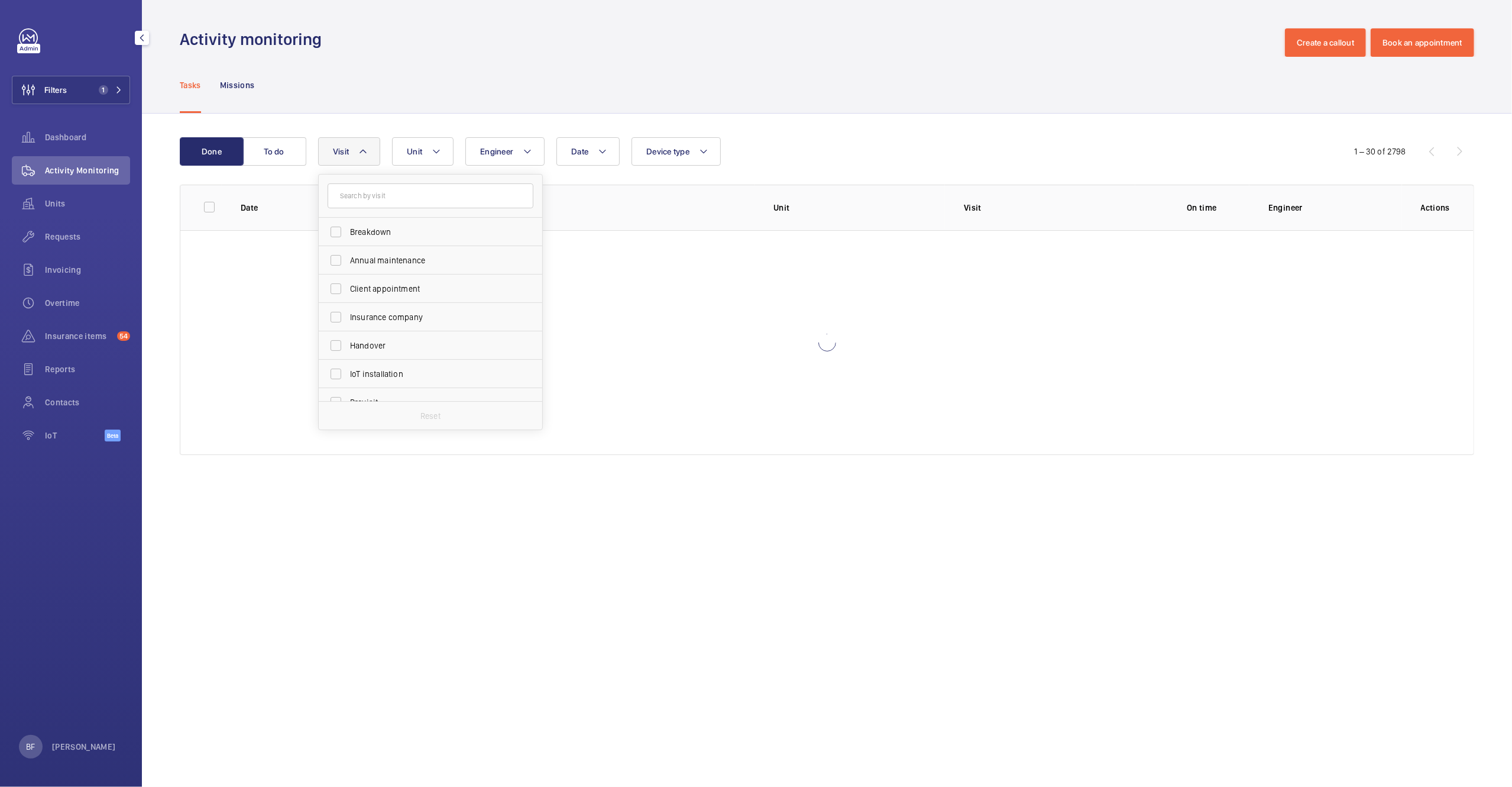
click at [419, 78] on div "Tasks Missions" at bounding box center [827, 85] width 1295 height 56
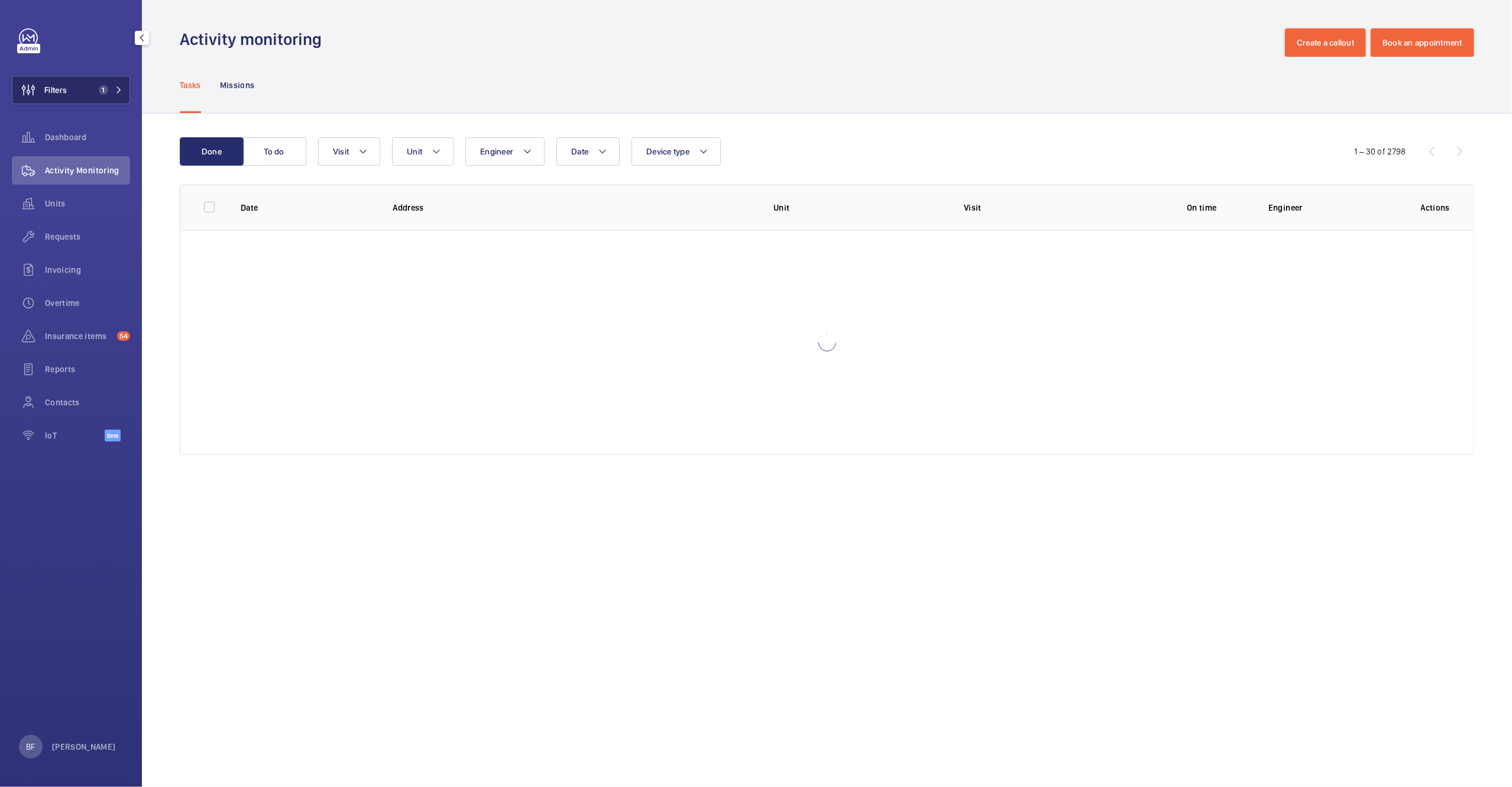
click at [105, 94] on span "1" at bounding box center [101, 90] width 14 height 9
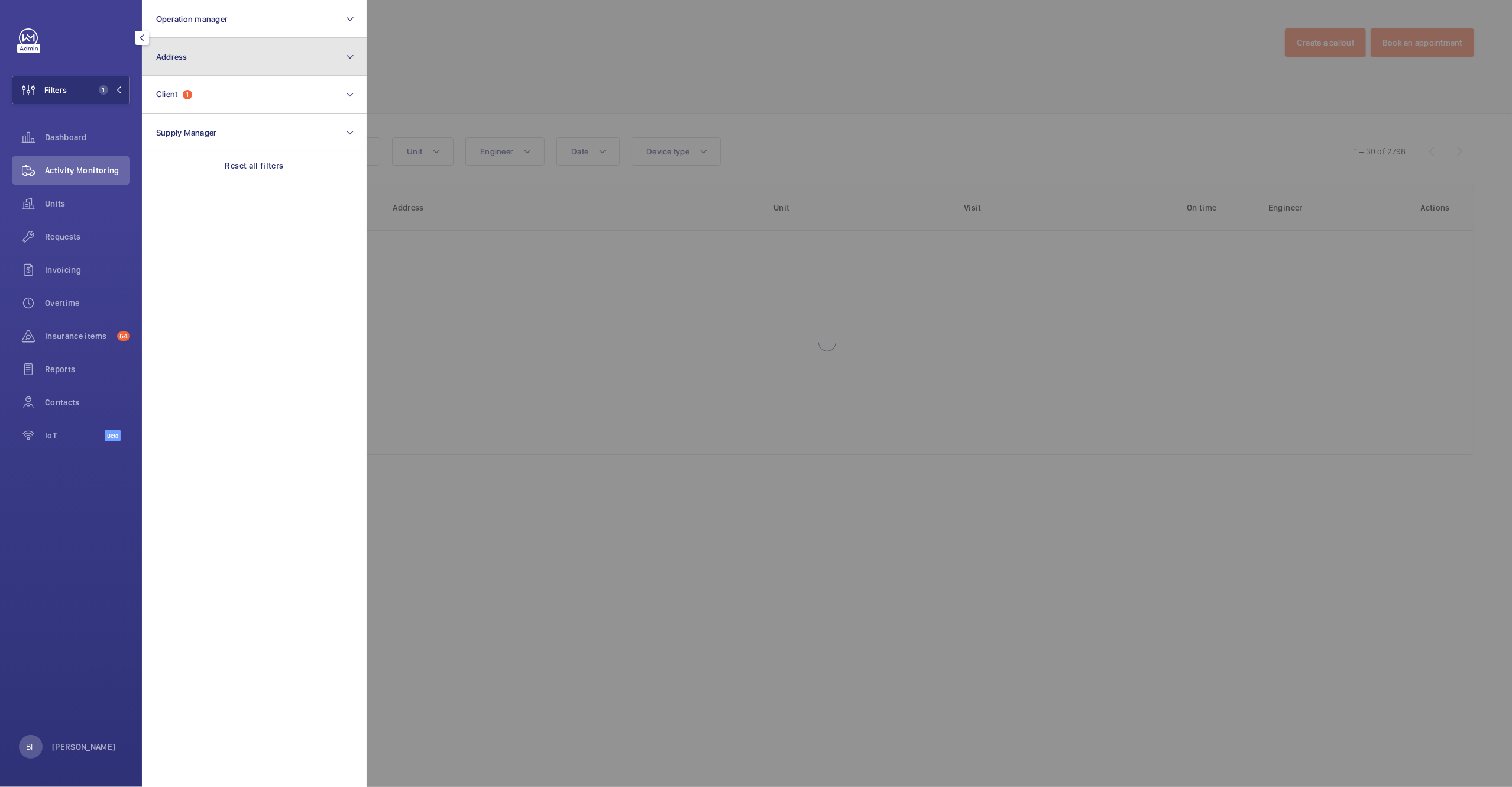
click at [275, 56] on button "Address" at bounding box center [254, 56] width 225 height 38
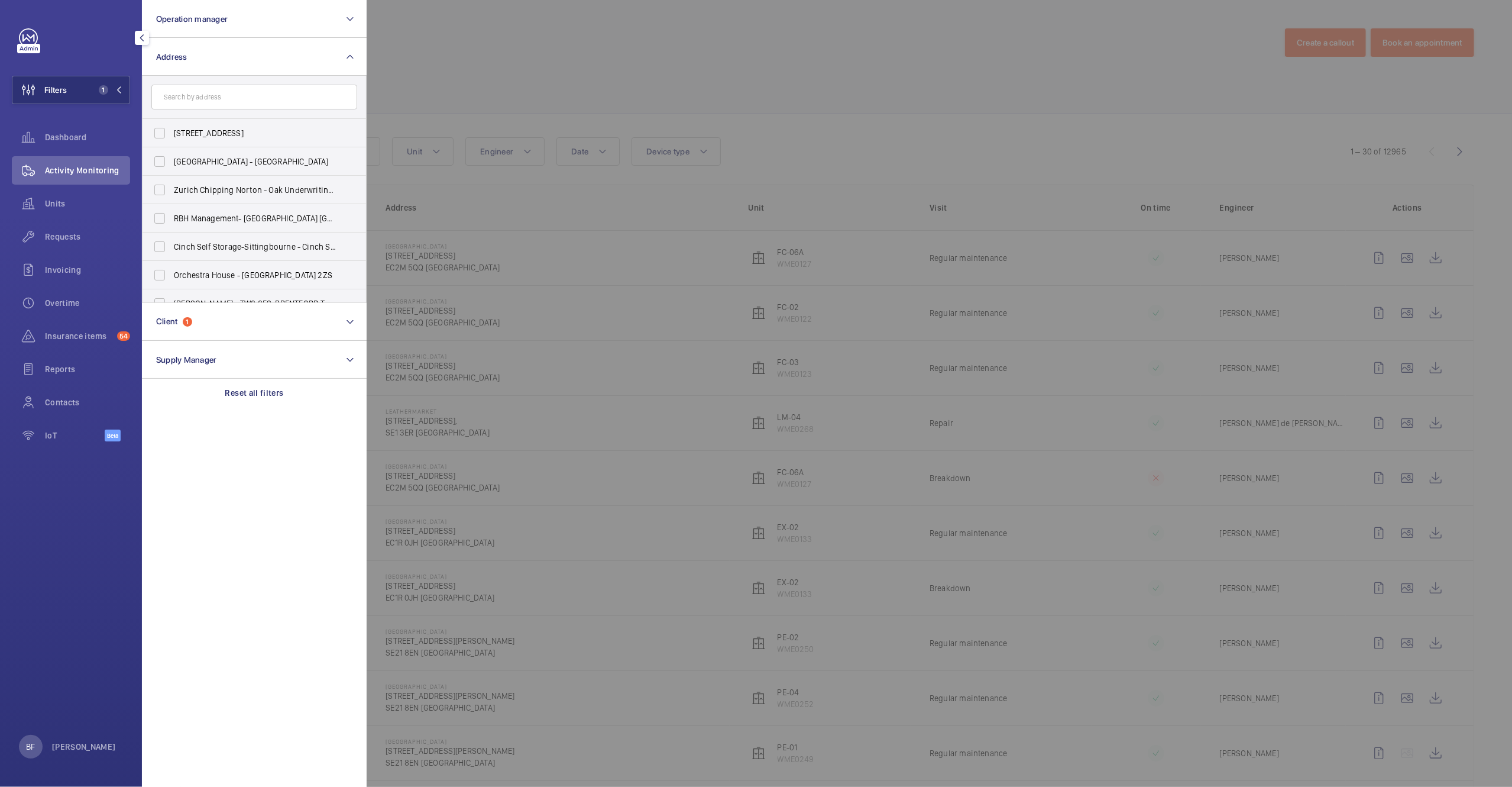
click at [274, 102] on input "text" at bounding box center [254, 97] width 206 height 25
type input "westbourn"
click at [222, 193] on span "Westbourn e Studios - 242 Acklam Road,, LONDON W10 5JJ" at bounding box center [255, 189] width 163 height 12
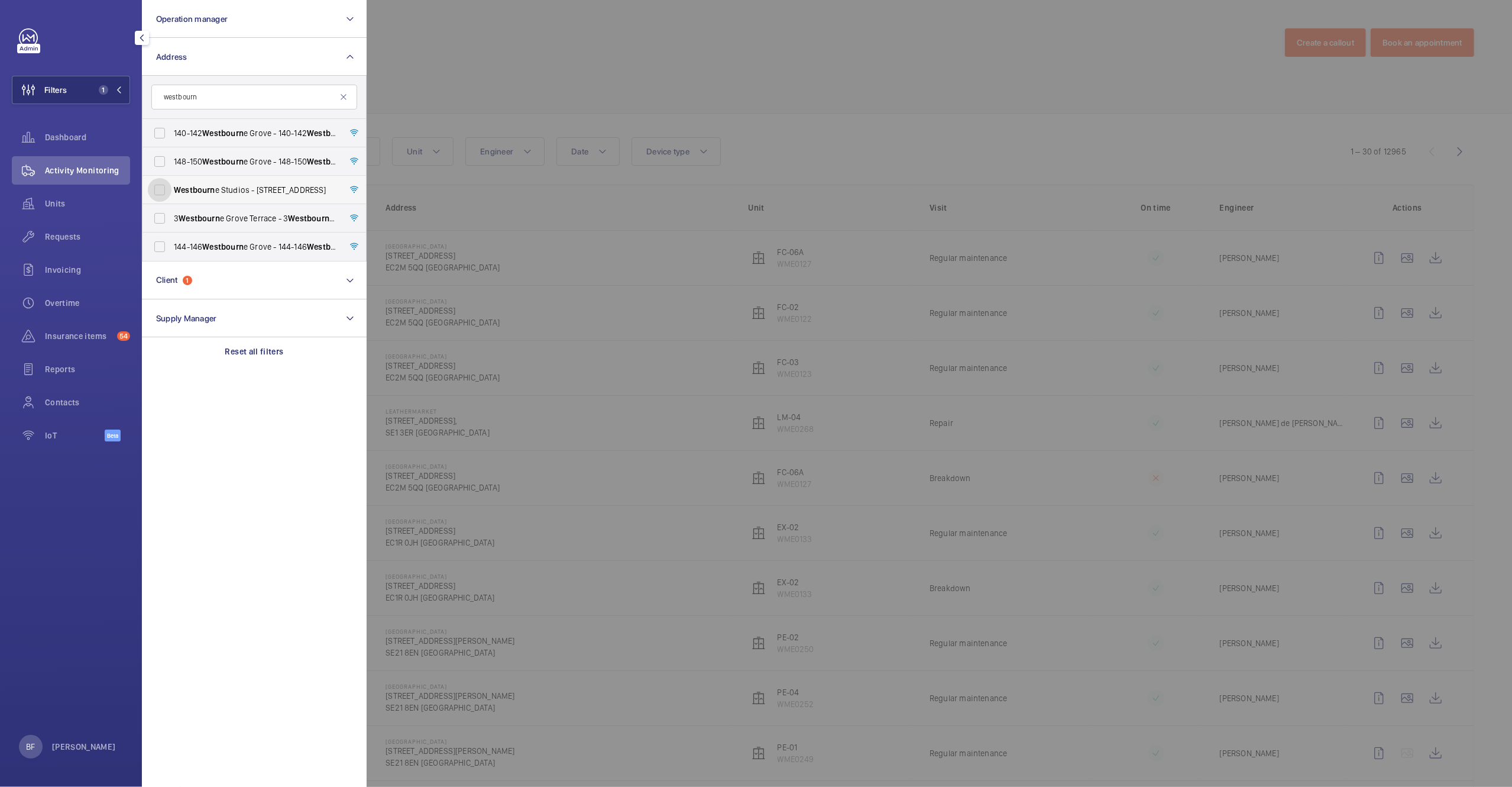
click at [171, 193] on input "Westbourn e Studios - 242 Acklam Road,, LONDON W10 5JJ" at bounding box center [160, 190] width 24 height 24
checkbox input "true"
click at [524, 63] on div at bounding box center [1122, 393] width 1512 height 787
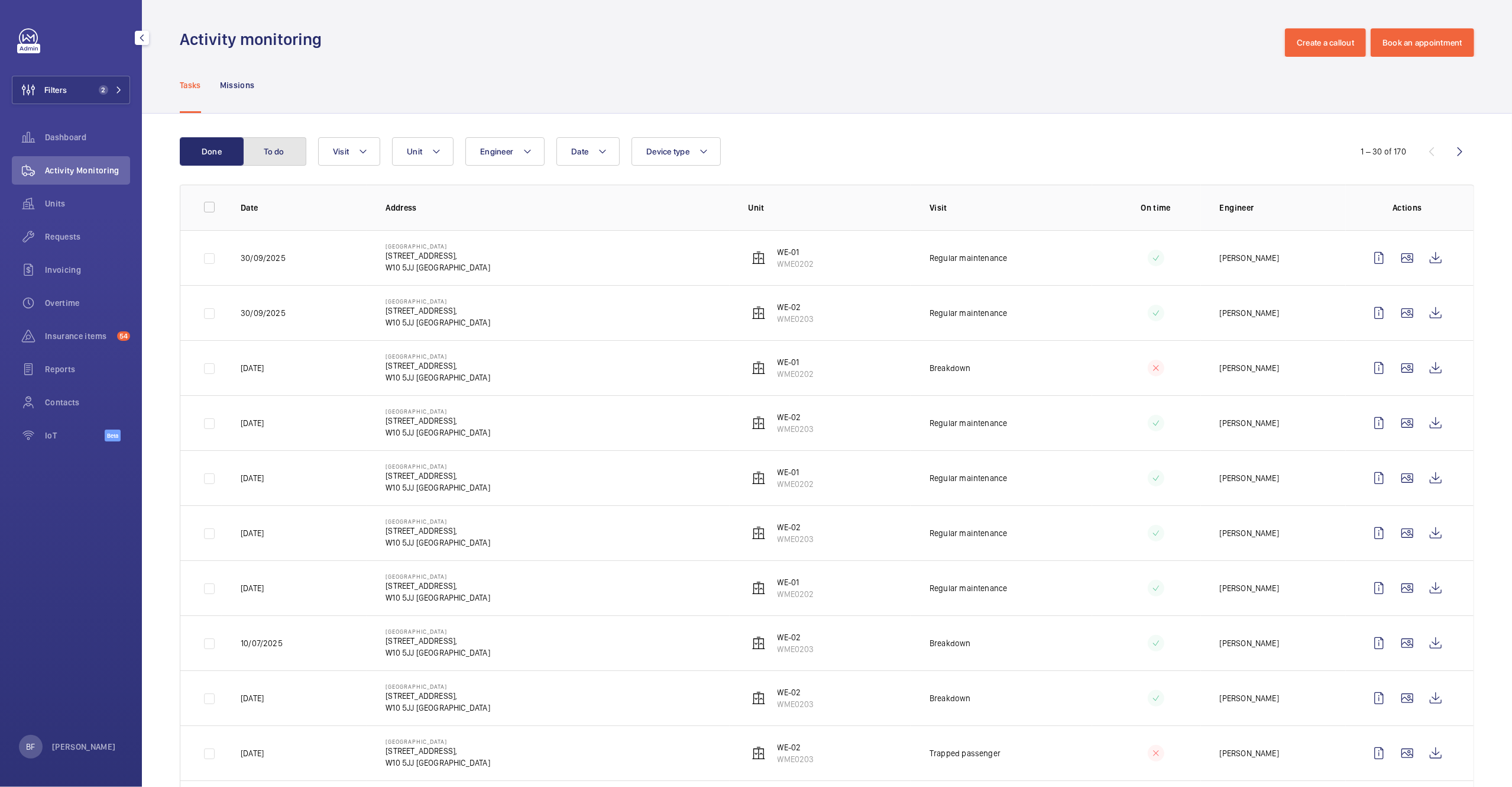
click at [282, 152] on button "To do" at bounding box center [274, 152] width 64 height 28
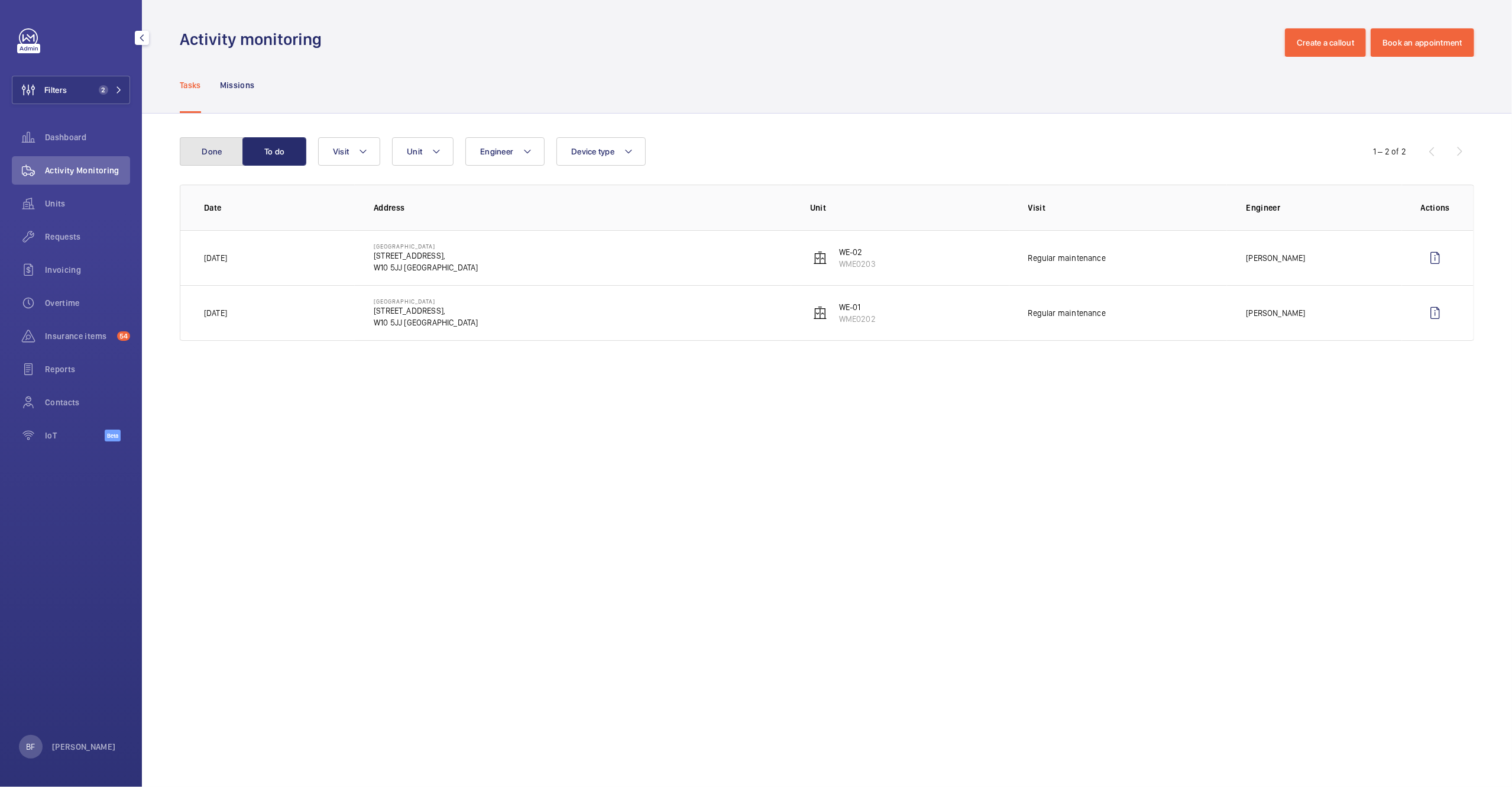
click at [233, 155] on button "Done" at bounding box center [211, 152] width 64 height 28
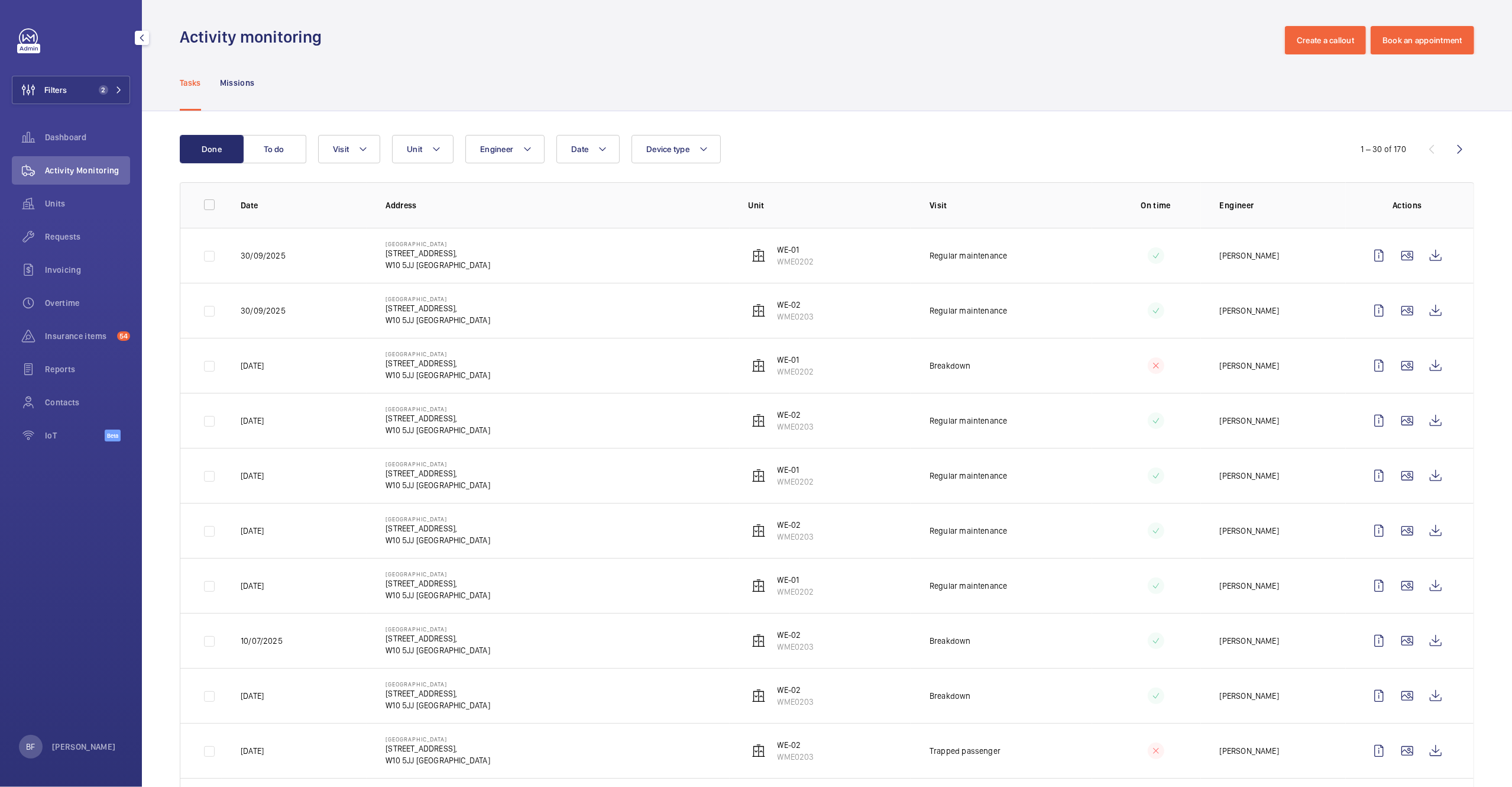
scroll to position [6, 0]
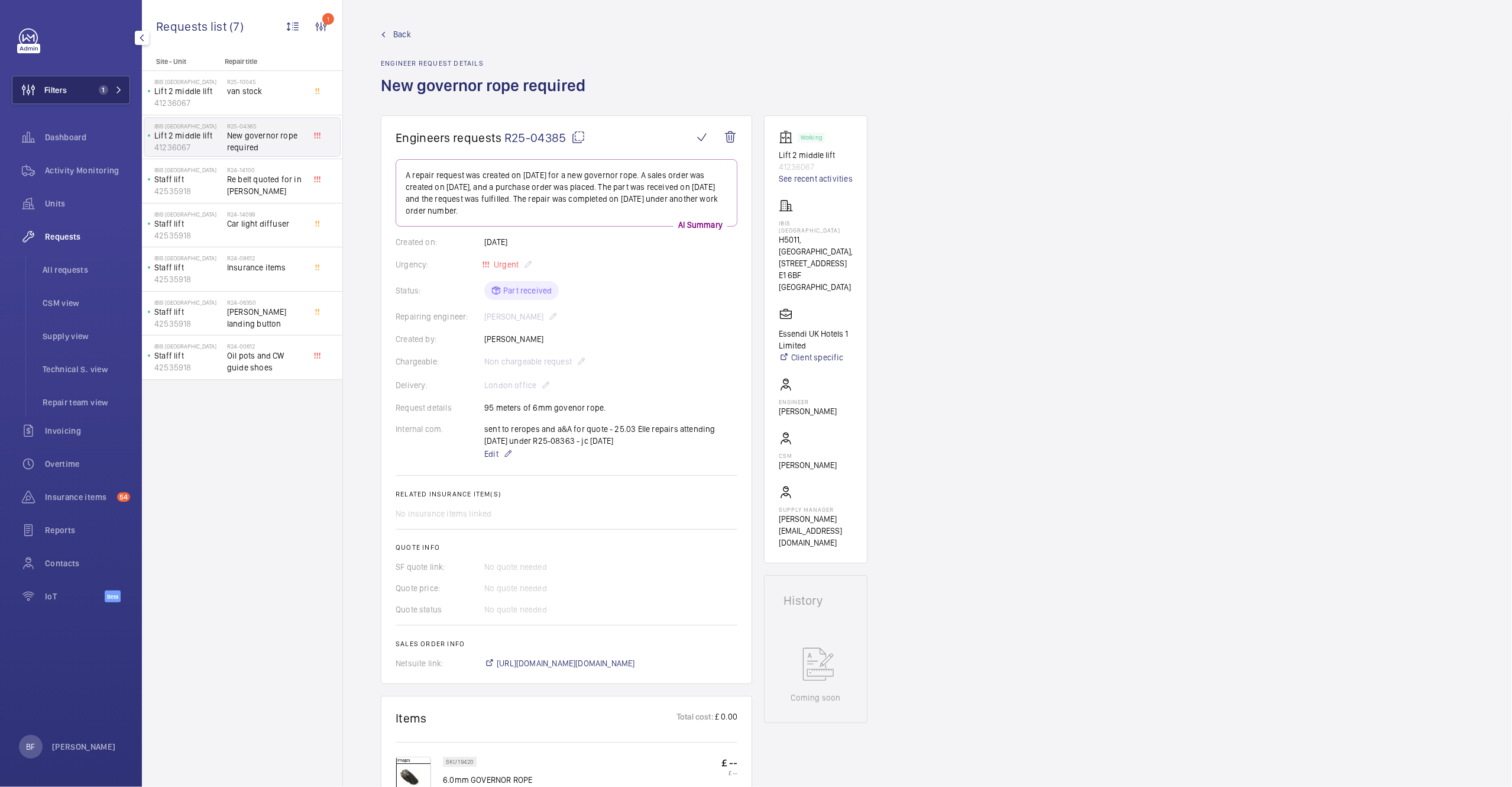
click at [92, 89] on button "Filters 1" at bounding box center [71, 90] width 118 height 28
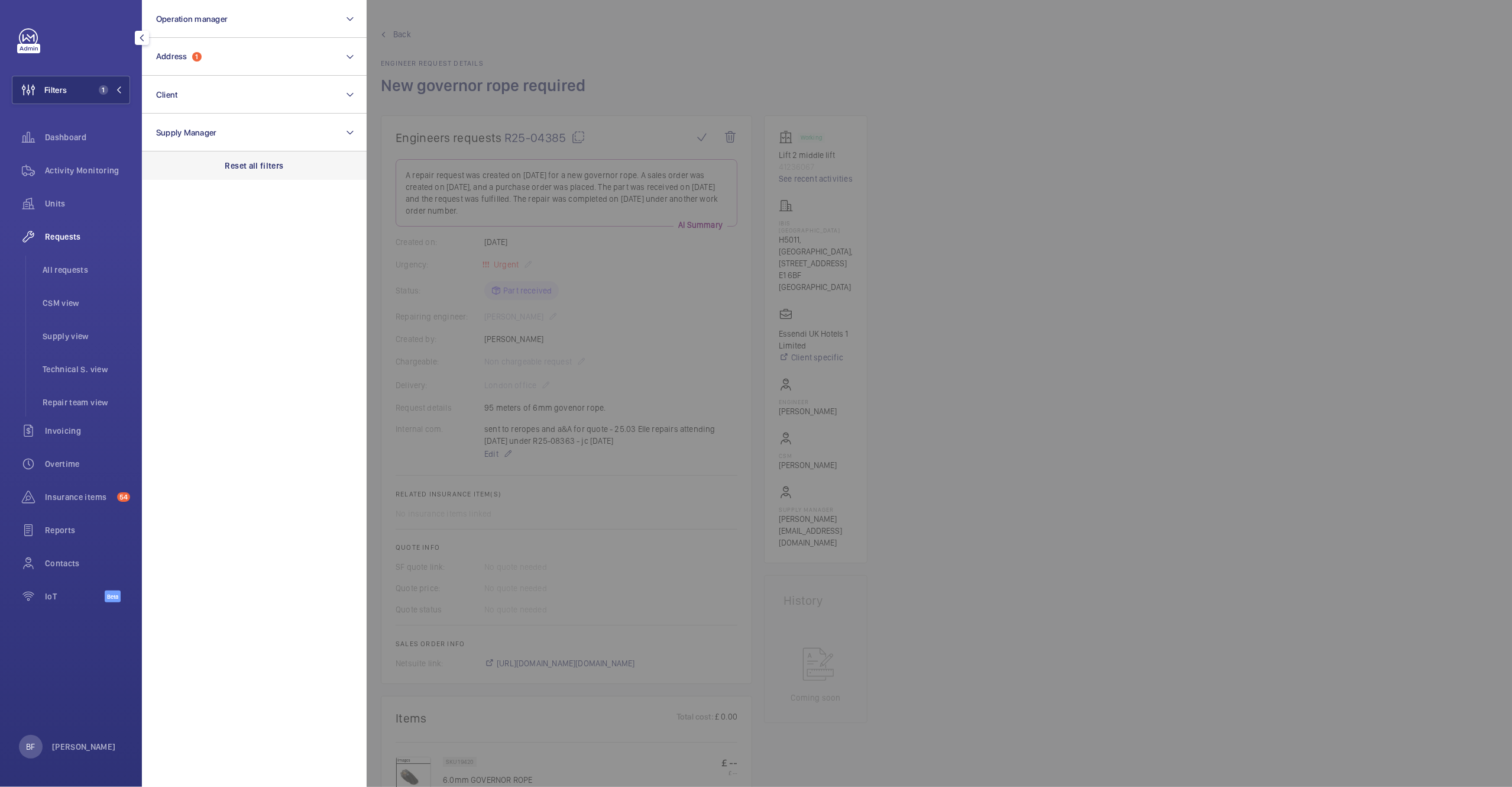
click at [246, 176] on div "Reset all filters" at bounding box center [254, 166] width 225 height 28
click at [233, 47] on button "Address" at bounding box center [254, 56] width 225 height 38
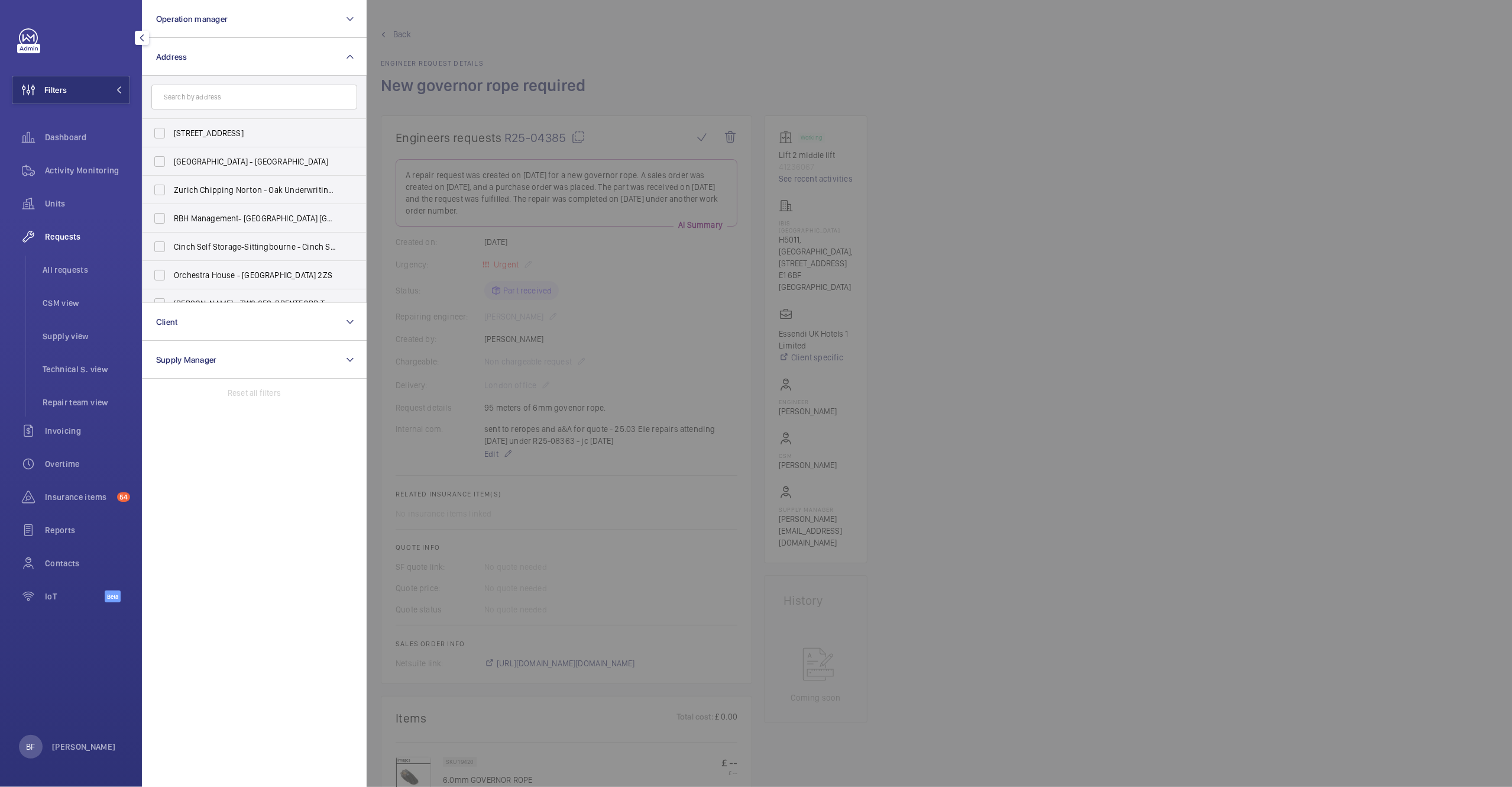
click at [248, 105] on input "text" at bounding box center [254, 97] width 206 height 25
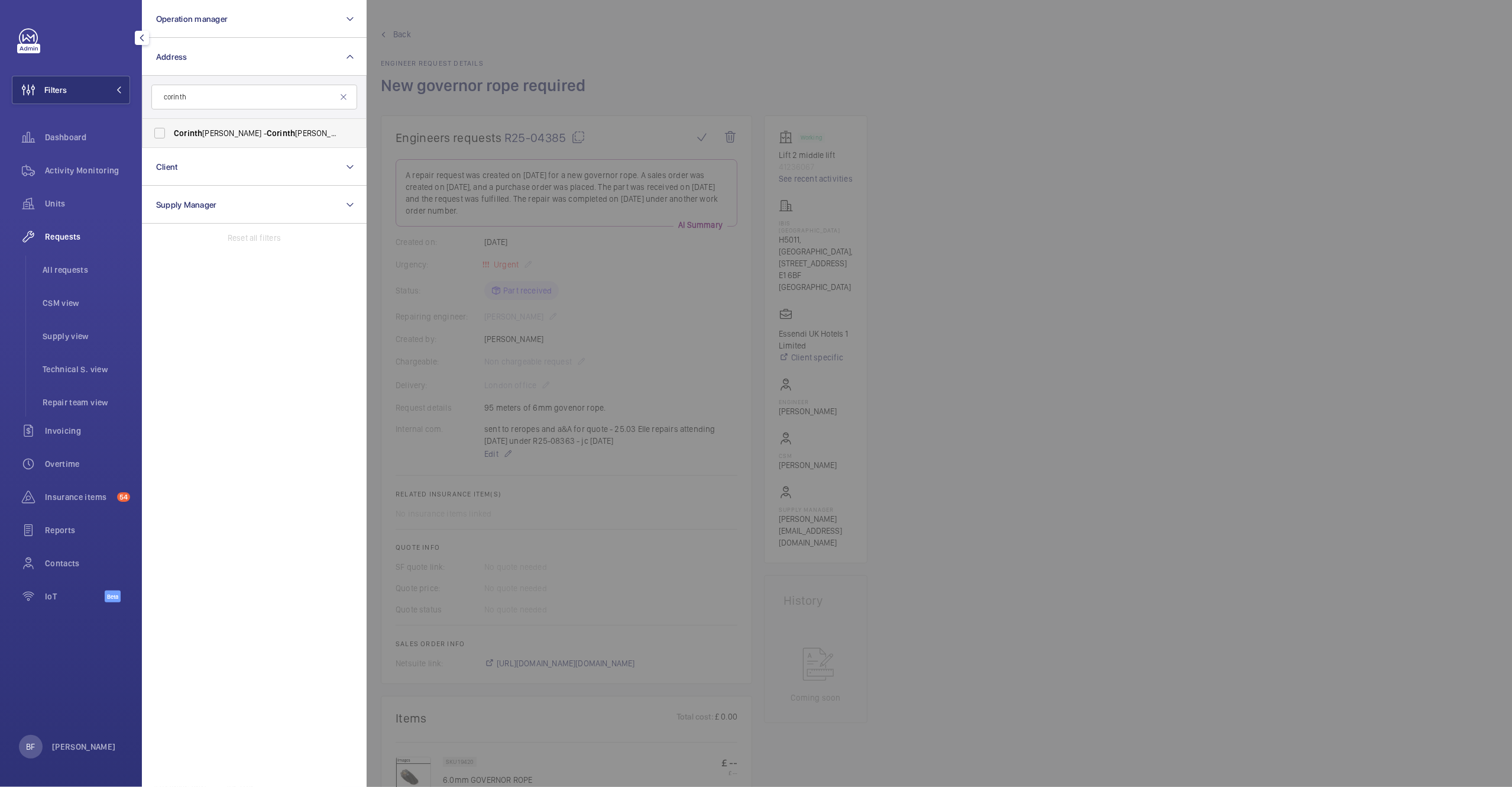
type input "corinth"
click at [242, 145] on label "Corinth ian House - [STREET_ADDRESS]" at bounding box center [245, 133] width 206 height 28
click at [171, 145] on input "Corinth ian House - [STREET_ADDRESS]" at bounding box center [160, 133] width 24 height 24
checkbox input "true"
click at [392, 110] on div at bounding box center [1122, 393] width 1512 height 787
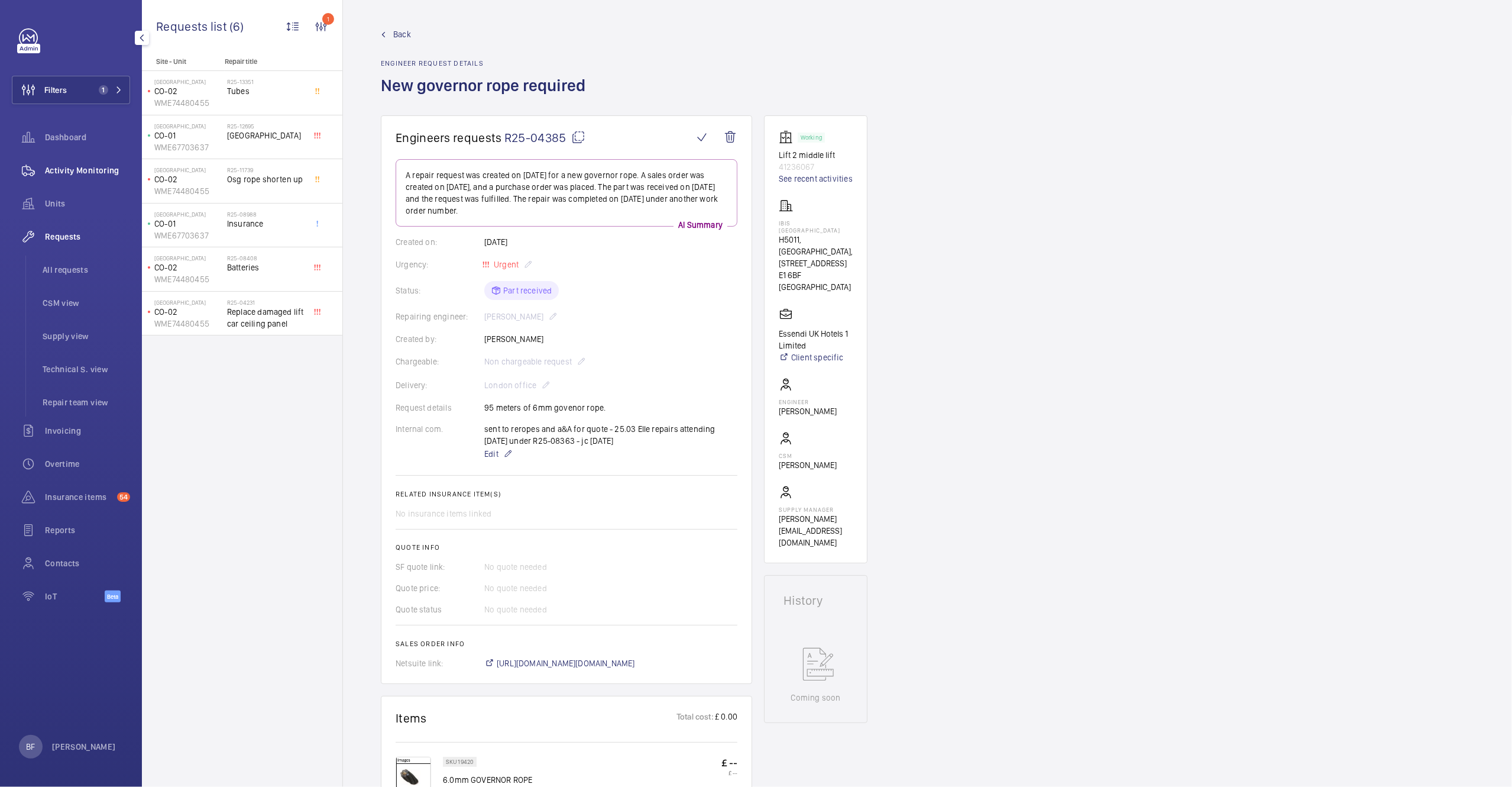
click at [105, 160] on div "Activity Monitoring" at bounding box center [71, 170] width 118 height 28
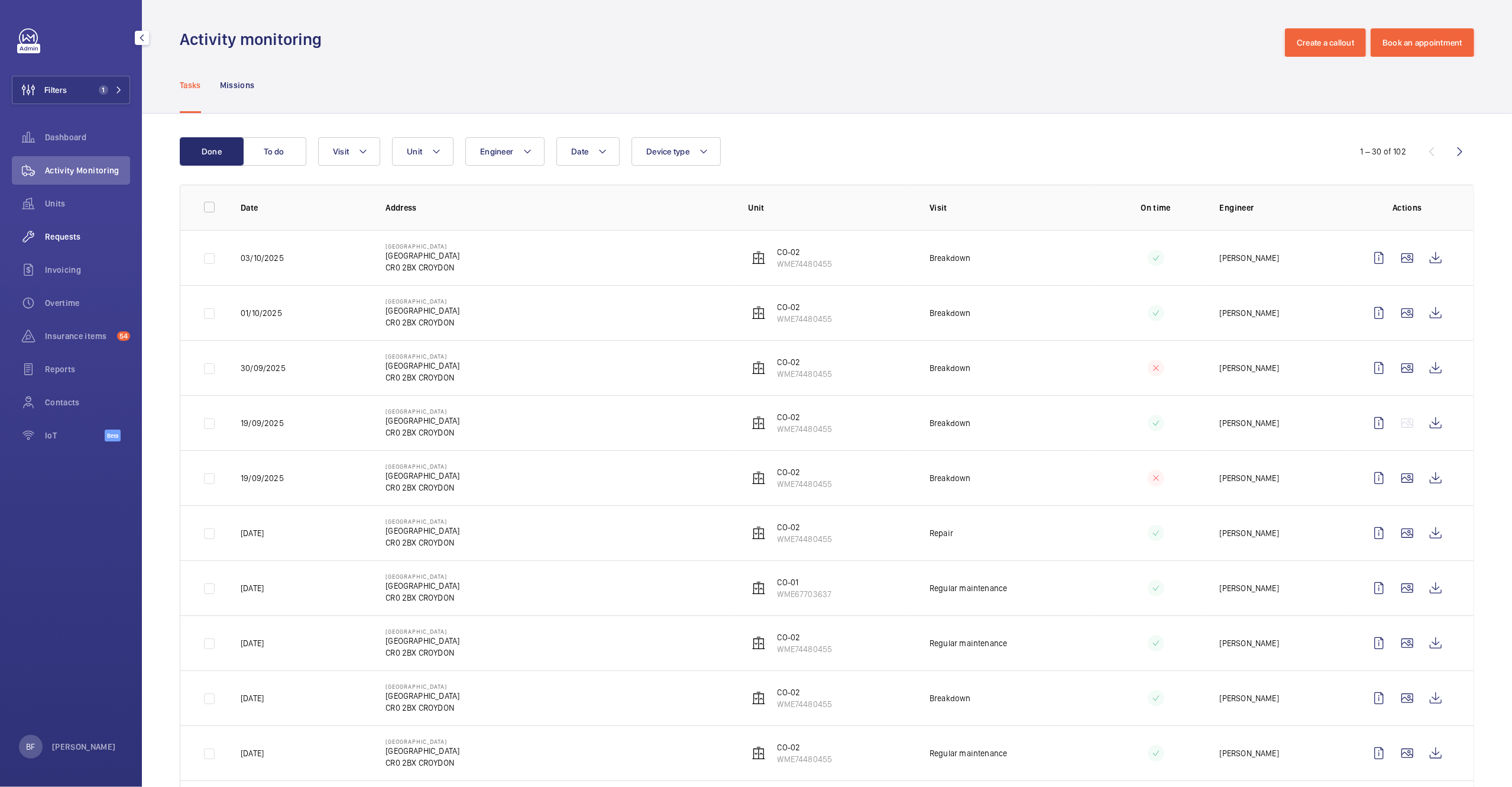
click at [74, 241] on span "Requests" at bounding box center [88, 237] width 85 height 12
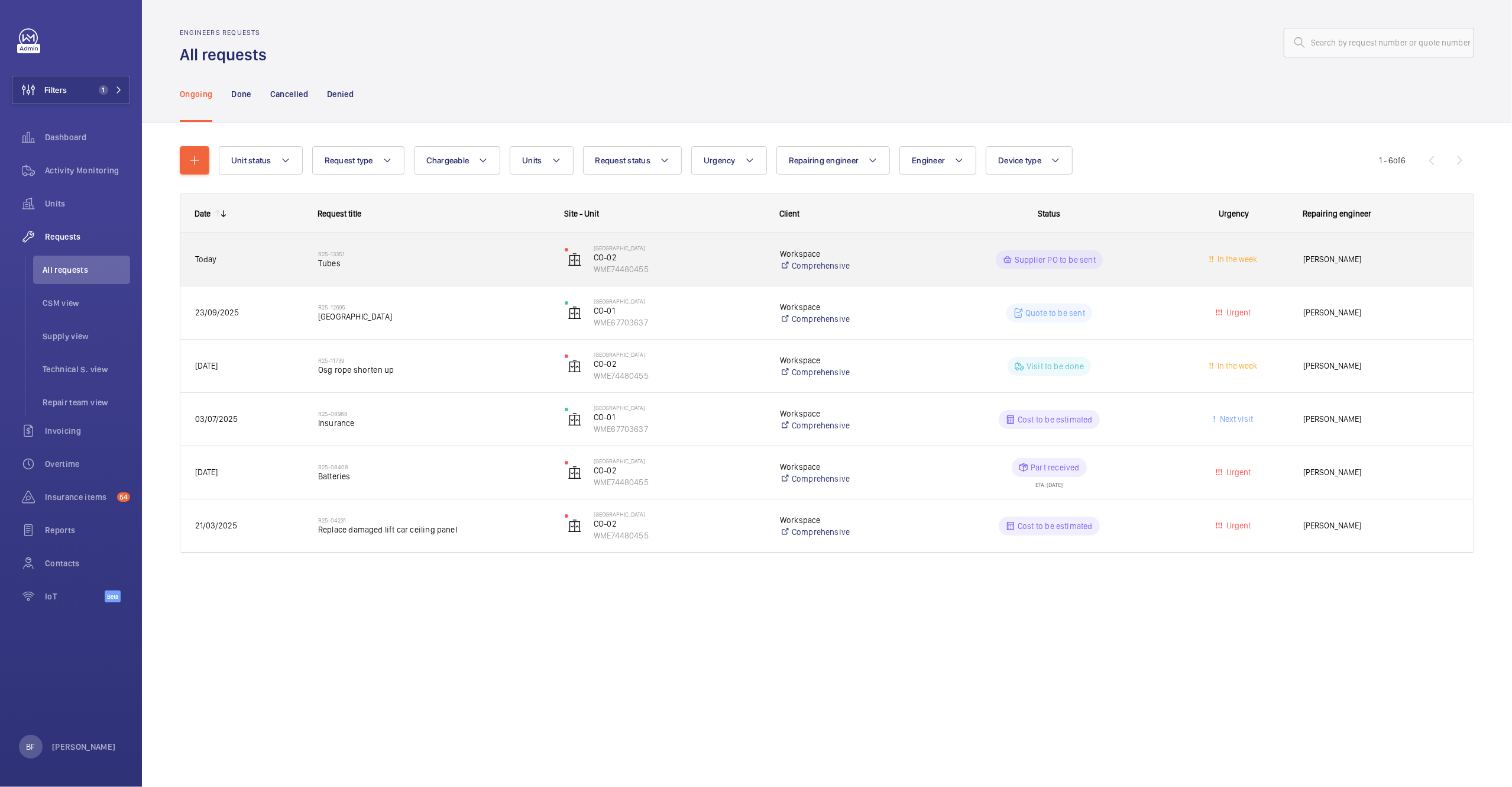
click at [456, 262] on span "Tubes" at bounding box center [434, 263] width 231 height 12
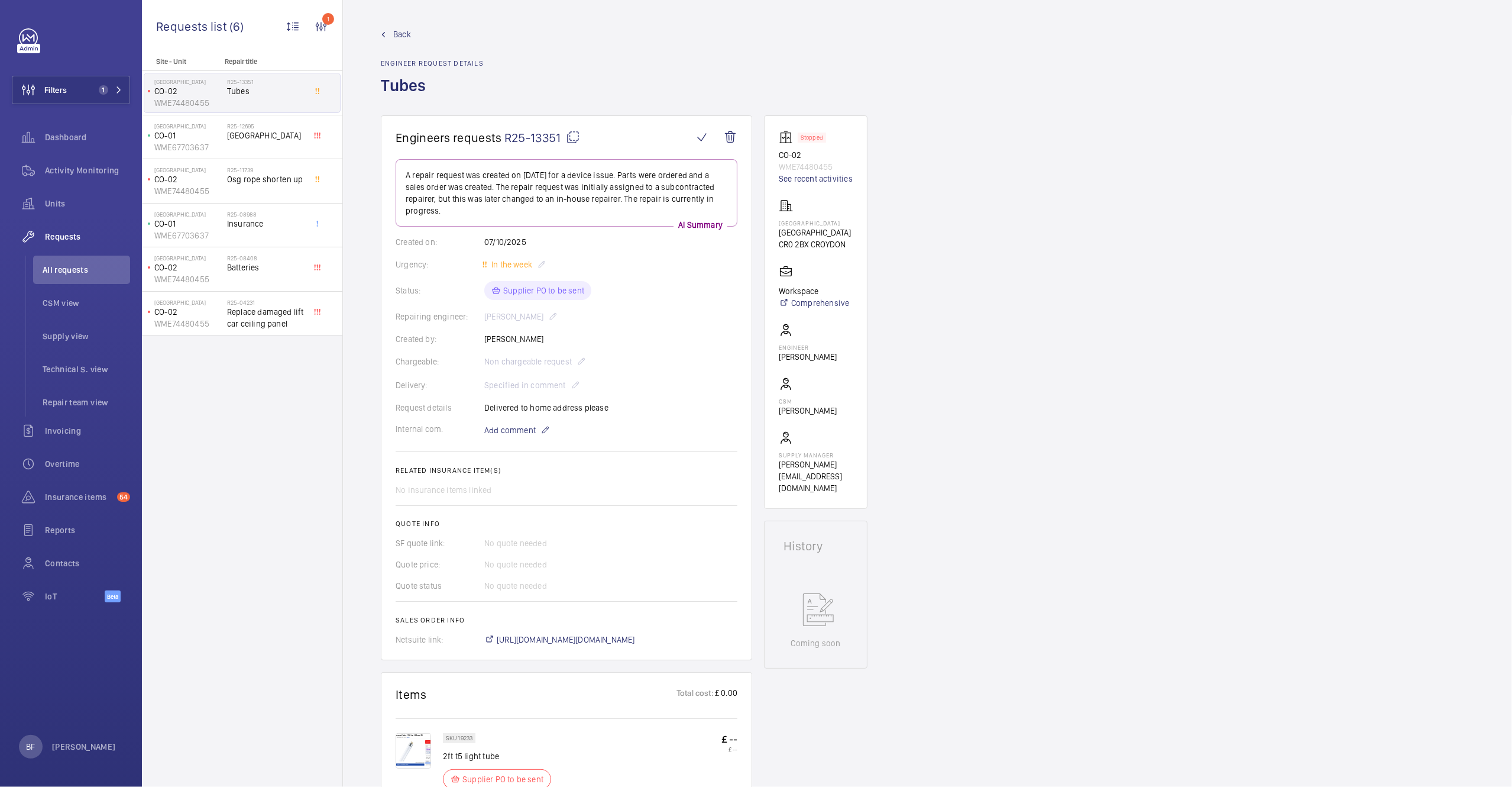
click at [619, 634] on wm-front-card-body "A repair request was created on [DATE] for a device issue. Parts were ordered a…" at bounding box center [566, 402] width 342 height 486
click at [619, 640] on span "[URL][DOMAIN_NAME][DOMAIN_NAME]" at bounding box center [566, 639] width 139 height 12
click at [142, 40] on mat-icon "button" at bounding box center [142, 38] width 14 height 9
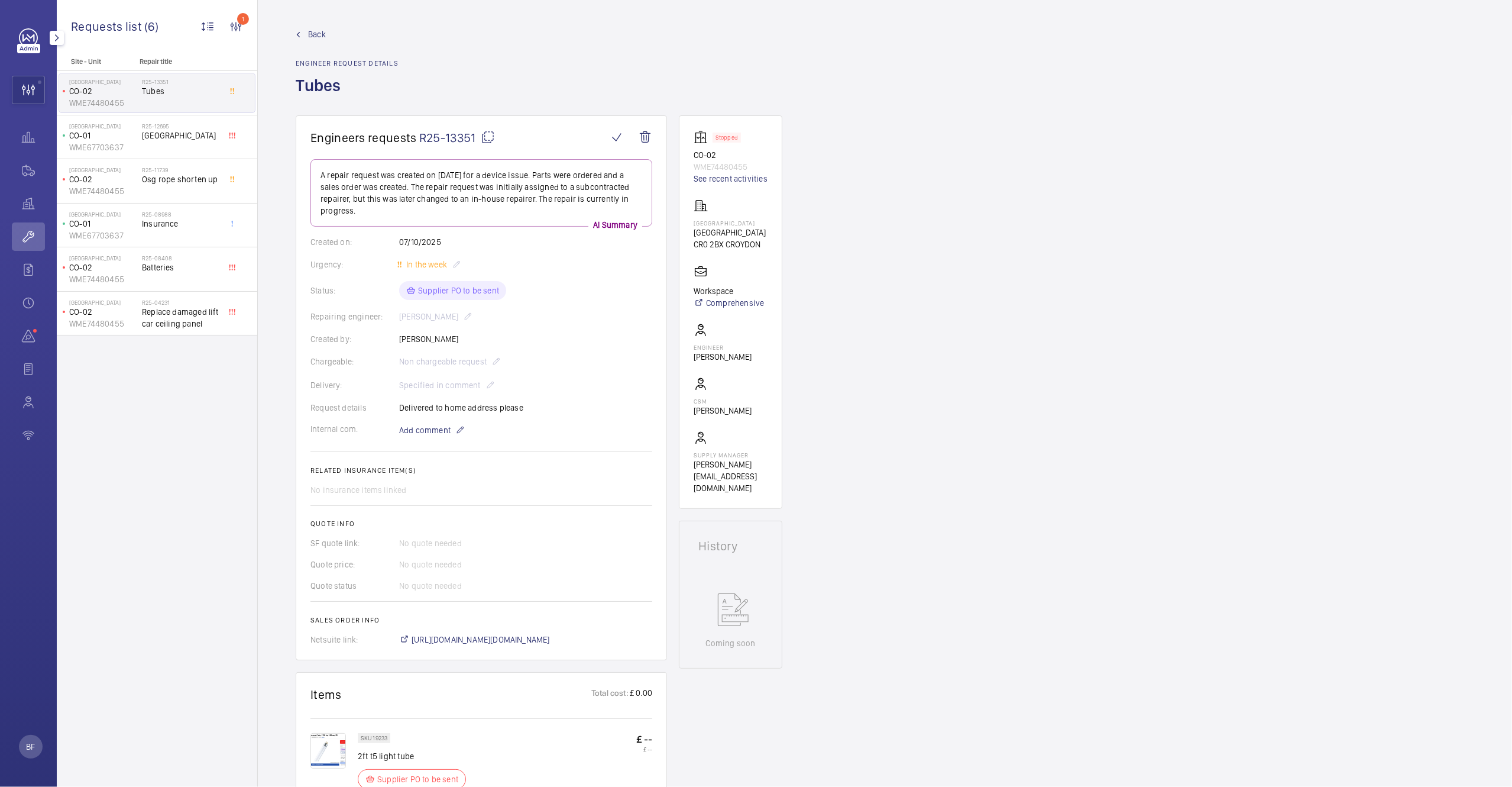
click at [53, 37] on mat-icon "button" at bounding box center [56, 38] width 14 height 9
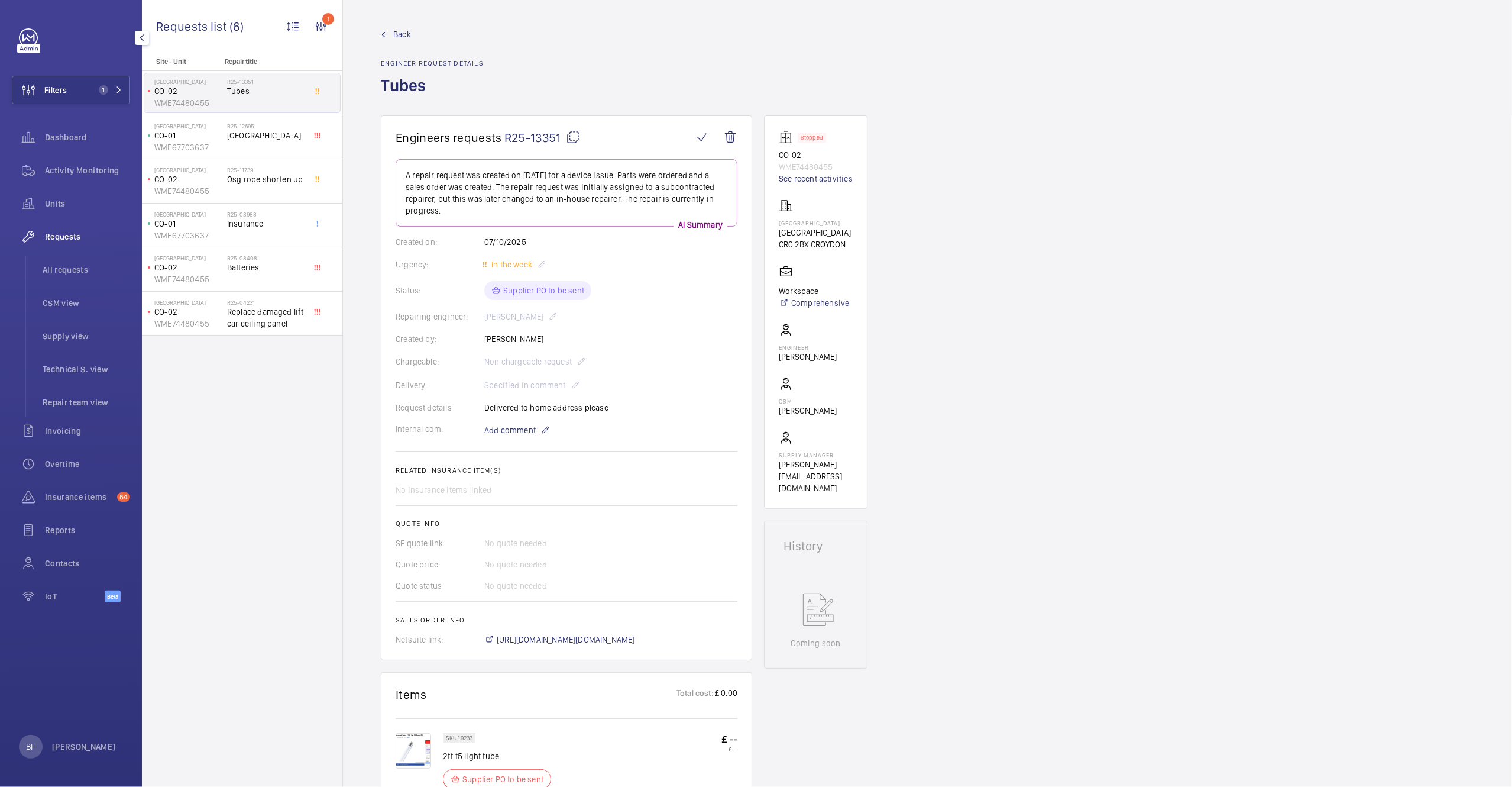
click at [142, 42] on mat-icon "button" at bounding box center [142, 38] width 14 height 9
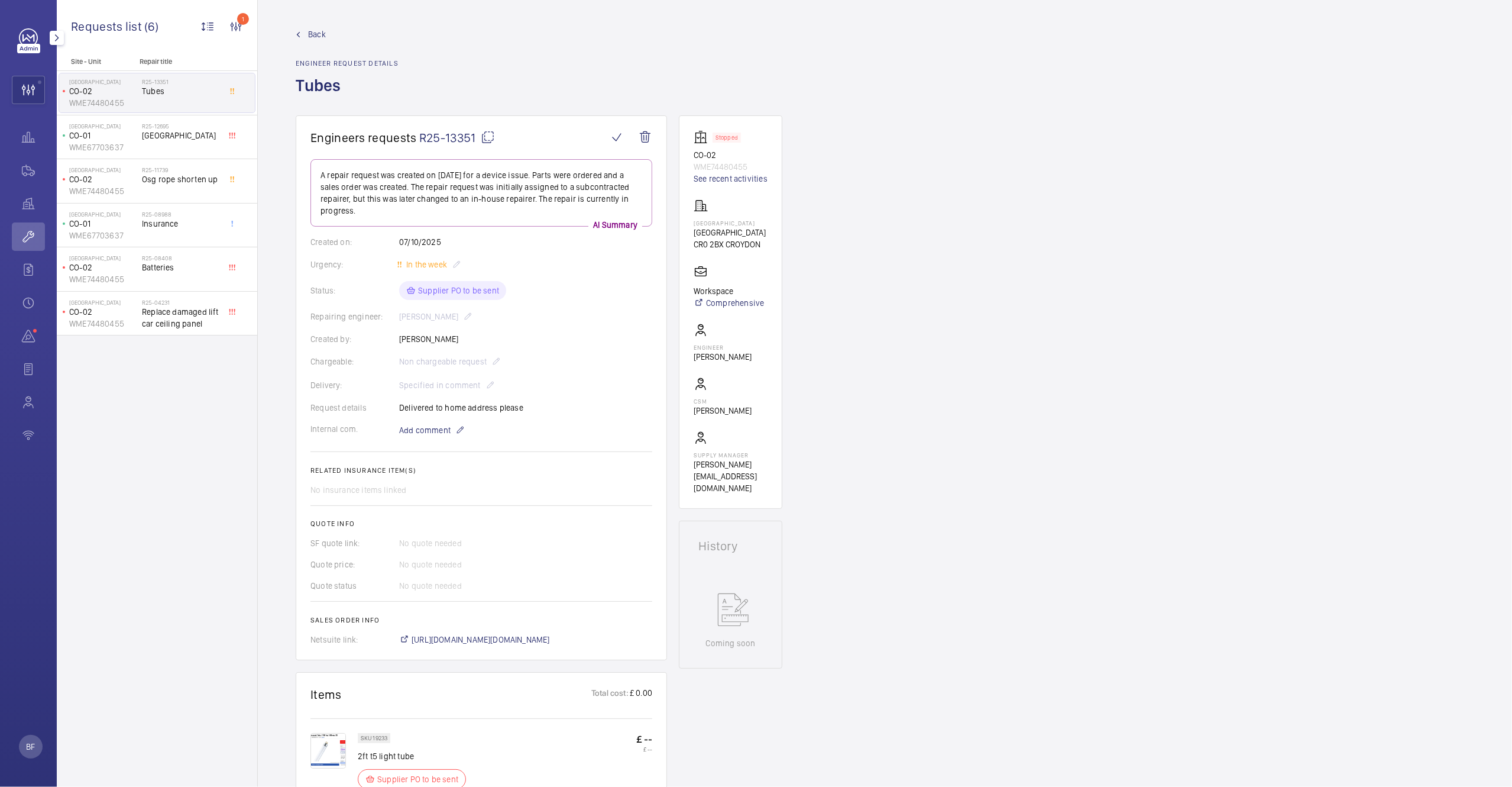
click at [57, 38] on mat-icon "button" at bounding box center [56, 38] width 14 height 9
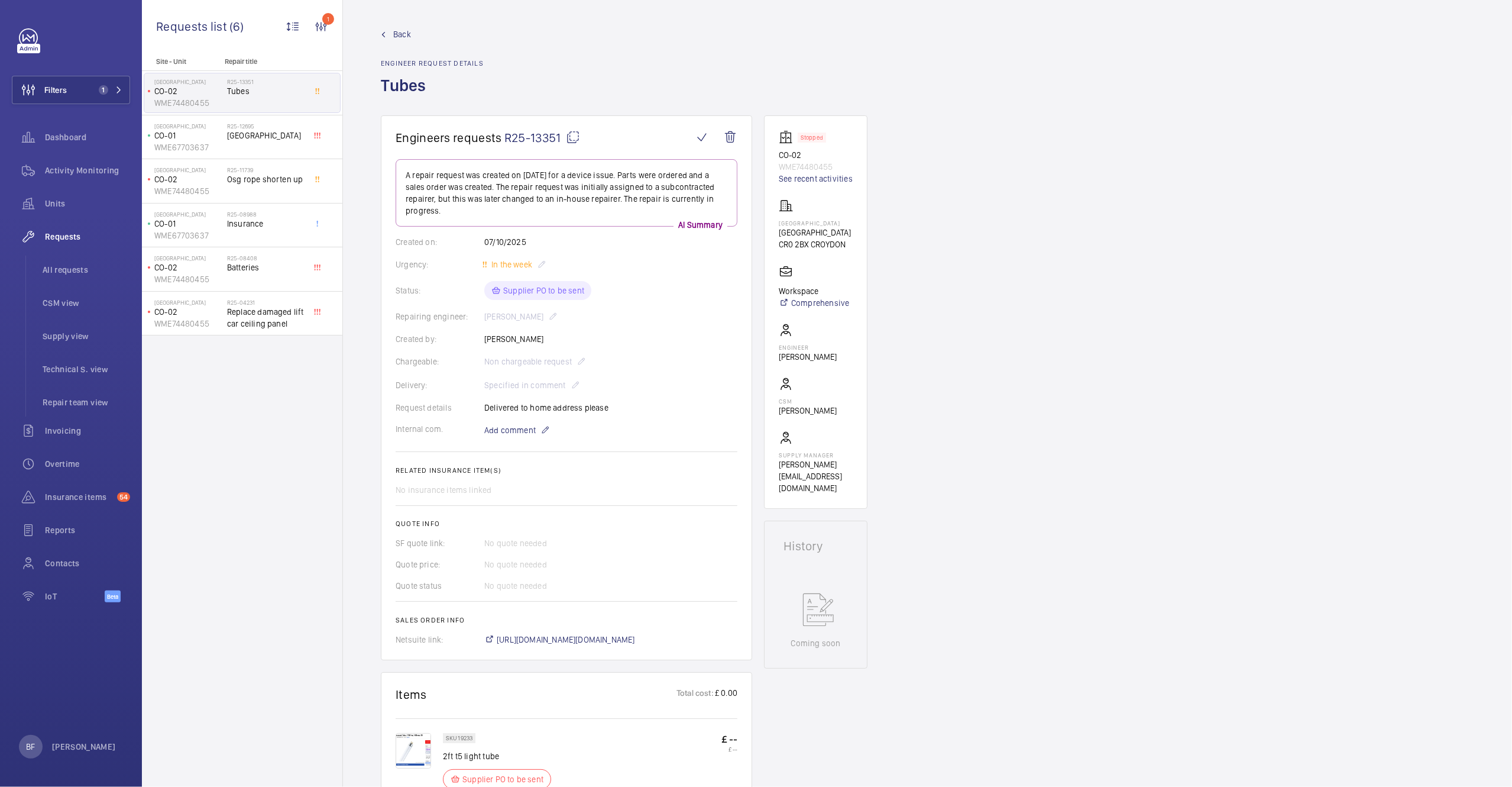
click at [389, 37] on link "Back" at bounding box center [432, 34] width 103 height 12
